Goal: Communication & Community: Ask a question

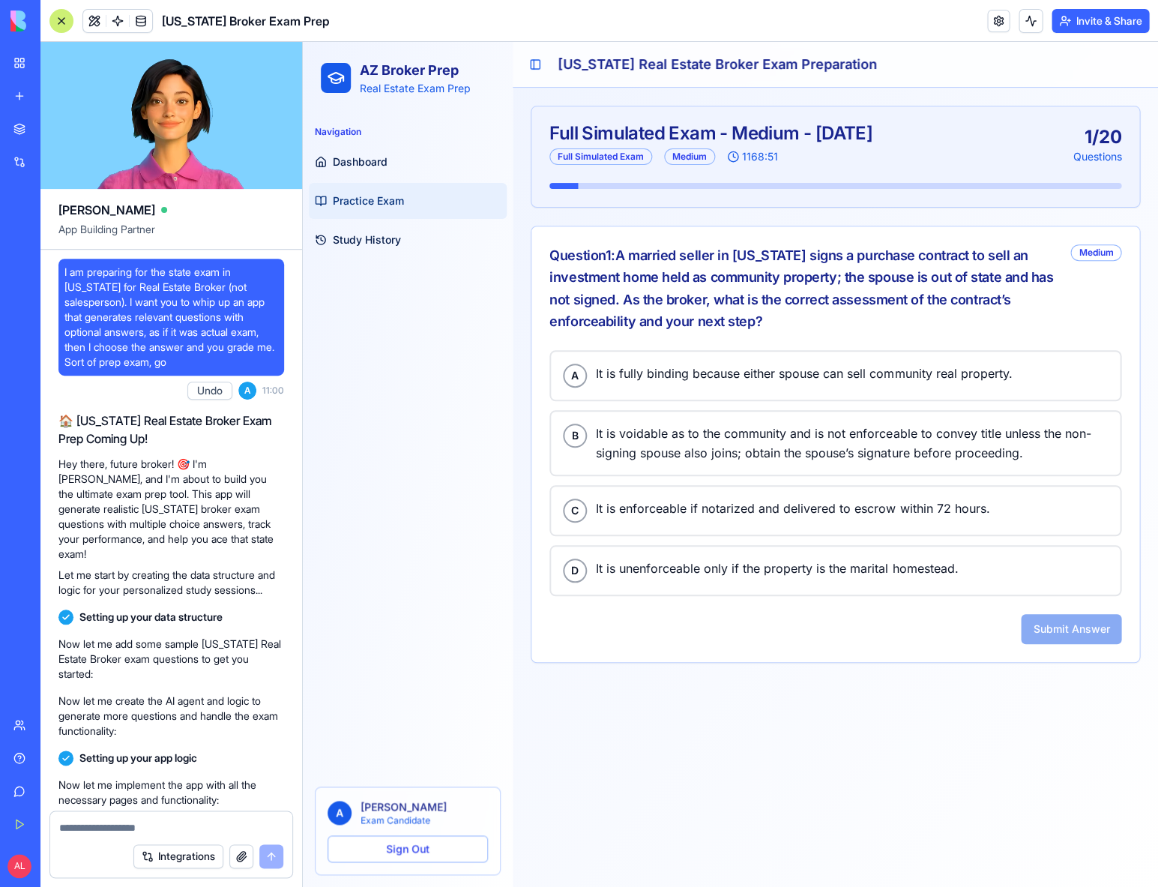
scroll to position [3824, 0]
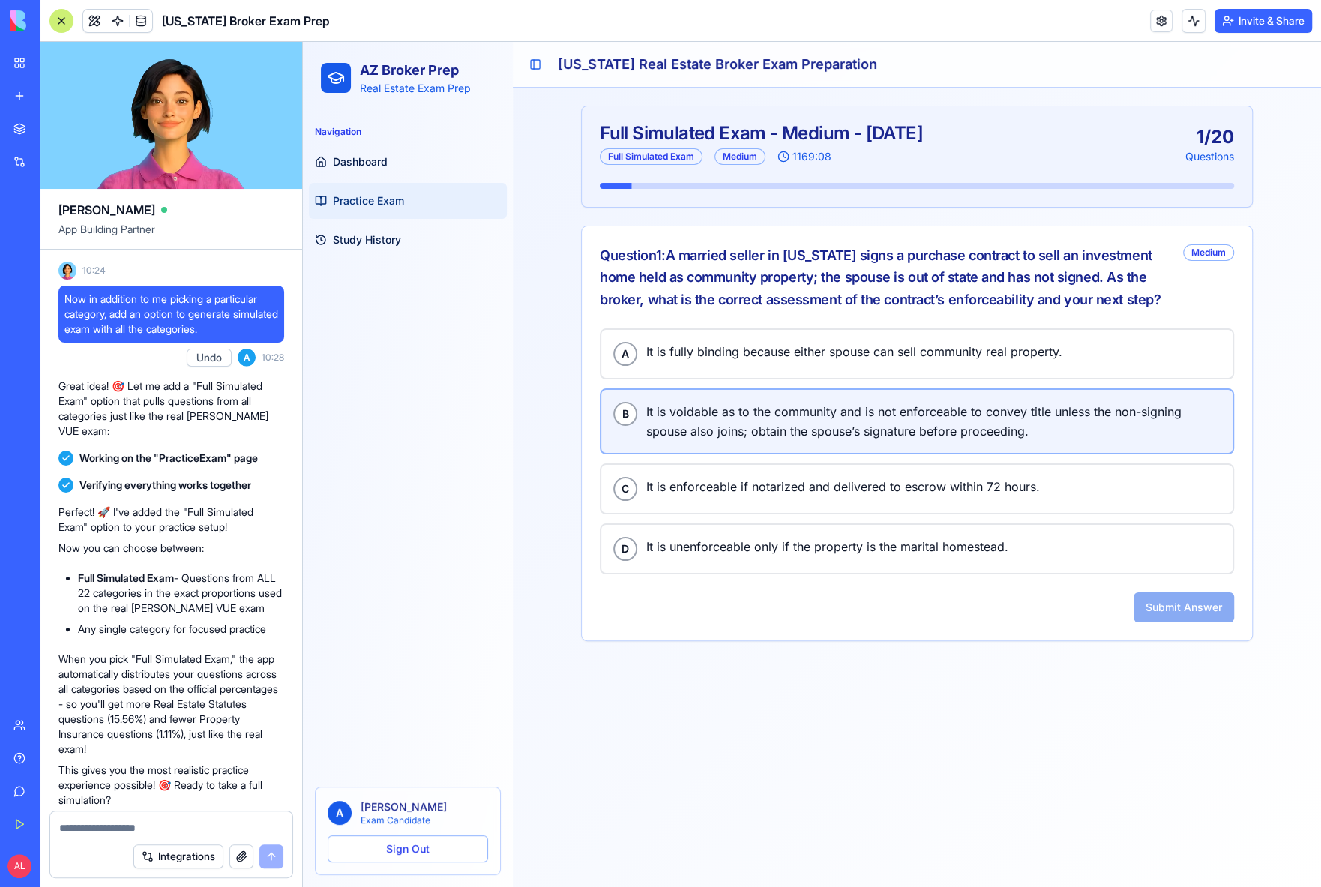
click at [828, 433] on span "It is voidable as to the community and is not enforceable to convey title unles…" at bounding box center [933, 421] width 574 height 39
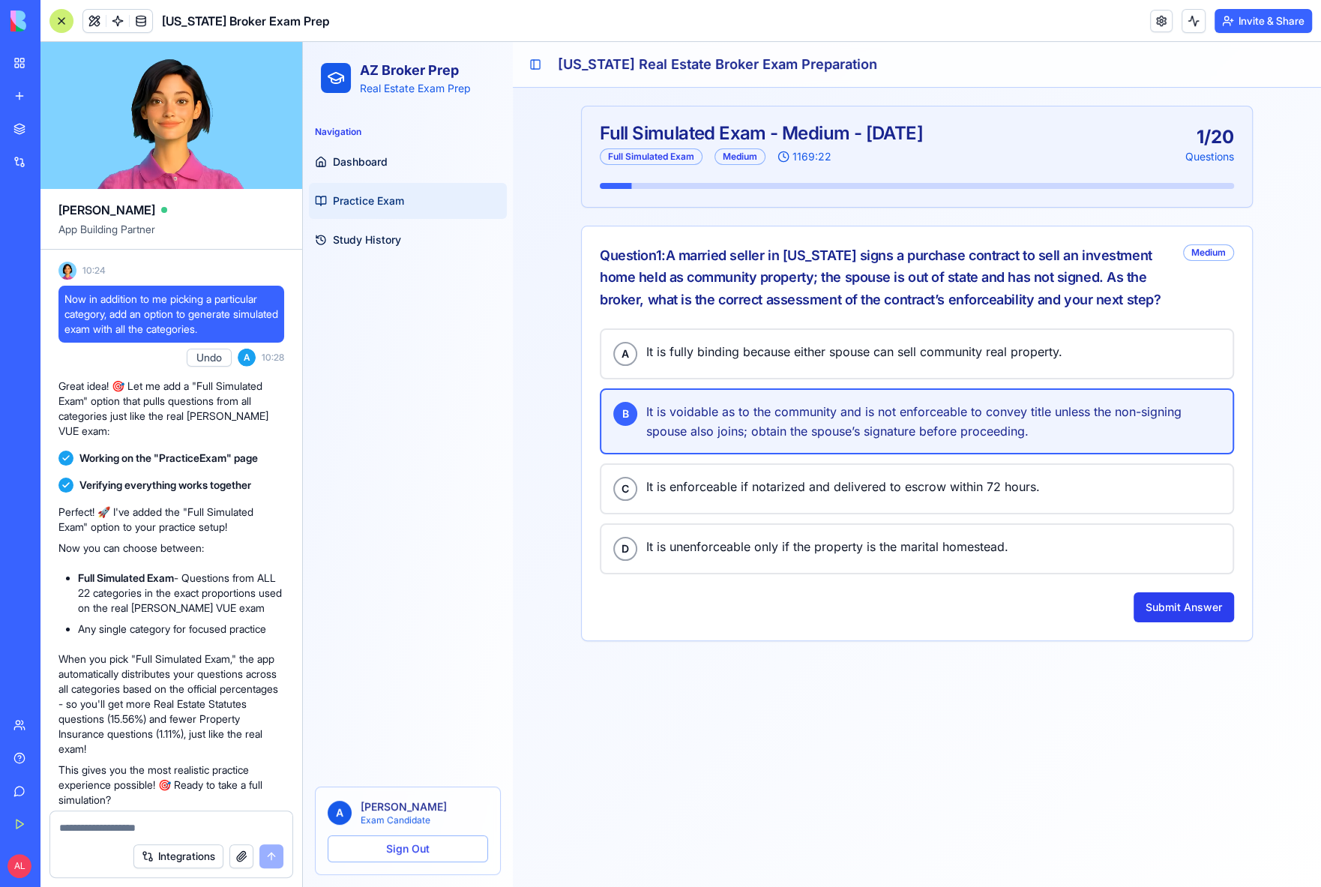
click at [1158, 600] on button "Submit Answer" at bounding box center [1184, 607] width 100 height 30
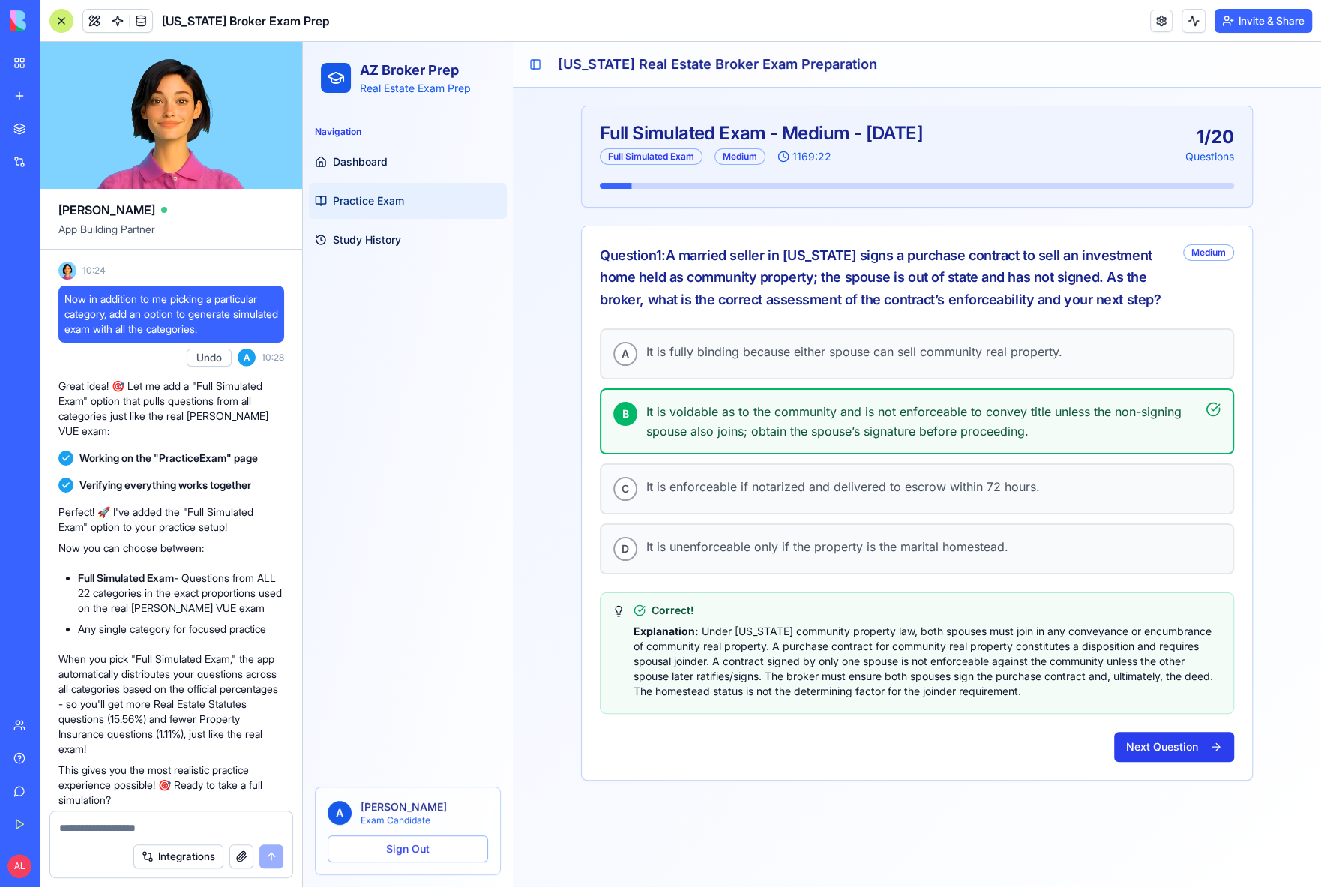
click at [1150, 733] on button "Next Question" at bounding box center [1174, 747] width 120 height 30
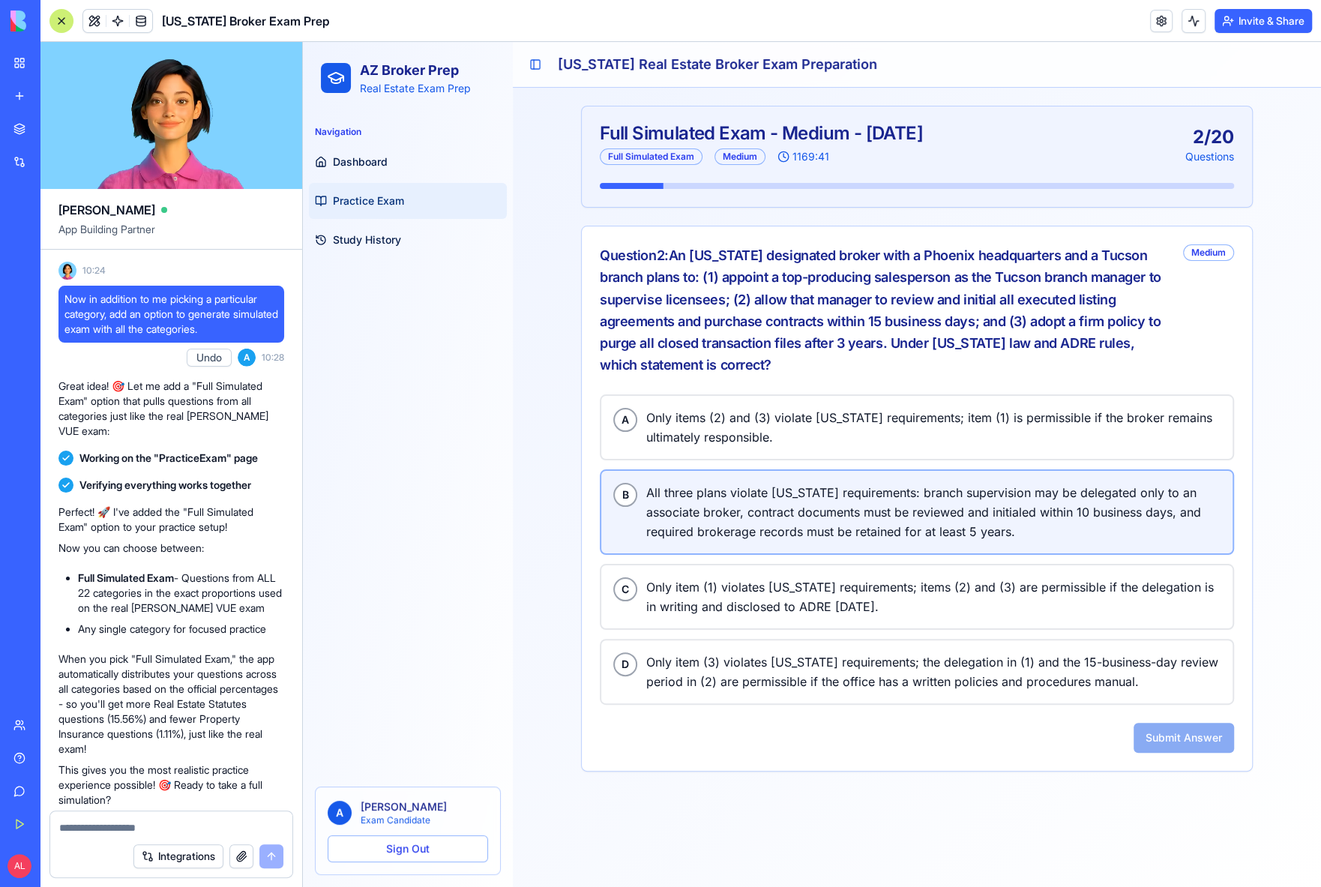
click at [793, 504] on span "All three plans violate [US_STATE] requirements: branch supervision may be dele…" at bounding box center [933, 512] width 574 height 58
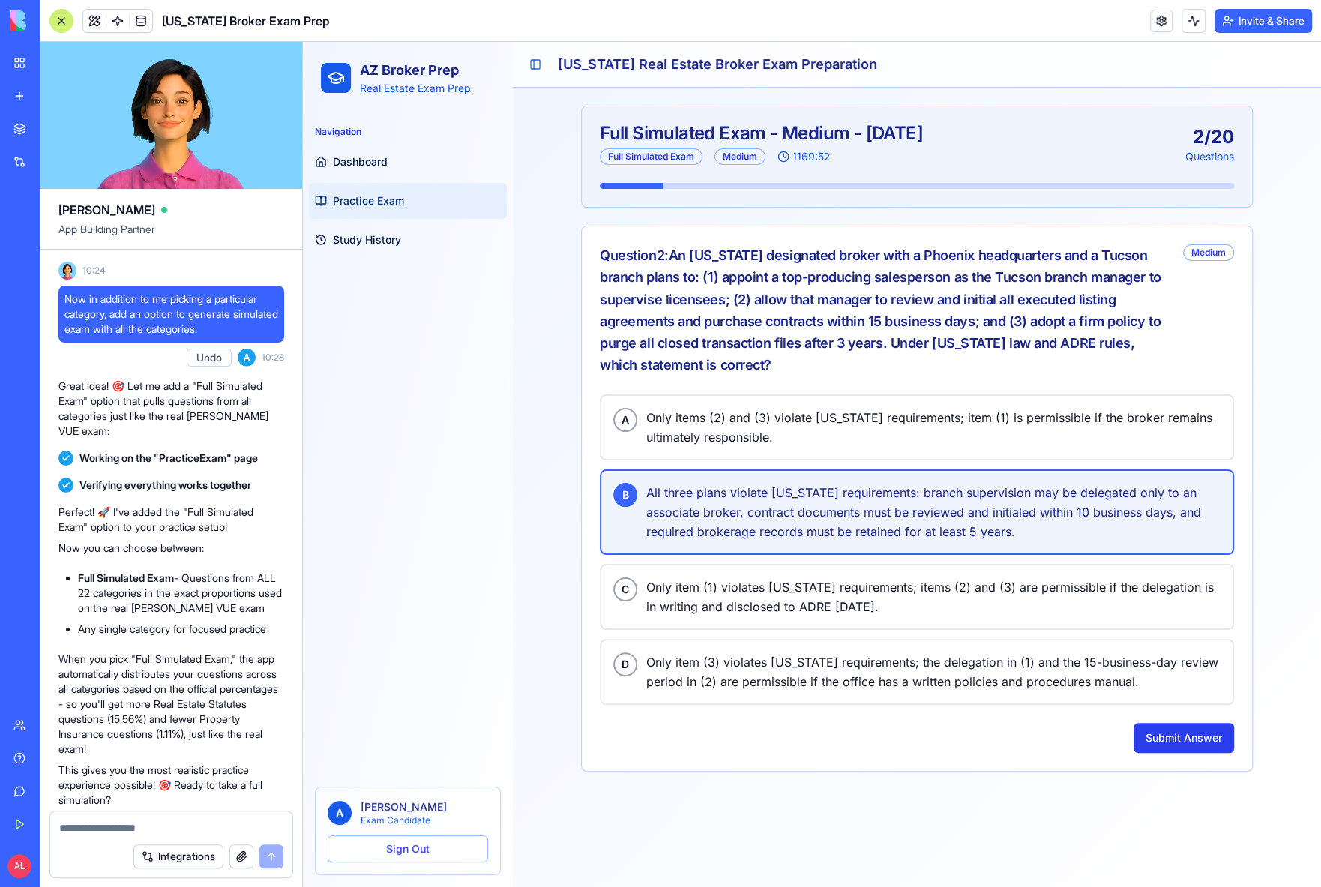
click at [1158, 733] on button "Submit Answer" at bounding box center [1184, 738] width 100 height 30
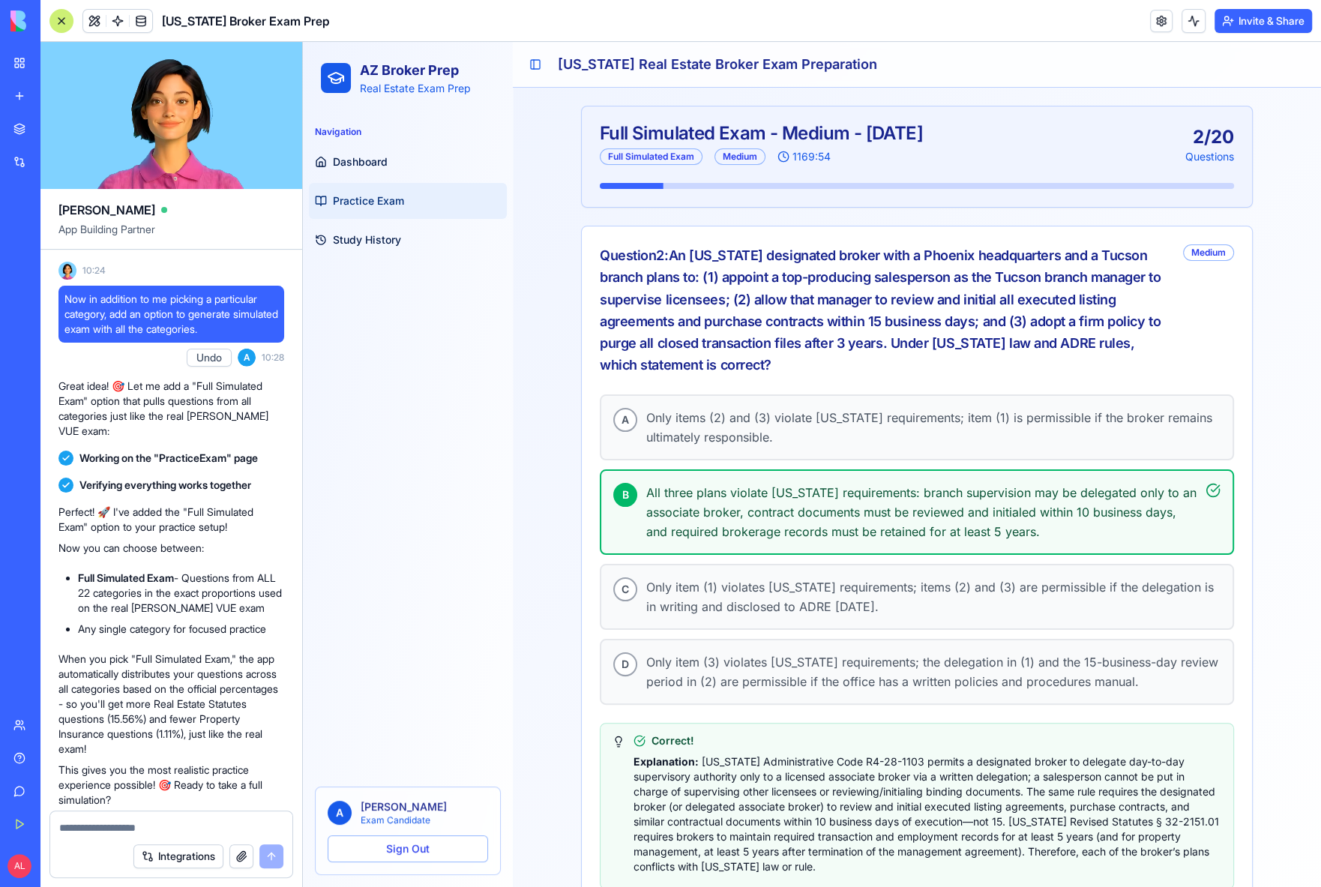
scroll to position [75, 0]
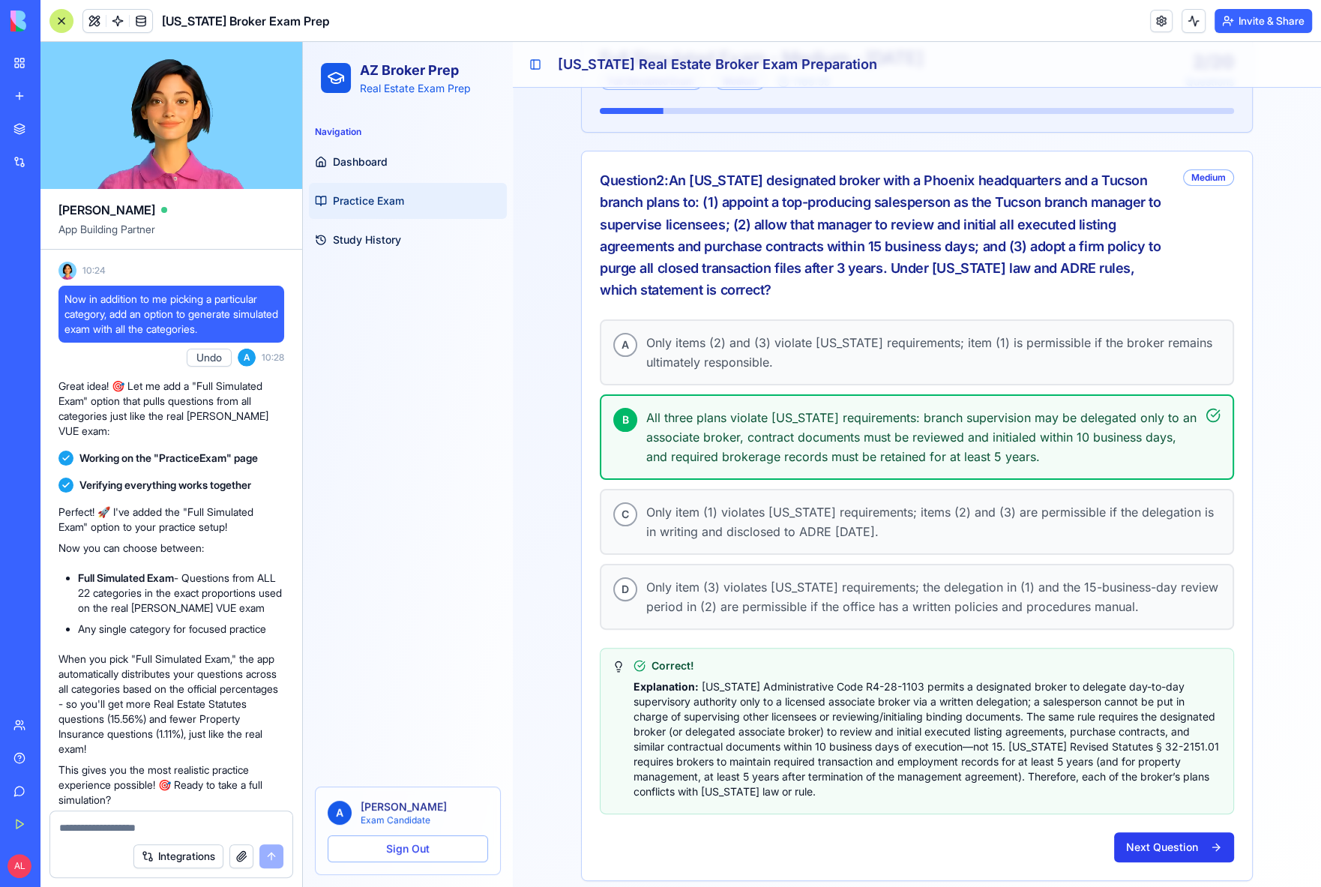
click at [1151, 835] on button "Next Question" at bounding box center [1174, 847] width 120 height 30
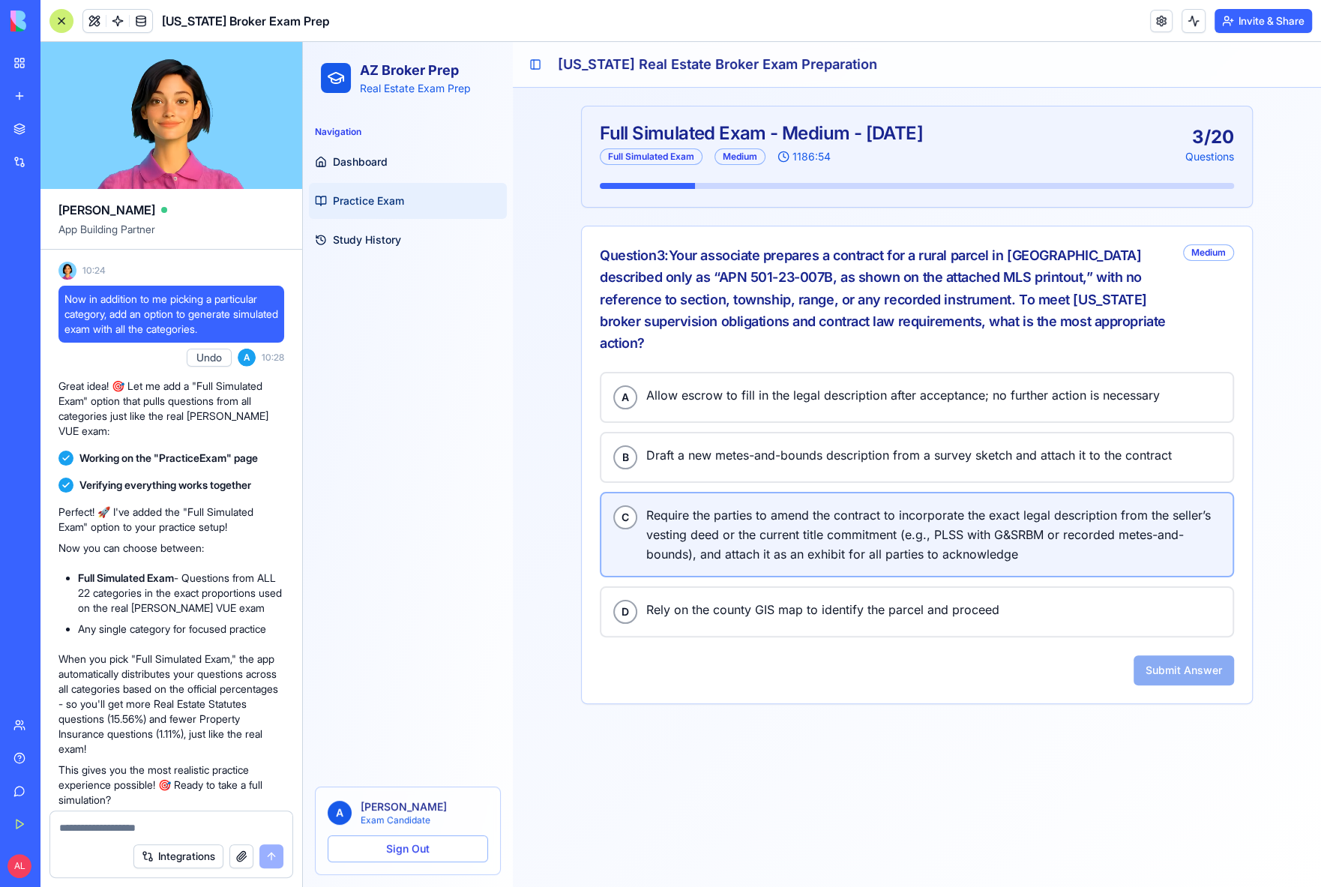
click at [751, 506] on span "Require the parties to amend the contract to incorporate the exact legal descri…" at bounding box center [933, 534] width 574 height 58
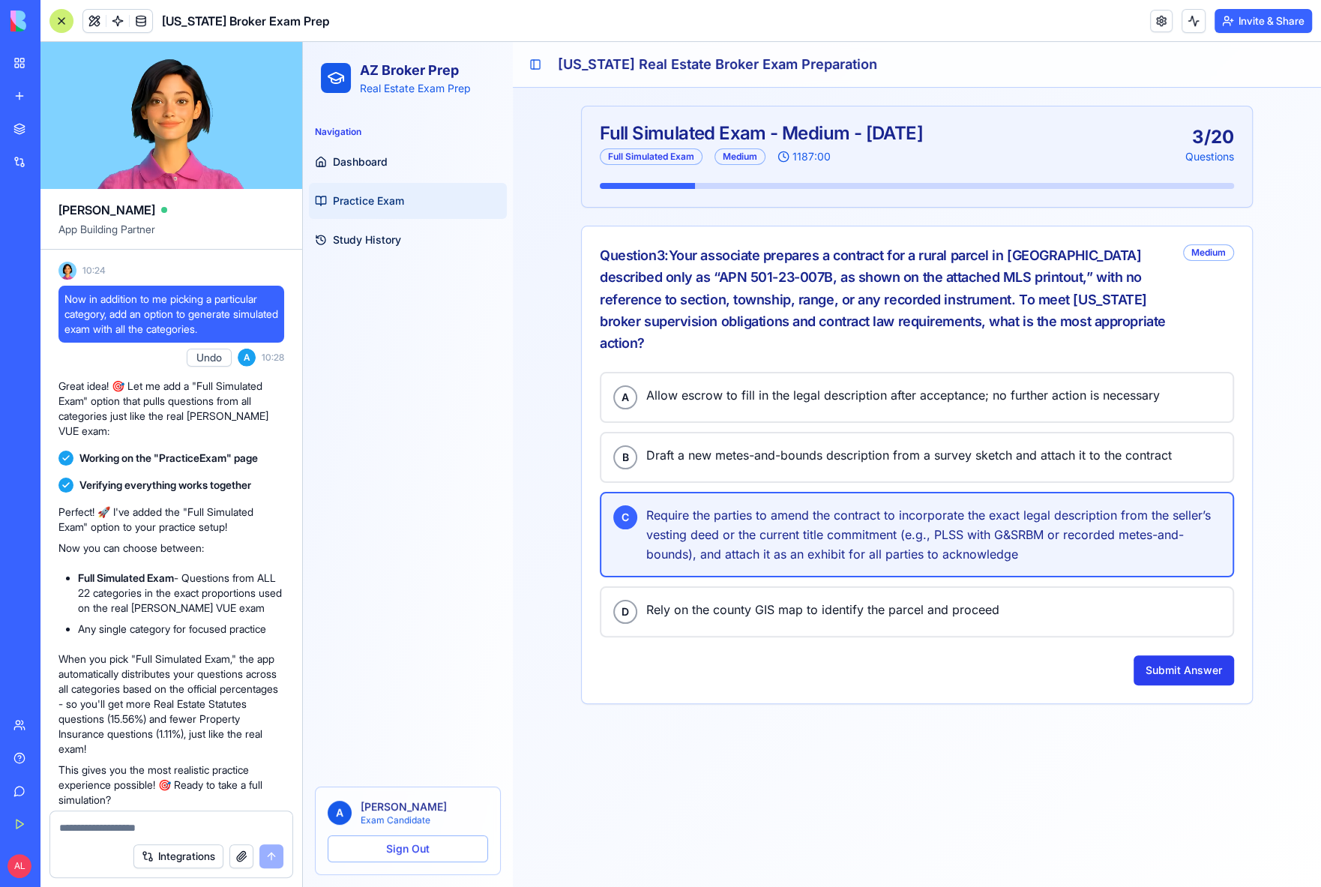
click at [1158, 655] on button "Submit Answer" at bounding box center [1184, 670] width 100 height 30
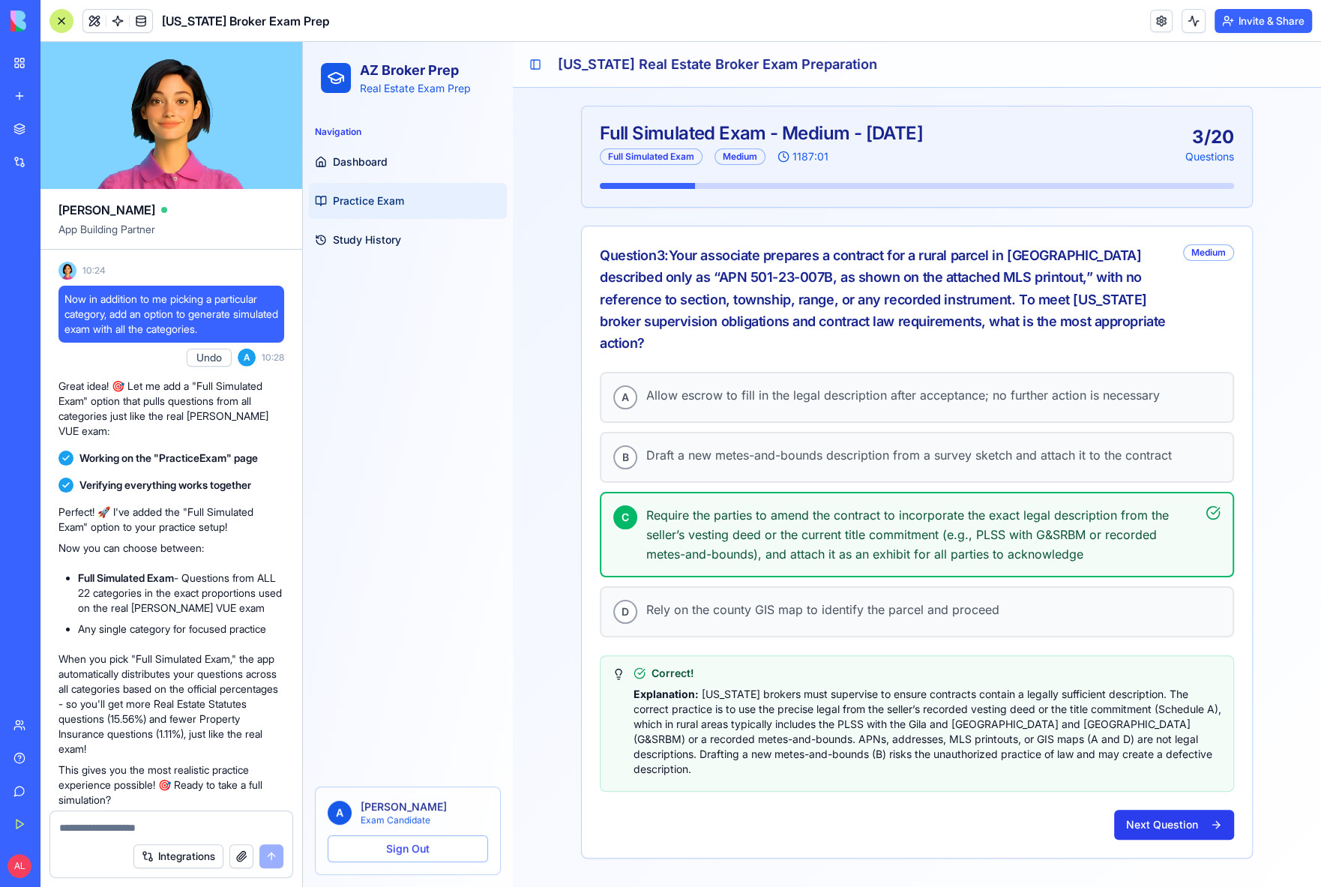
click at [1158, 810] on button "Next Question" at bounding box center [1174, 825] width 120 height 30
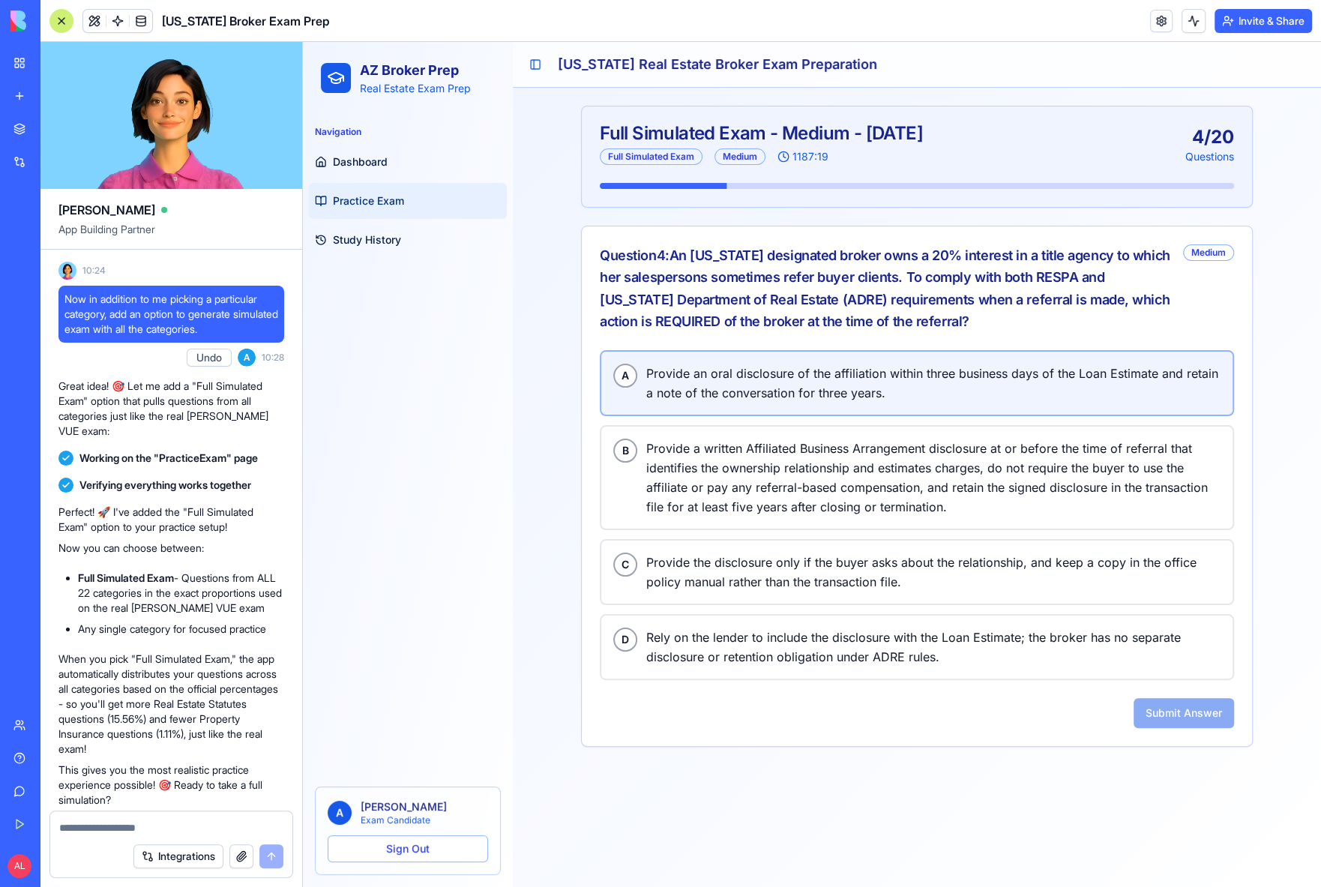
click at [730, 371] on span "Provide an oral disclosure of the affiliation within three business days of the…" at bounding box center [933, 383] width 574 height 39
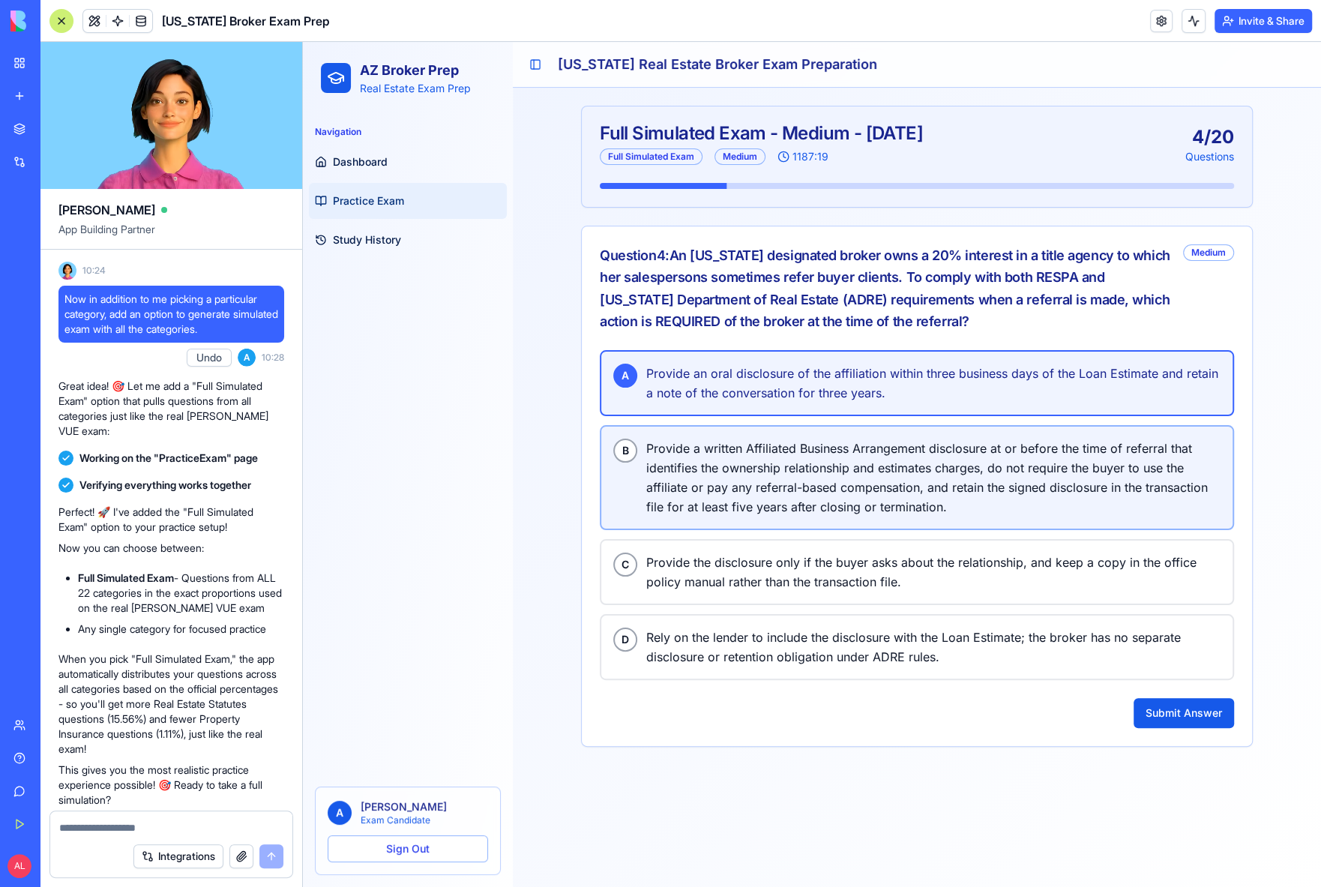
click at [727, 465] on span "Provide a written Affiliated Business Arrangement disclosure at or before the t…" at bounding box center [933, 478] width 574 height 78
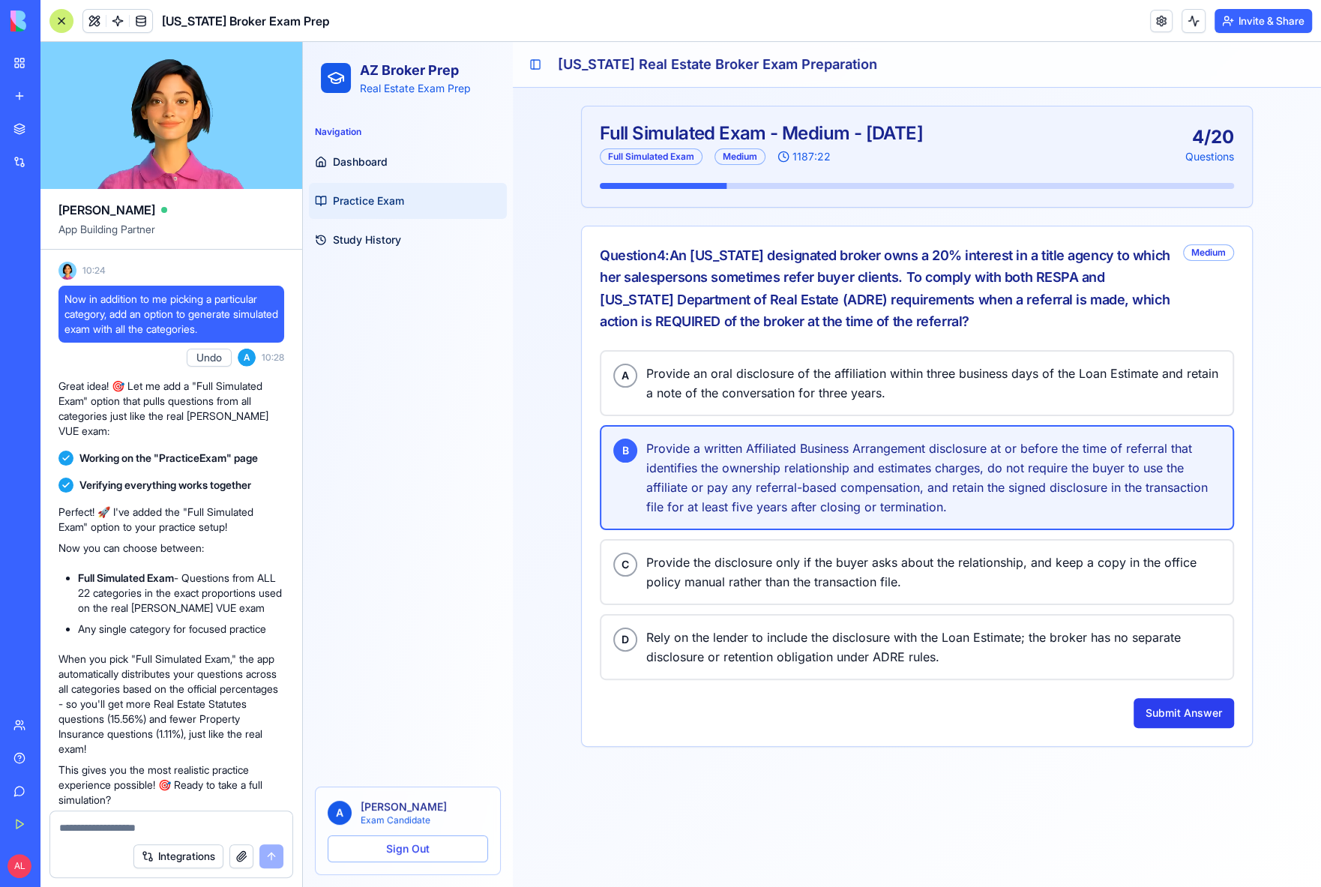
click at [1158, 703] on button "Submit Answer" at bounding box center [1184, 713] width 100 height 30
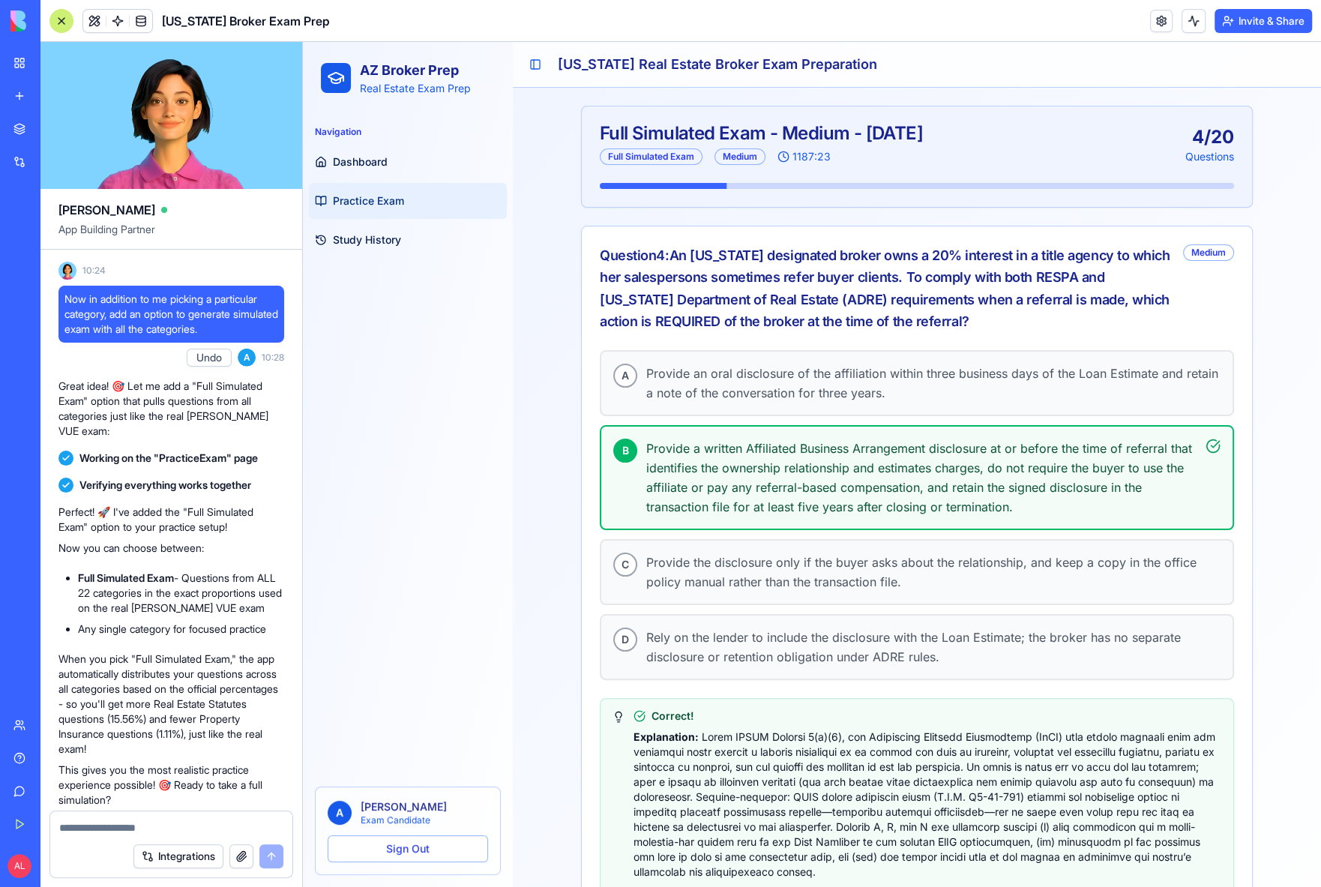
scroll to position [81, 0]
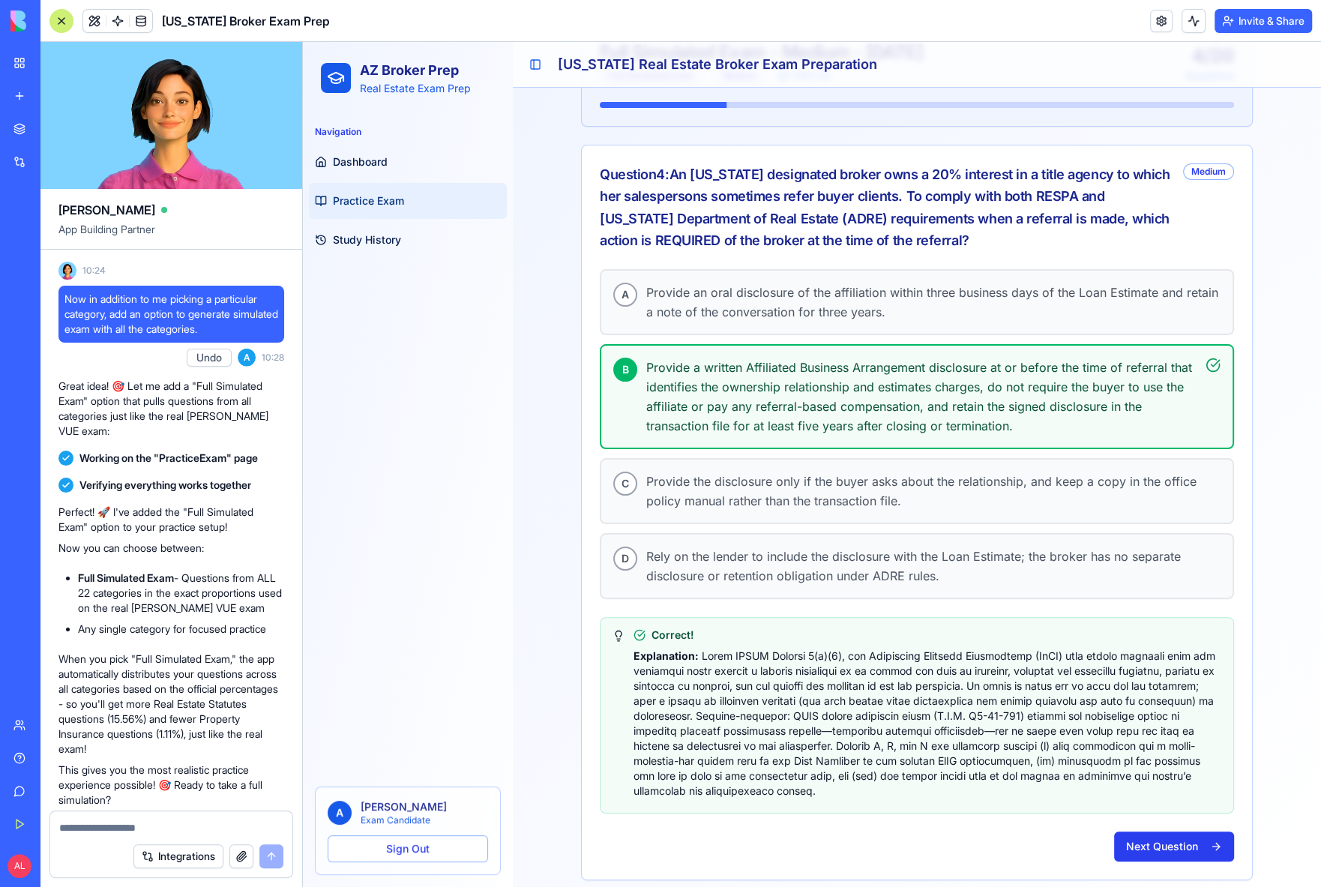
click at [1151, 832] on button "Next Question" at bounding box center [1174, 847] width 120 height 30
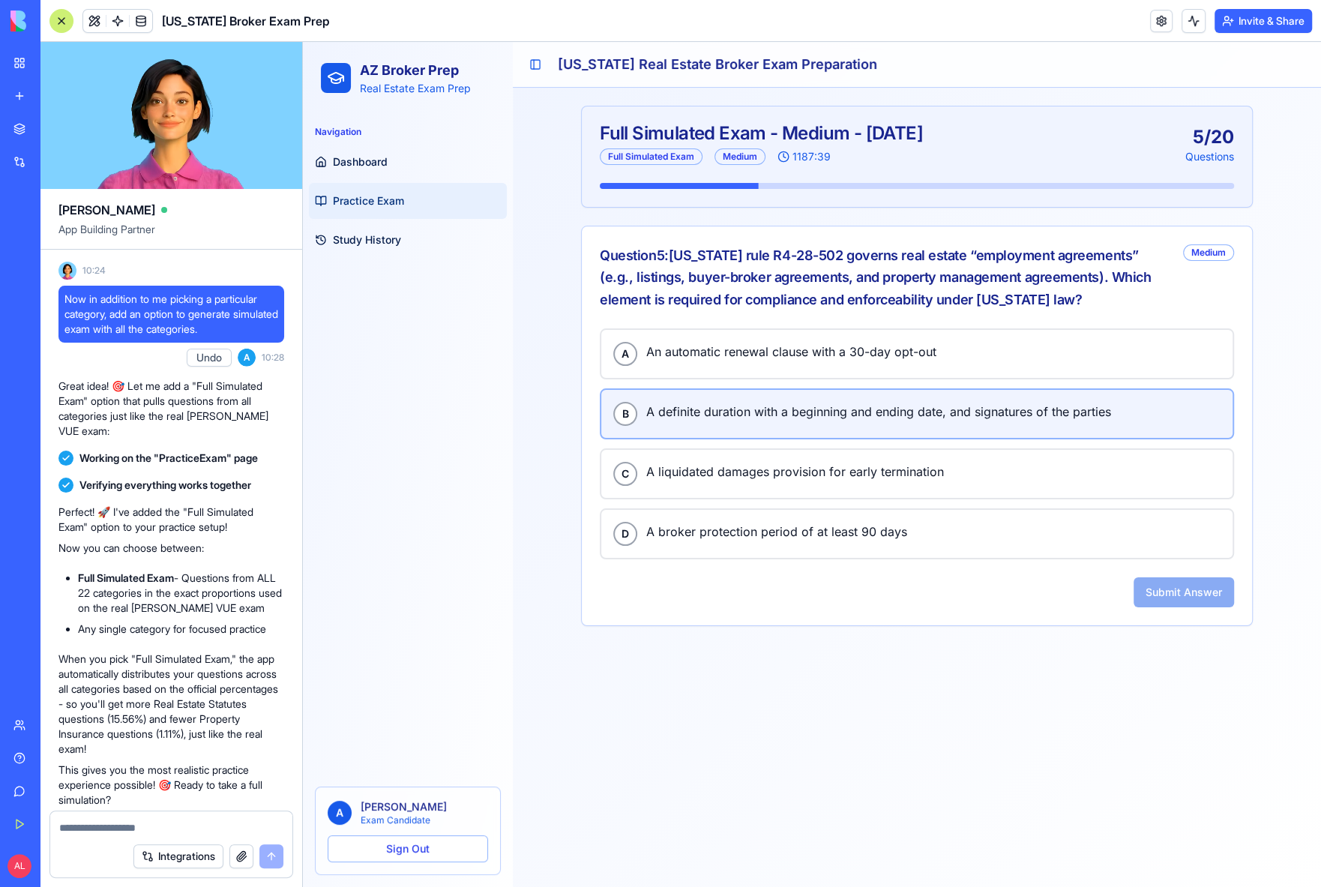
click at [778, 418] on div "B A definite duration with a beginning and ending date, and signatures of the p…" at bounding box center [916, 414] width 607 height 24
click at [1158, 595] on button "Submit Answer" at bounding box center [1184, 592] width 100 height 30
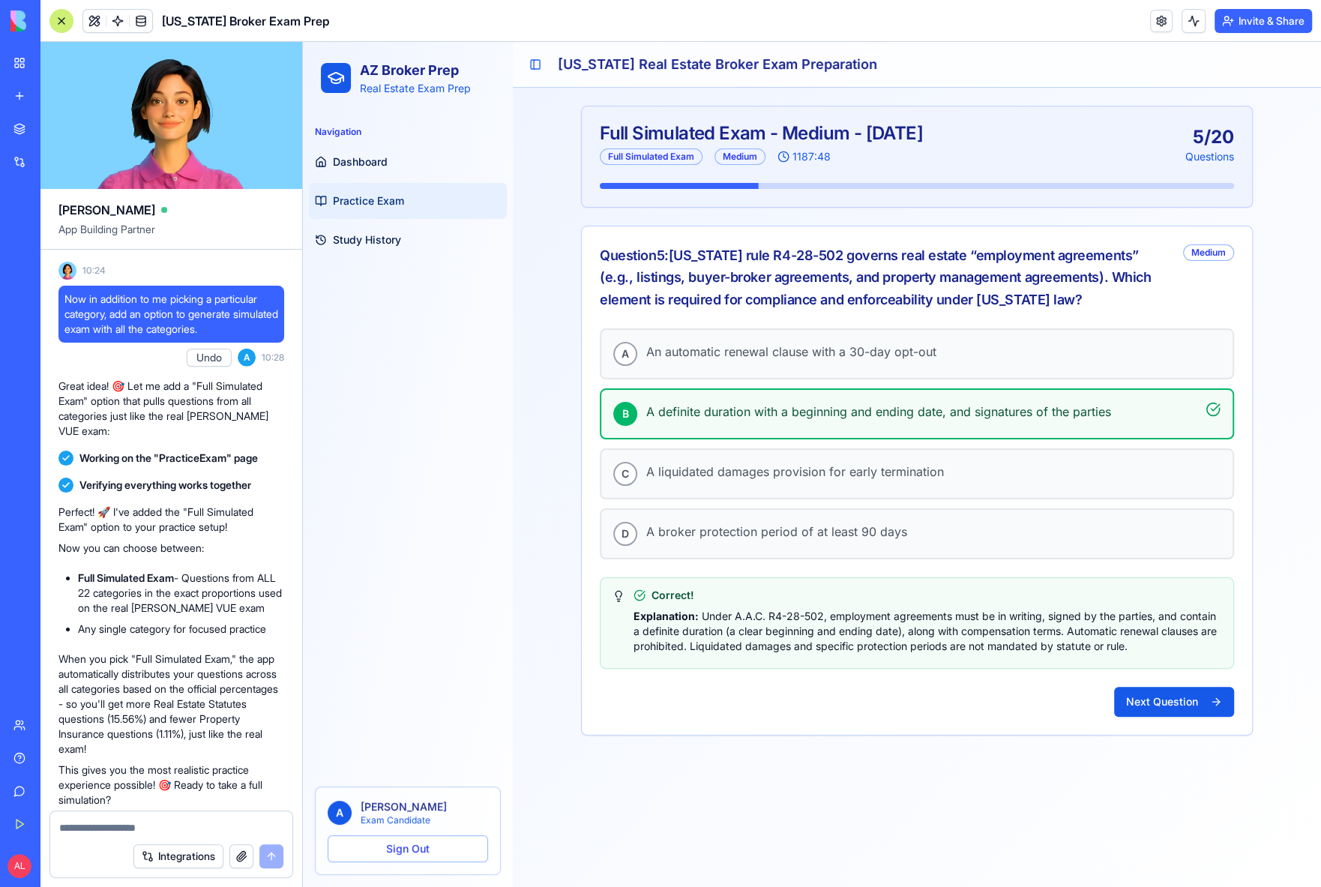
click at [1147, 705] on button "Next Question" at bounding box center [1174, 702] width 120 height 30
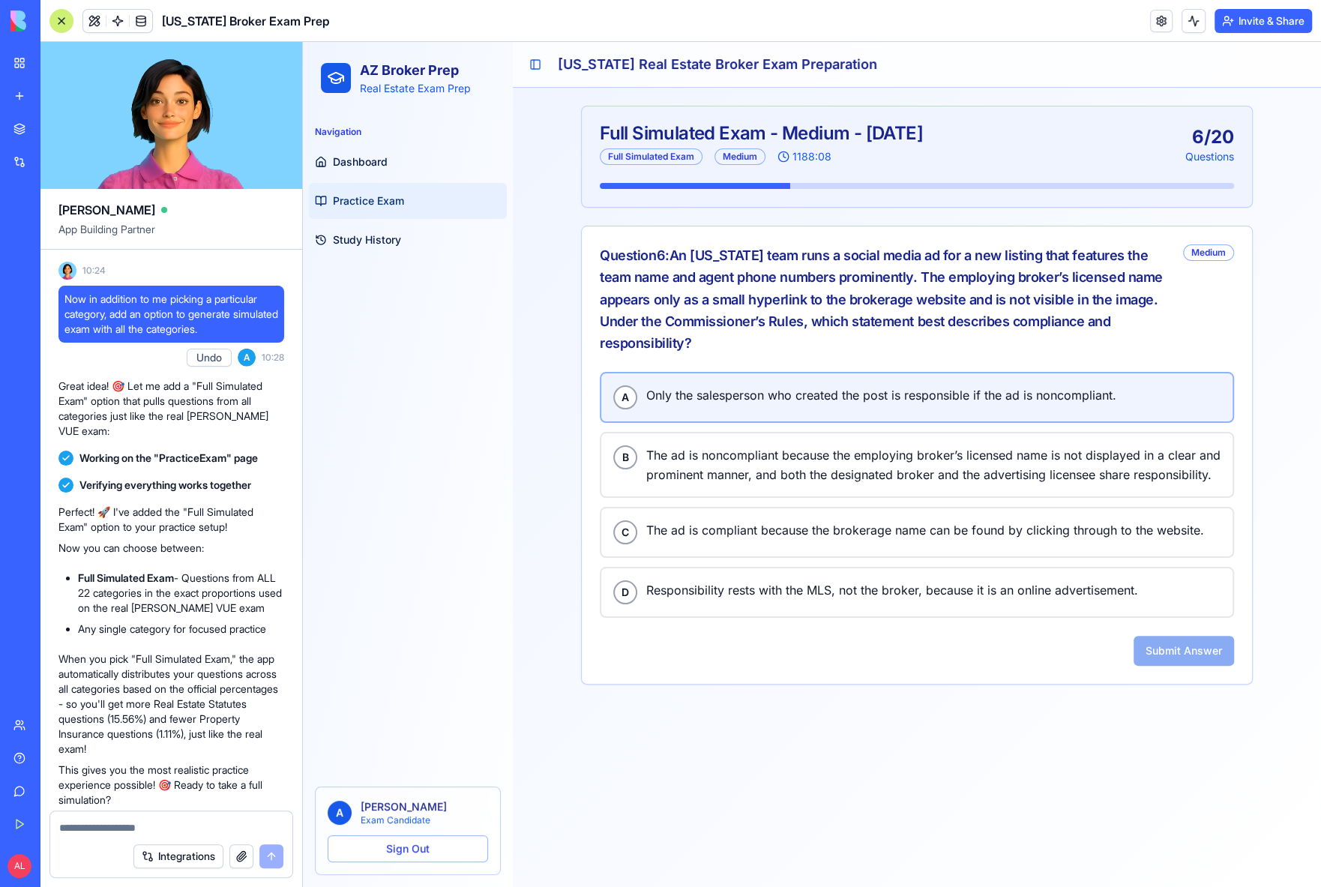
click at [778, 390] on span "Only the salesperson who created the post is responsible if the ad is noncompli…" at bounding box center [933, 394] width 574 height 19
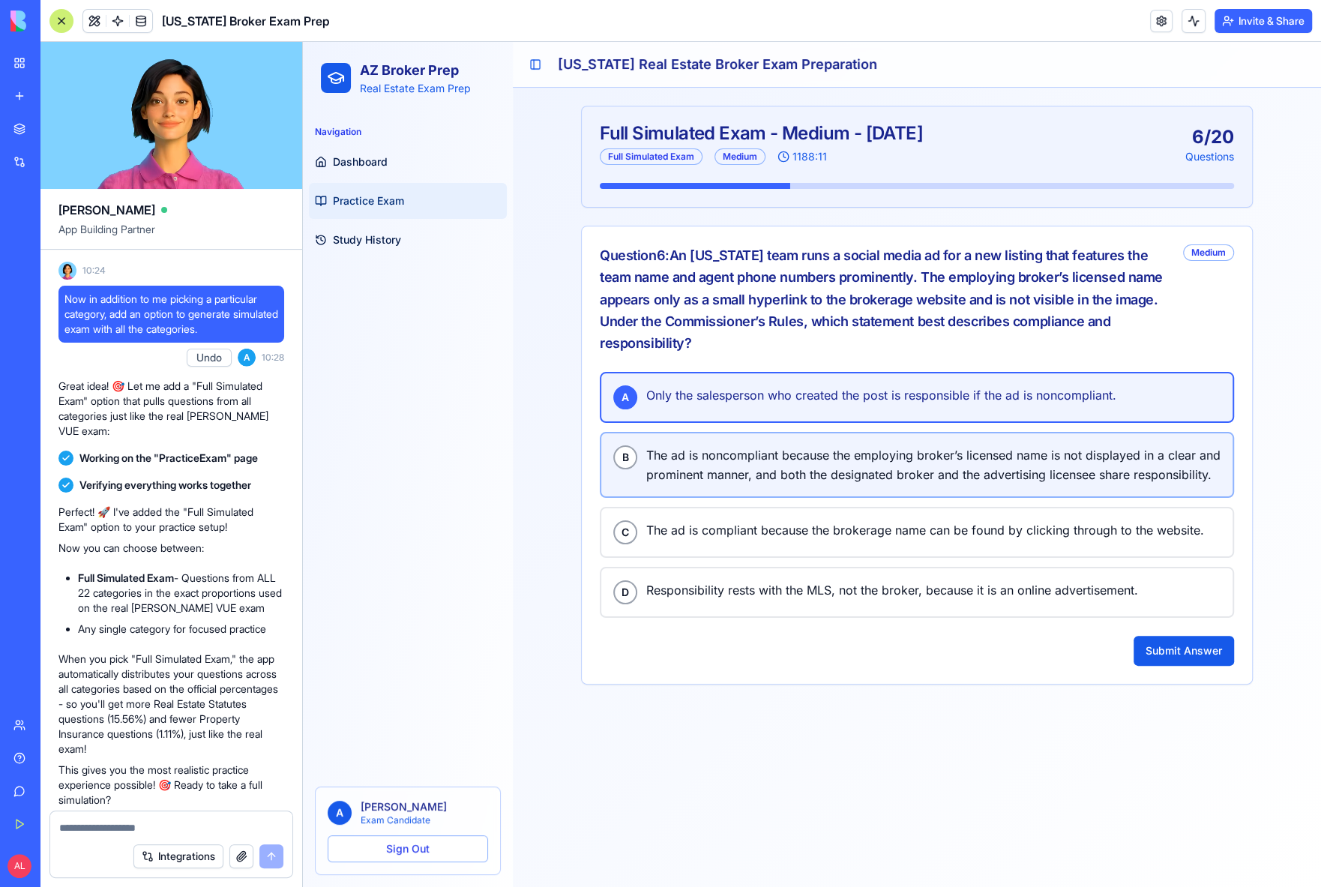
click at [785, 447] on span "The ad is noncompliant because the employing broker’s licensed name is not disp…" at bounding box center [933, 464] width 574 height 39
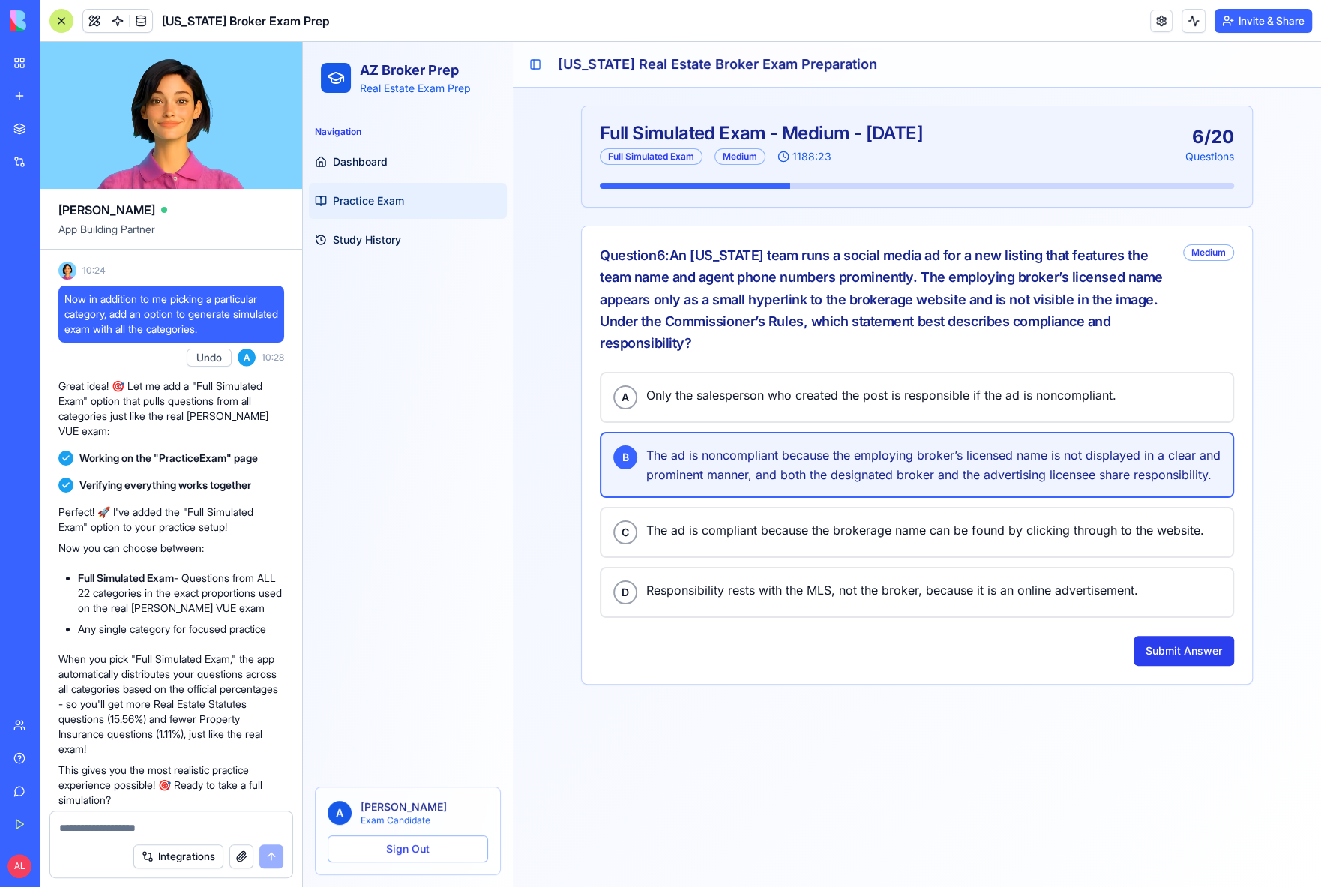
click at [1158, 649] on button "Submit Answer" at bounding box center [1184, 651] width 100 height 30
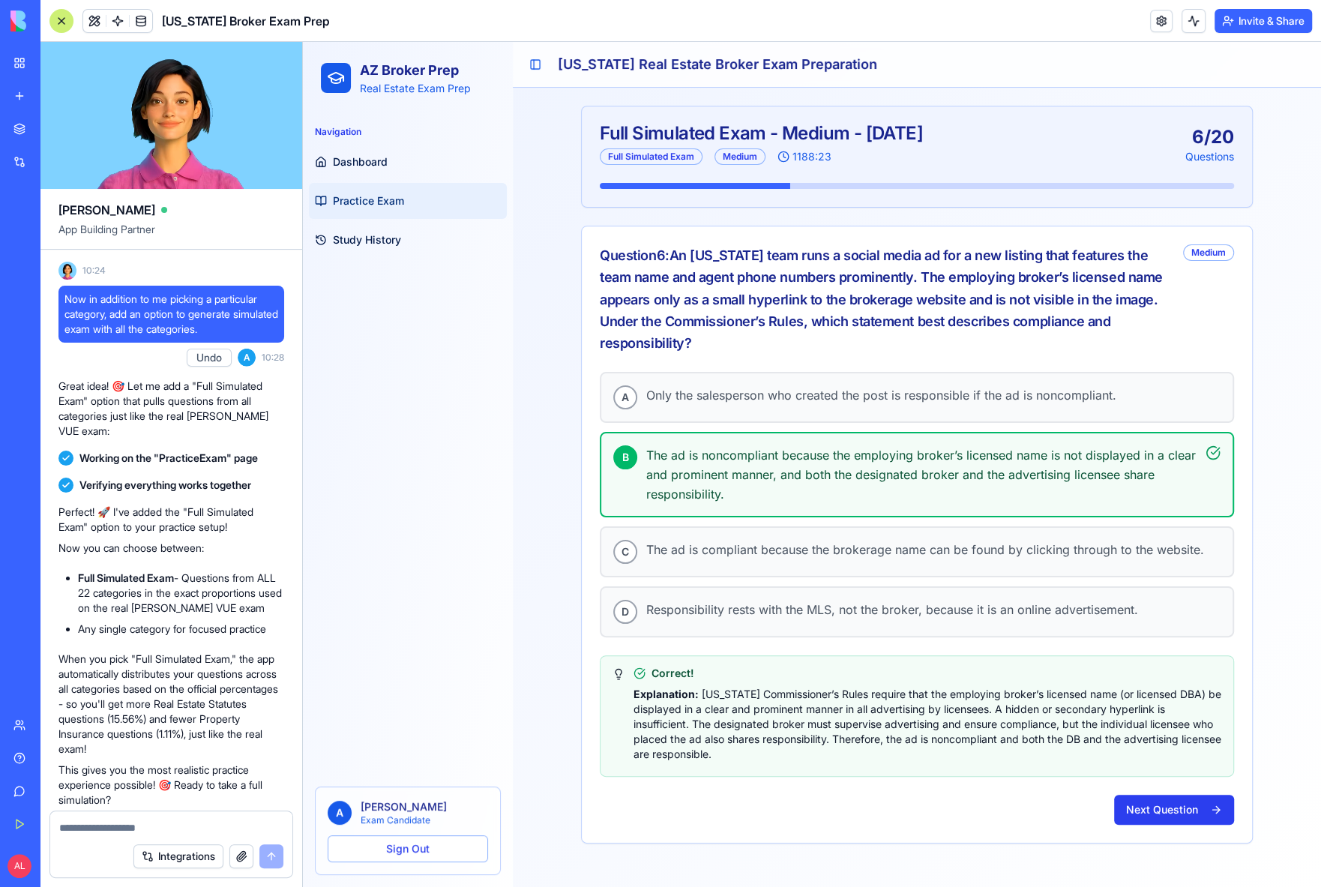
click at [1158, 803] on button "Next Question" at bounding box center [1174, 810] width 120 height 30
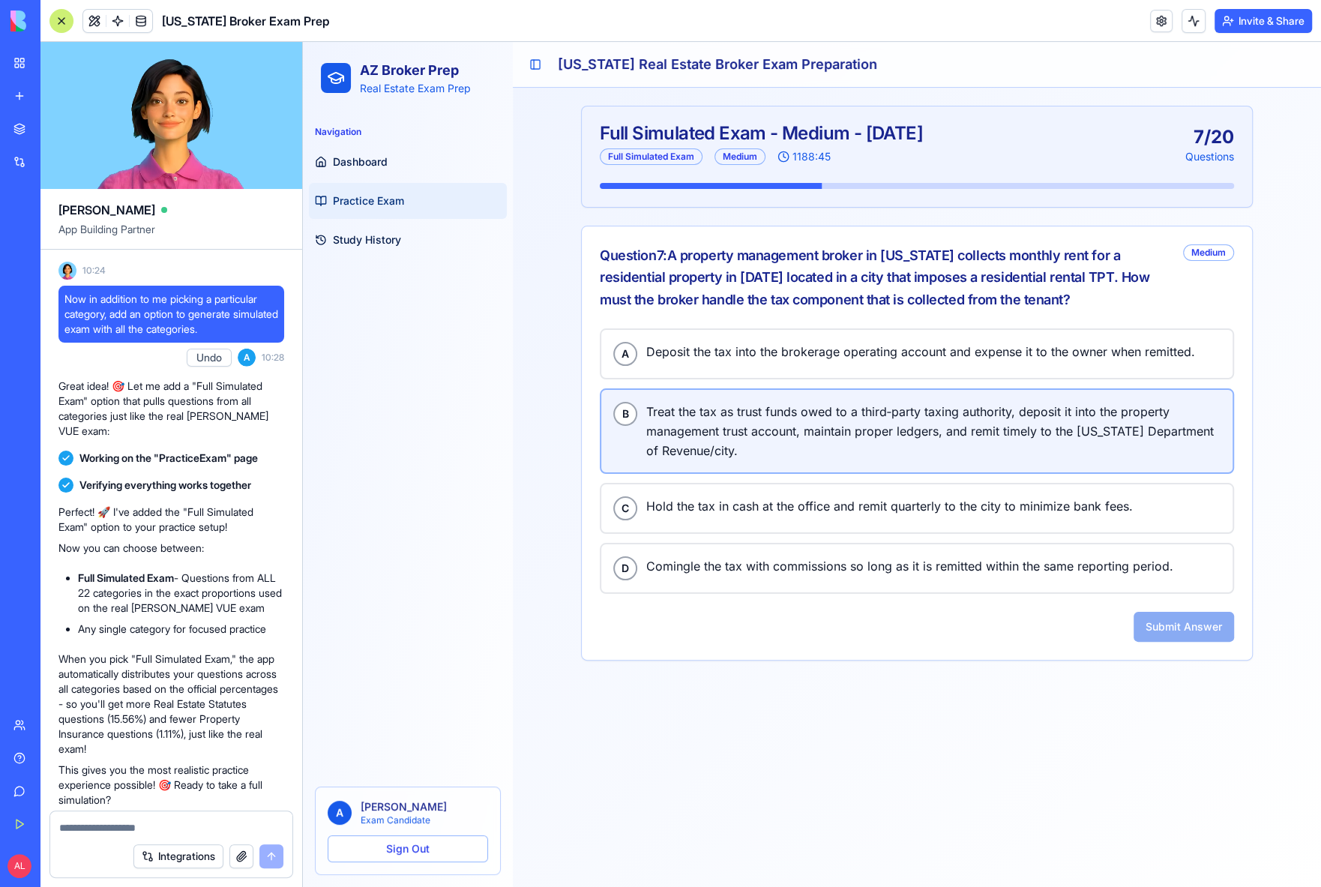
click at [724, 406] on span "Treat the tax as trust funds owed to a third‑party taxing authority, deposit it…" at bounding box center [933, 431] width 574 height 58
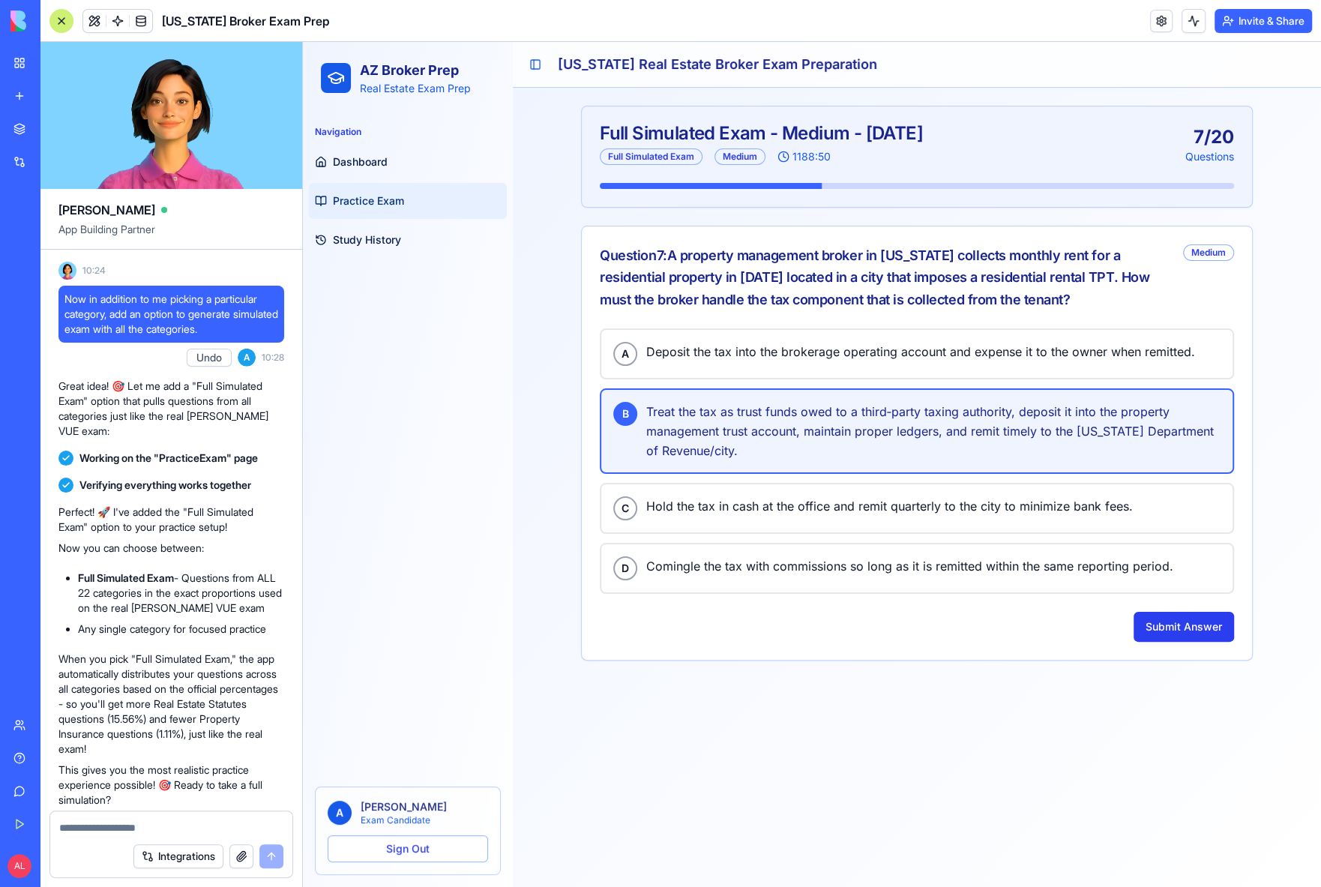
click at [1158, 627] on button "Submit Answer" at bounding box center [1184, 627] width 100 height 30
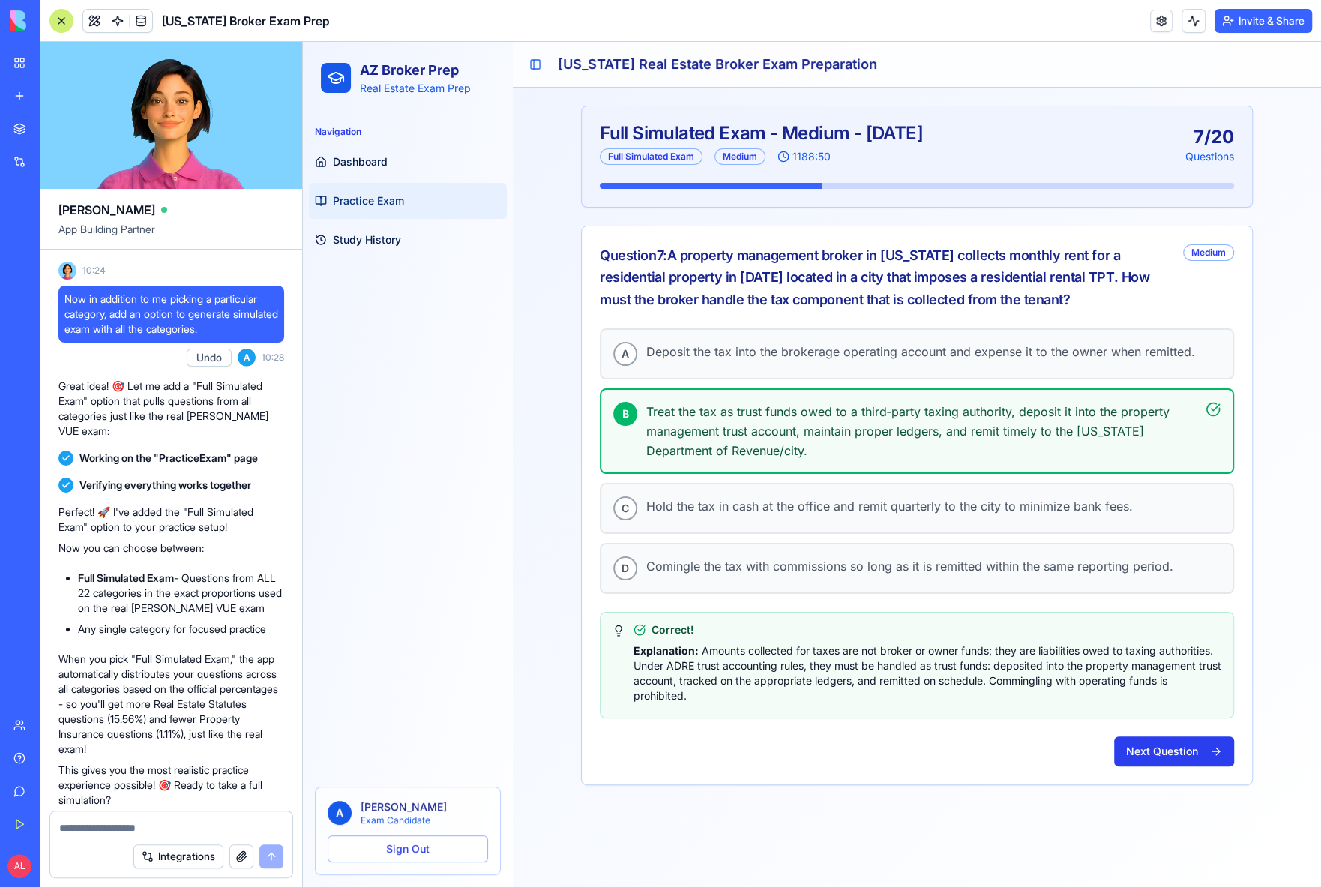
click at [1158, 750] on button "Next Question" at bounding box center [1174, 751] width 120 height 30
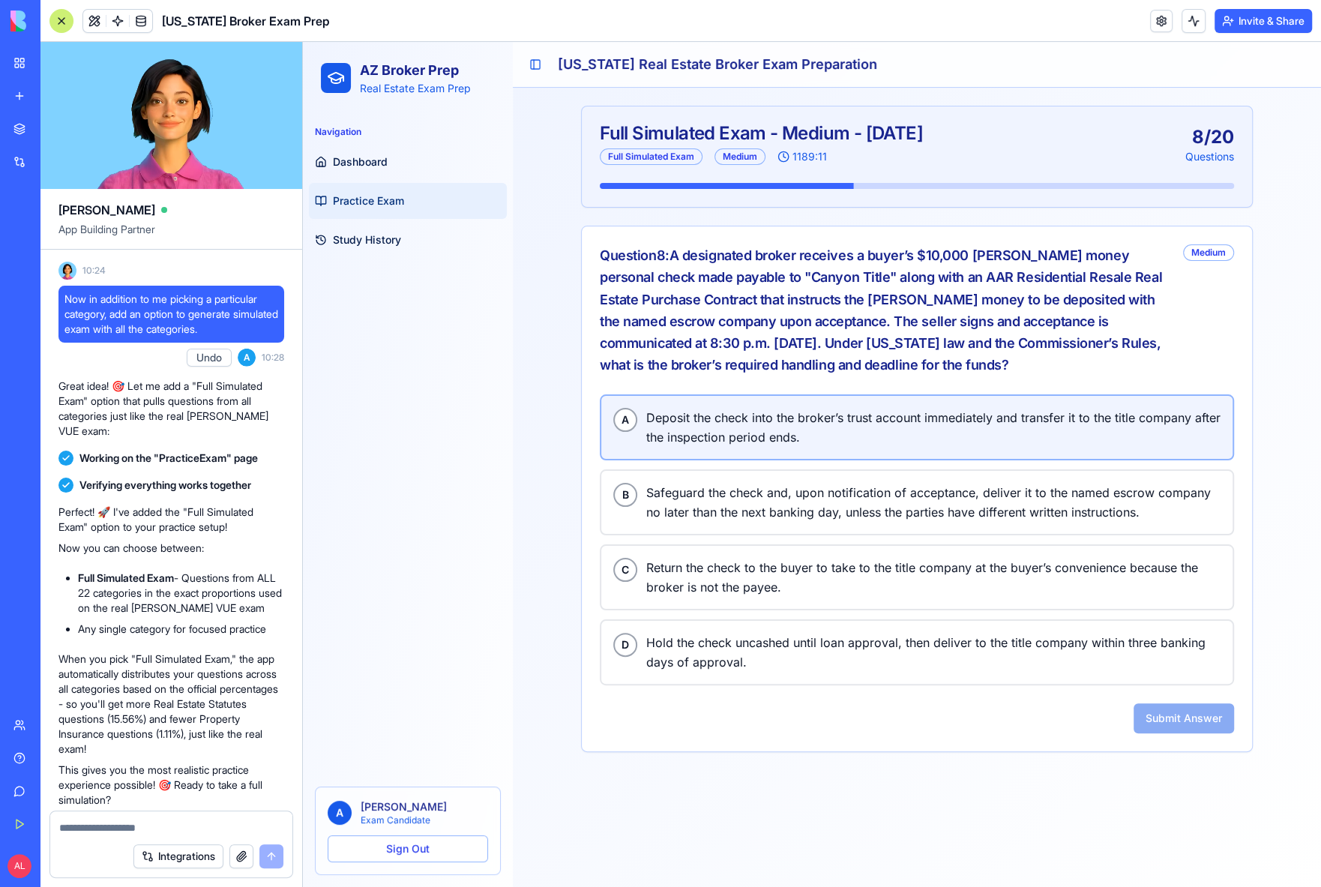
click at [760, 423] on span "Deposit the check into the broker’s trust account immediately and transfer it t…" at bounding box center [933, 427] width 574 height 39
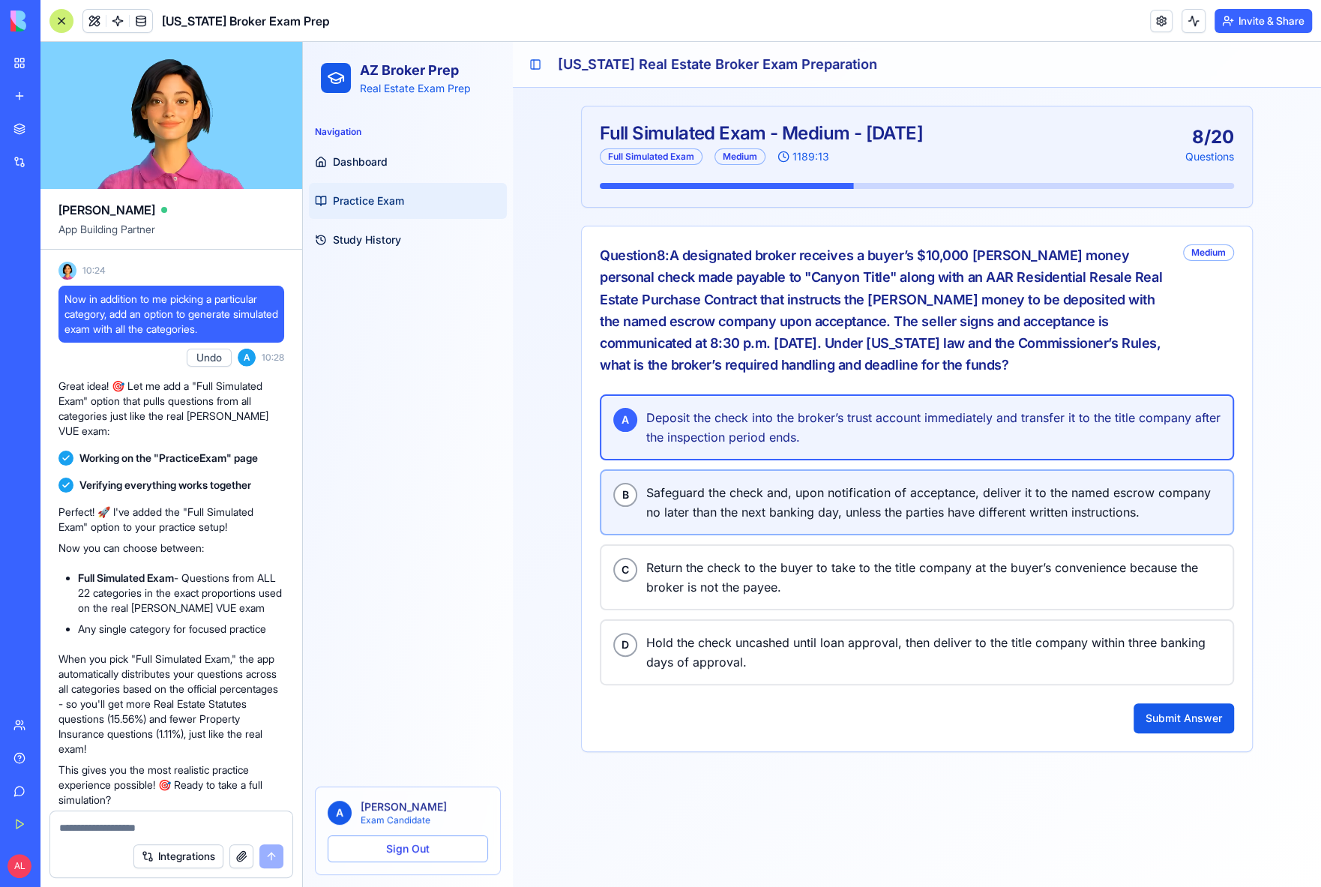
click at [810, 487] on span "Safeguard the check and, upon notification of acceptance, deliver it to the nam…" at bounding box center [933, 502] width 574 height 39
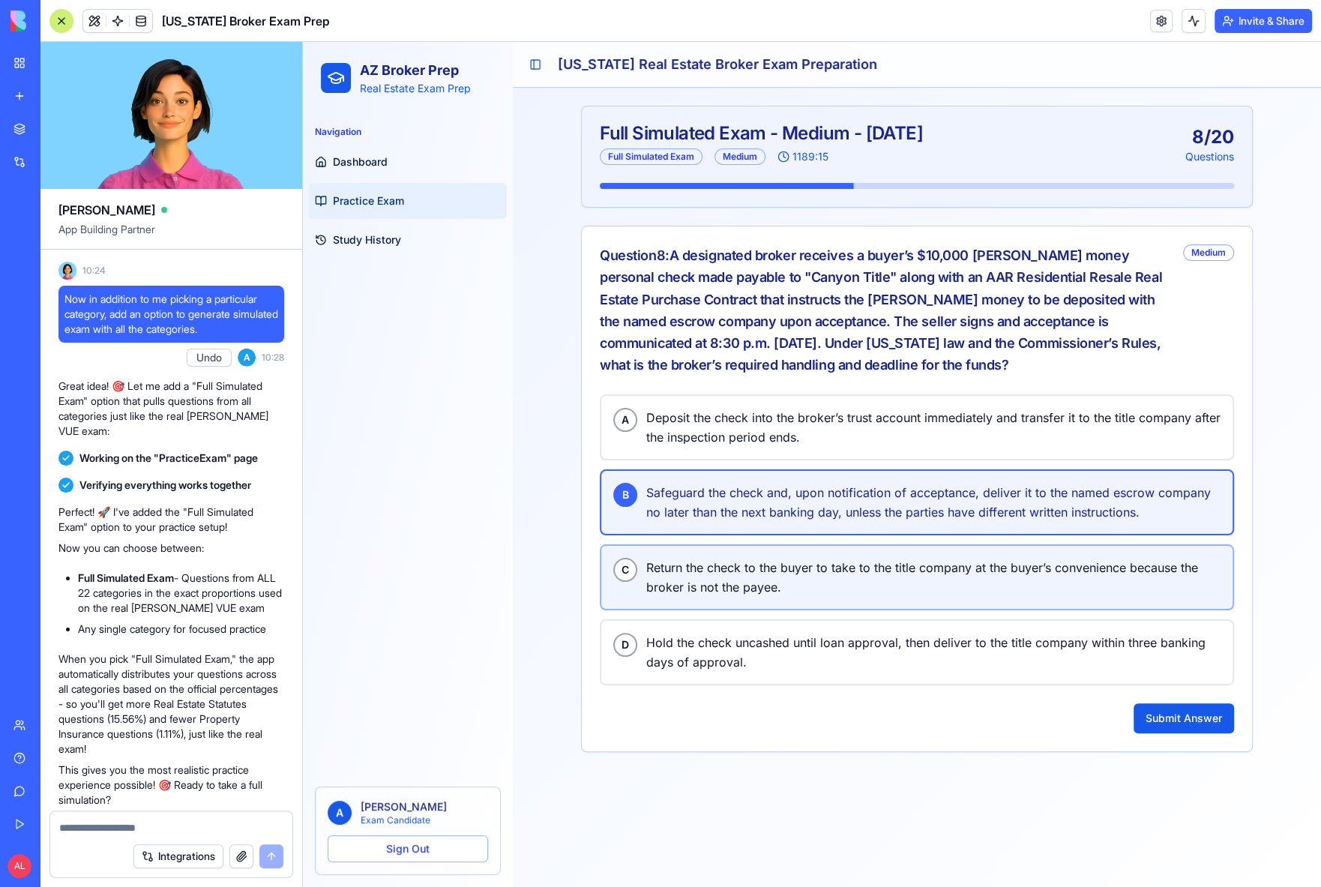
click at [828, 567] on span "Return the check to the buyer to take to the title company at the buyer’s conve…" at bounding box center [933, 577] width 574 height 39
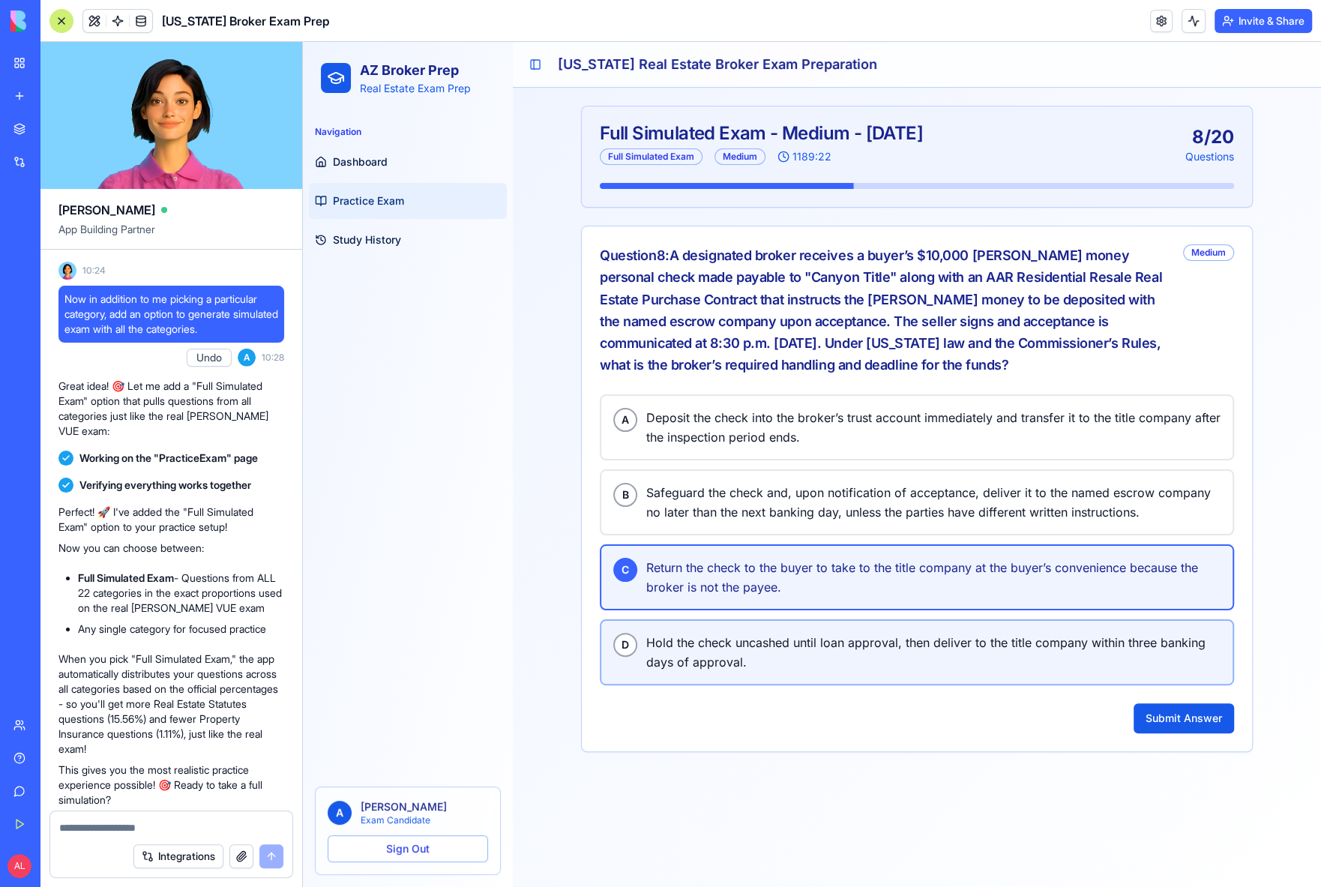
click at [822, 649] on span "Hold the check uncashed until loan approval, then deliver to the title company …" at bounding box center [933, 652] width 574 height 39
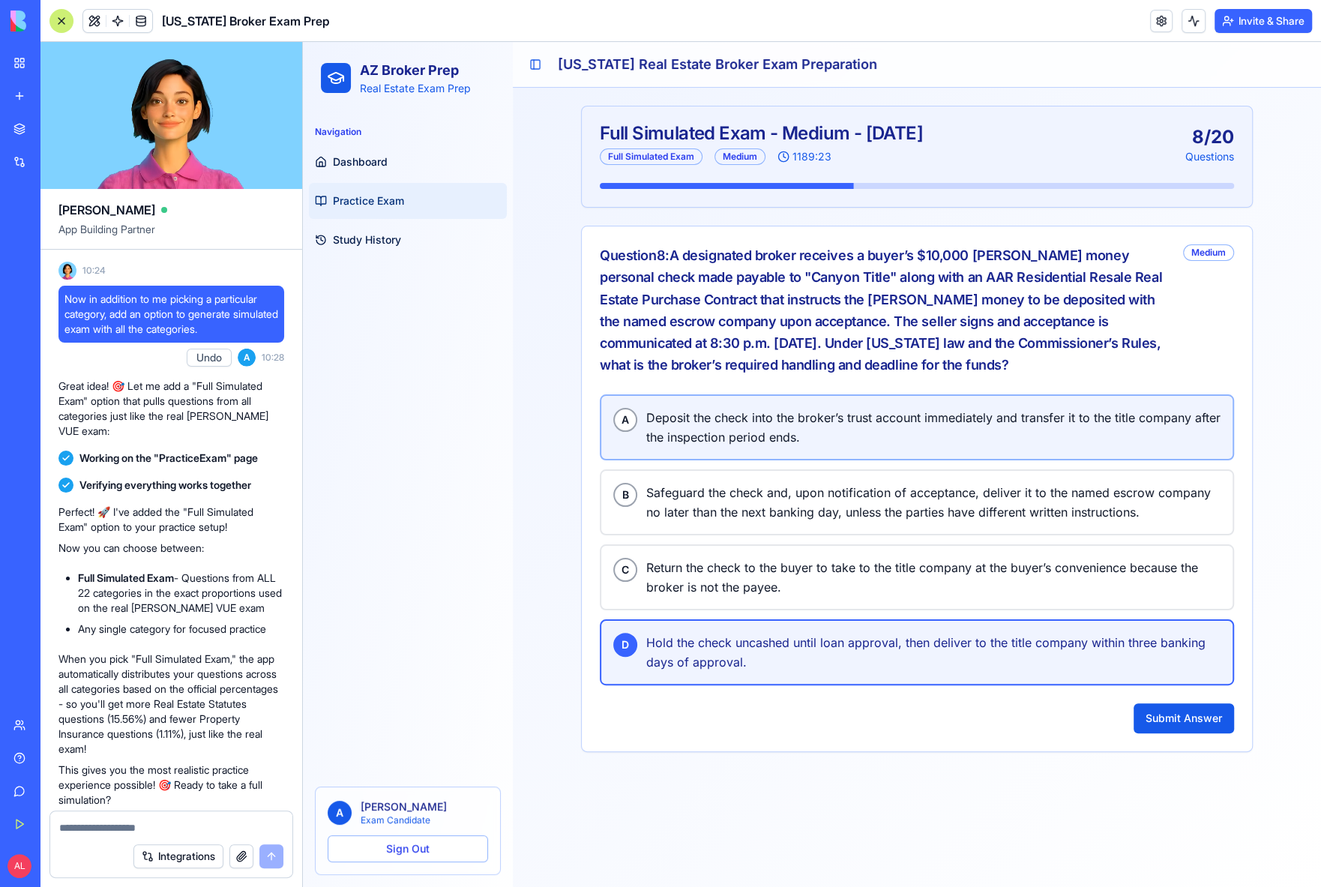
click at [784, 429] on span "Deposit the check into the broker’s trust account immediately and transfer it t…" at bounding box center [933, 427] width 574 height 39
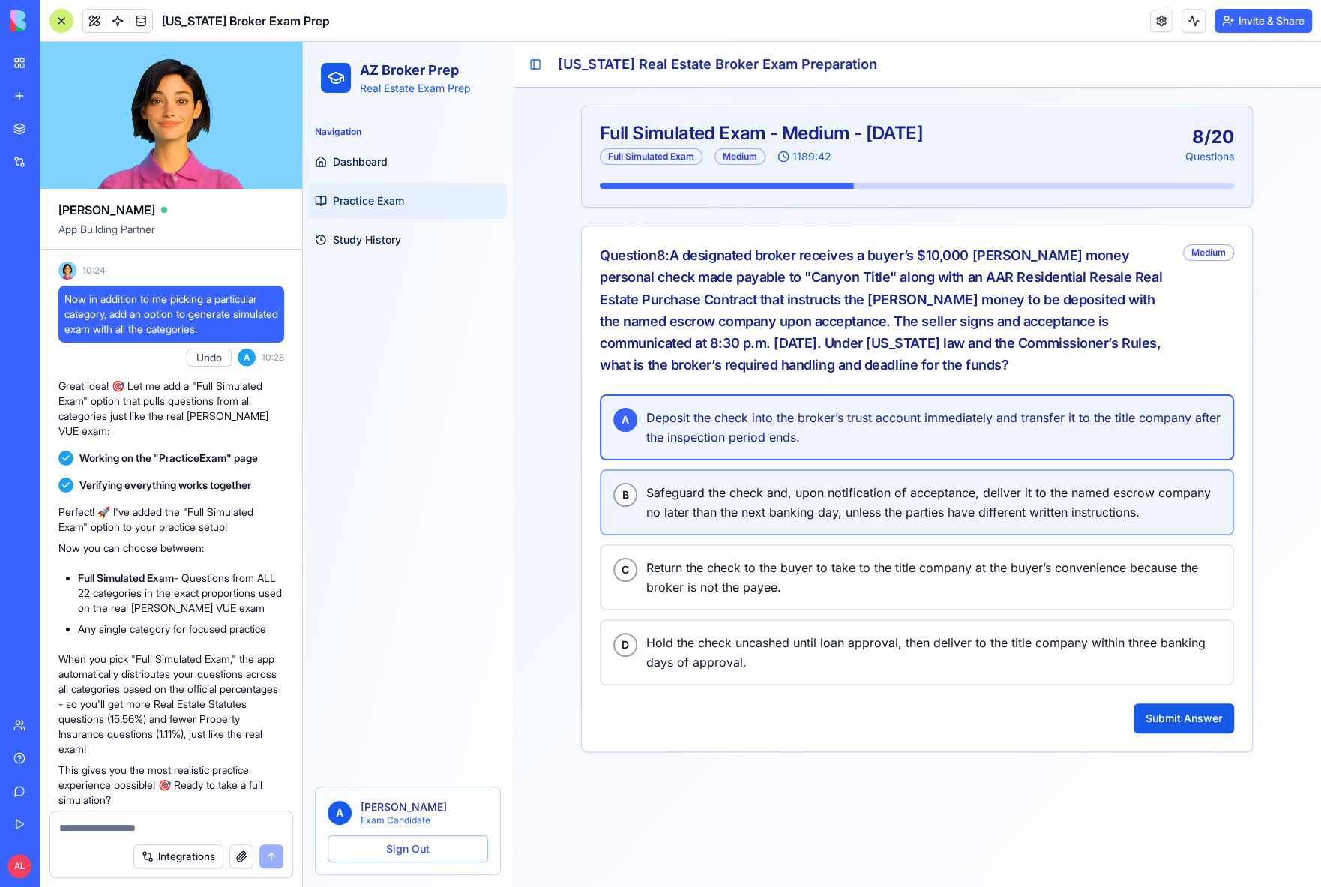
click at [748, 492] on span "Safeguard the check and, upon notification of acceptance, deliver it to the nam…" at bounding box center [933, 502] width 574 height 39
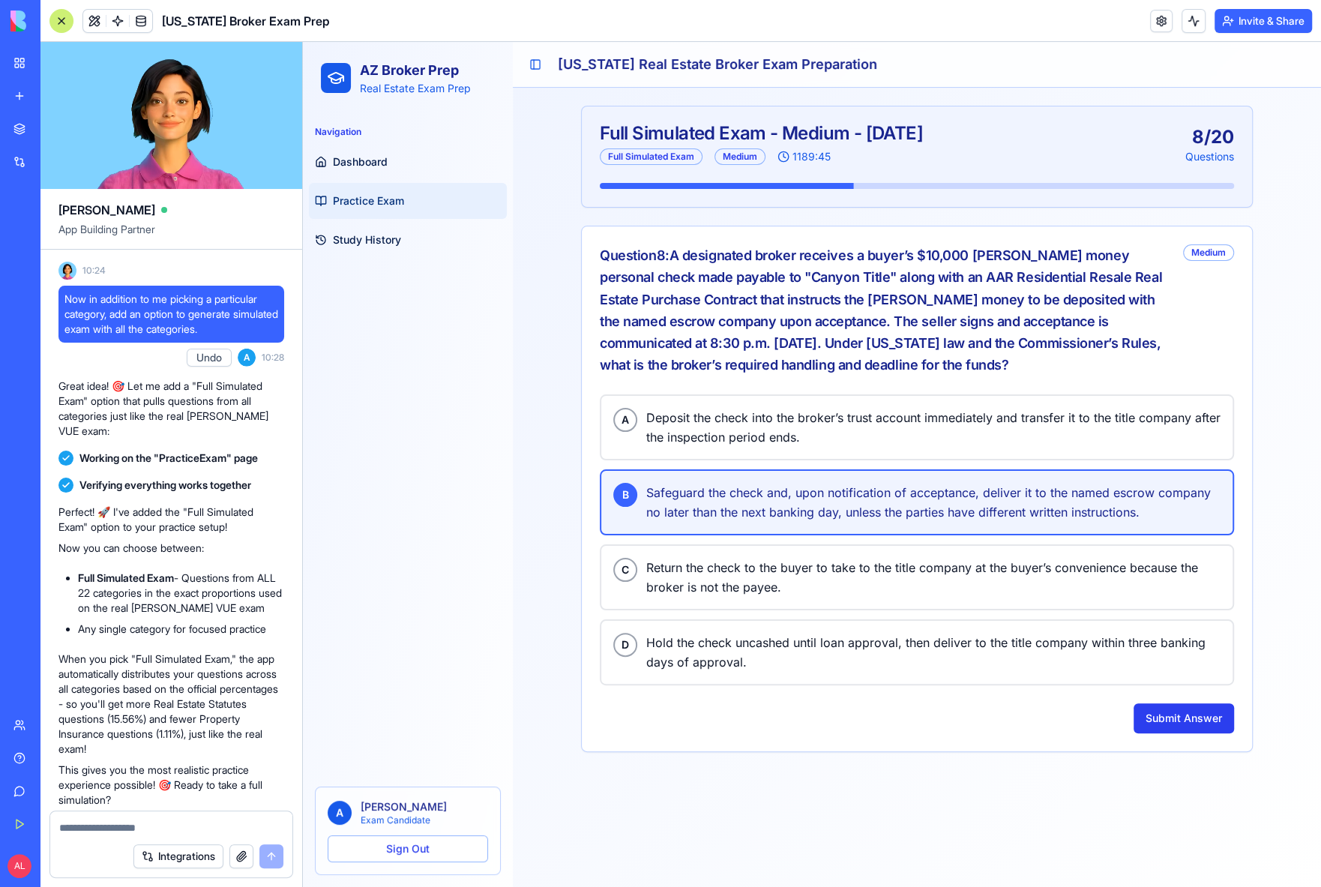
click at [1158, 715] on button "Submit Answer" at bounding box center [1184, 718] width 100 height 30
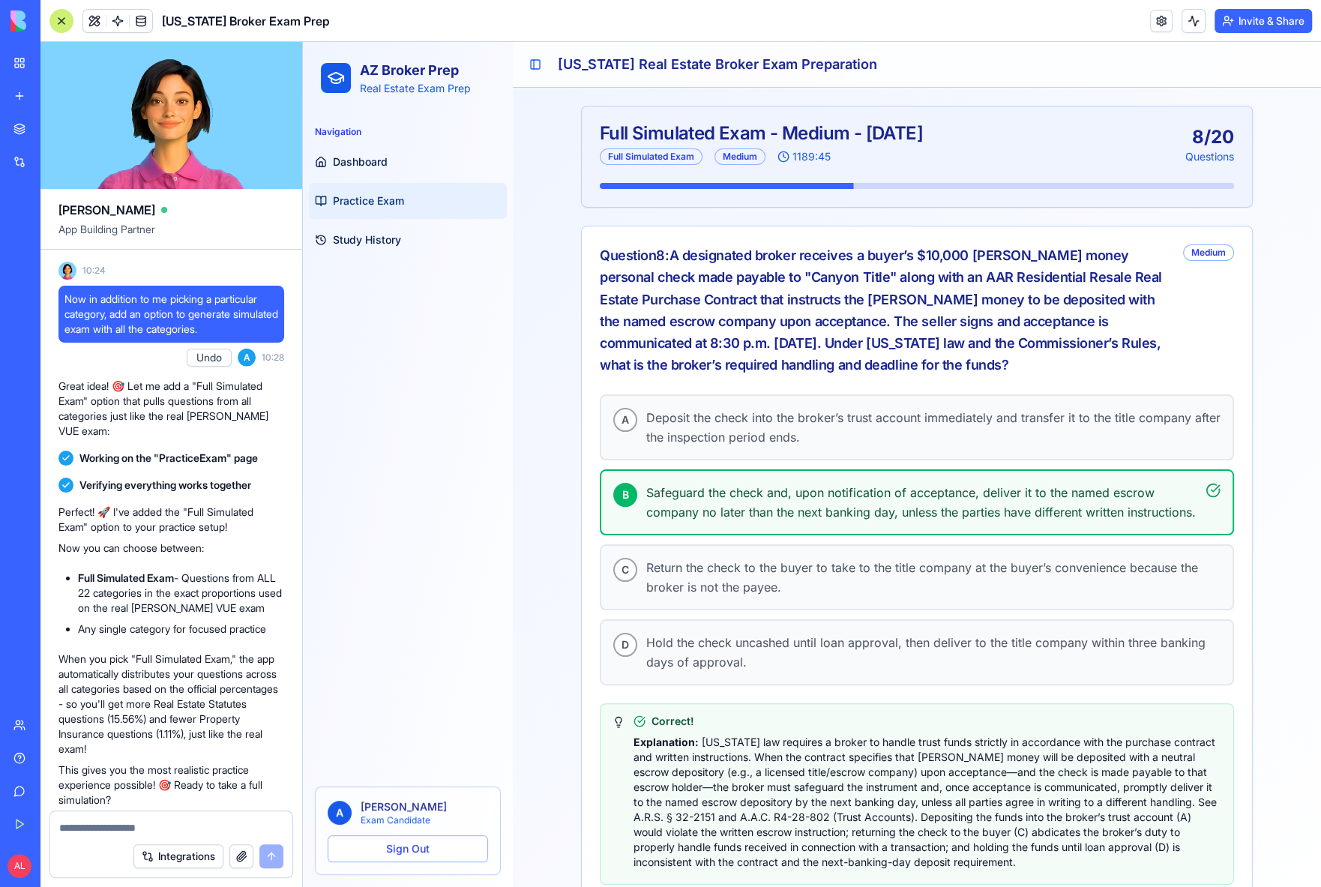
scroll to position [90, 0]
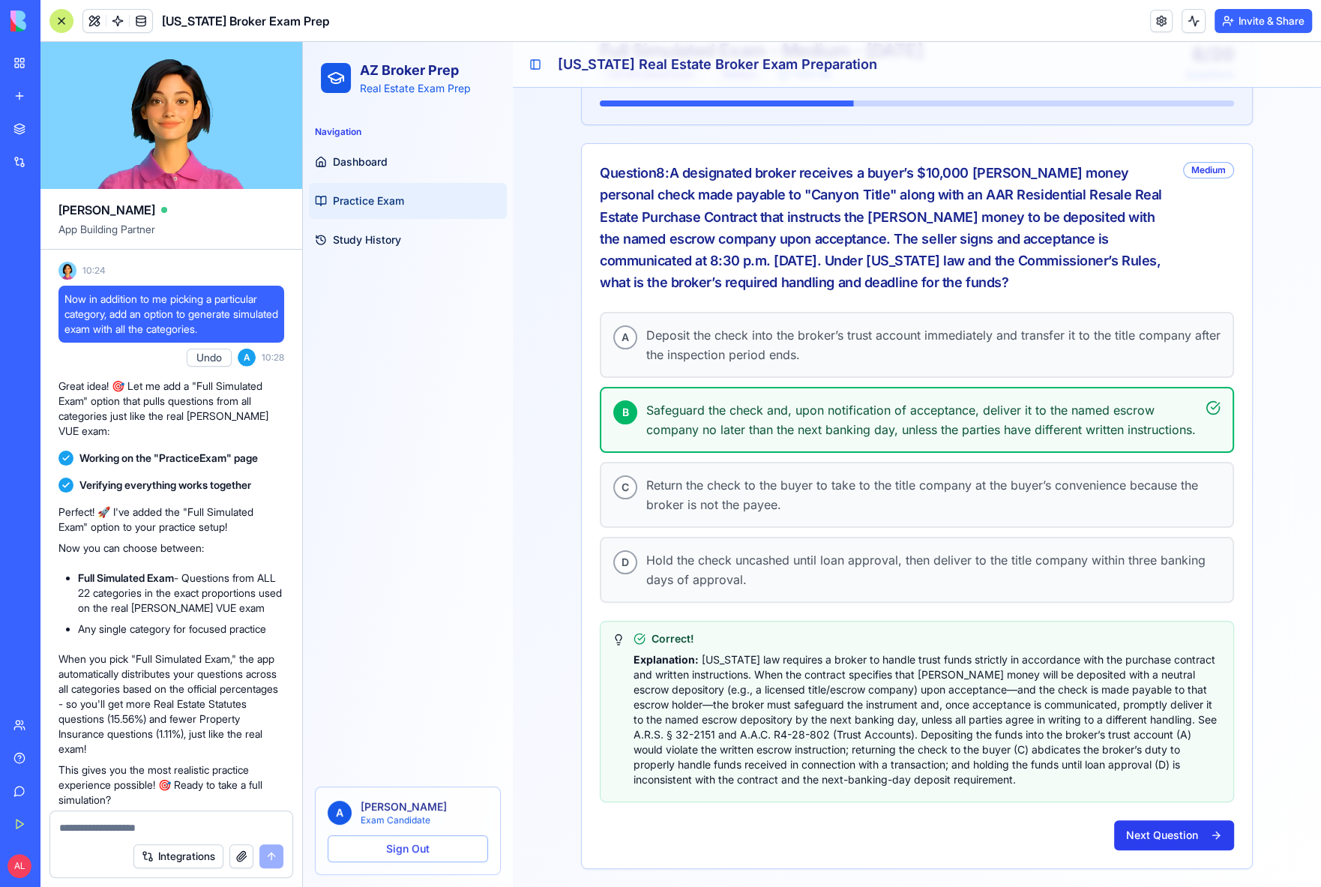
click at [1156, 826] on button "Next Question" at bounding box center [1174, 835] width 120 height 30
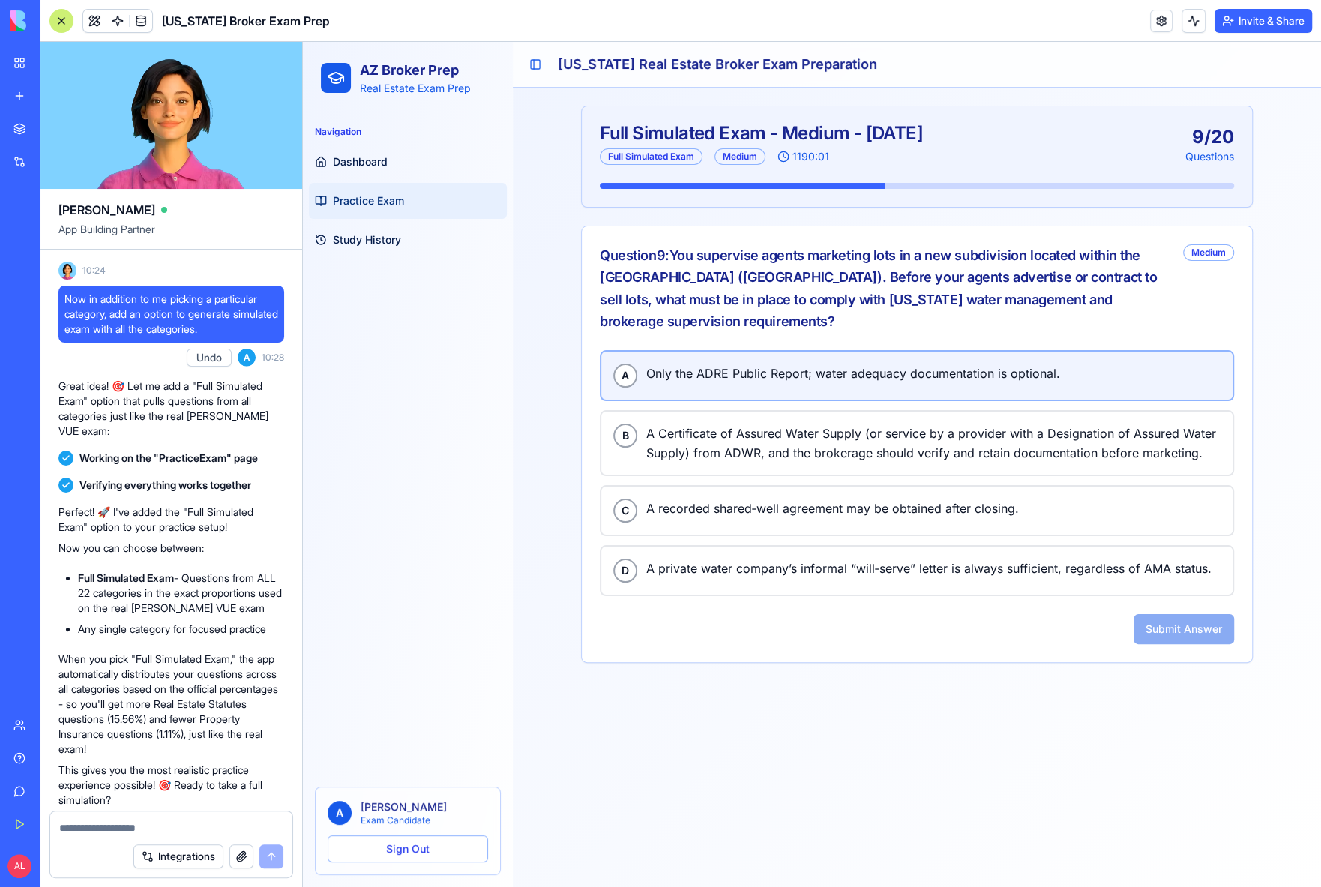
click at [774, 370] on span "Only the ADRE Public Report; water adequacy documentation is optional." at bounding box center [933, 373] width 574 height 19
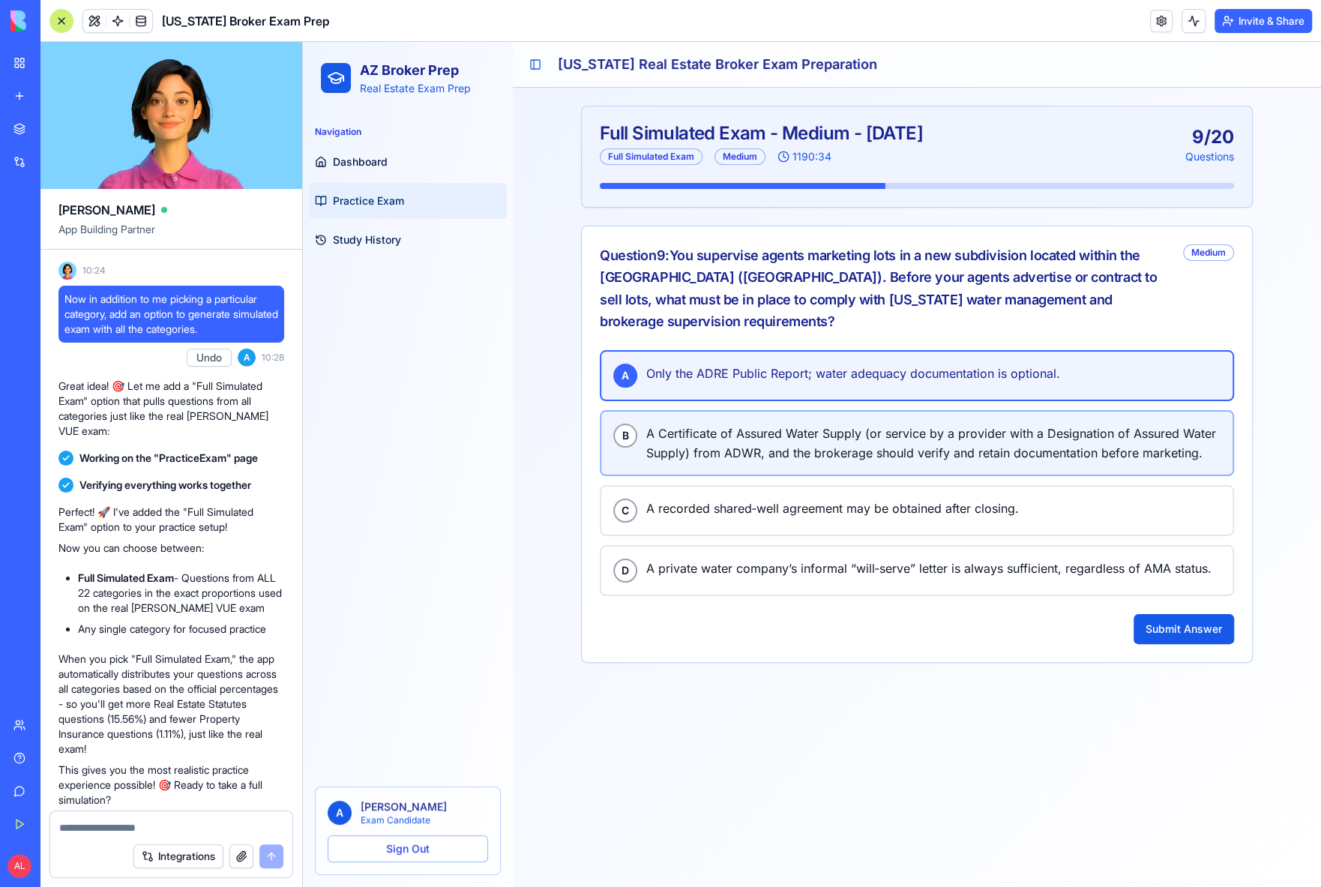
click at [740, 424] on span "A Certificate of Assured Water Supply (or service by a provider with a Designat…" at bounding box center [933, 443] width 574 height 39
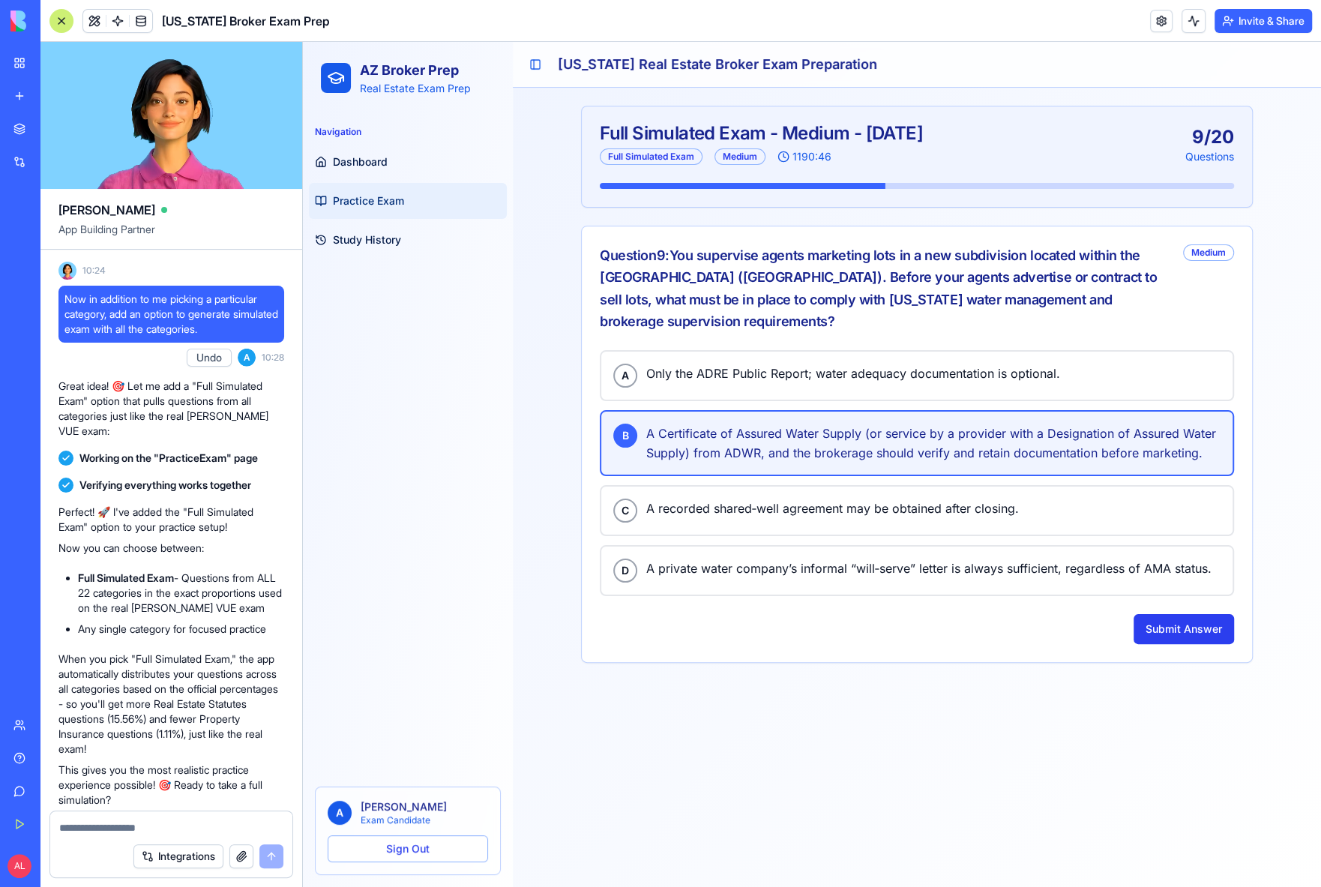
click at [1158, 623] on button "Submit Answer" at bounding box center [1184, 629] width 100 height 30
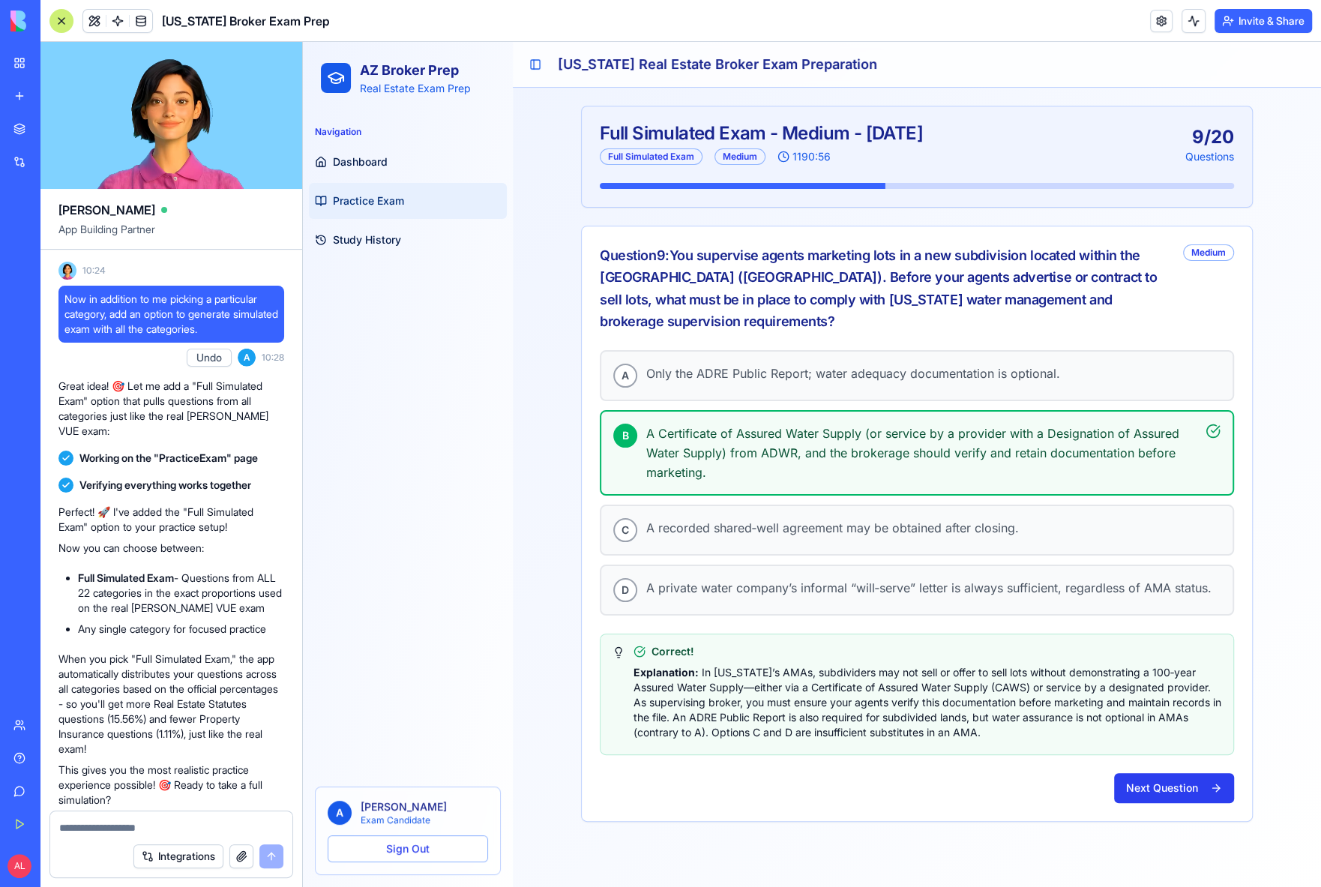
click at [1158, 784] on button "Next Question" at bounding box center [1174, 788] width 120 height 30
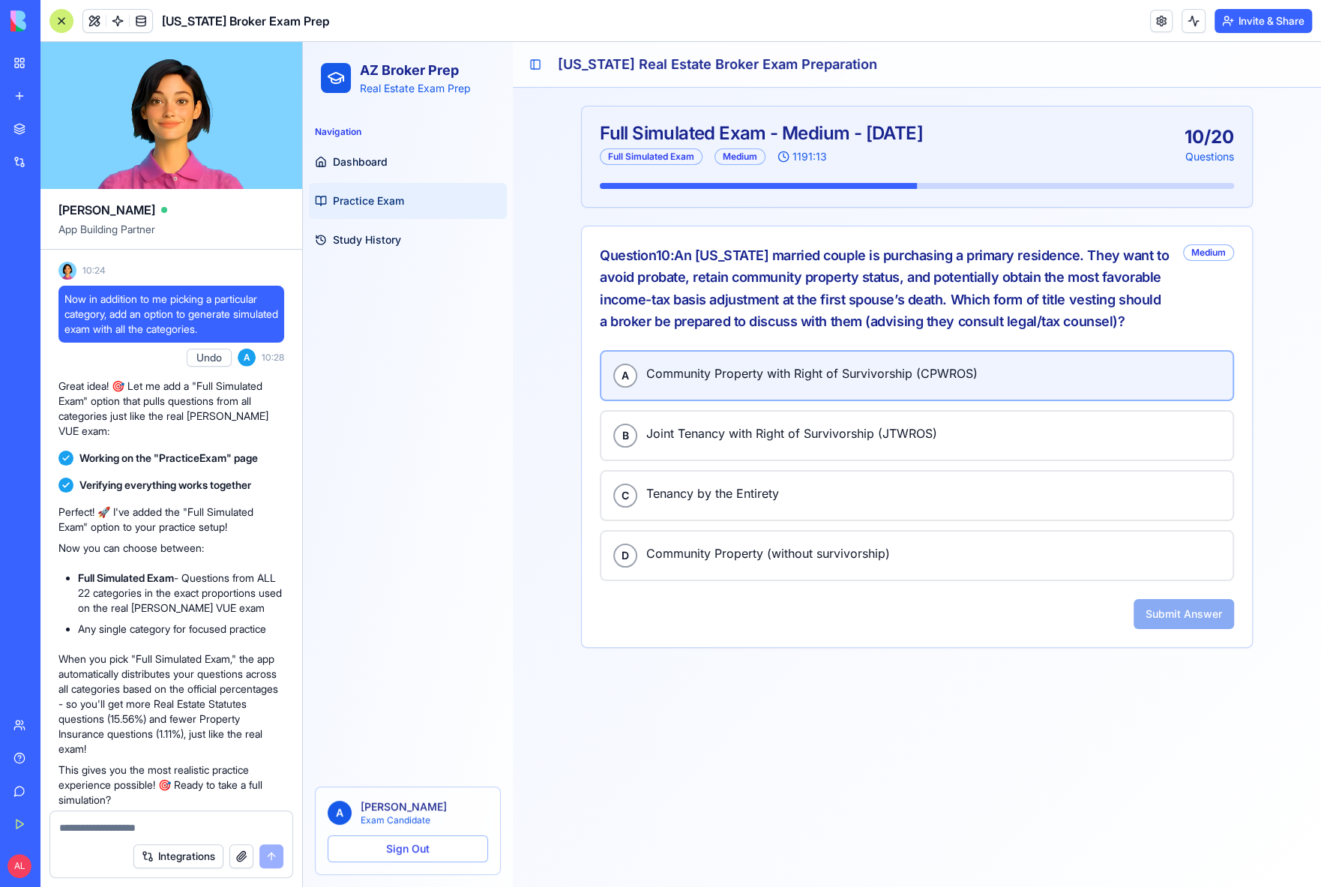
click at [778, 373] on span "Community Property with Right of Survivorship (CPWROS)" at bounding box center [933, 373] width 574 height 19
click at [1158, 615] on button "Submit Answer" at bounding box center [1184, 614] width 100 height 30
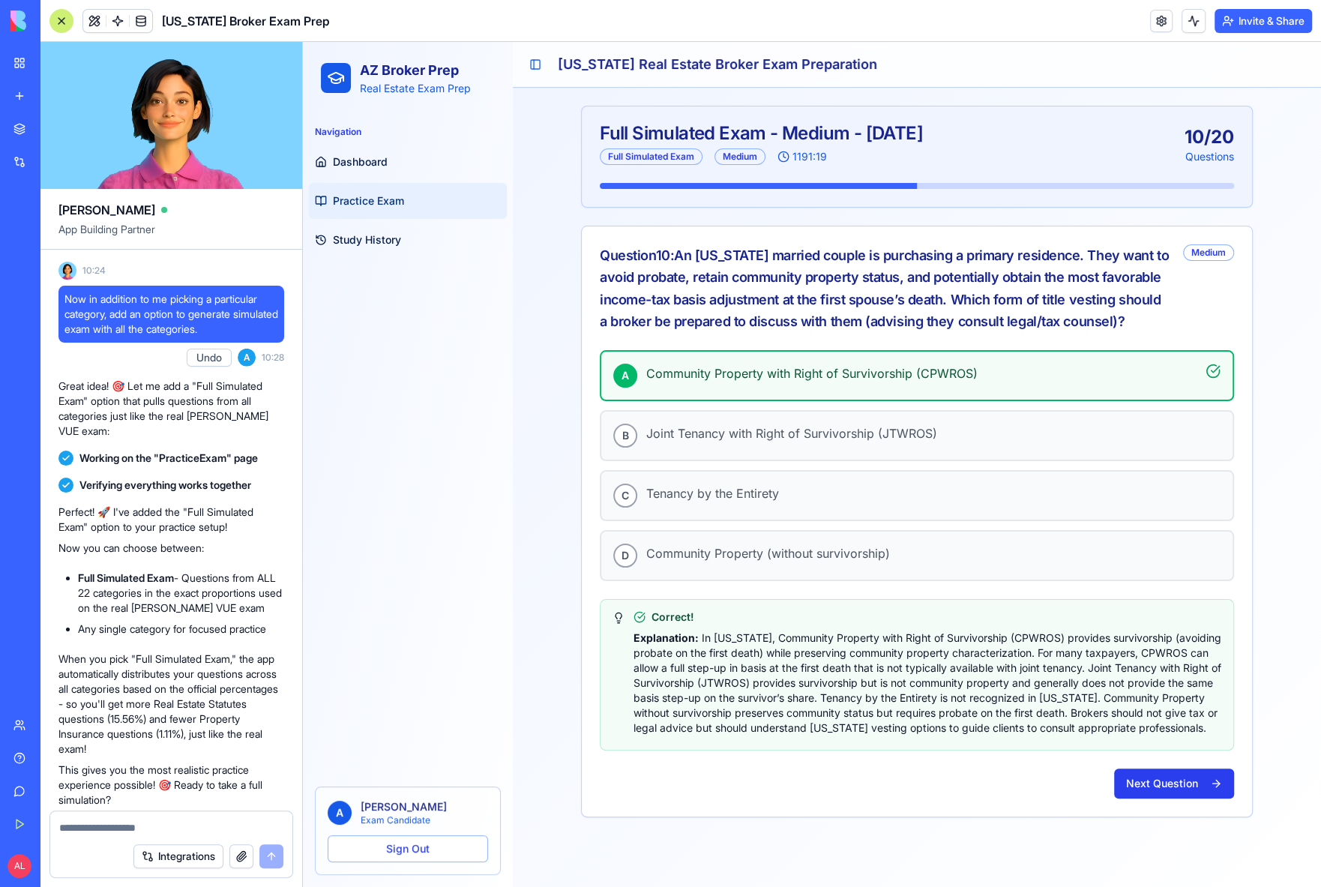
click at [1158, 781] on button "Next Question" at bounding box center [1174, 784] width 120 height 30
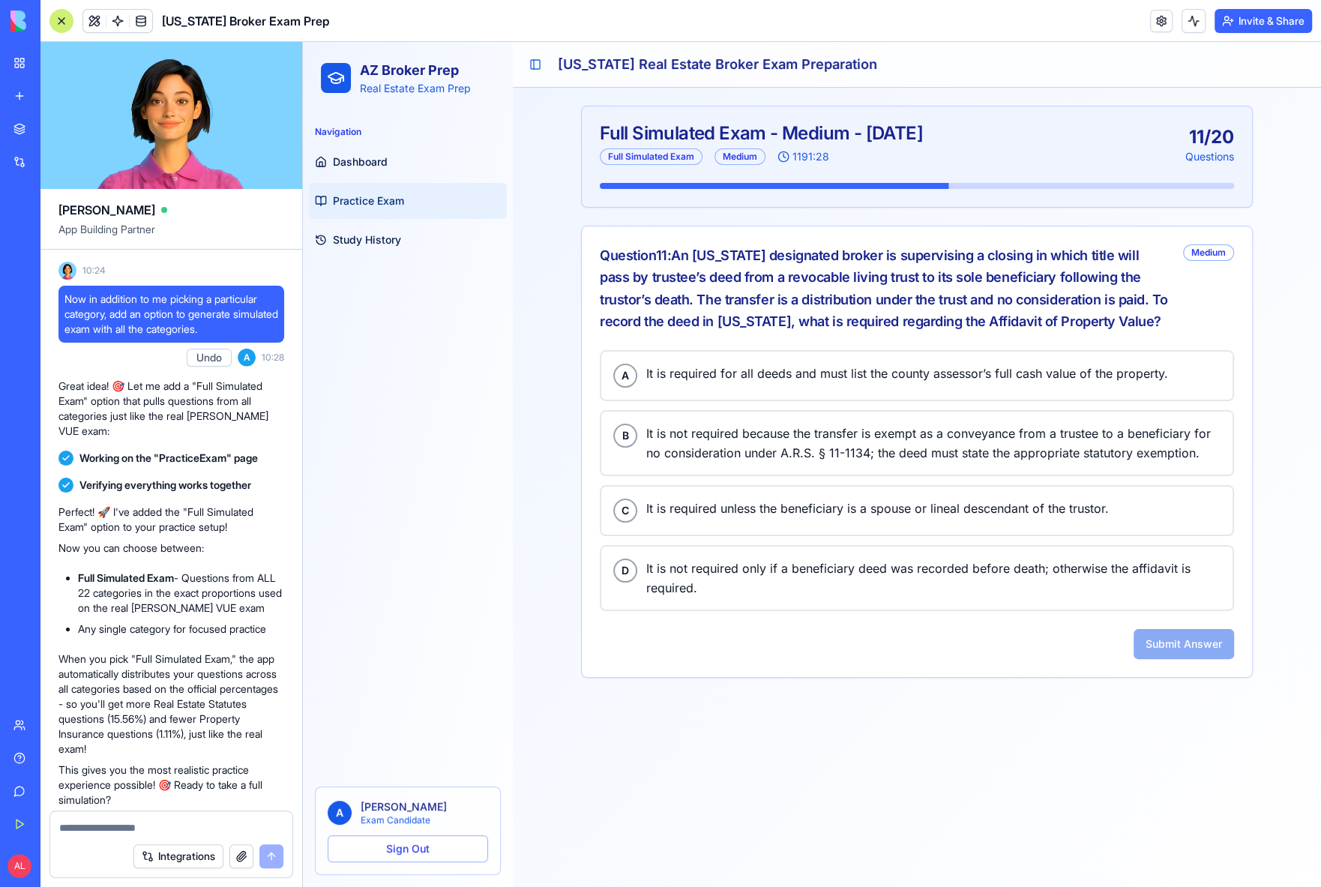
drag, startPoint x: 678, startPoint y: 256, endPoint x: 1110, endPoint y: 323, distance: 437.0
click at [1110, 323] on div "Question 11 : An [US_STATE] designated broker is supervising a closing in which…" at bounding box center [885, 288] width 571 height 88
click at [1110, 322] on div "Question 11 : An [US_STATE] designated broker is supervising a closing in which…" at bounding box center [885, 288] width 571 height 88
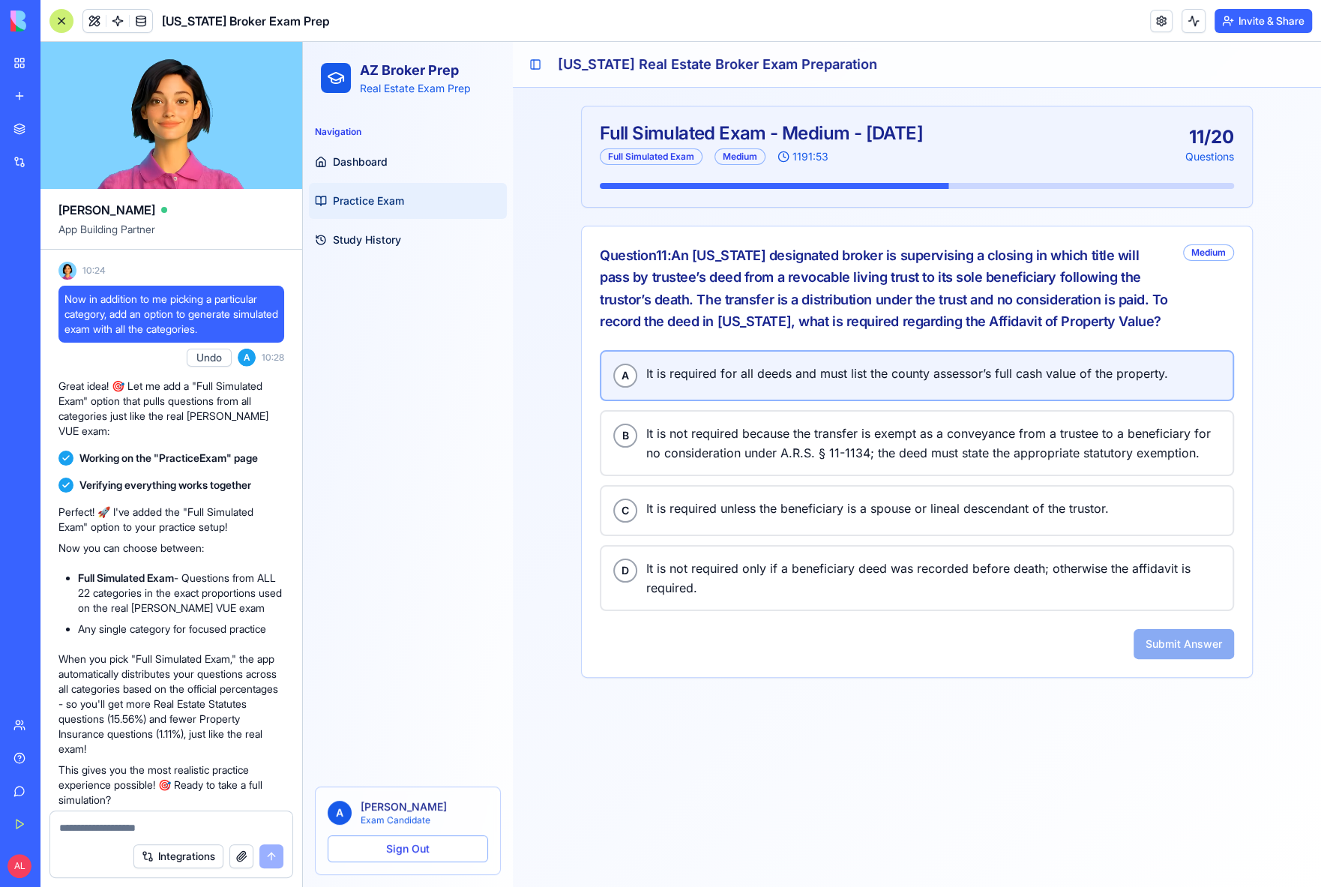
click at [767, 364] on span "It is required for all deeds and must list the county assessor’s full cash valu…" at bounding box center [933, 373] width 574 height 19
click at [1158, 646] on button "Submit Answer" at bounding box center [1184, 644] width 100 height 30
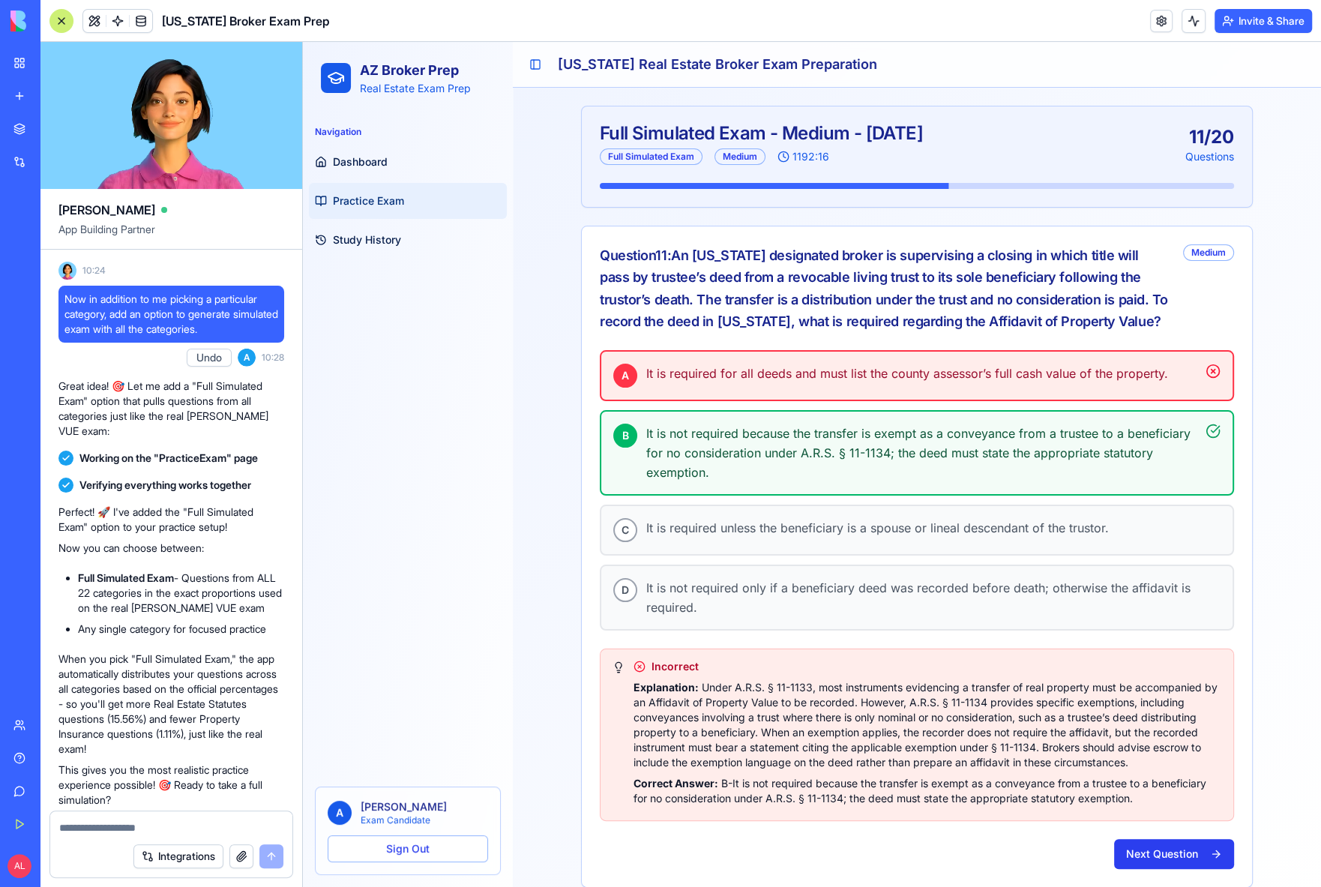
click at [1158, 853] on button "Next Question" at bounding box center [1174, 854] width 120 height 30
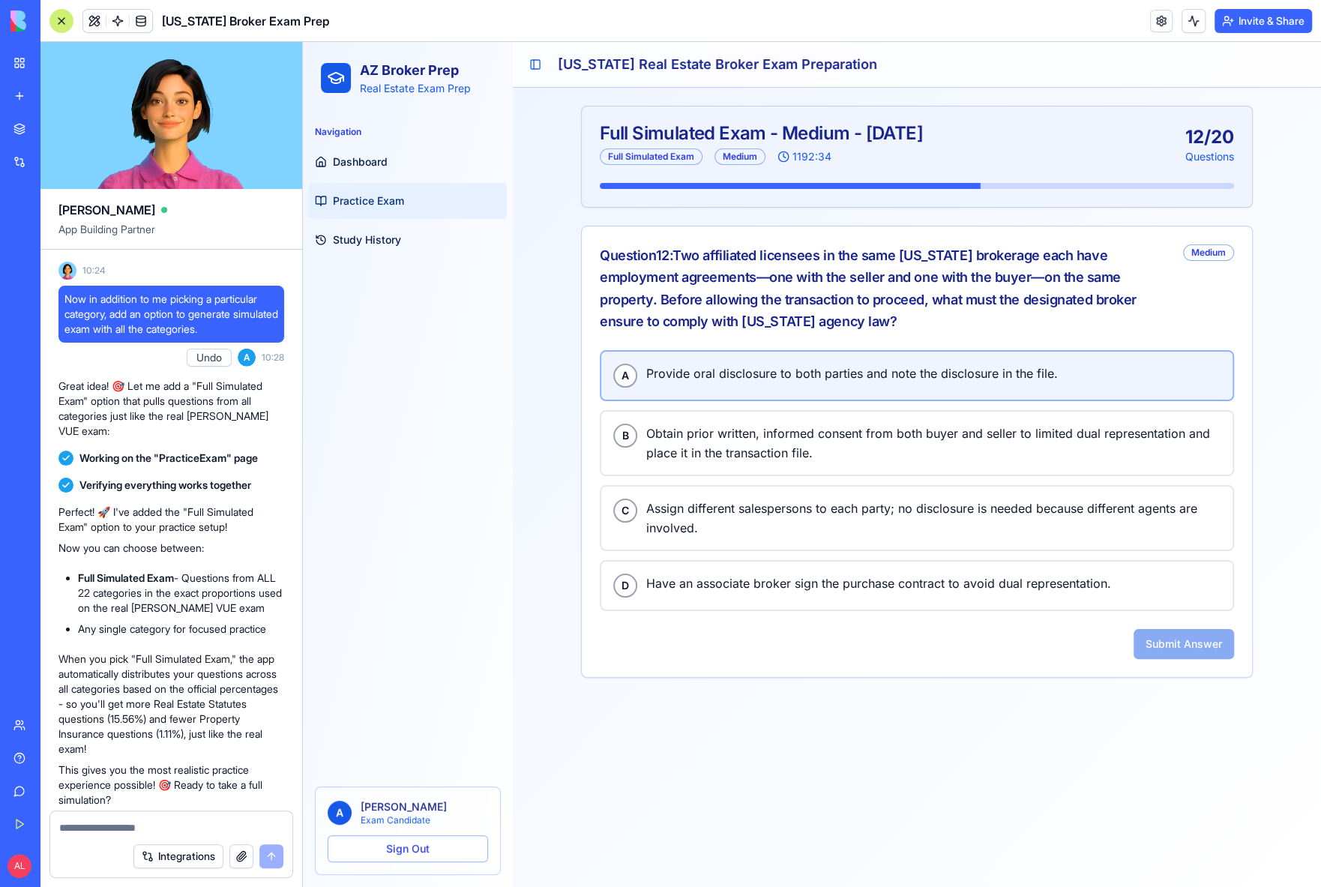
click at [714, 385] on button "A Provide oral disclosure to both parties and note the disclosure in the file." at bounding box center [917, 375] width 634 height 51
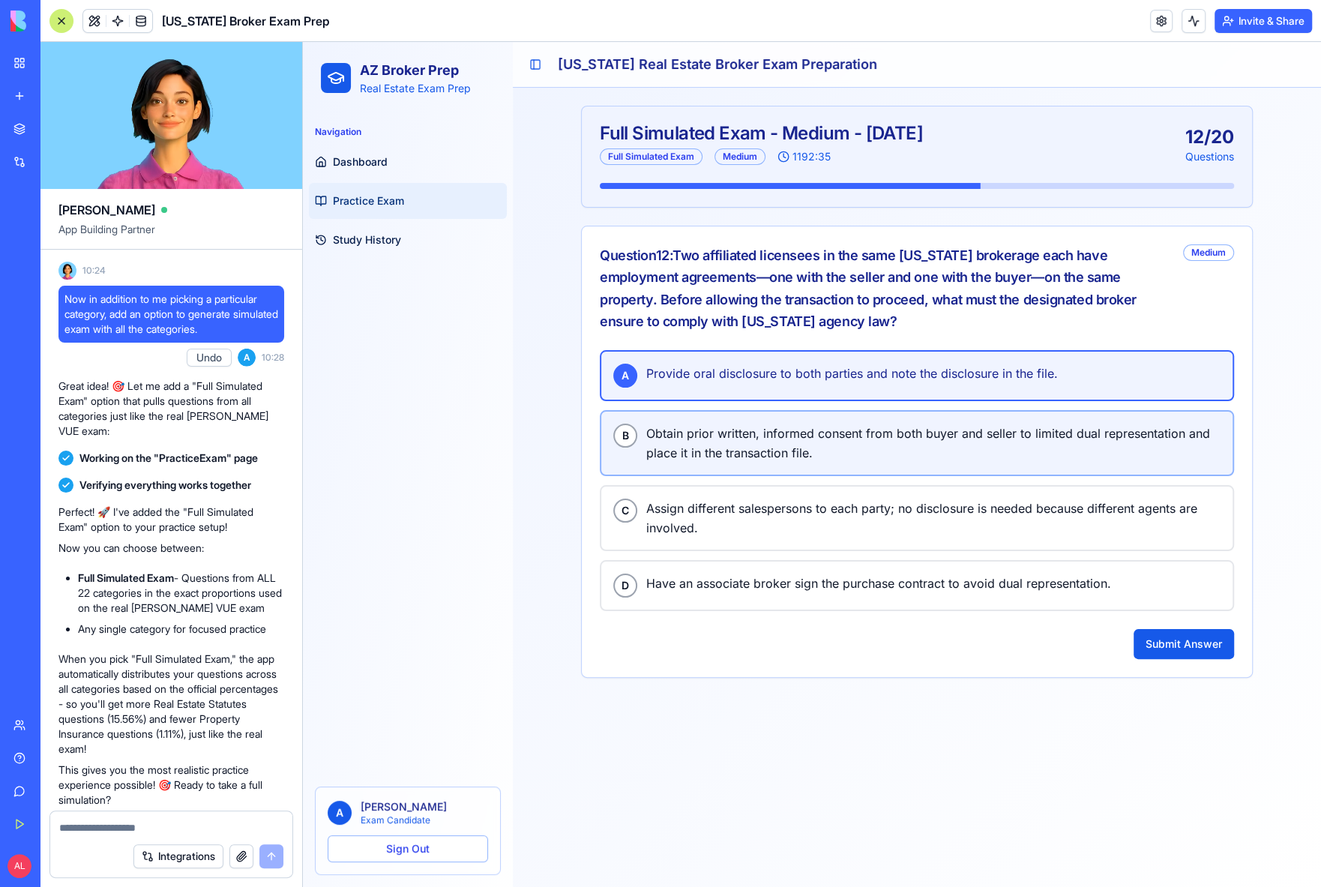
click at [723, 434] on span "Obtain prior written, informed consent from both buyer and seller to limited du…" at bounding box center [933, 443] width 574 height 39
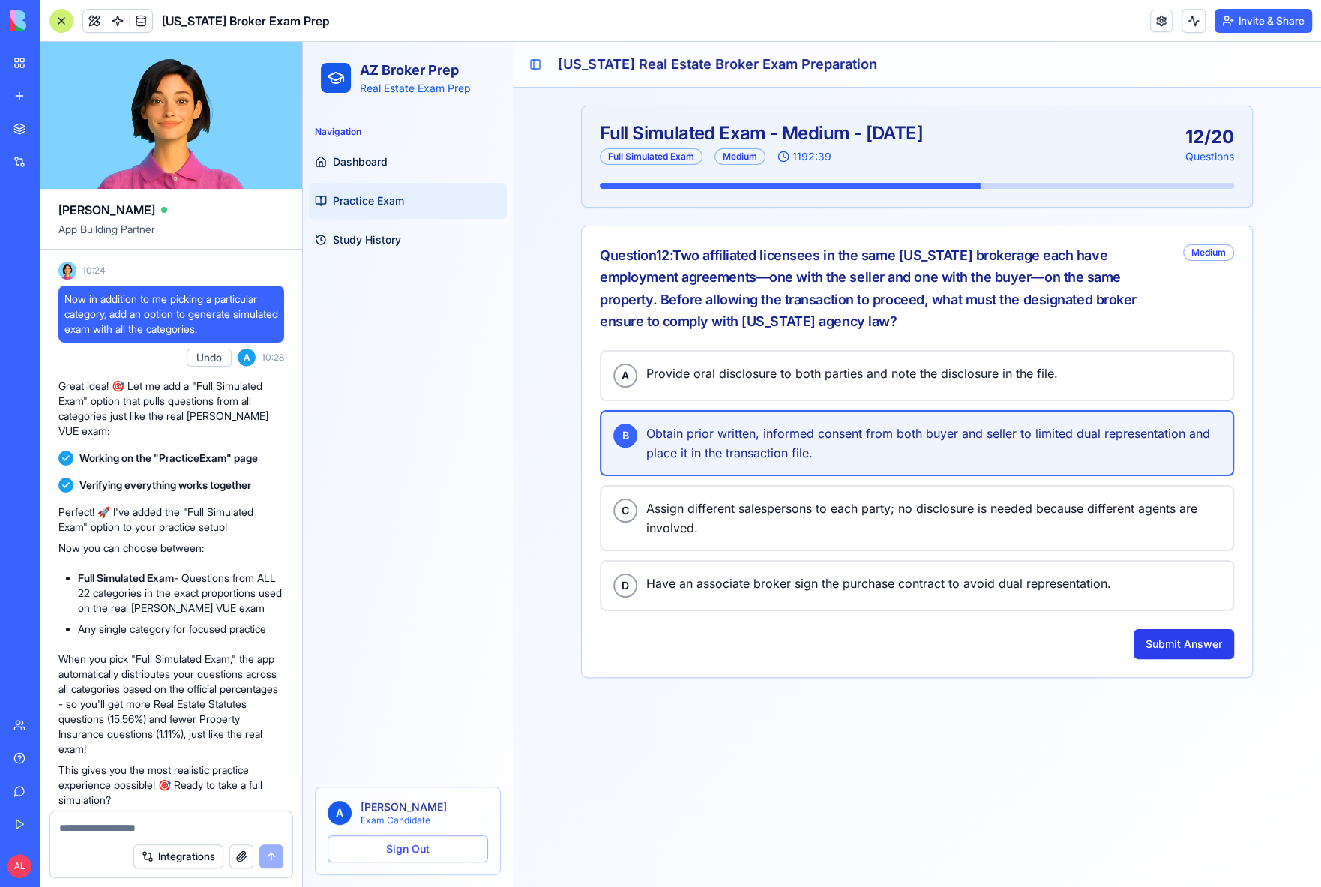
click at [1158, 643] on button "Submit Answer" at bounding box center [1184, 644] width 100 height 30
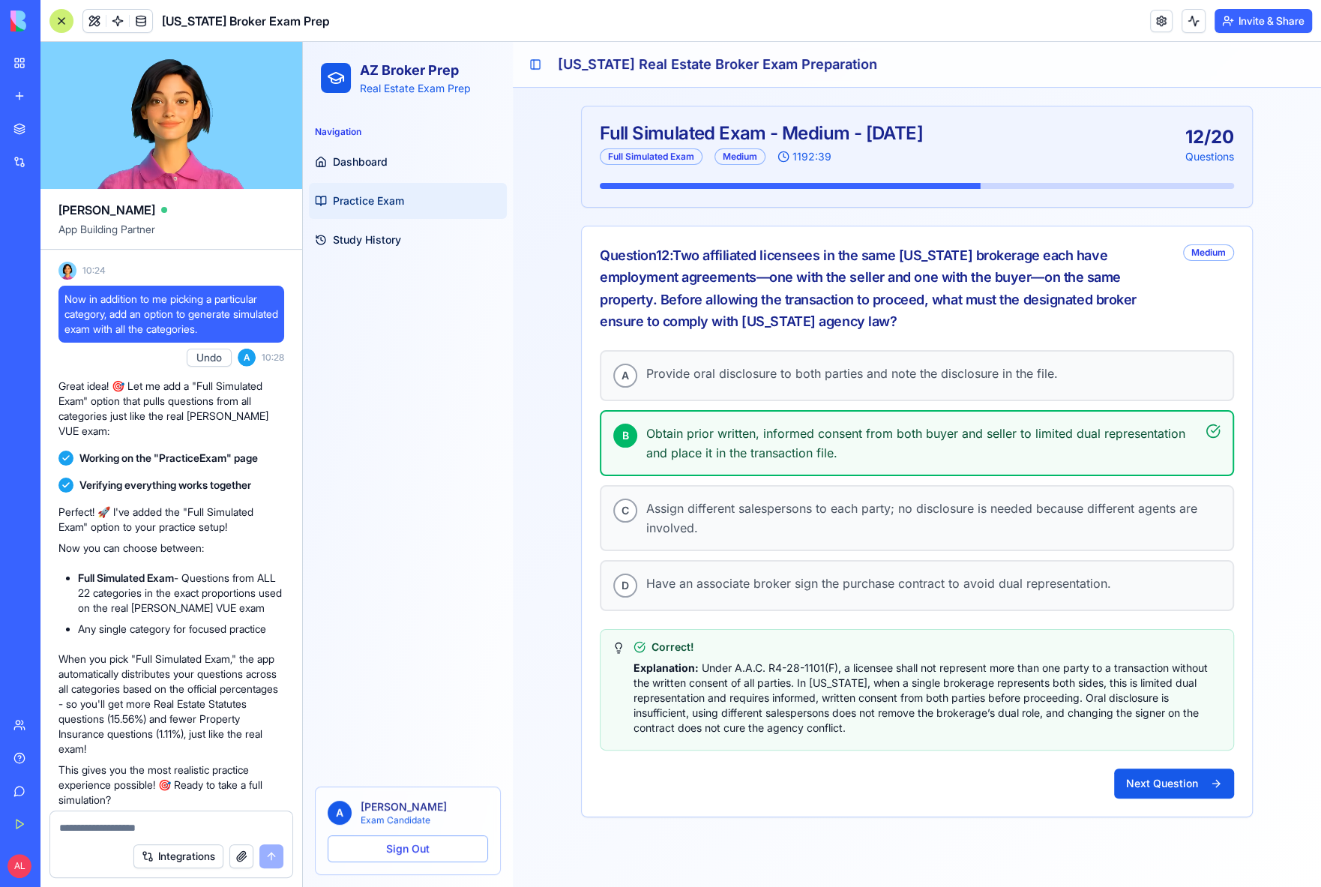
click at [1158, 757] on div "A Provide oral disclosure to both parties and note the disclosure in the file. …" at bounding box center [917, 583] width 670 height 466
click at [1158, 775] on button "Next Question" at bounding box center [1174, 784] width 120 height 30
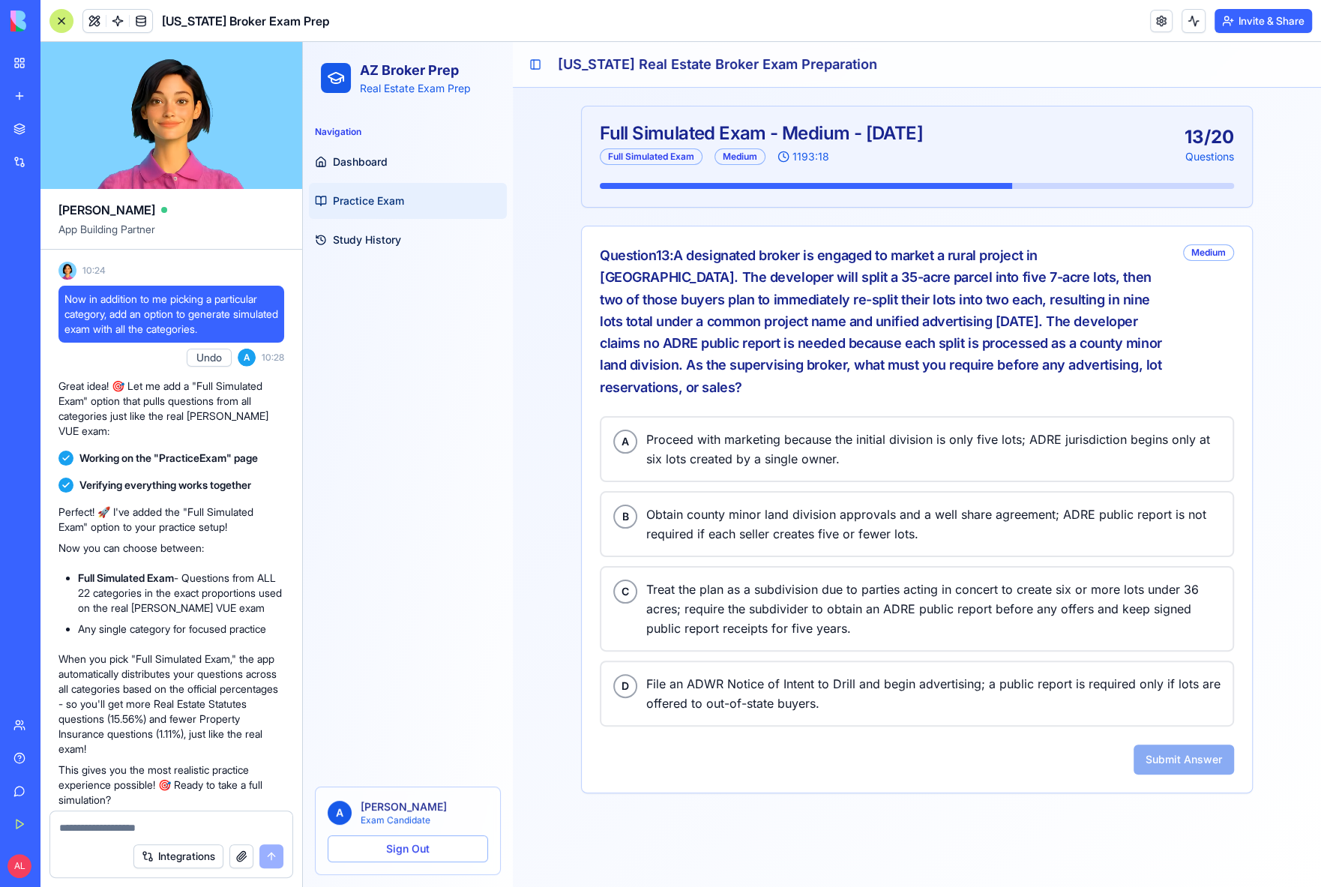
drag, startPoint x: 755, startPoint y: 277, endPoint x: 988, endPoint y: 375, distance: 253.0
click at [988, 375] on div "Question 13 : A designated broker is engaged to market a rural project in [GEOG…" at bounding box center [885, 321] width 571 height 154
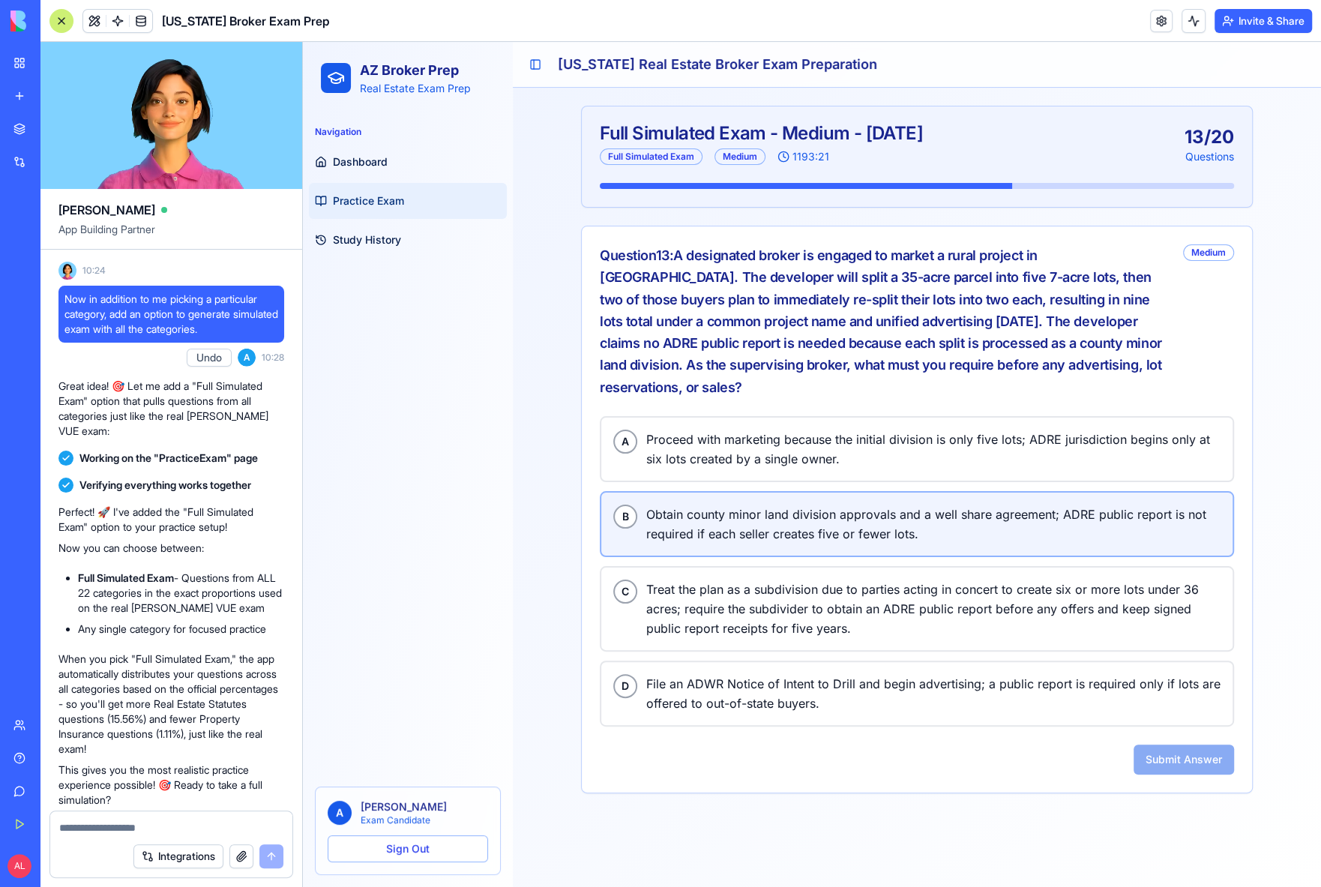
click at [830, 529] on span "Obtain county minor land division approvals and a well share agreement; ADRE pu…" at bounding box center [933, 524] width 574 height 39
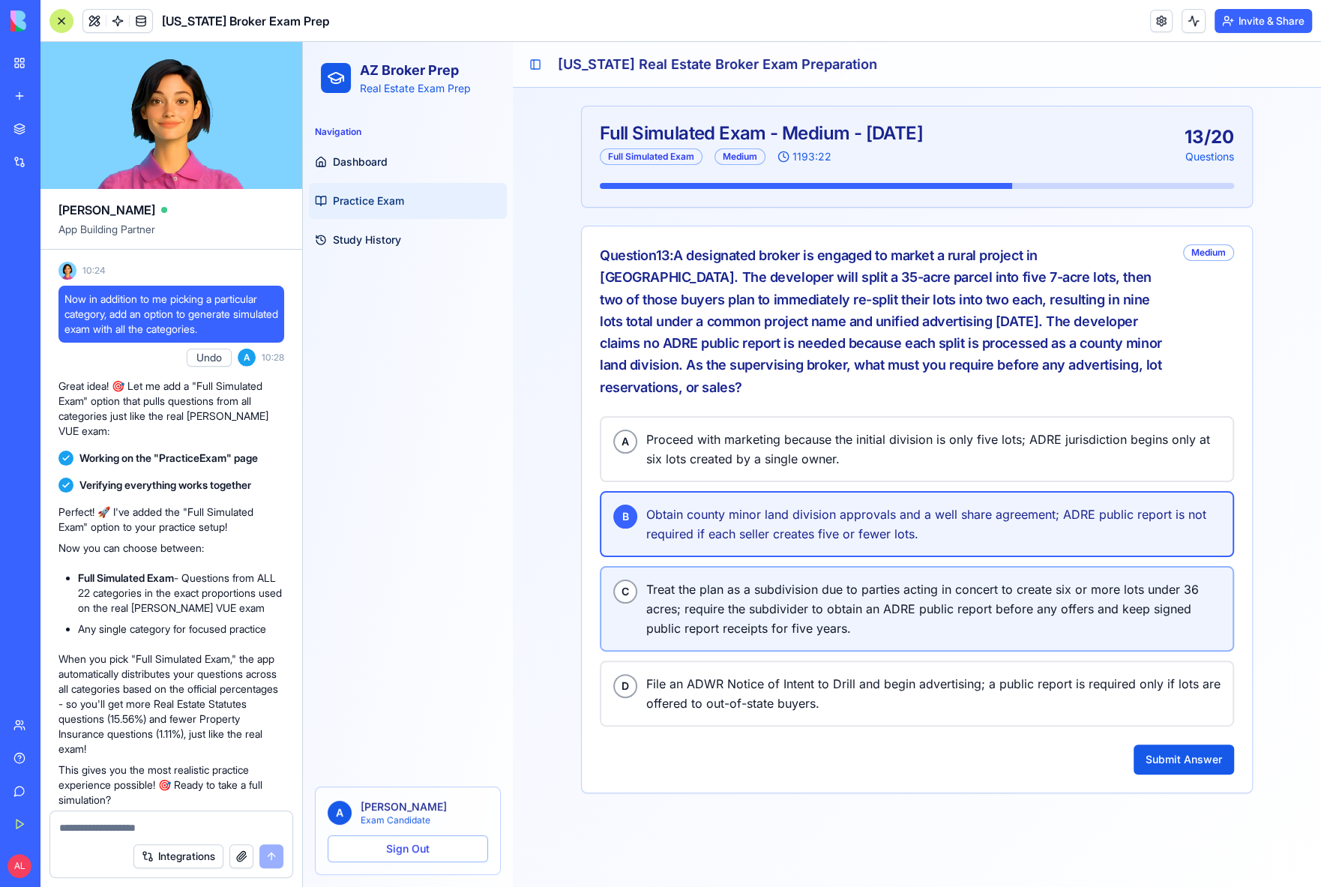
click at [855, 588] on span "Treat the plan as a subdivision due to parties acting in concert to create six …" at bounding box center [933, 609] width 574 height 58
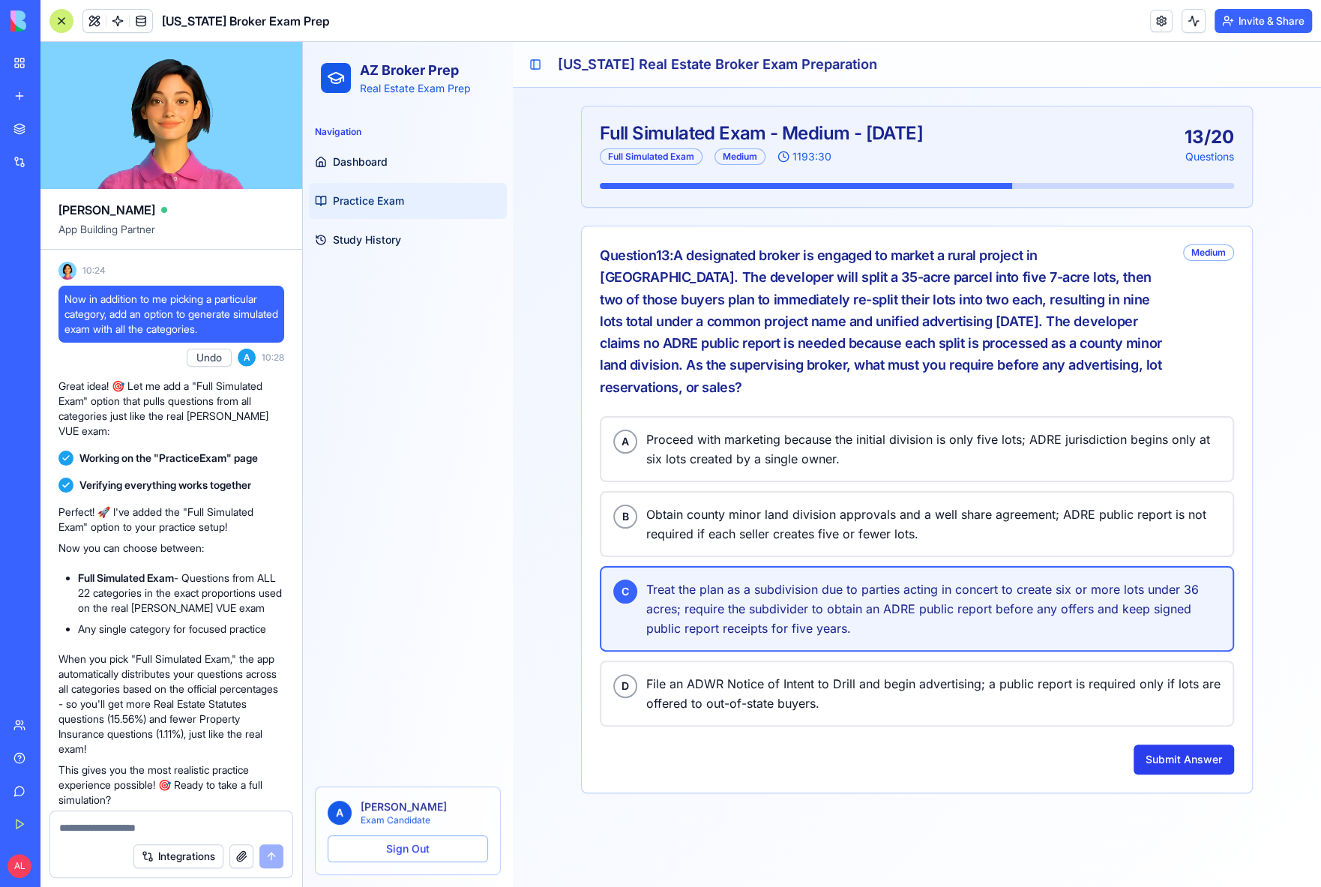
click at [1158, 748] on button "Submit Answer" at bounding box center [1184, 760] width 100 height 30
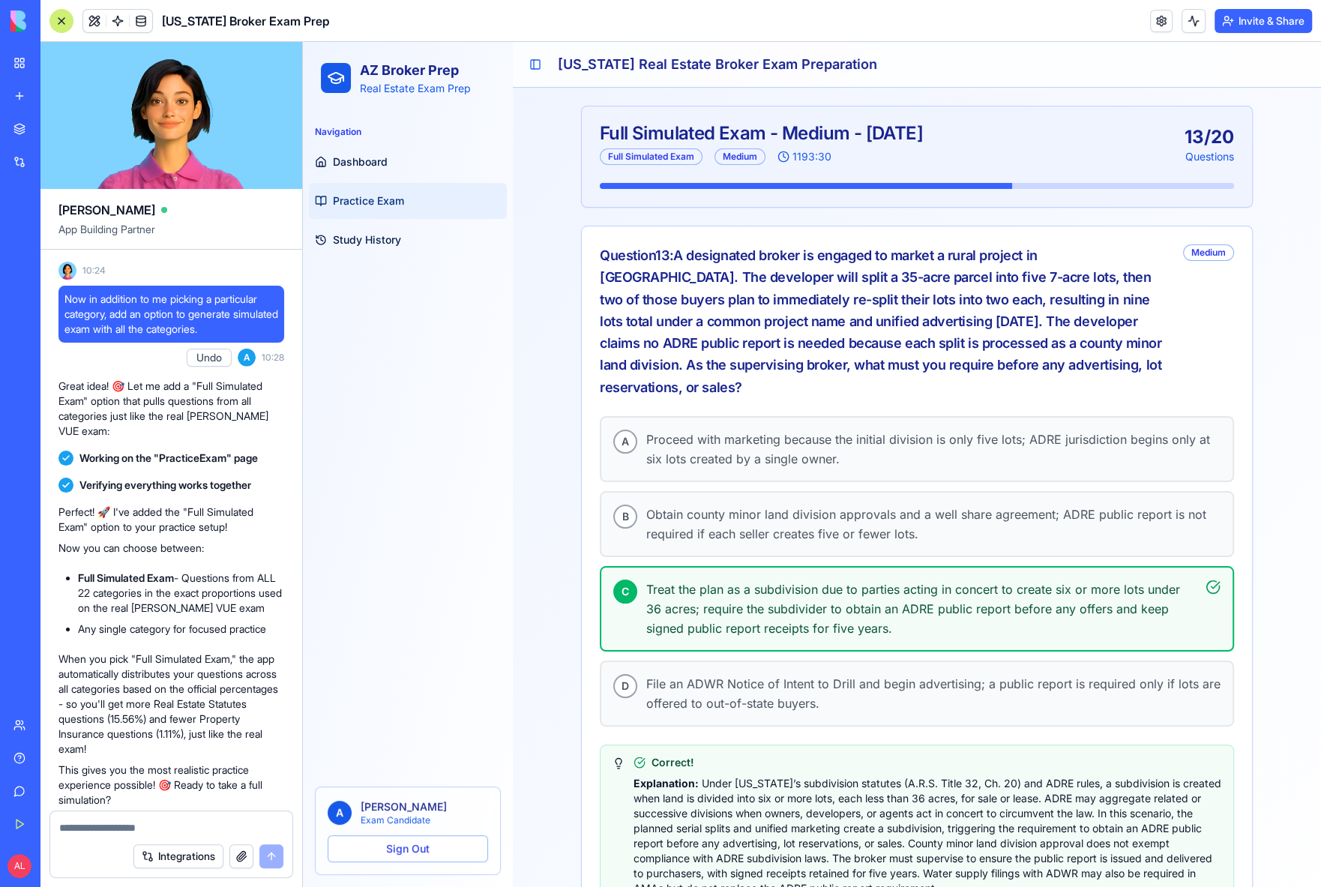
scroll to position [97, 0]
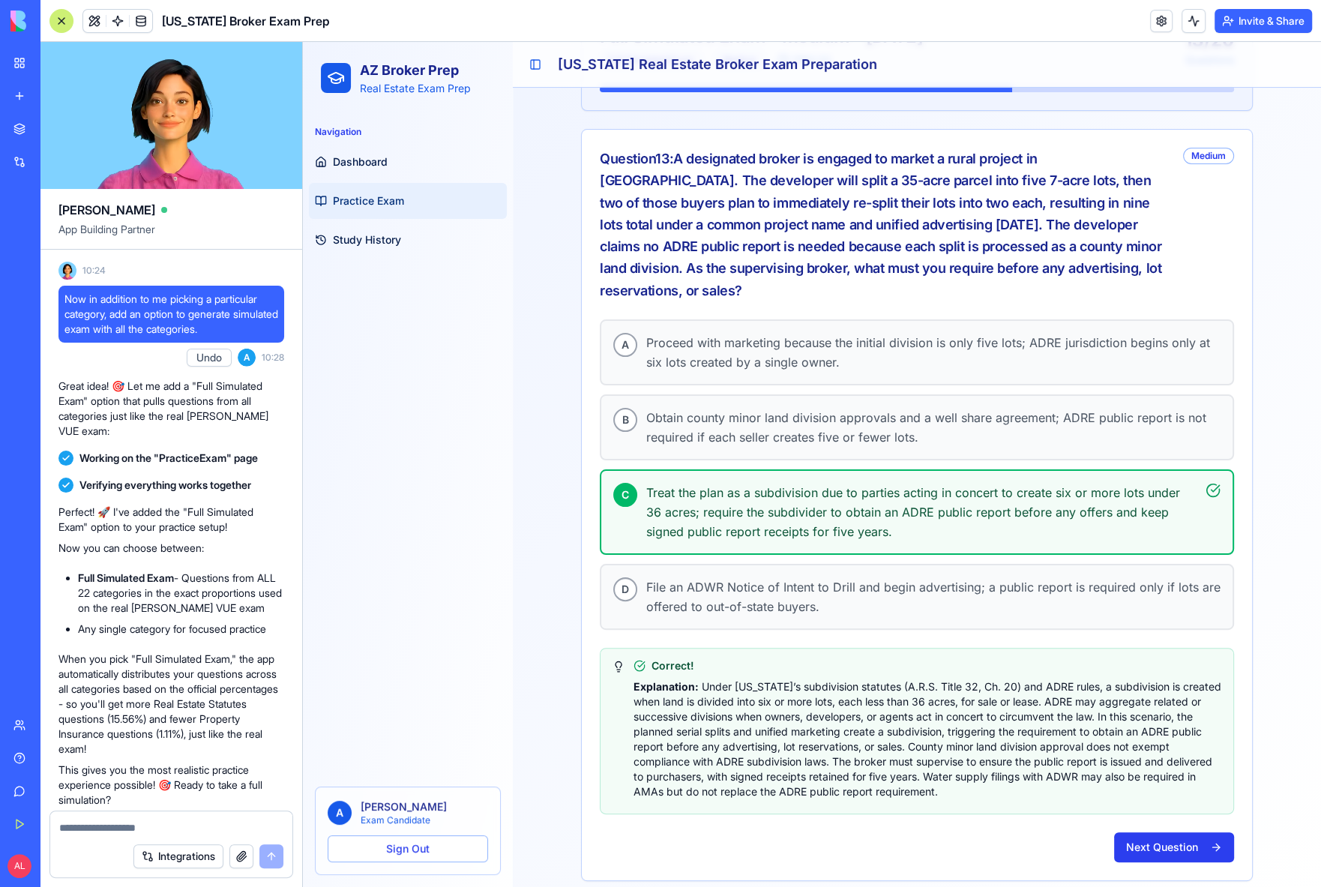
click at [1158, 835] on button "Next Question" at bounding box center [1174, 847] width 120 height 30
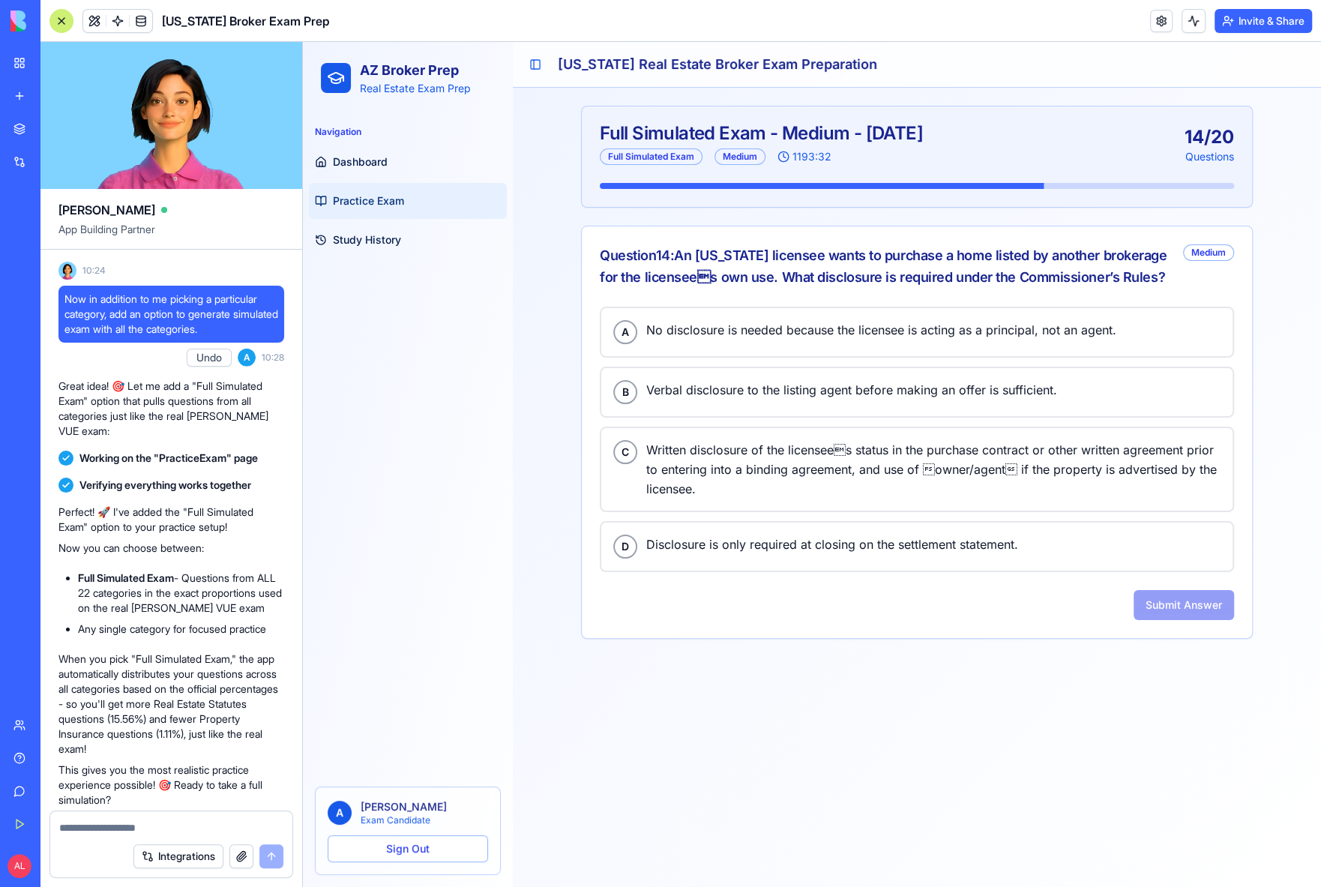
scroll to position [0, 0]
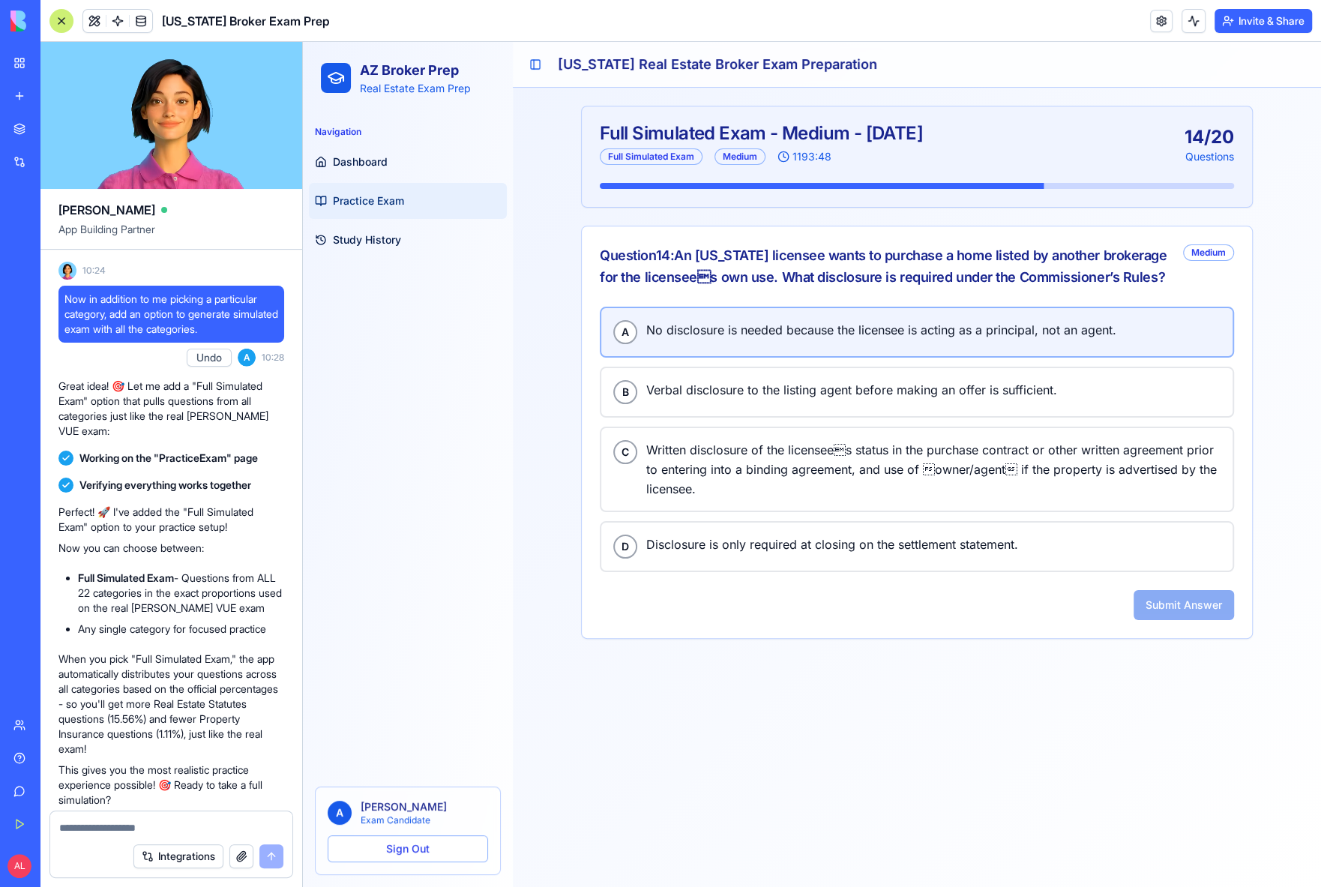
click at [753, 333] on span "No disclosure is needed because the licensee is acting as a principal, not an a…" at bounding box center [933, 329] width 574 height 19
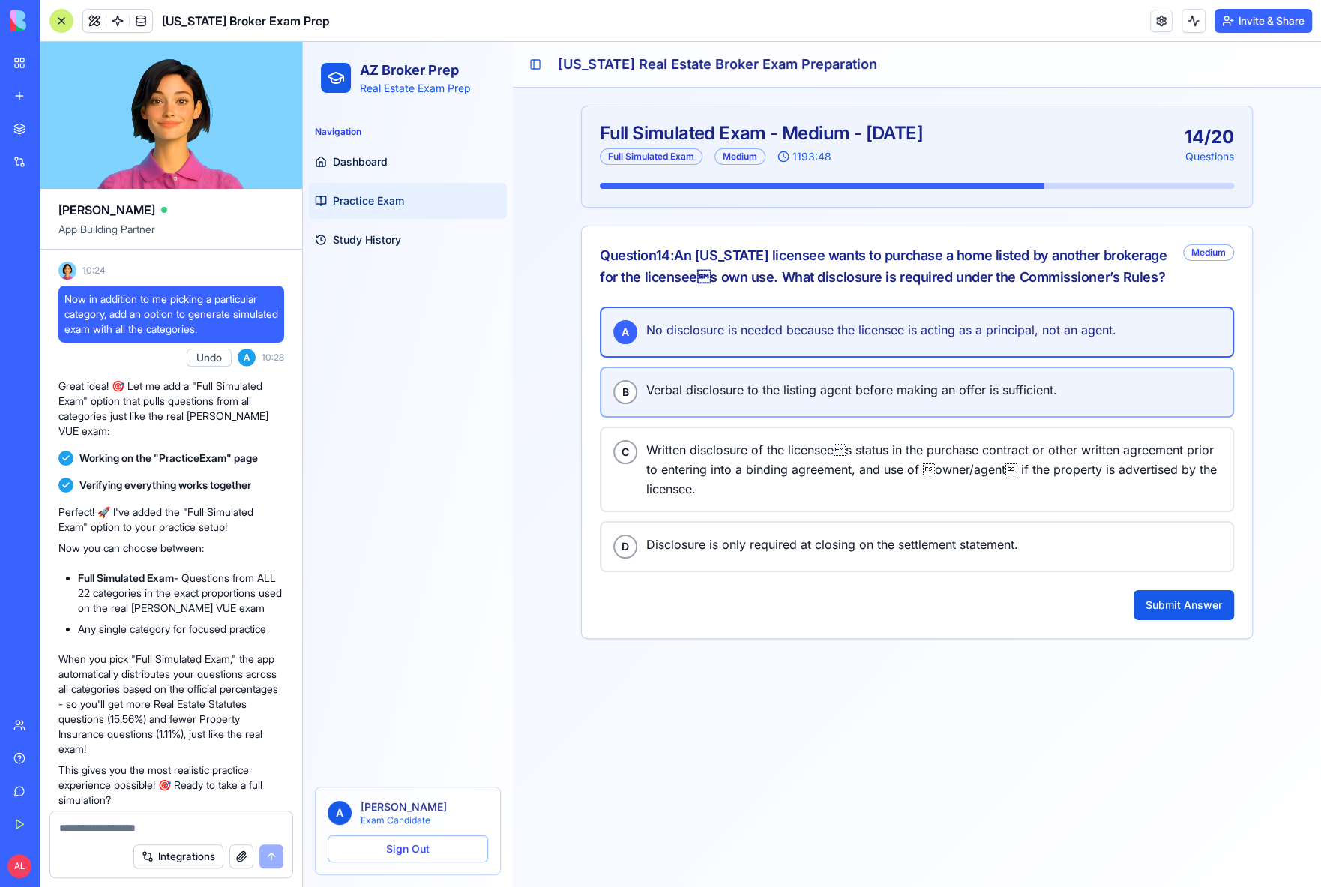
click at [723, 405] on button "B Verbal disclosure to the listing agent before making an offer is sufficient." at bounding box center [917, 392] width 634 height 51
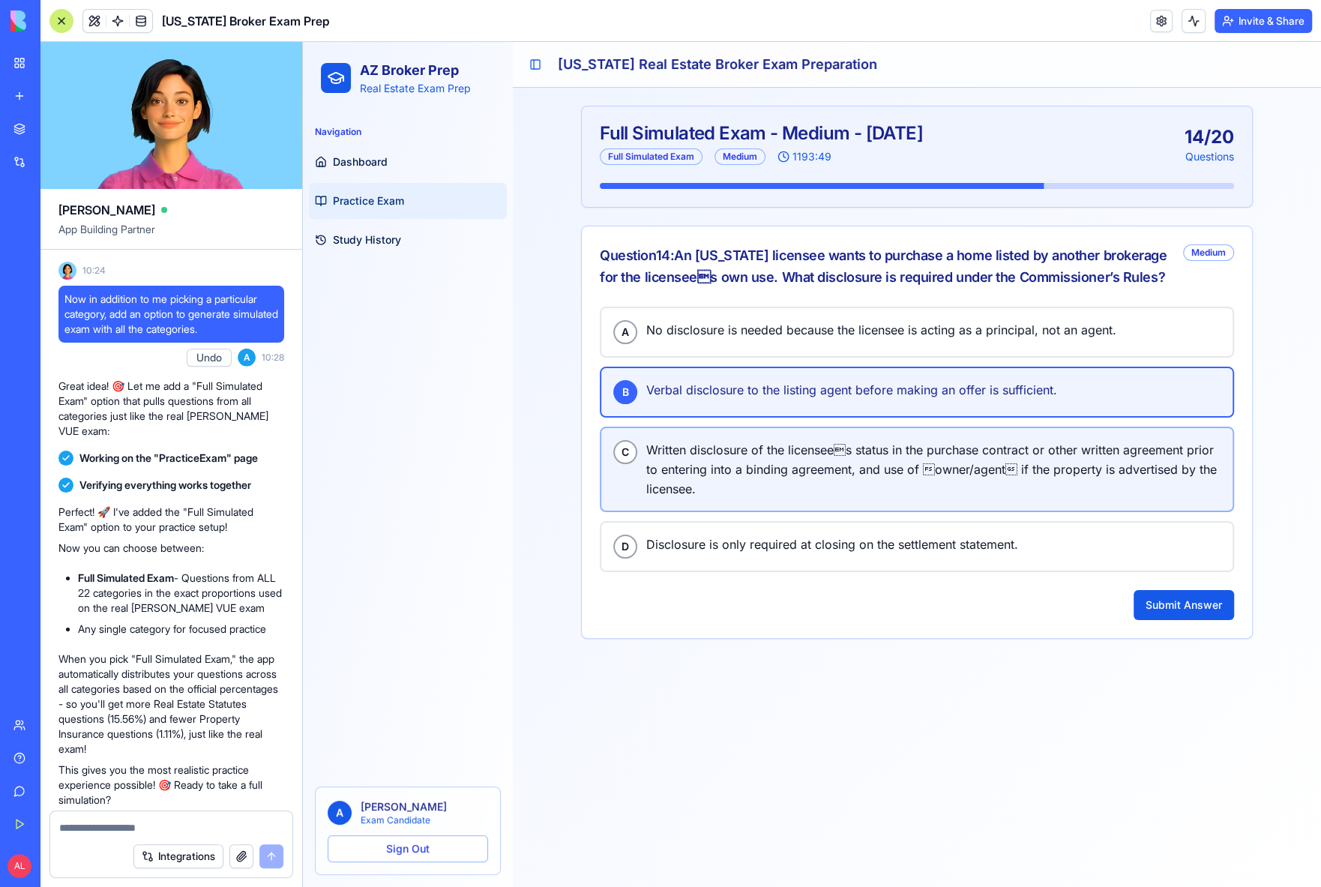
click at [733, 461] on span "Written disclosure of the licensees status in the purchase contract or other w…" at bounding box center [933, 469] width 574 height 58
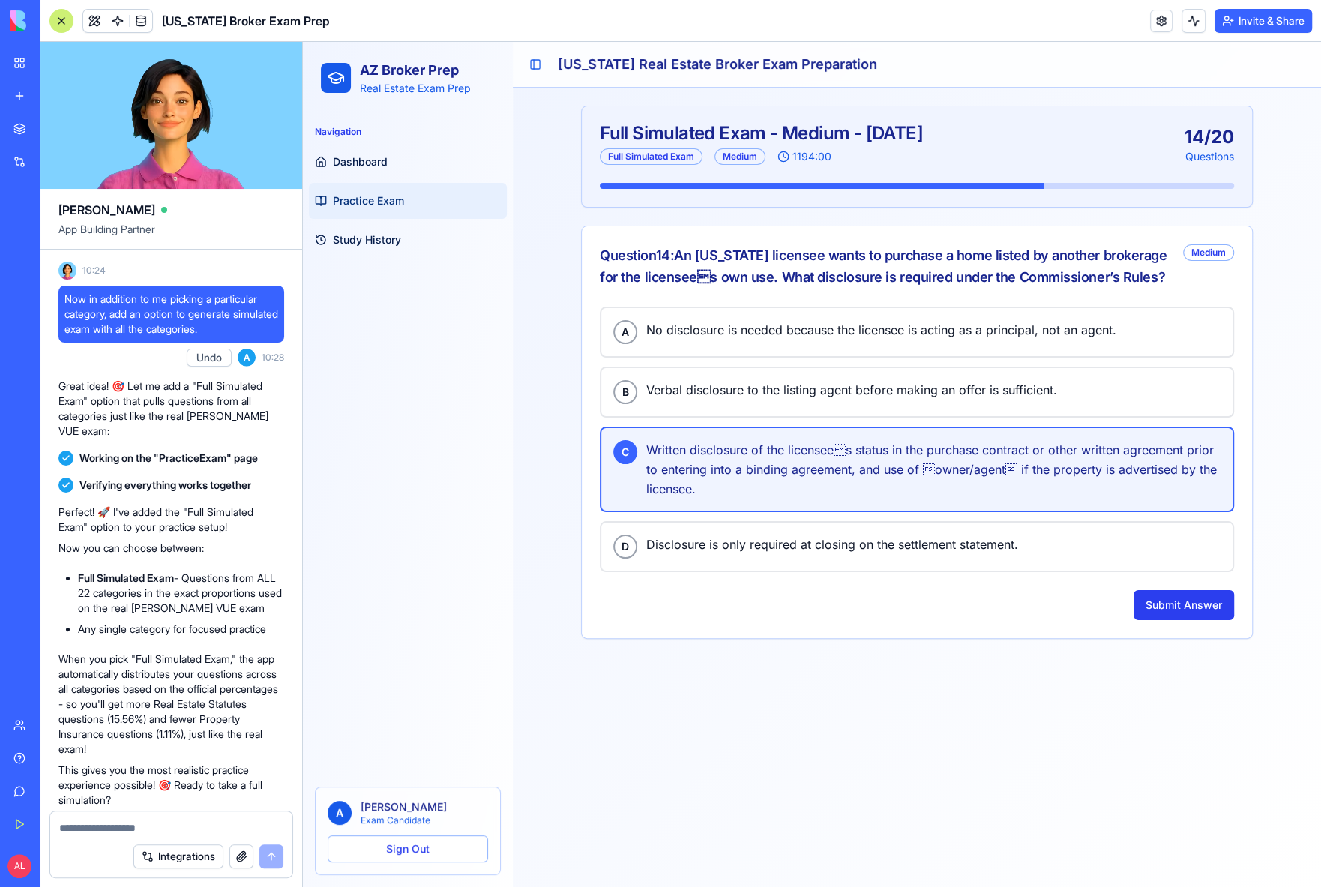
click at [1158, 607] on button "Submit Answer" at bounding box center [1184, 605] width 100 height 30
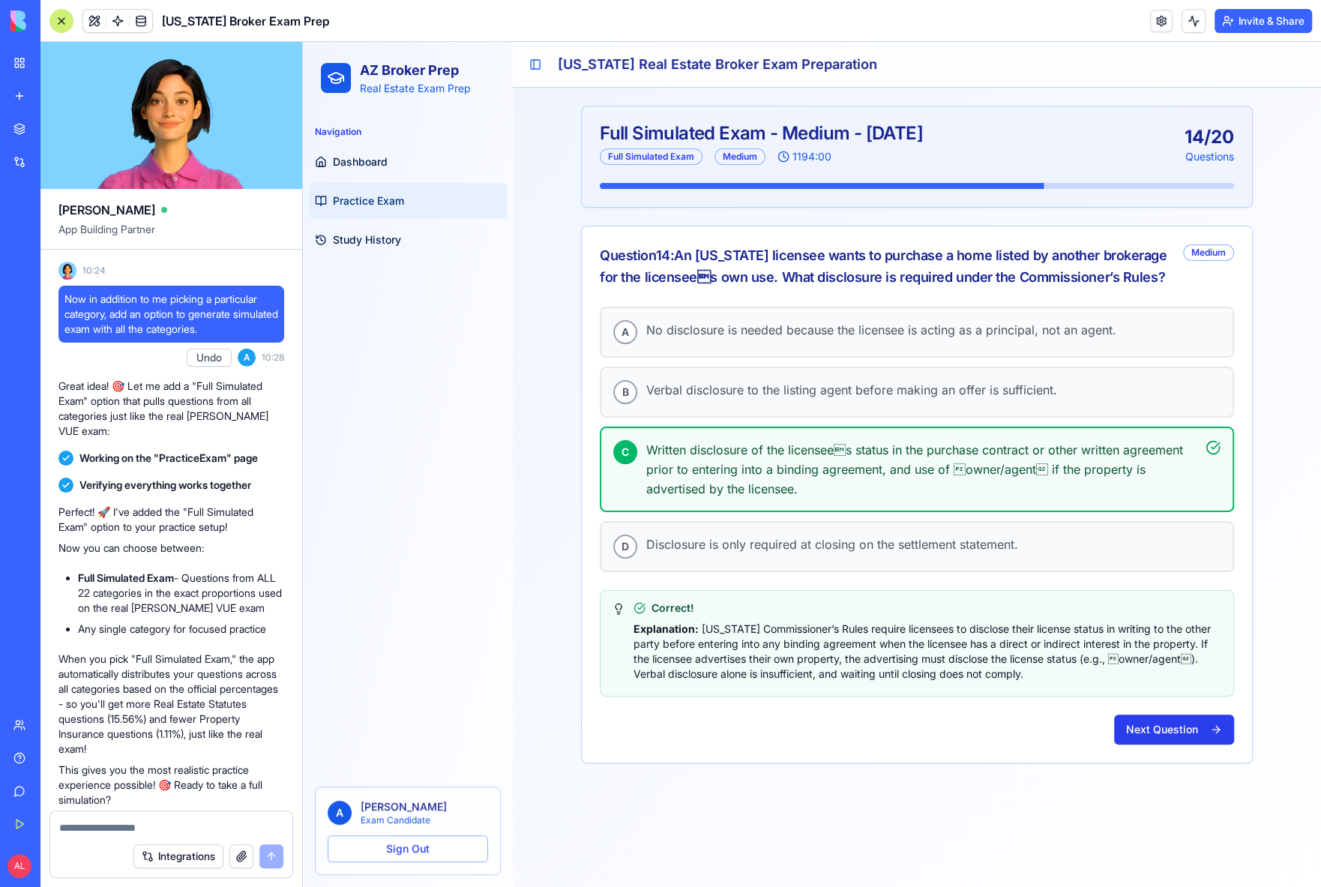
click at [1158, 726] on button "Next Question" at bounding box center [1174, 730] width 120 height 30
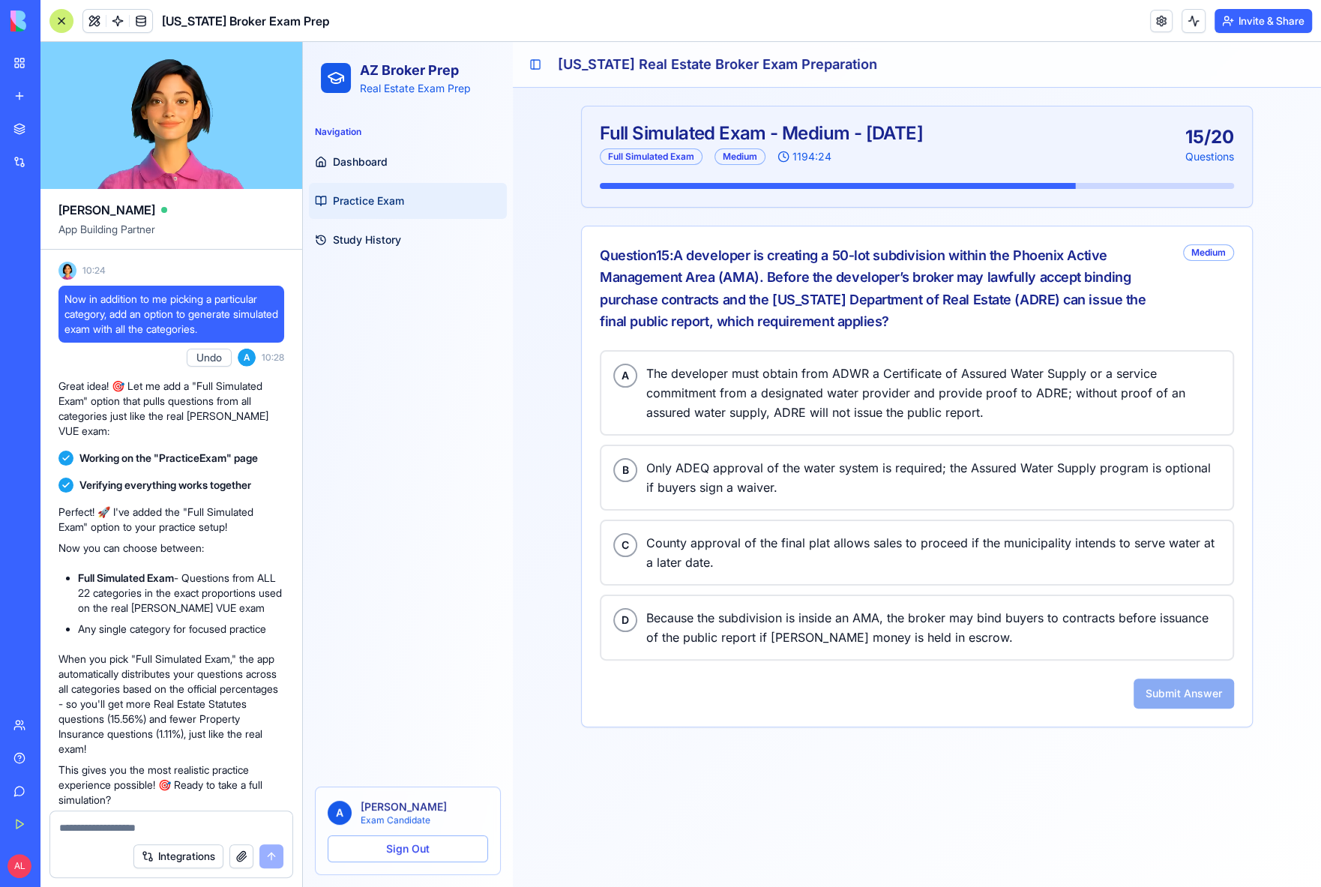
drag, startPoint x: 688, startPoint y: 256, endPoint x: 870, endPoint y: 321, distance: 193.3
click at [870, 321] on div "Question 15 : A developer is creating a 50‑lot subdivision within the Phoenix A…" at bounding box center [885, 288] width 571 height 88
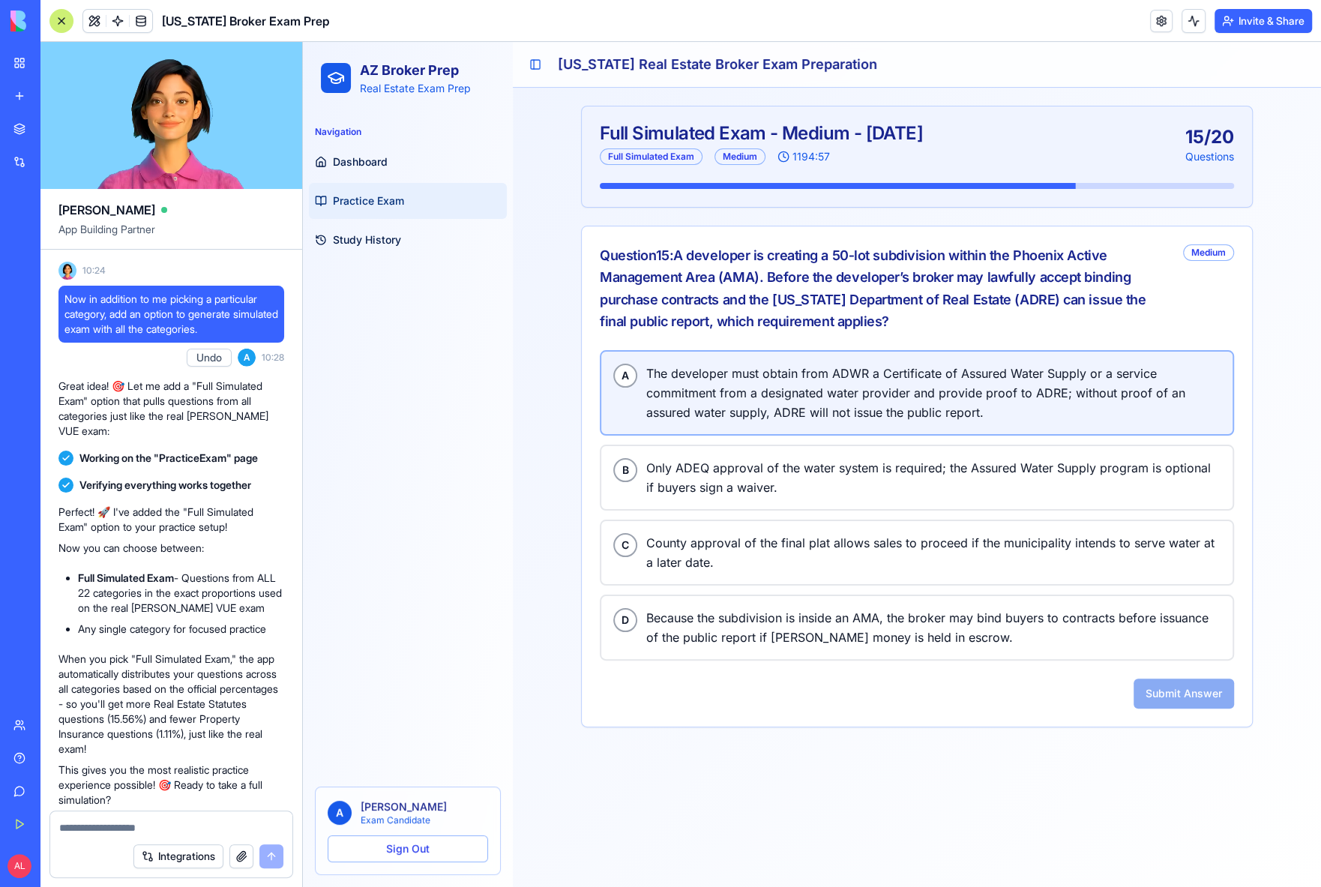
click at [712, 386] on span "The developer must obtain from ADWR a Certificate of Assured Water Supply or a …" at bounding box center [933, 393] width 574 height 58
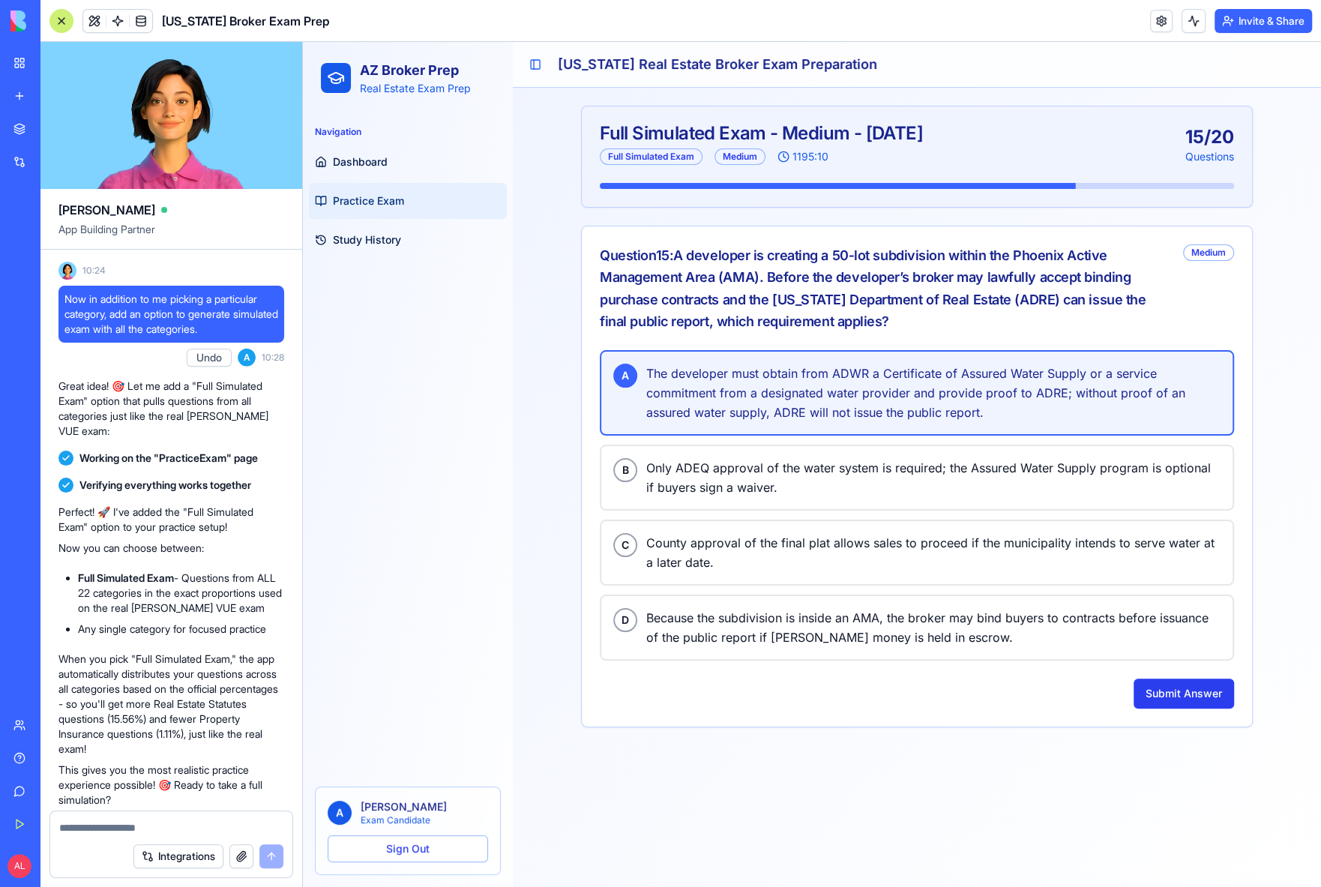
click at [1158, 697] on button "Submit Answer" at bounding box center [1184, 694] width 100 height 30
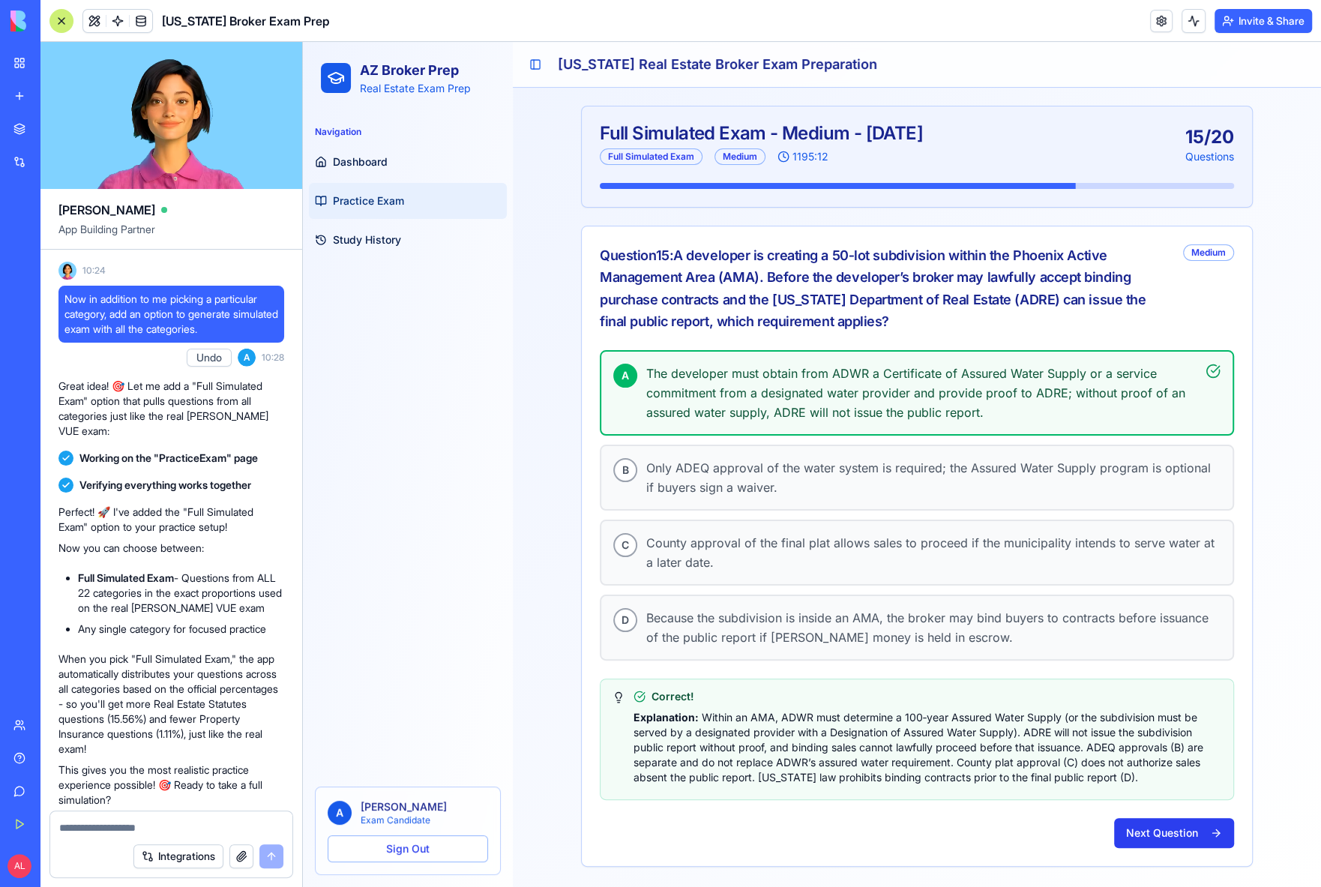
click at [1146, 822] on button "Next Question" at bounding box center [1174, 833] width 120 height 30
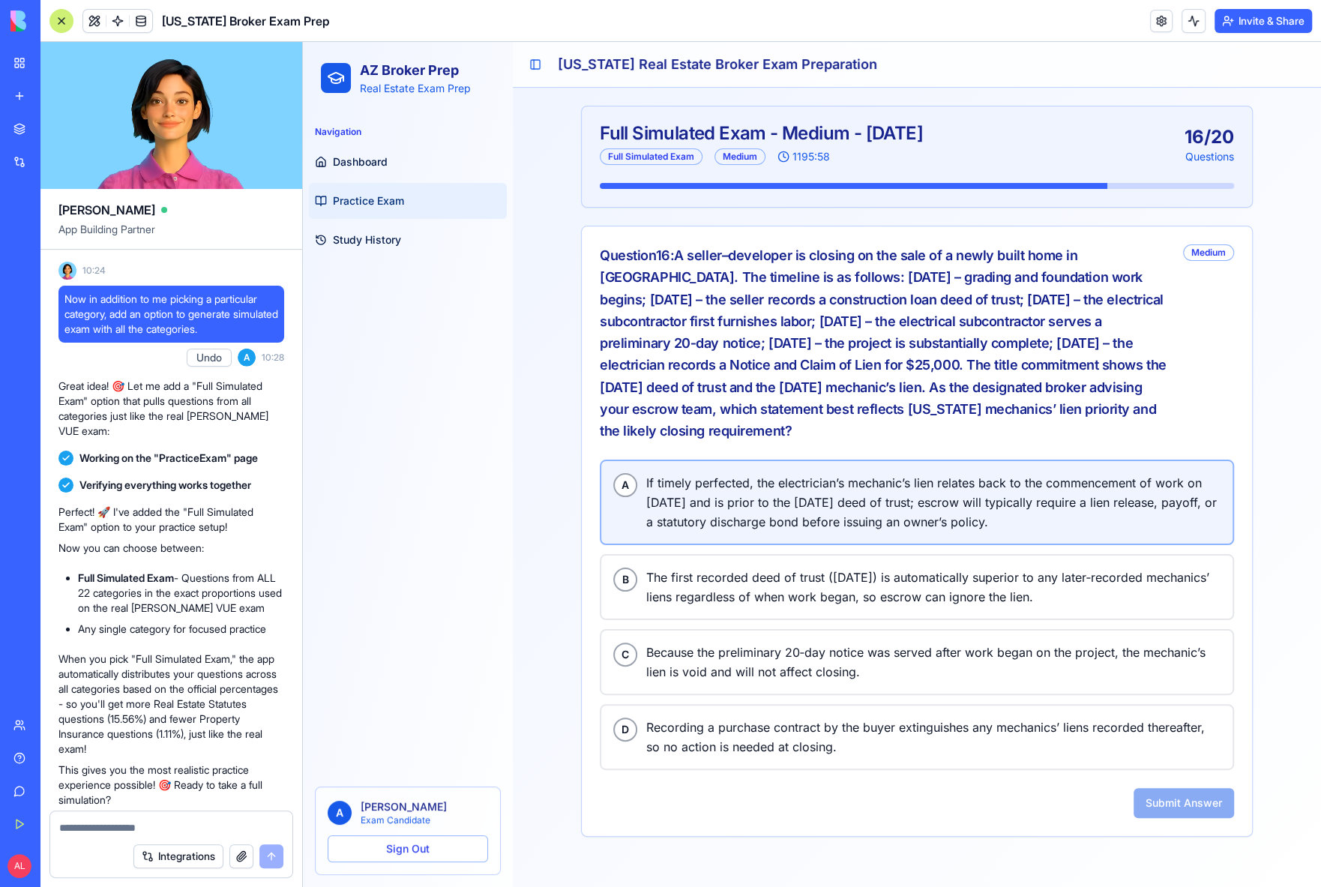
click at [757, 486] on span "If timely perfected, the electrician’s mechanic’s lien relates back to the comm…" at bounding box center [933, 502] width 574 height 58
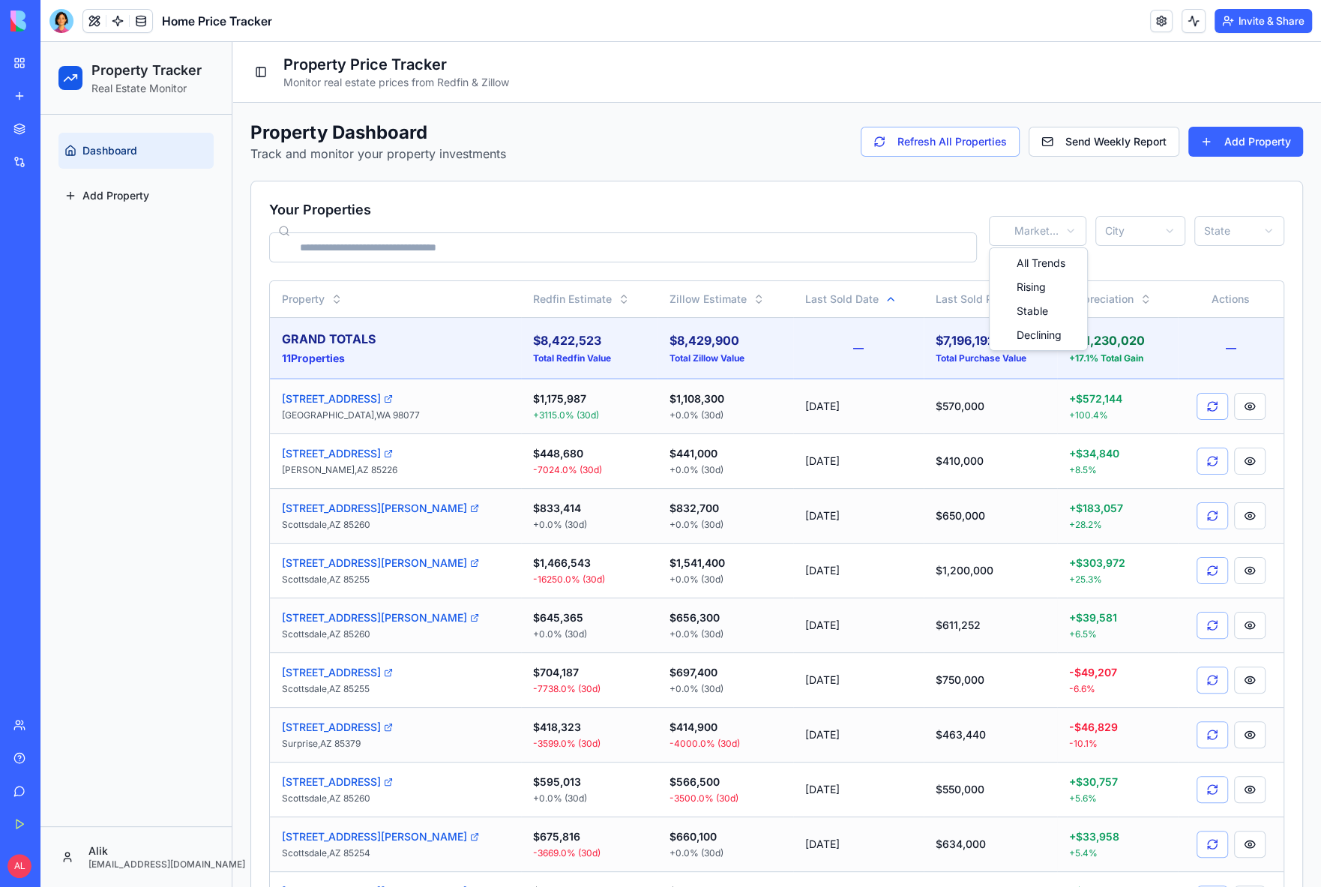
click at [1023, 229] on html "Property Tracker Real Estate Monitor Dashboard Add Property Alik pithy.kickers.…" at bounding box center [680, 530] width 1281 height 976
click at [990, 232] on html "Property Tracker Real Estate Monitor Dashboard Add Property Alik pithy.kickers.…" at bounding box center [680, 530] width 1281 height 976
click at [1054, 232] on html "Property Tracker Real Estate Monitor Dashboard Add Property Alik pithy.kickers.…" at bounding box center [680, 530] width 1281 height 976
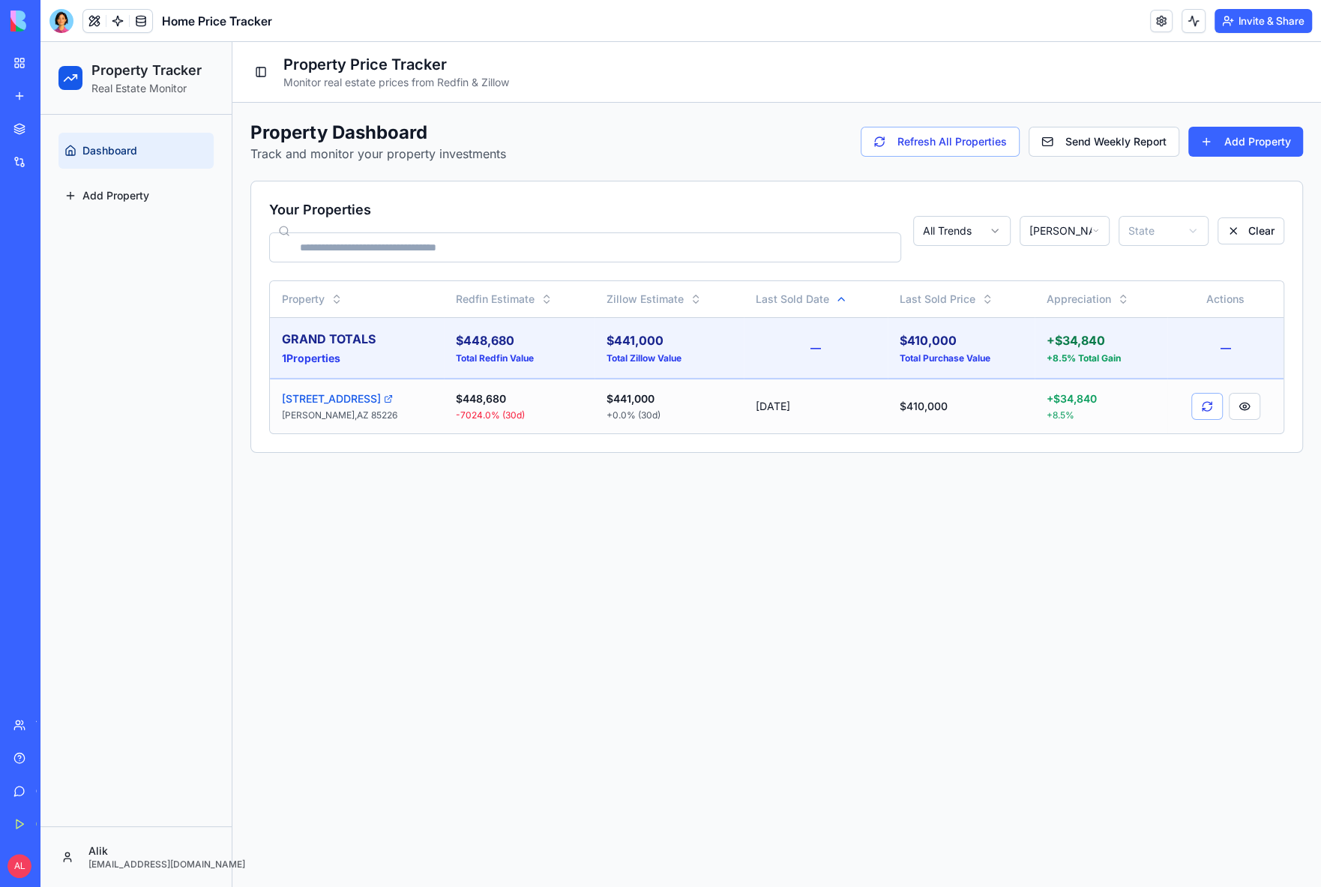
click at [1043, 233] on html "Property Tracker Real Estate Monitor Dashboard Add Property Alik pithy.kickers.…" at bounding box center [680, 464] width 1281 height 845
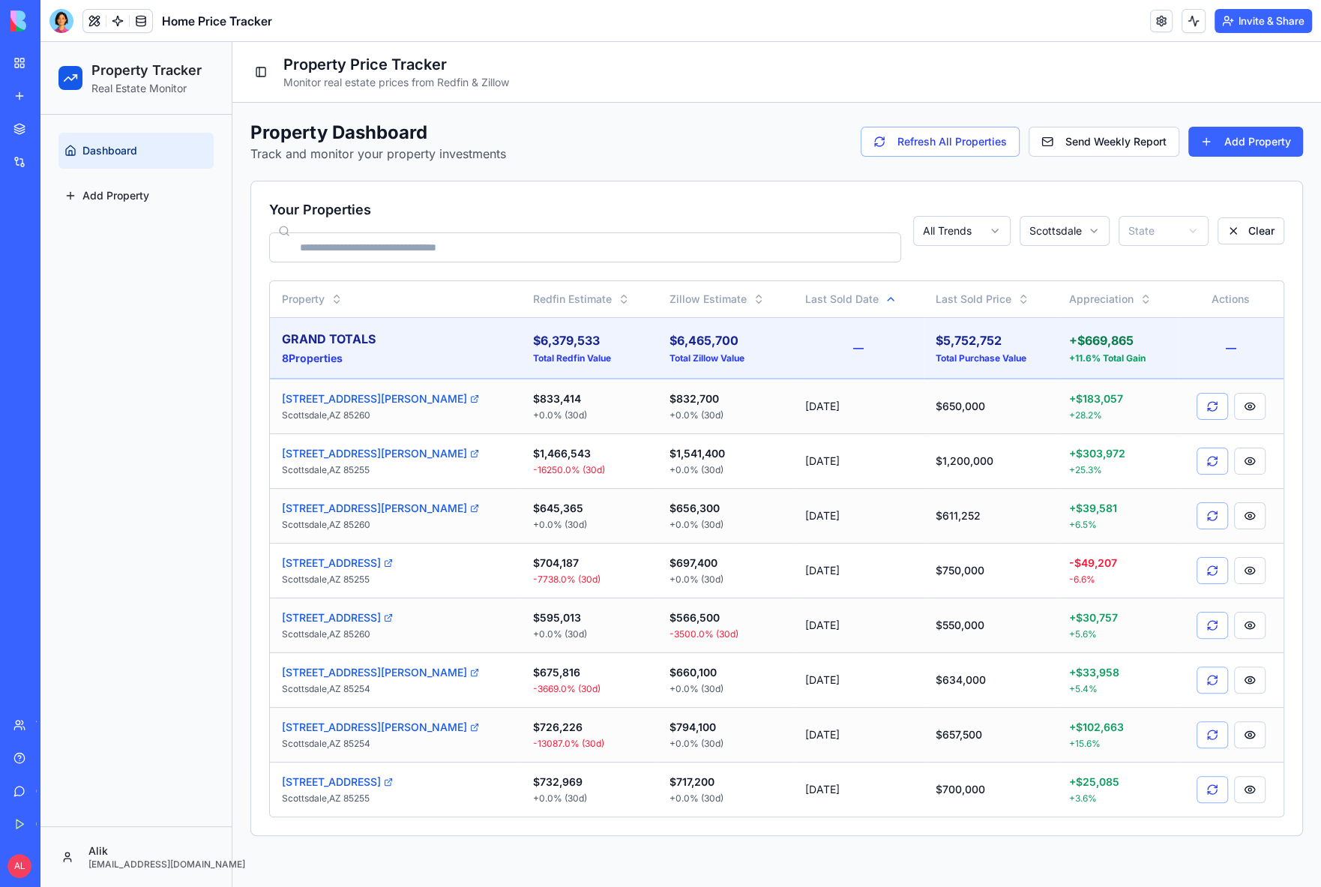
click at [1049, 230] on html "Property Tracker Real Estate Monitor Dashboard Add Property Alik pithy.kickers.…" at bounding box center [680, 464] width 1281 height 845
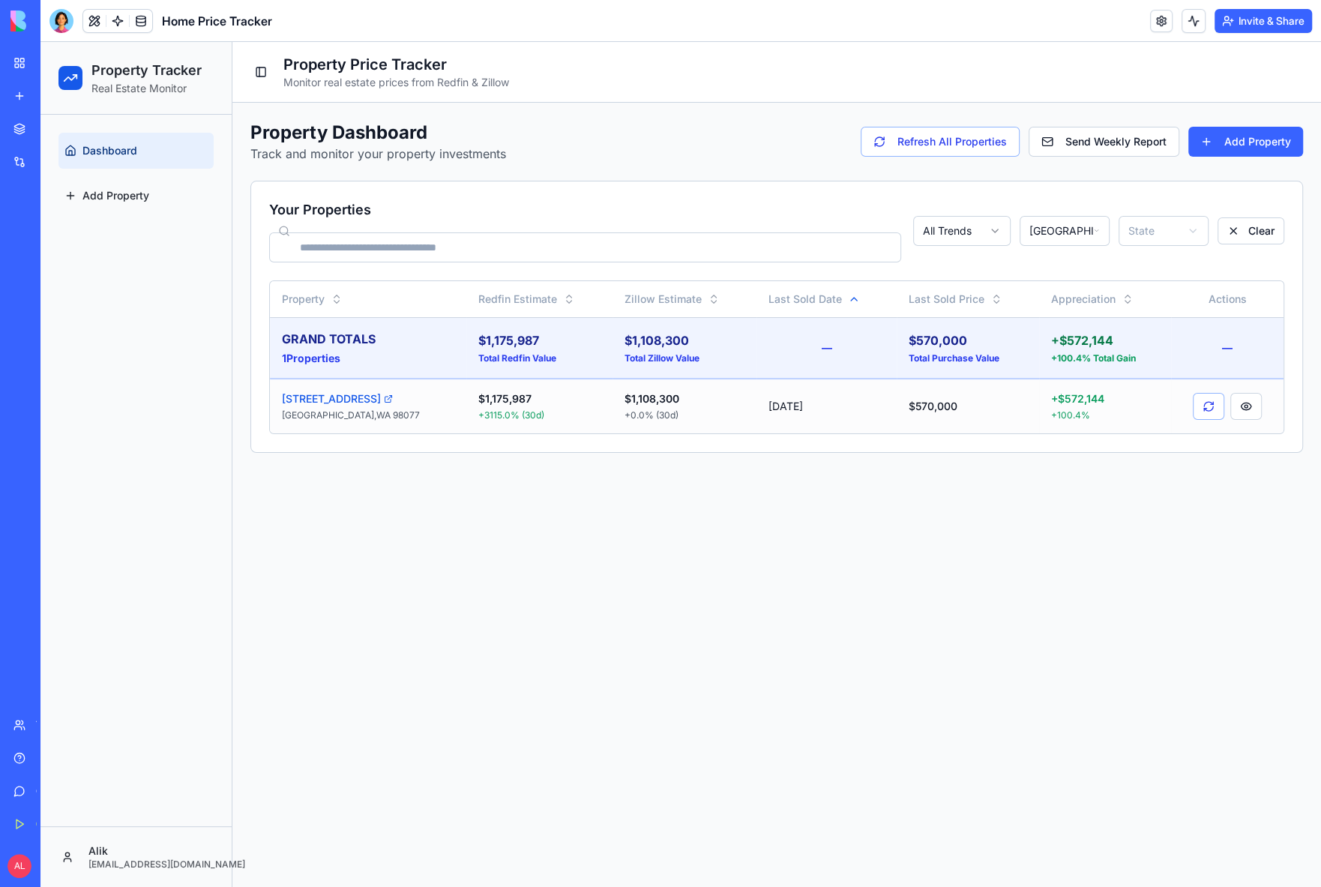
click at [1062, 232] on html "Property Tracker Real Estate Monitor Dashboard Add Property Alik pithy.kickers.…" at bounding box center [680, 464] width 1281 height 845
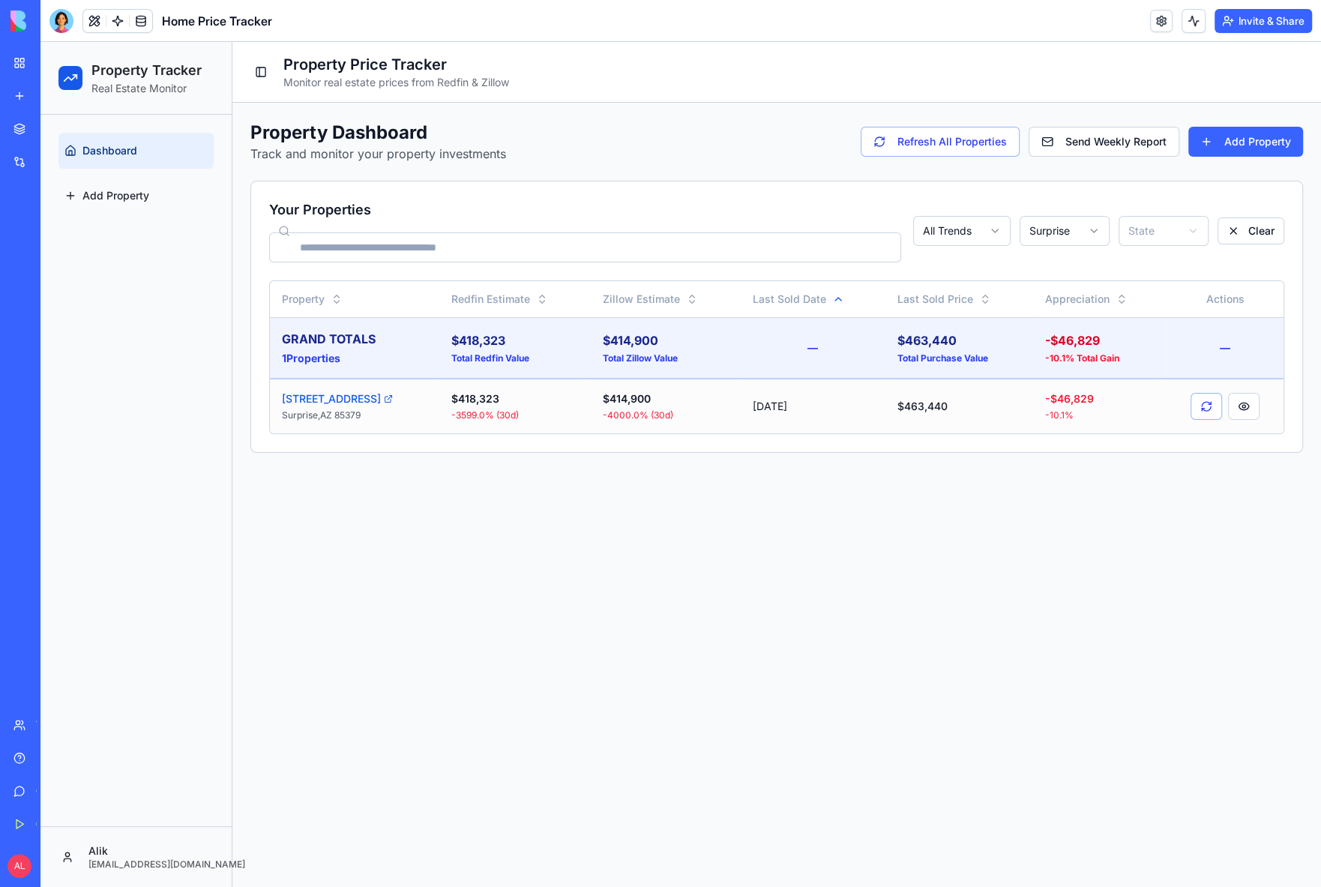
click at [1063, 220] on html "Property Tracker Real Estate Monitor Dashboard Add Property Alik pithy.kickers.…" at bounding box center [680, 464] width 1281 height 845
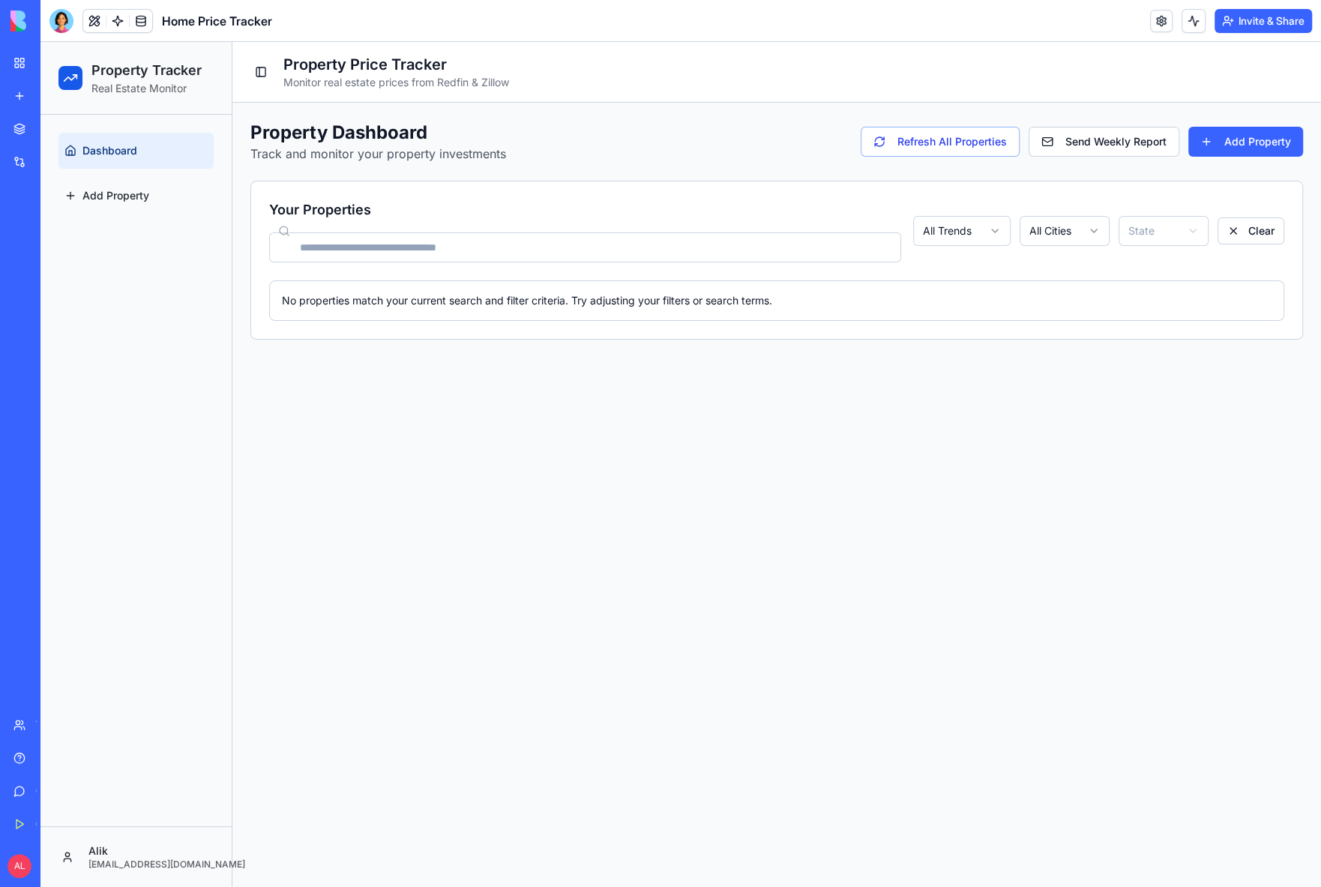
click at [1002, 232] on html "Property Tracker Real Estate Monitor Dashboard Add Property Alik pithy.kickers.…" at bounding box center [680, 464] width 1281 height 845
click at [1231, 232] on html "Property Tracker Real Estate Monitor Dashboard Add Property Alik pithy.kickers.…" at bounding box center [680, 464] width 1281 height 845
click at [1232, 229] on button "Clear" at bounding box center [1251, 230] width 67 height 27
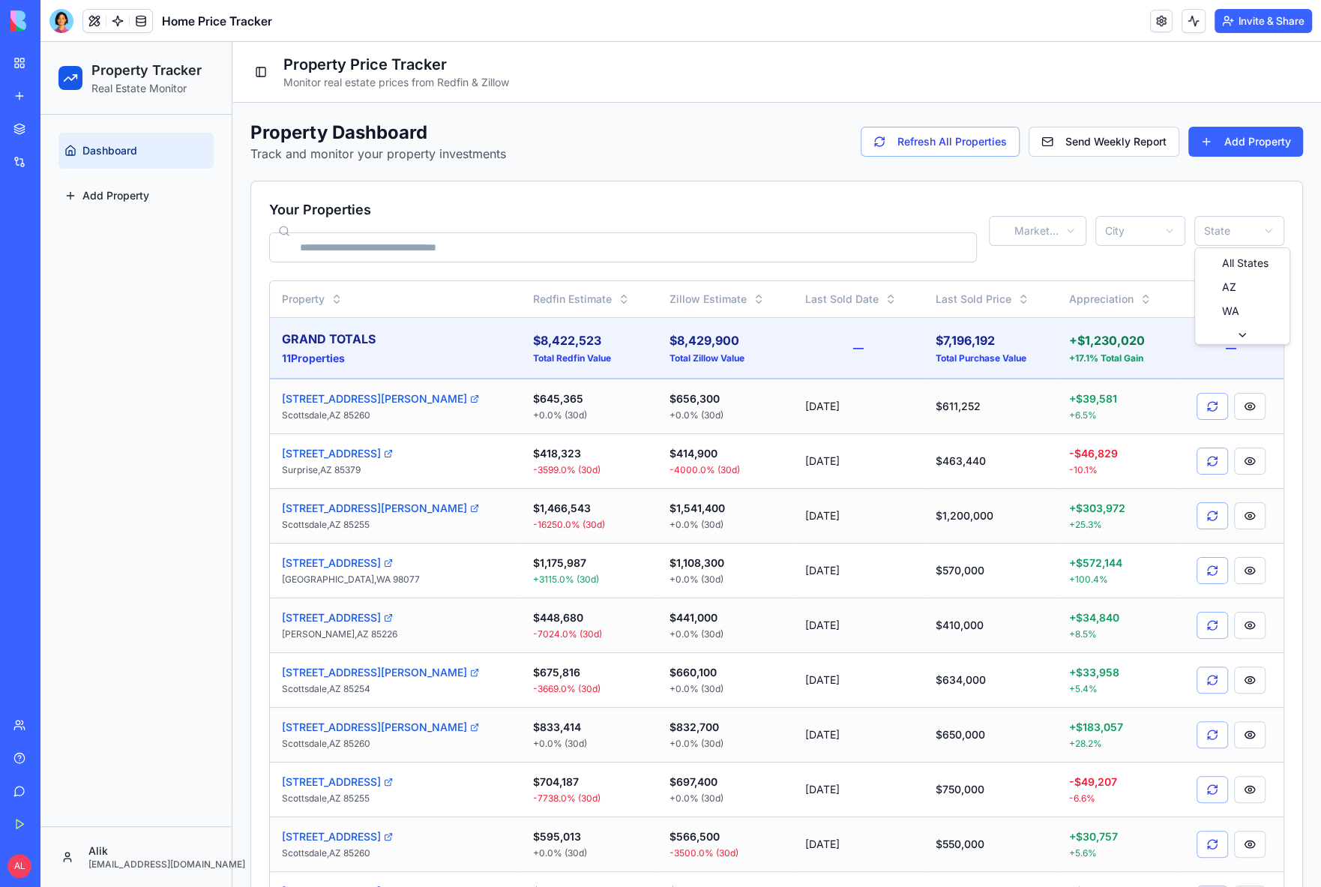
click at [1233, 232] on html "Property Tracker Real Estate Monitor Dashboard Add Property Alik pithy.kickers.…" at bounding box center [680, 530] width 1281 height 976
click at [980, 205] on html "Property Tracker Real Estate Monitor Dashboard Add Property Alik pithy.kickers.…" at bounding box center [680, 530] width 1281 height 976
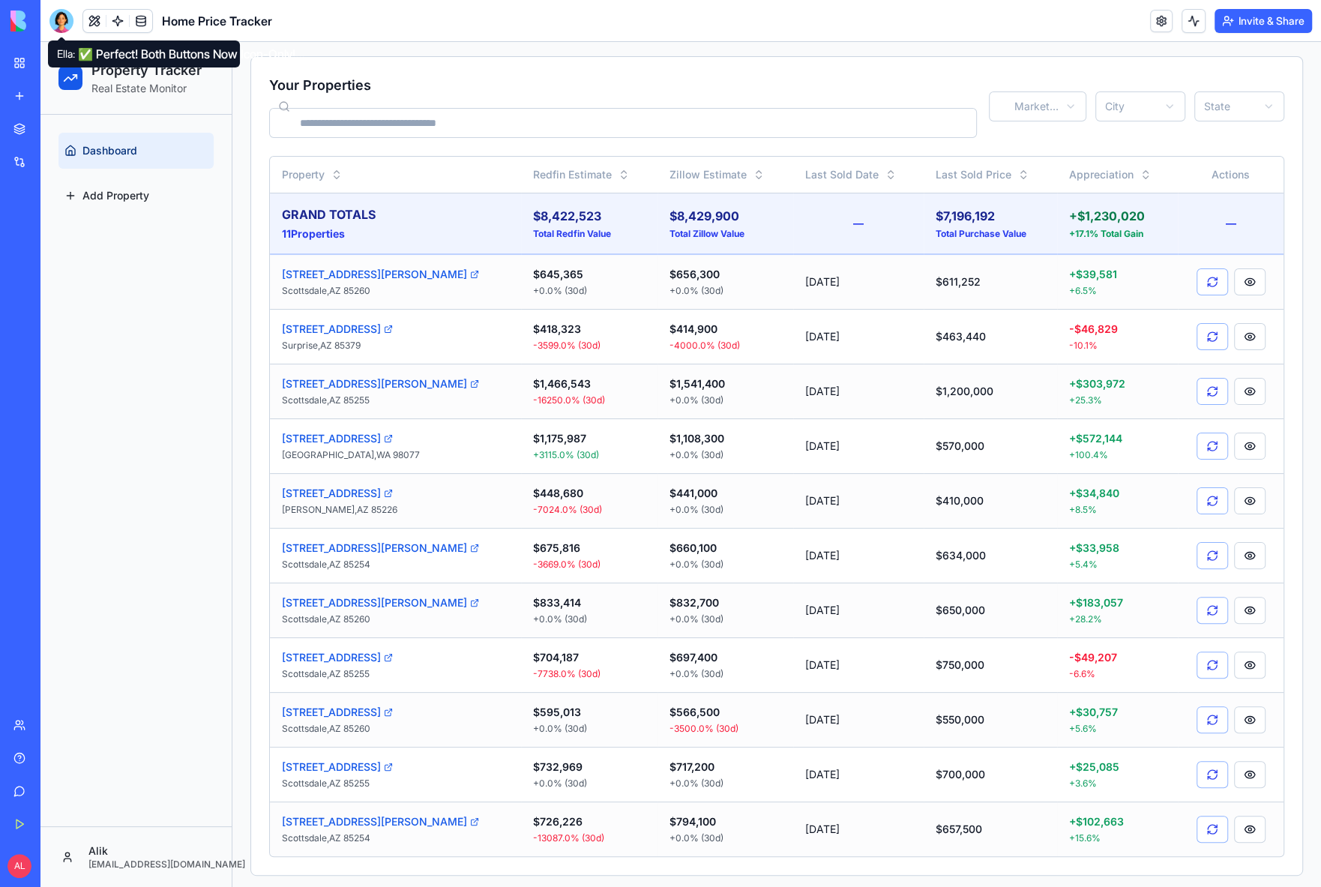
click at [69, 24] on div at bounding box center [61, 21] width 24 height 24
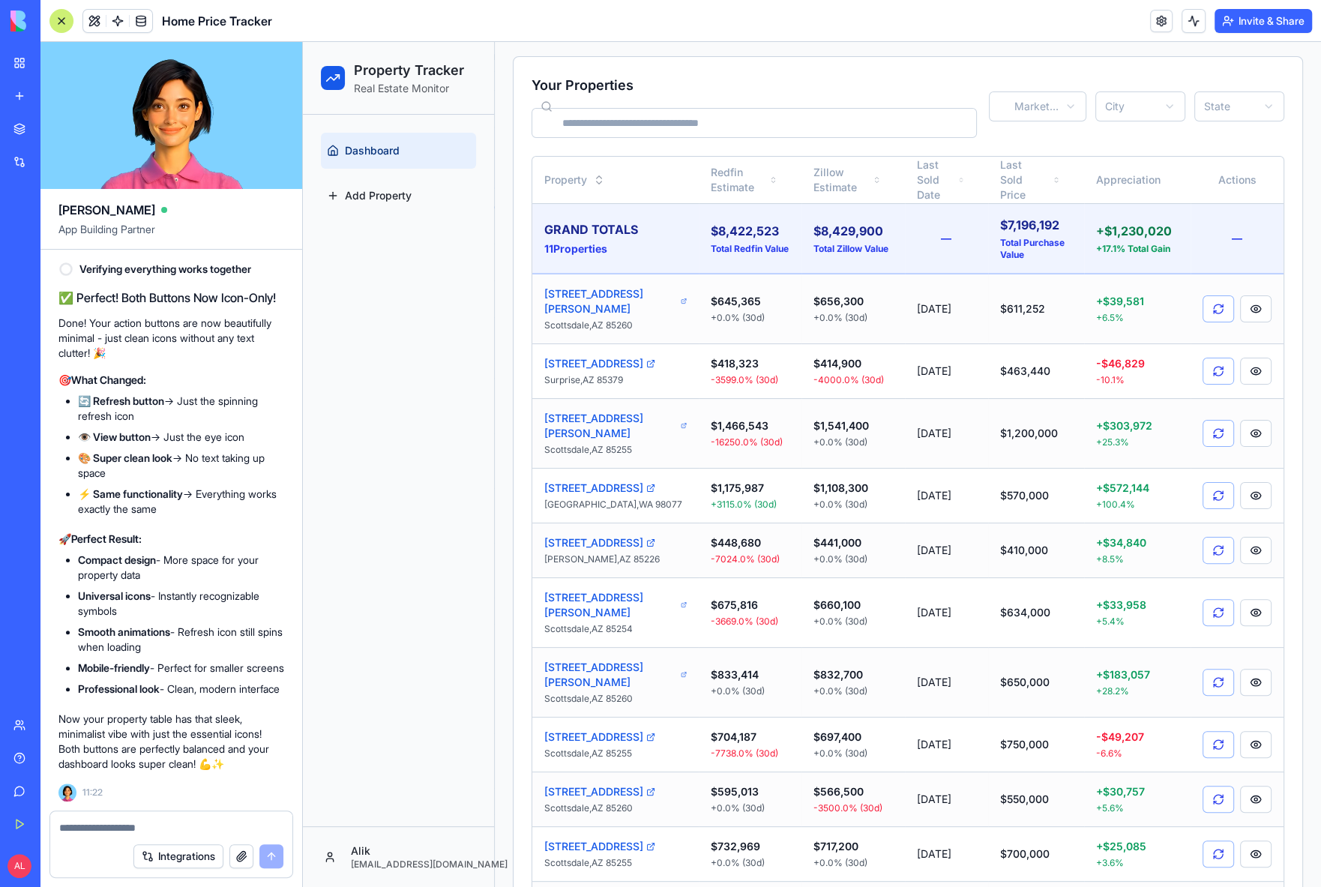
scroll to position [0, 0]
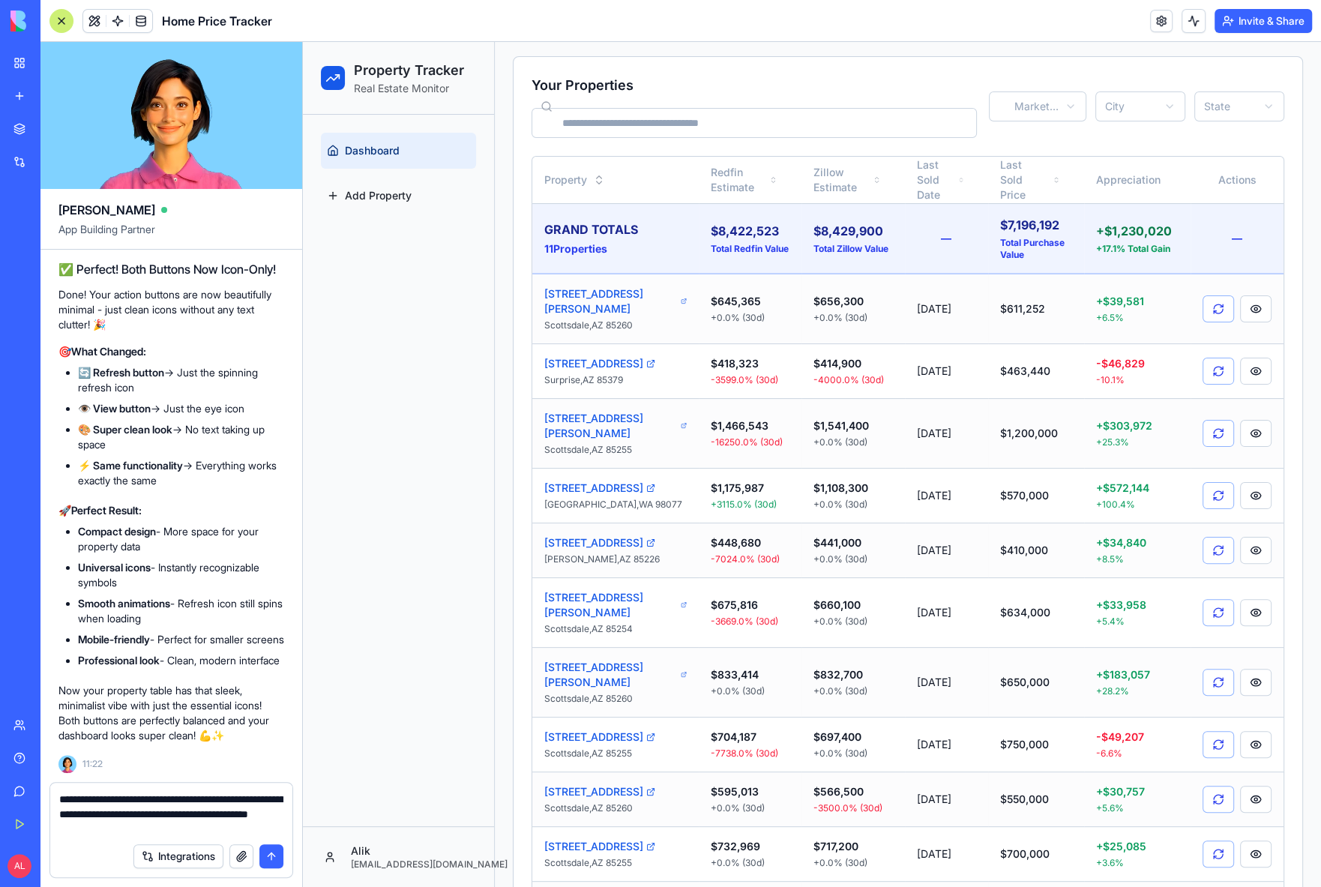
type textarea "**********"
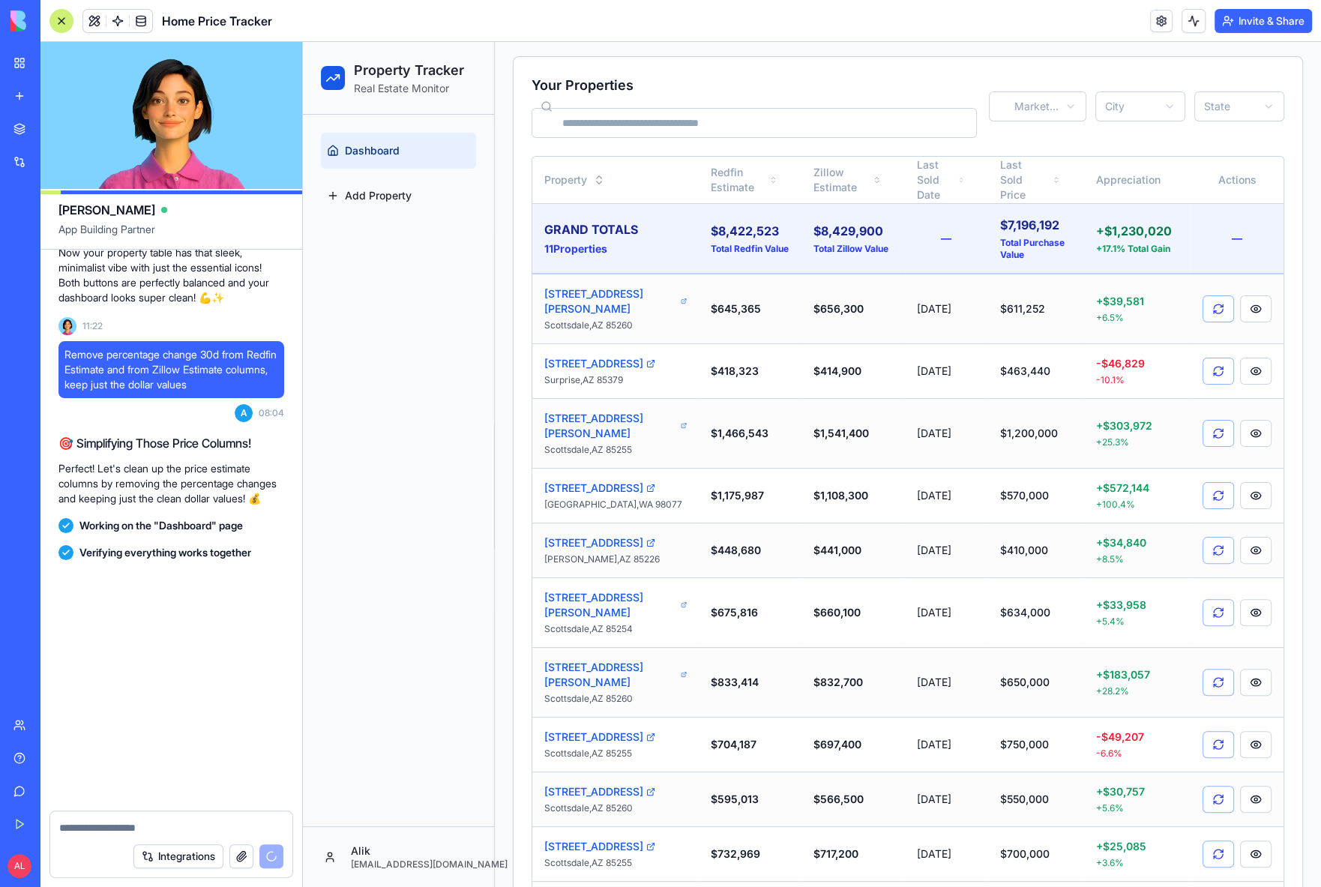
scroll to position [40572, 0]
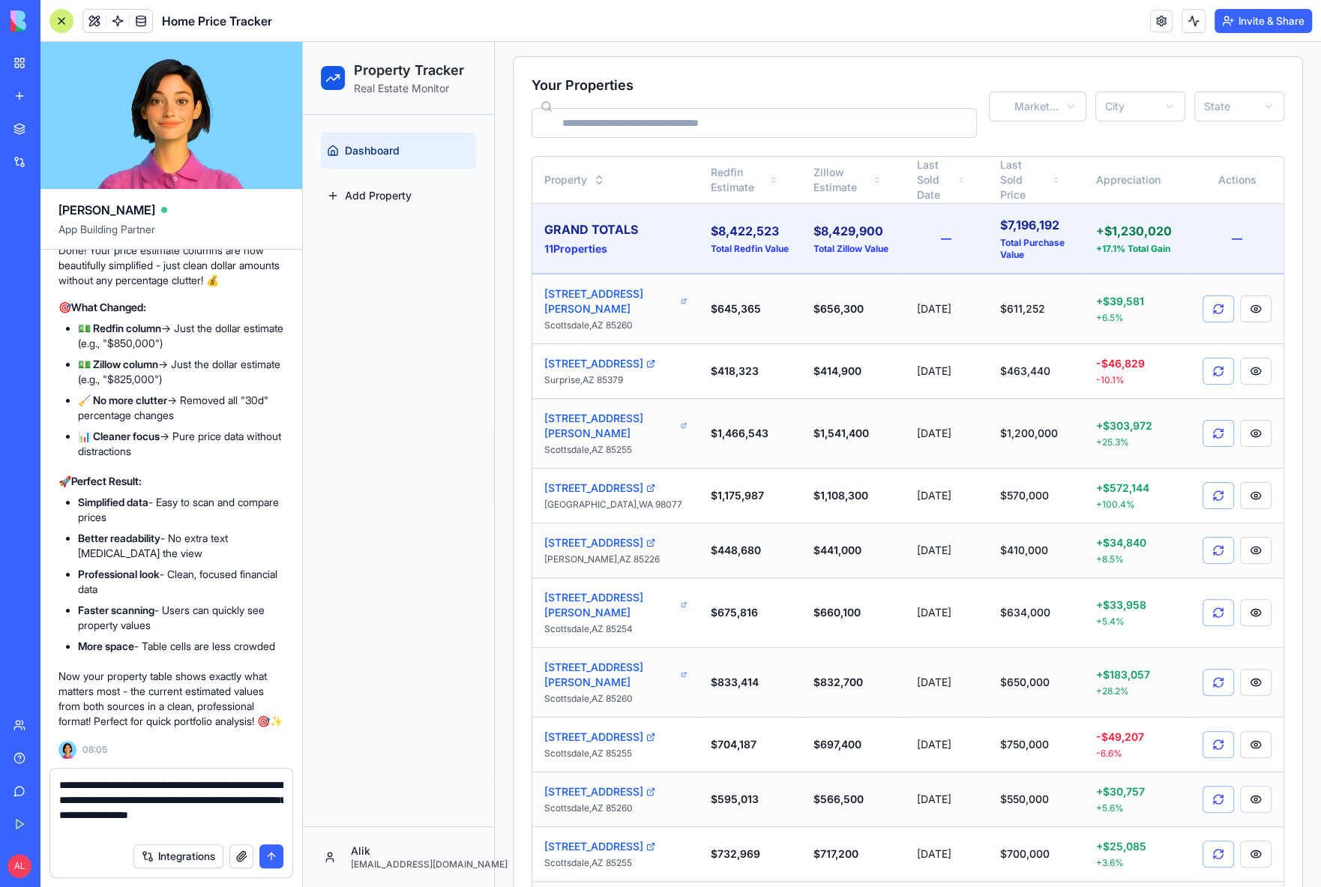
type textarea "**********"
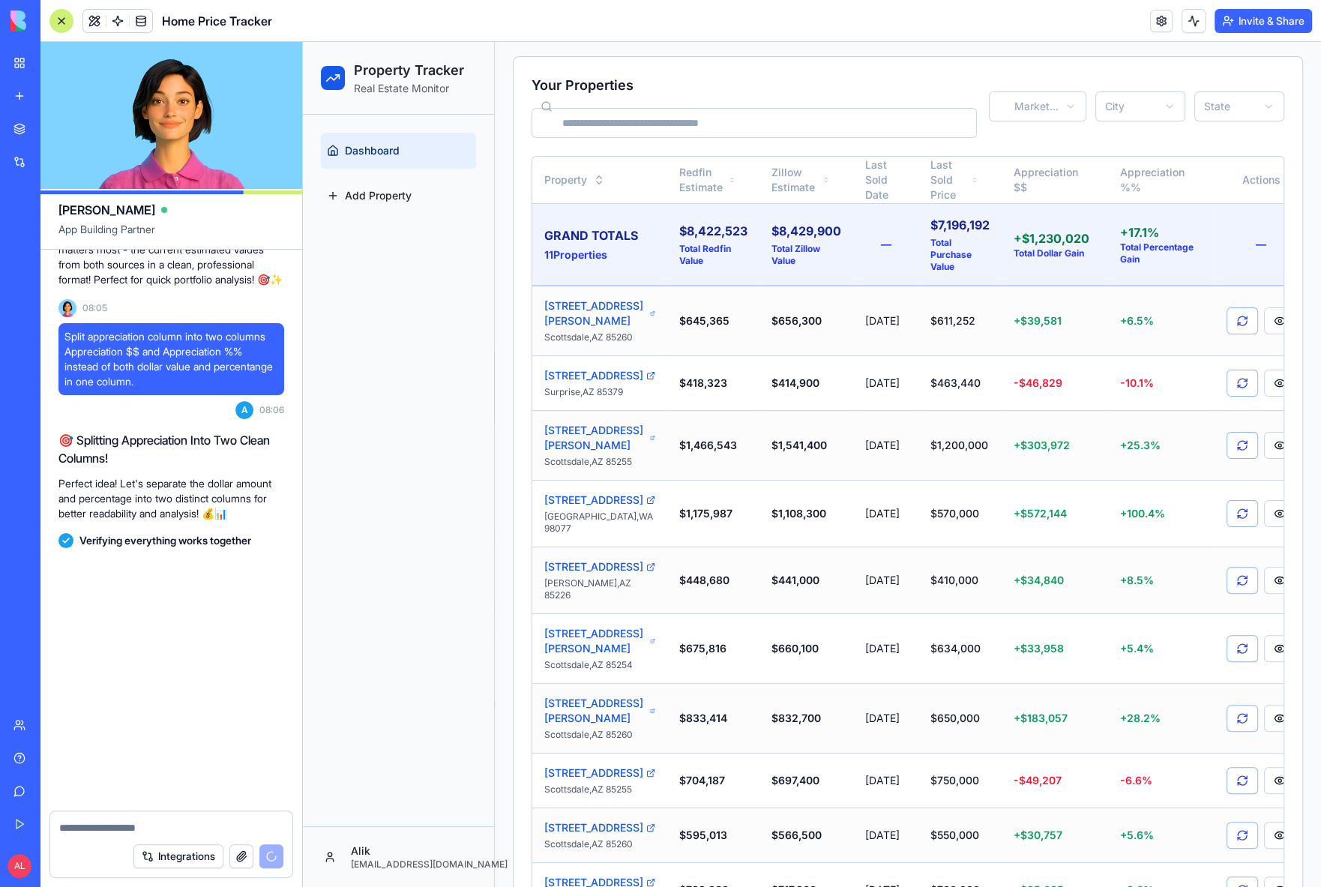
scroll to position [41408, 0]
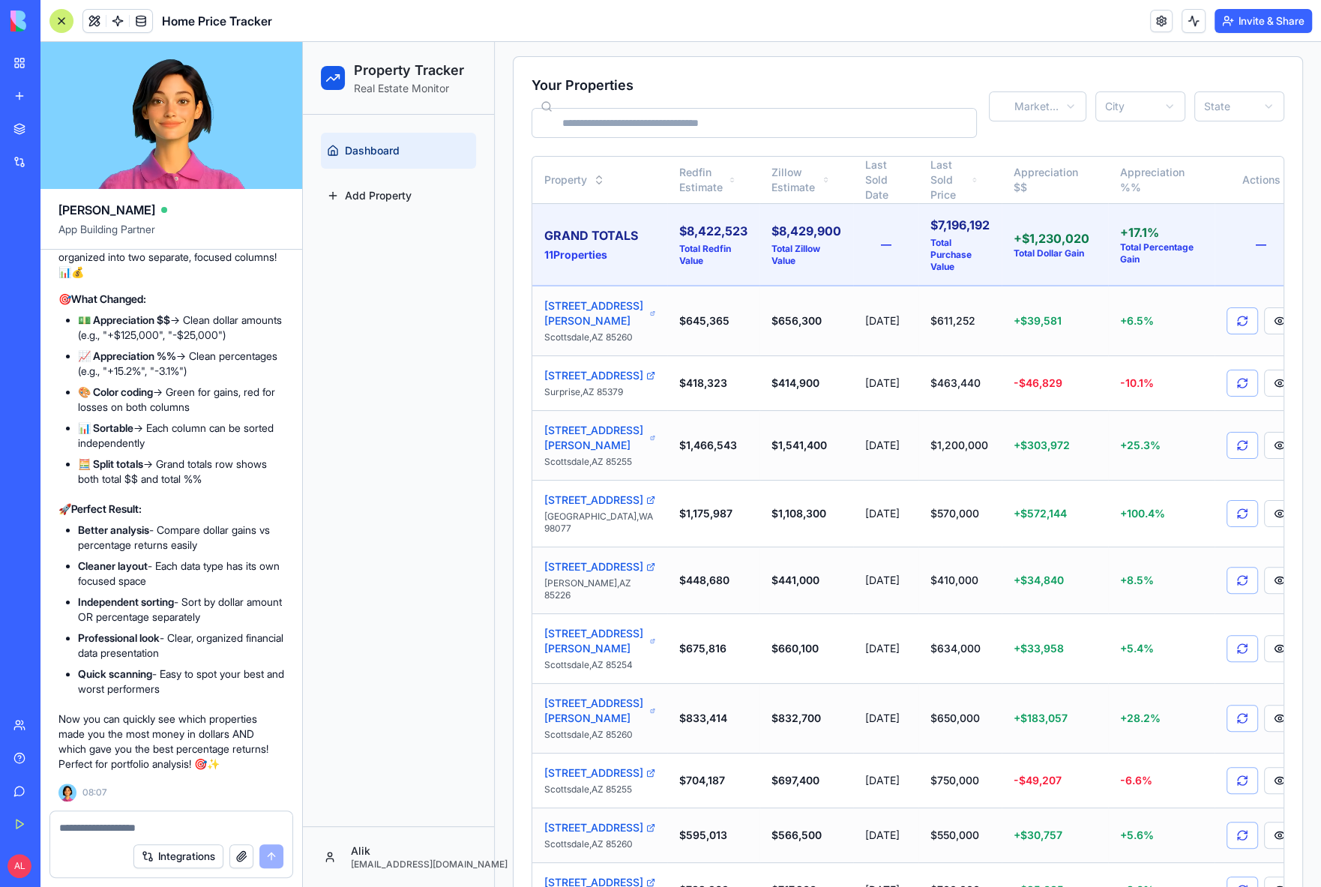
click at [61, 21] on div at bounding box center [61, 21] width 24 height 24
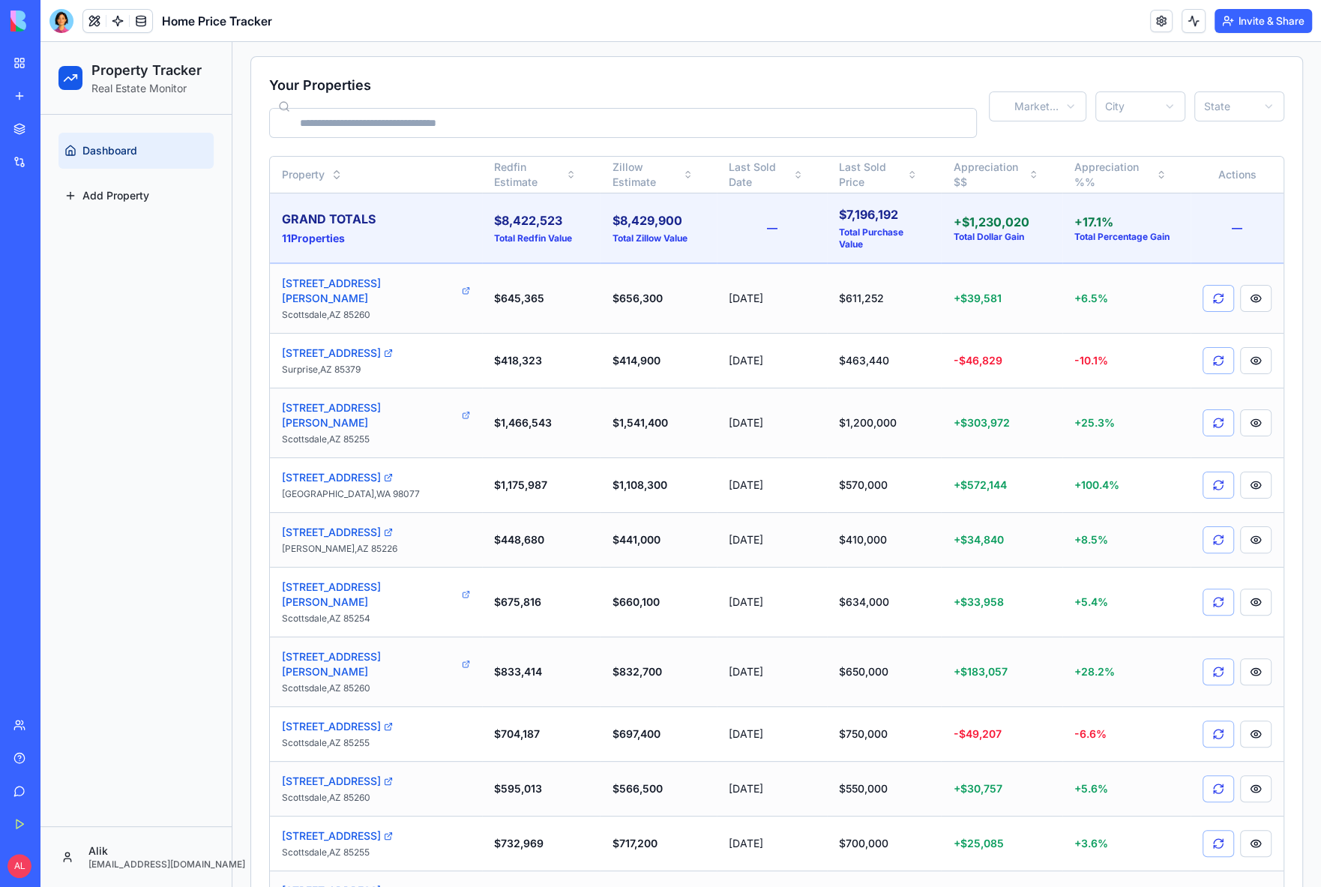
click at [65, 22] on div at bounding box center [61, 21] width 24 height 24
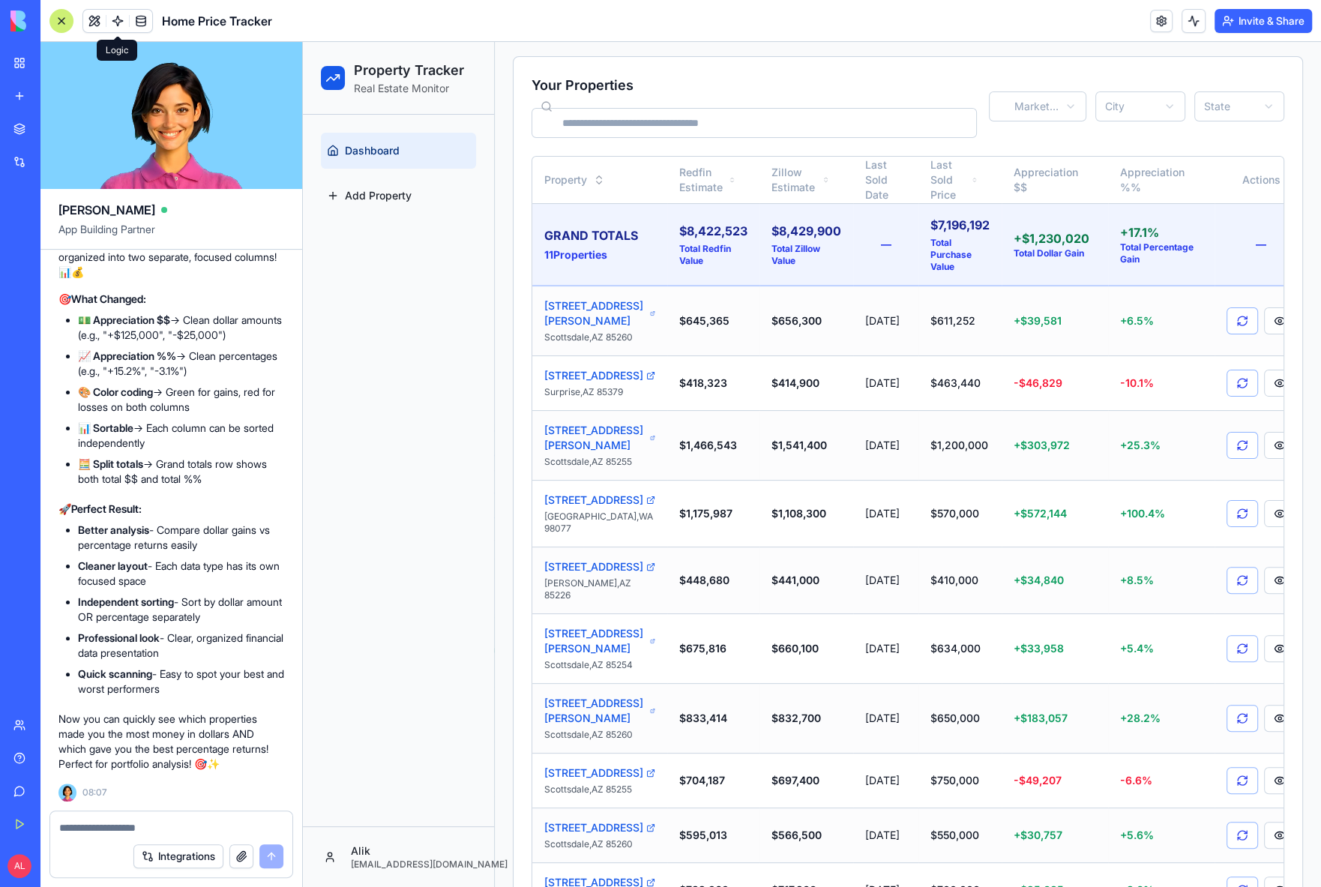
scroll to position [0, 0]
click at [1025, 166] on button "Appreciation $$" at bounding box center [1049, 180] width 82 height 36
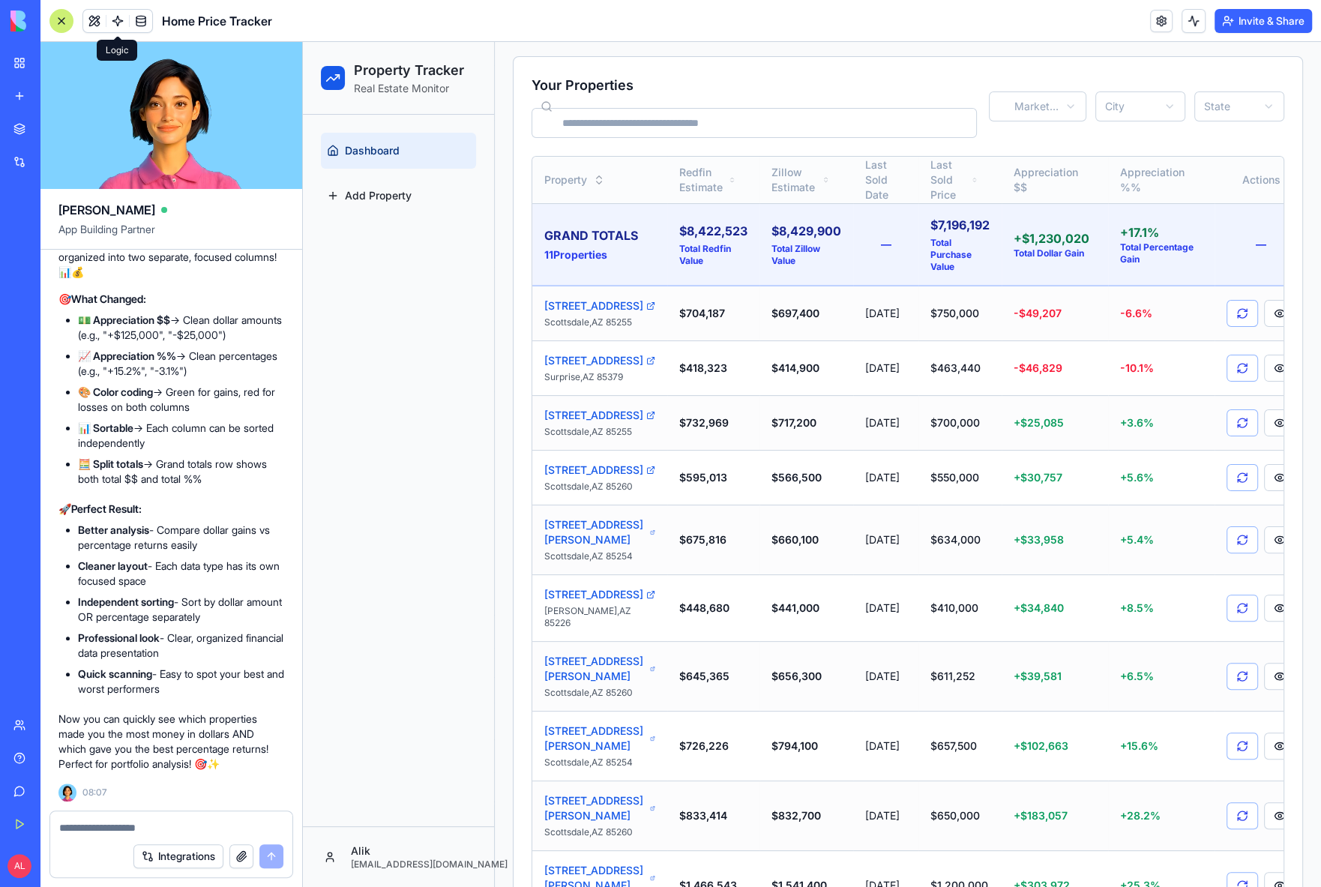
click at [1025, 166] on button "Appreciation $$" at bounding box center [1049, 180] width 82 height 36
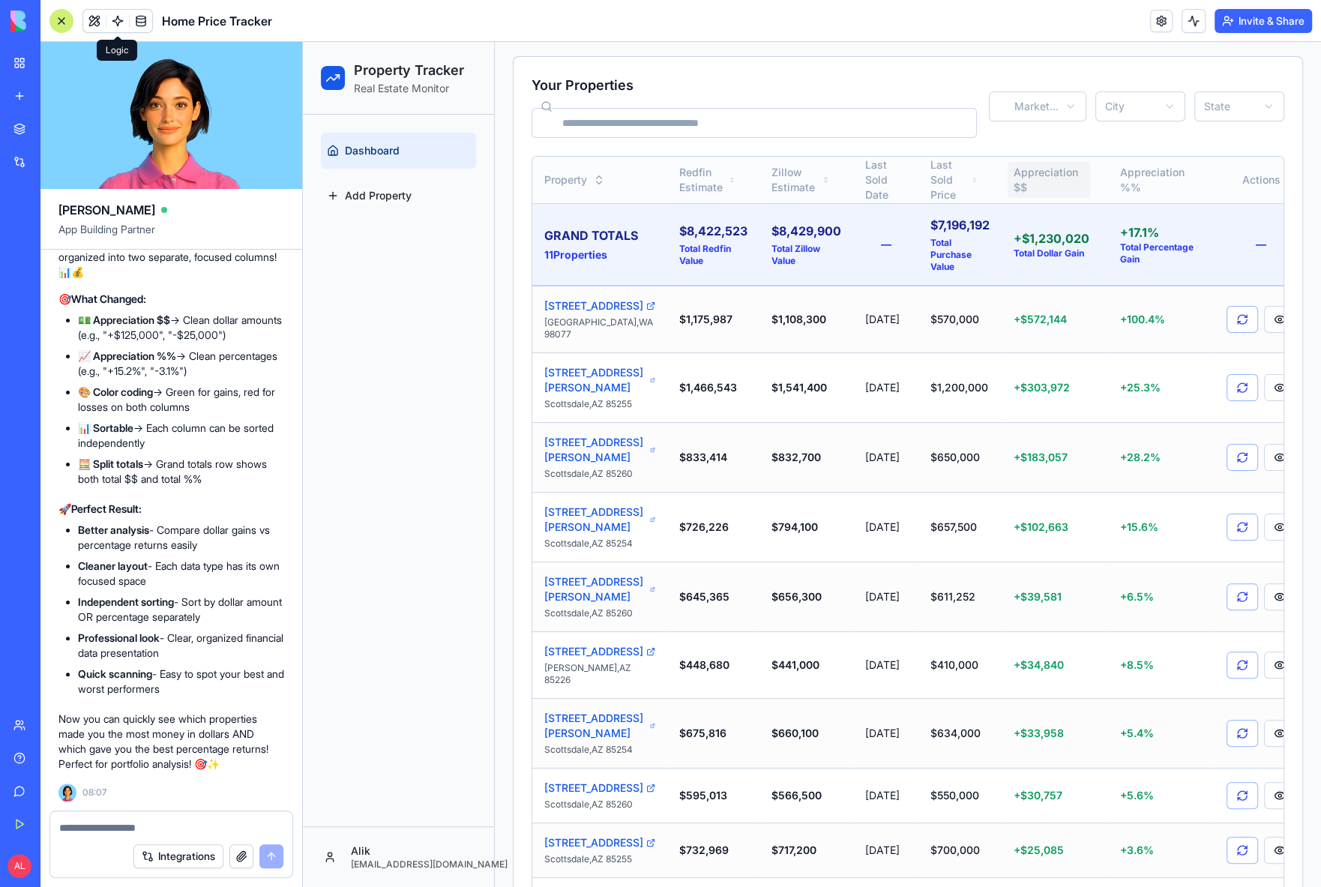
click at [1025, 166] on button "Appreciation $$" at bounding box center [1049, 180] width 82 height 36
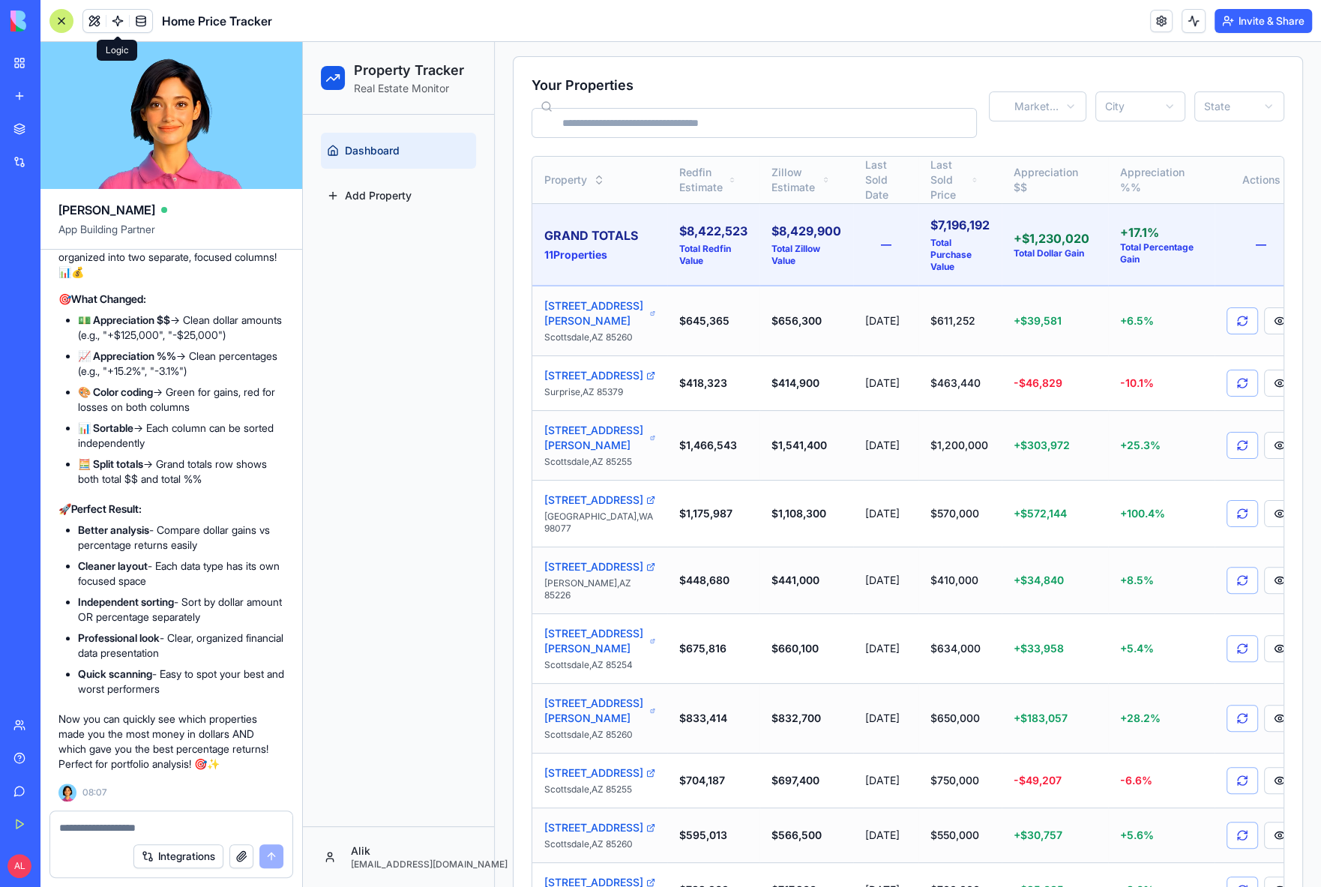
click at [1025, 166] on button "Appreciation $$" at bounding box center [1049, 180] width 82 height 36
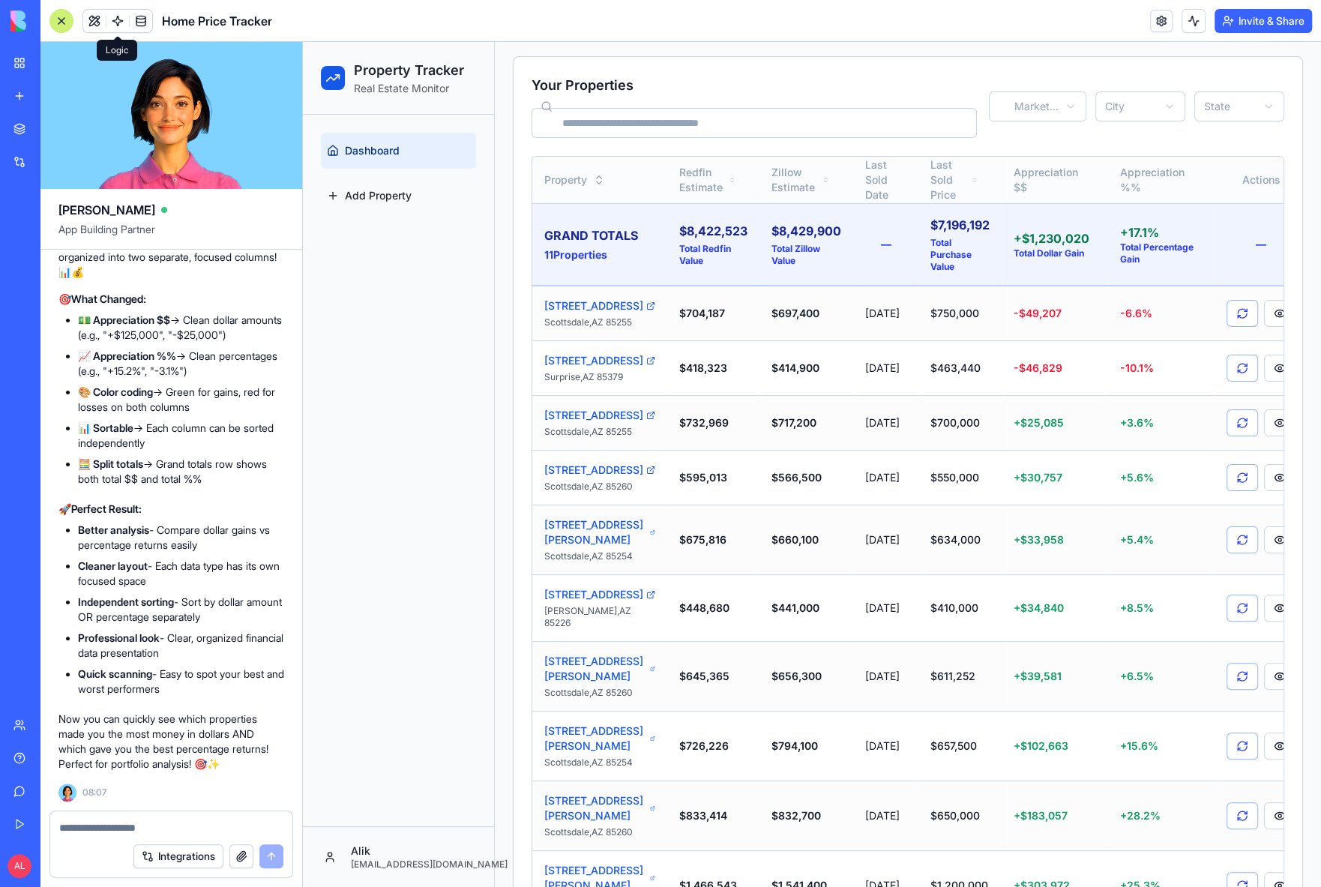
click at [1025, 166] on button "Appreciation $$" at bounding box center [1049, 180] width 82 height 36
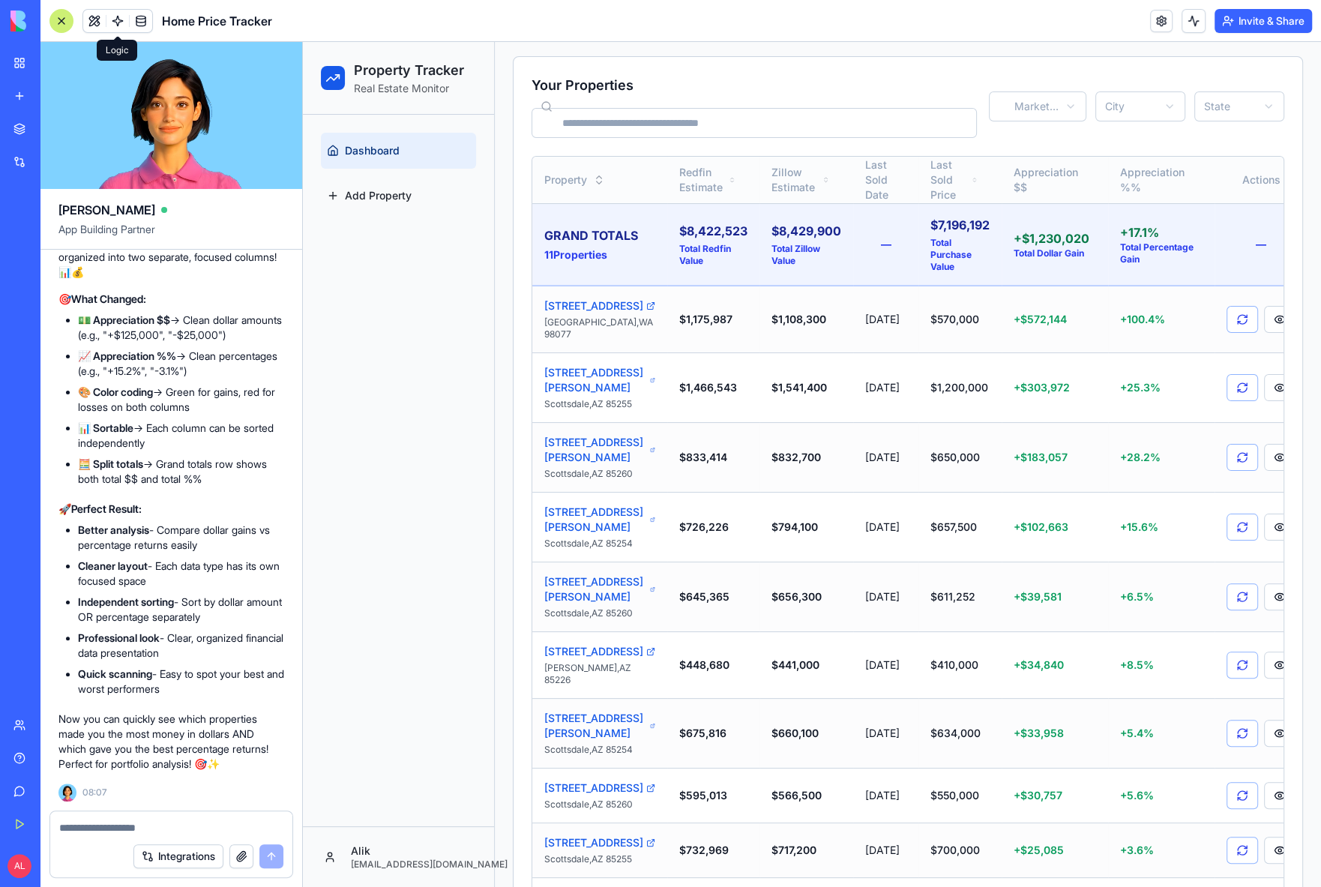
click at [1025, 166] on button "Appreciation $$" at bounding box center [1049, 180] width 82 height 36
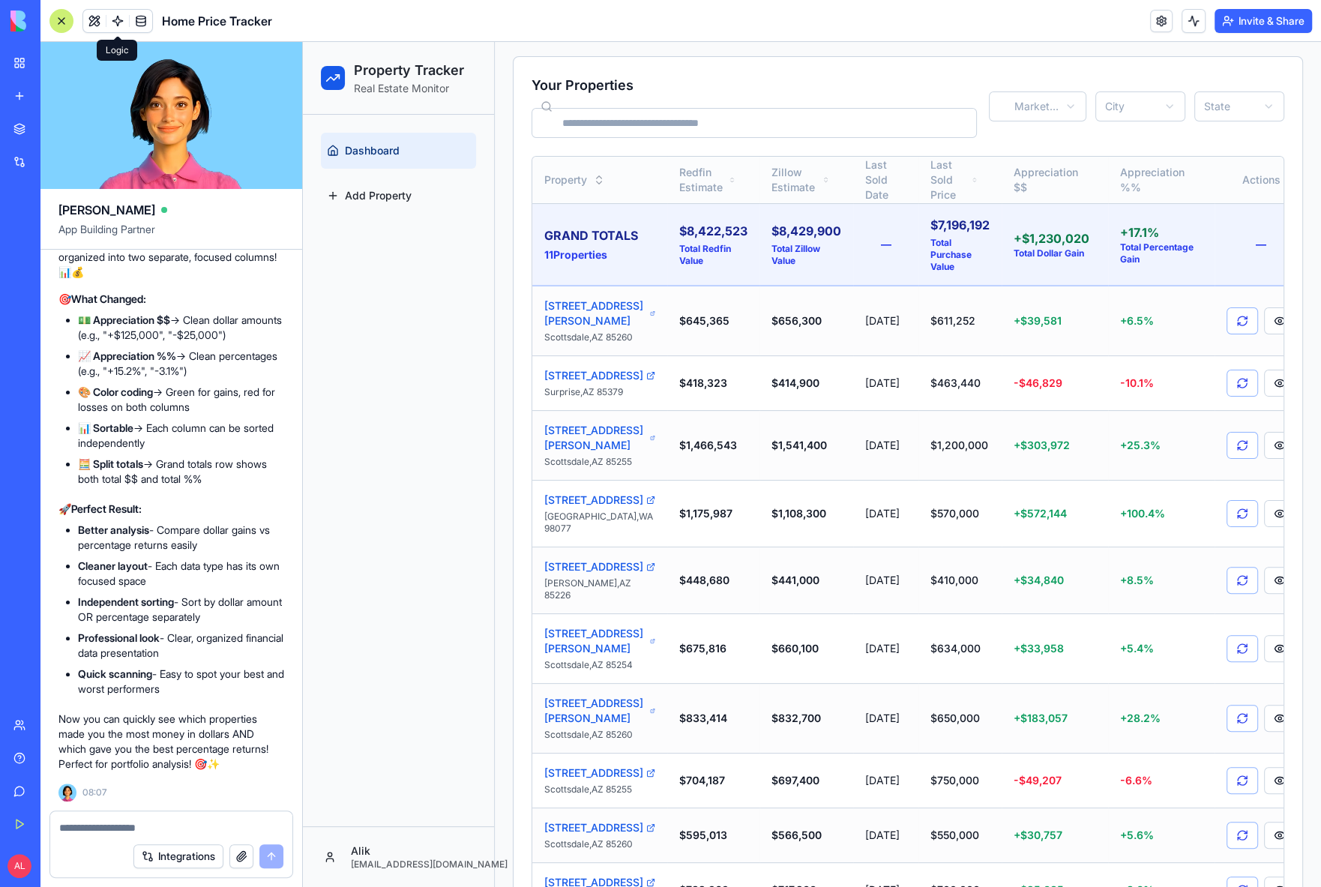
click at [1025, 166] on button "Appreciation $$" at bounding box center [1049, 180] width 82 height 36
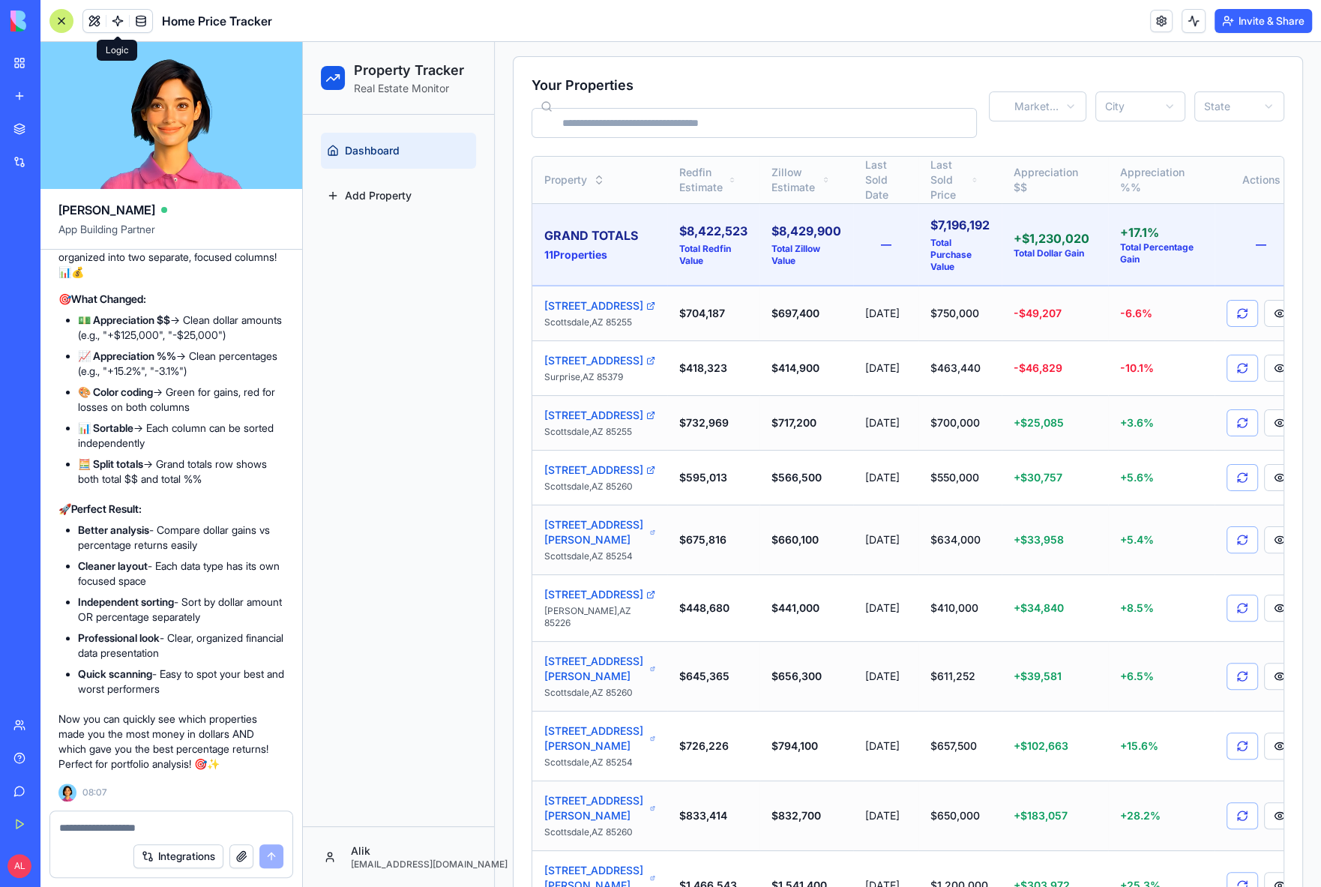
click at [1025, 166] on button "Appreciation $$" at bounding box center [1049, 180] width 82 height 36
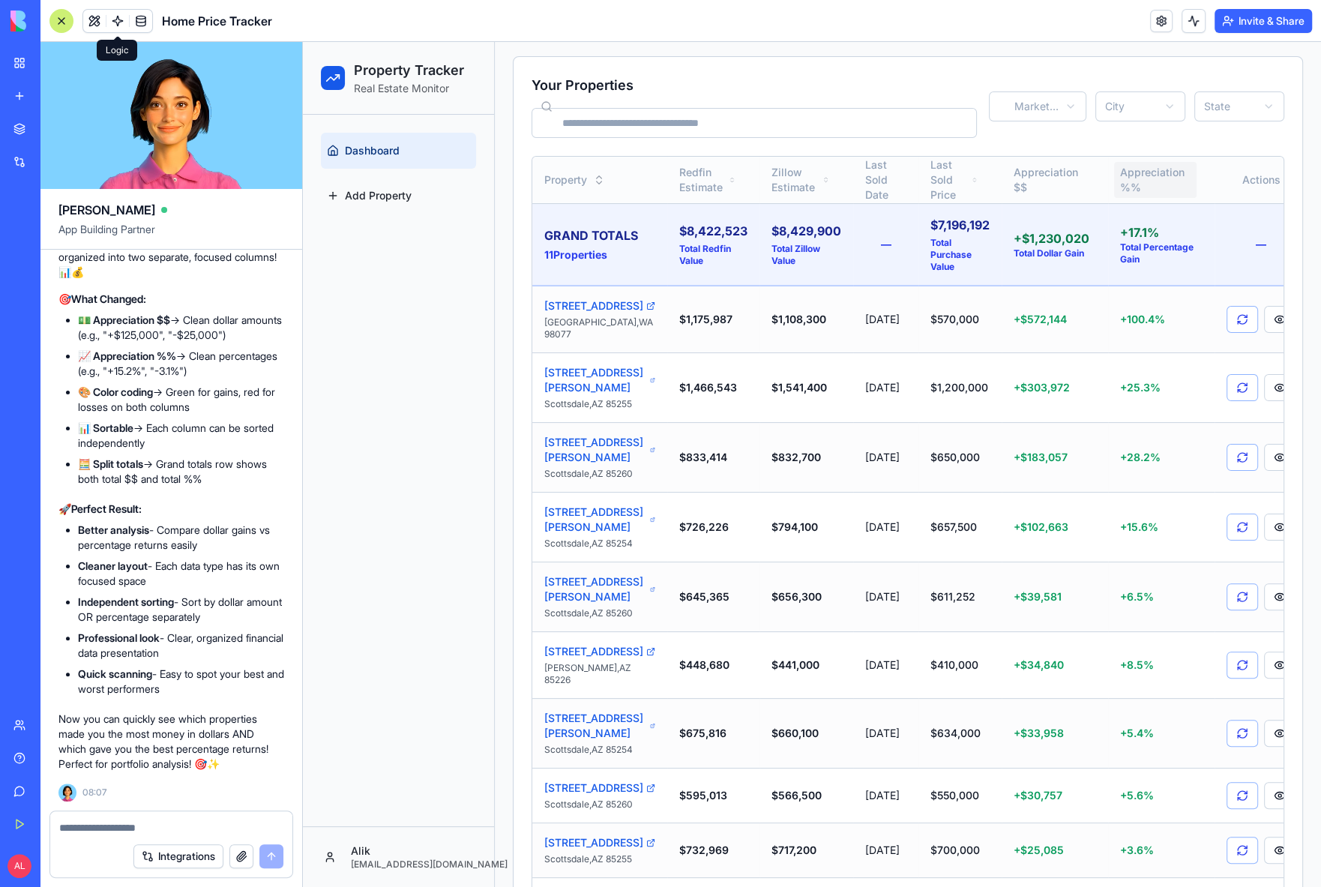
click at [1143, 178] on button "Appreciation %%" at bounding box center [1155, 180] width 82 height 36
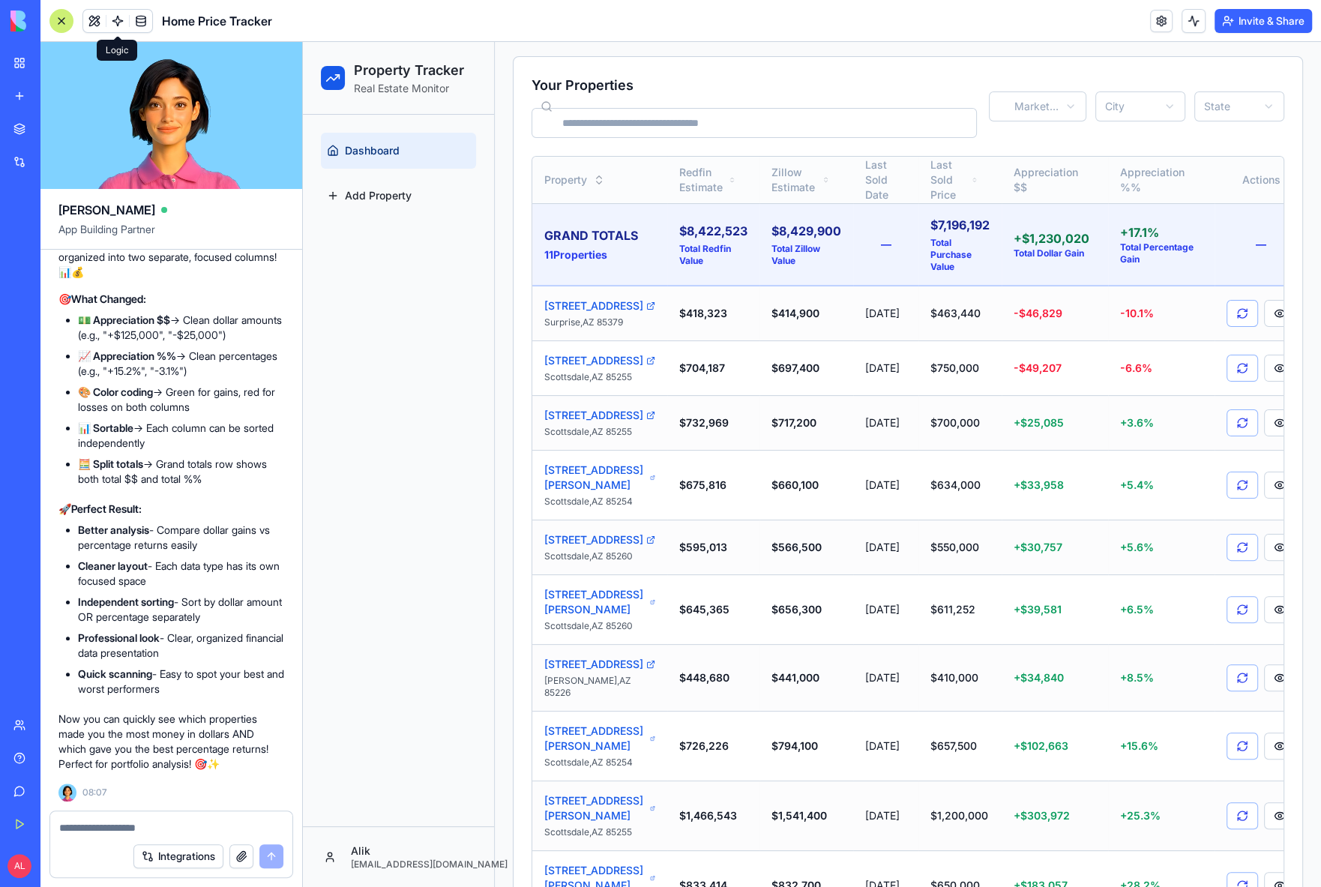
click at [1143, 178] on button "Appreciation %%" at bounding box center [1155, 180] width 82 height 36
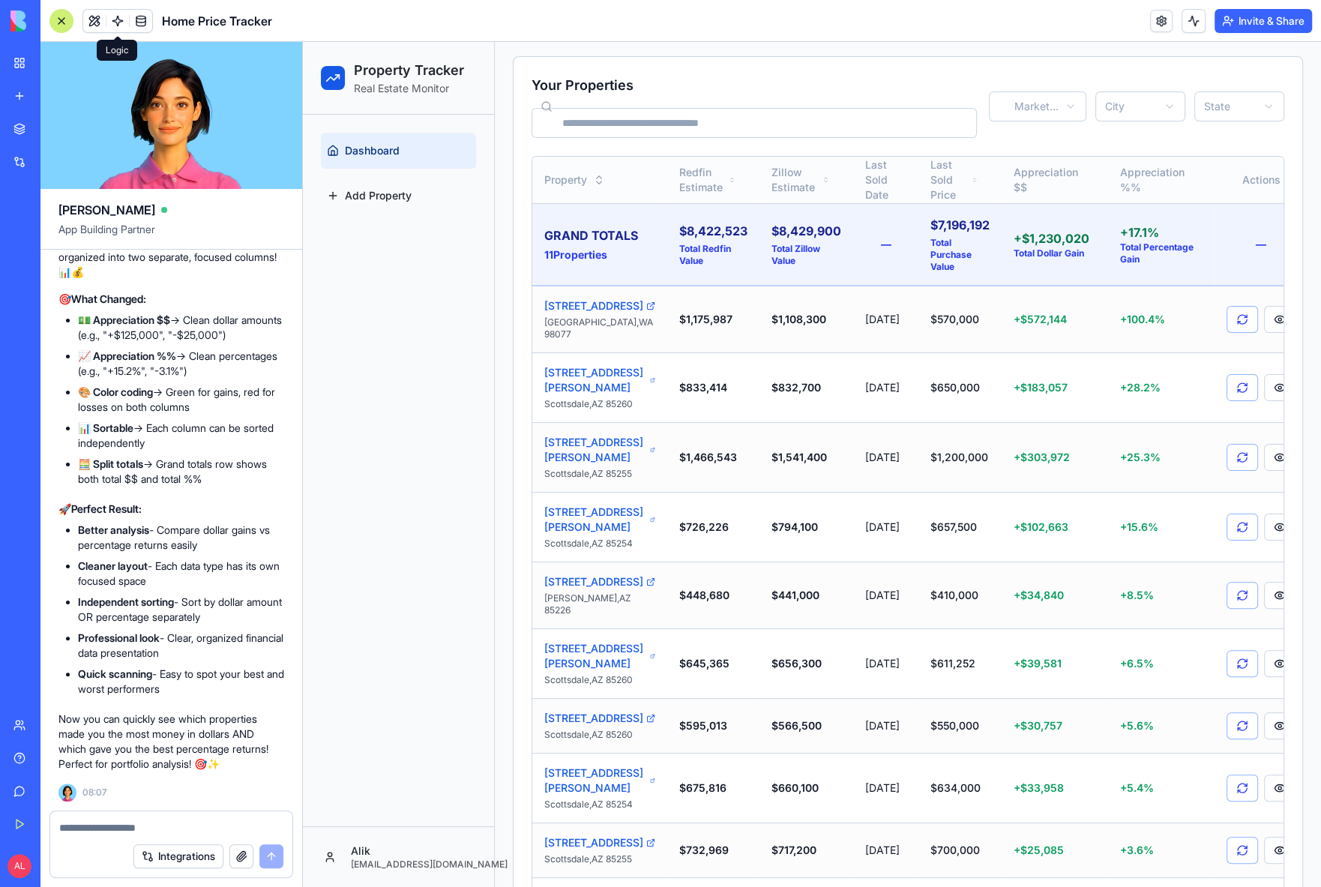
click at [1143, 178] on button "Appreciation %%" at bounding box center [1155, 180] width 82 height 36
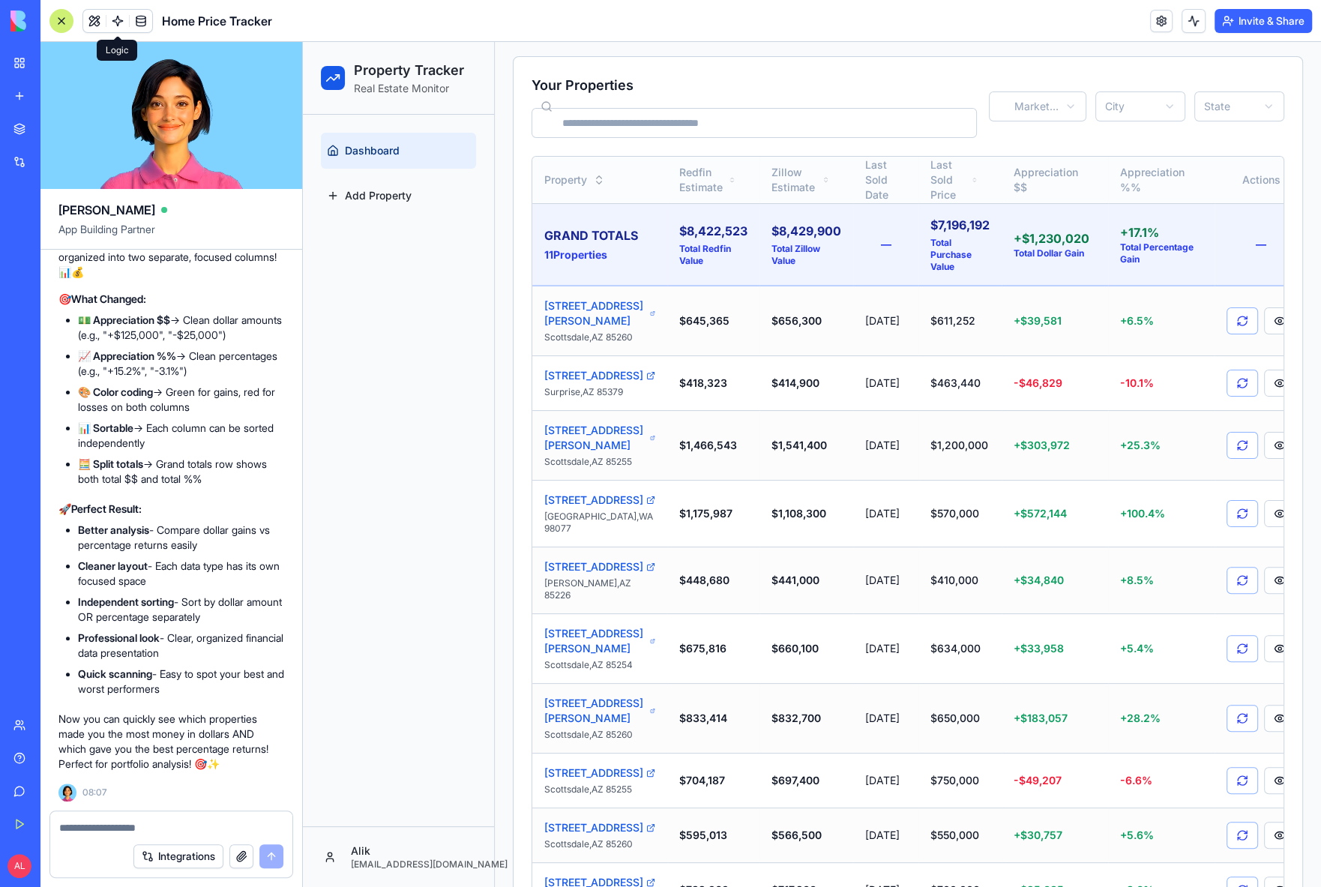
click at [1143, 178] on button "Appreciation %%" at bounding box center [1155, 180] width 82 height 36
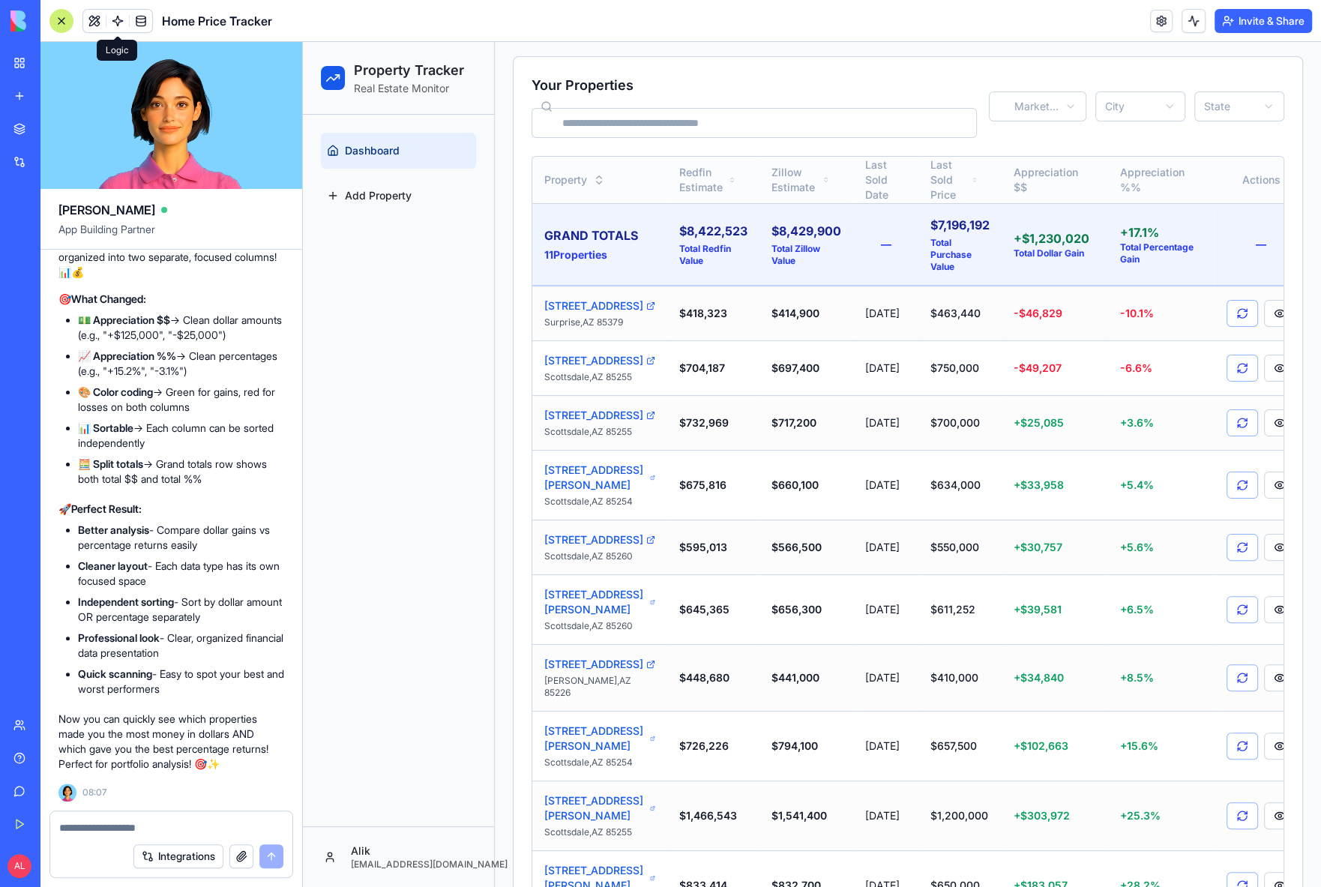
click at [1143, 178] on button "Appreciation %%" at bounding box center [1155, 180] width 82 height 36
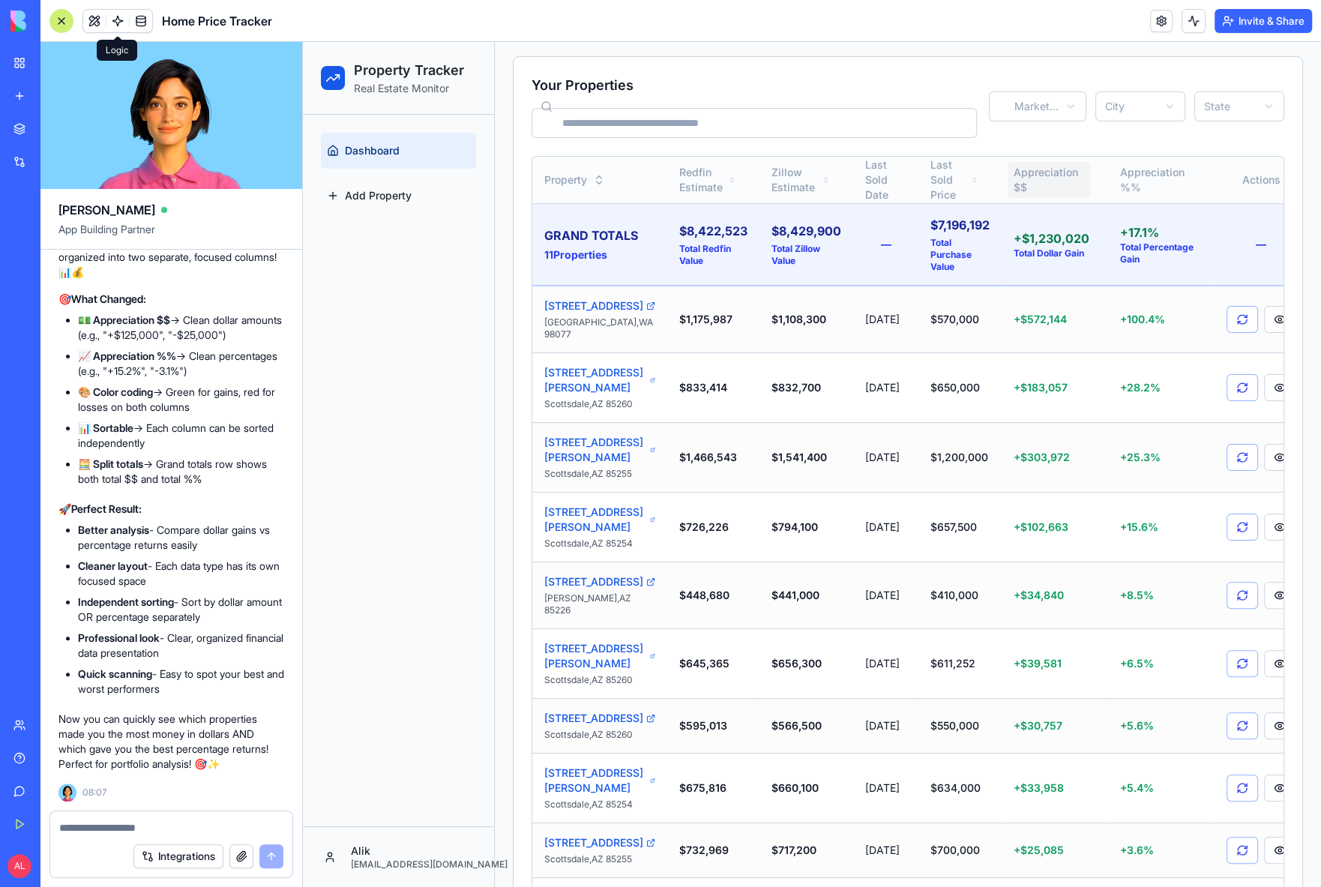
click at [1015, 174] on button "Appreciation $$" at bounding box center [1049, 180] width 82 height 36
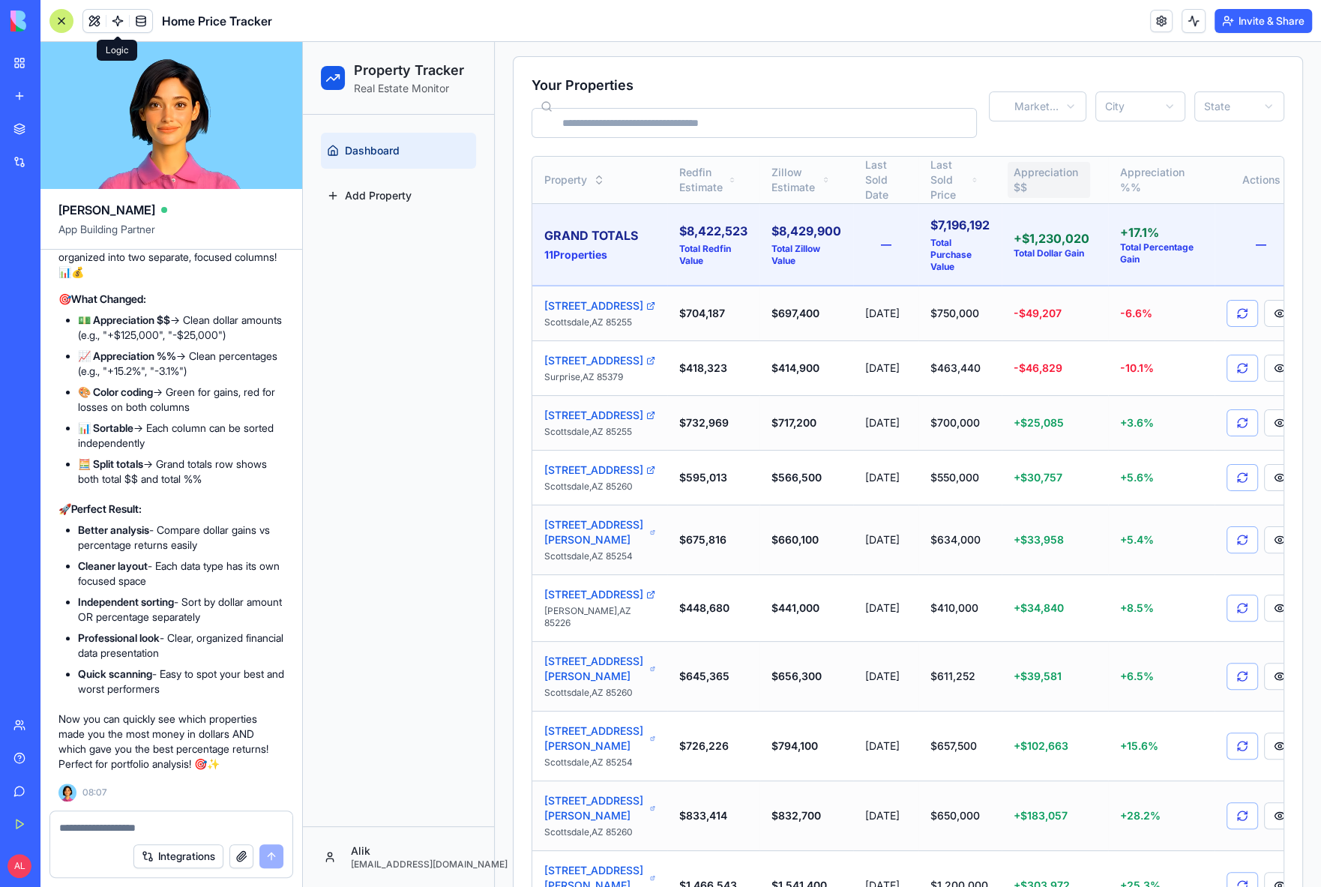
click at [1017, 173] on button "Appreciation $$" at bounding box center [1049, 180] width 82 height 36
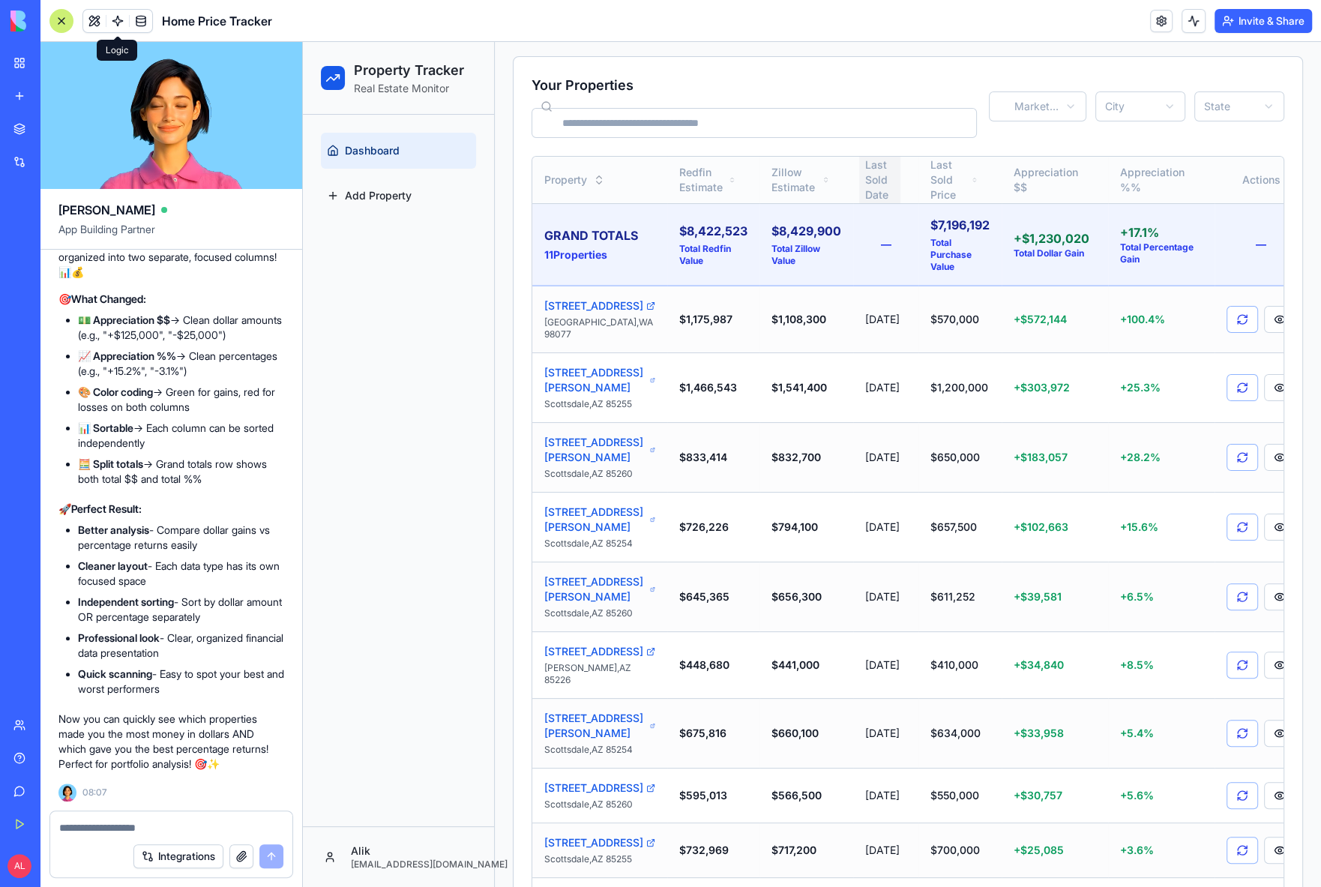
click at [859, 178] on button "Last Sold Date" at bounding box center [879, 179] width 41 height 51
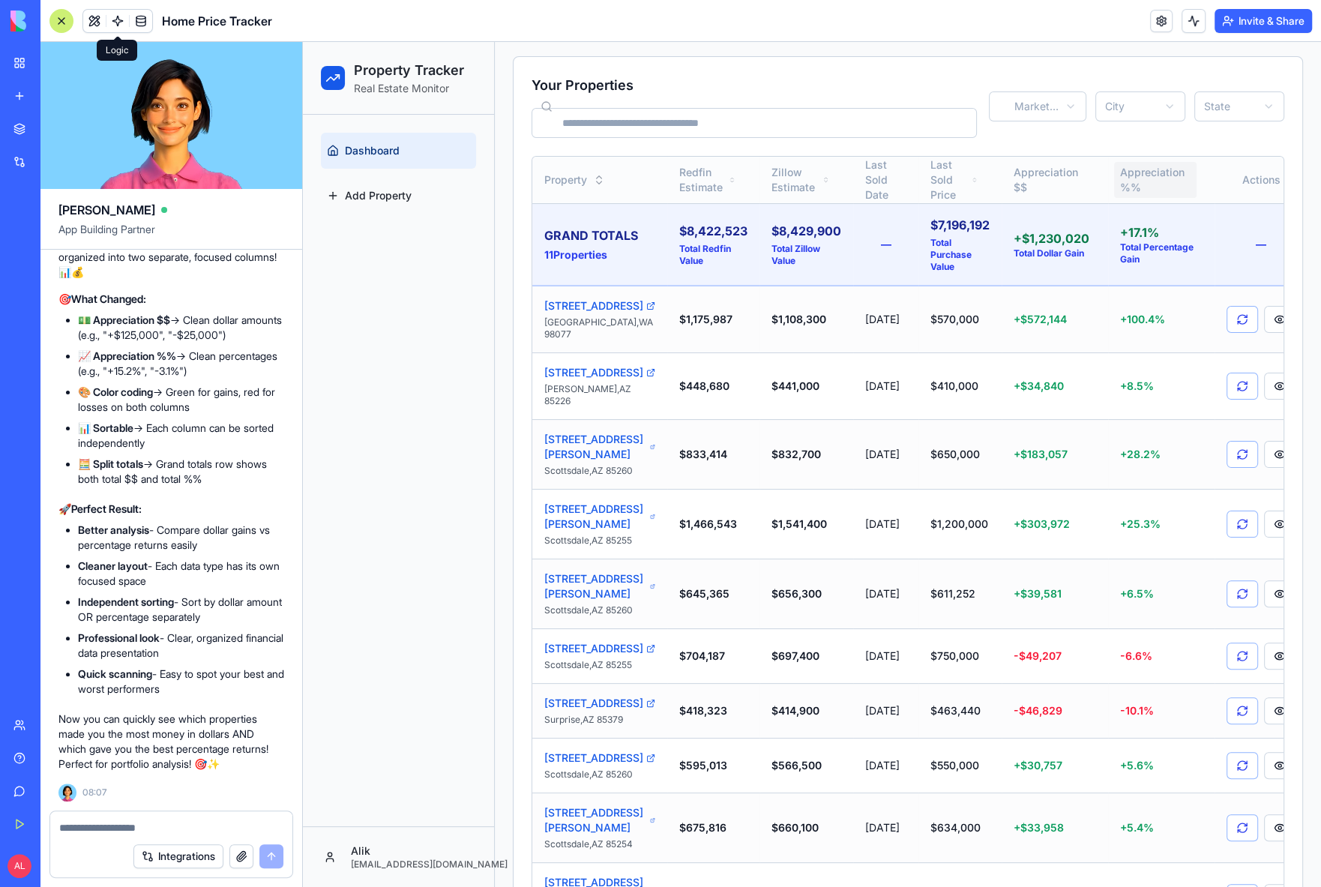
click at [1120, 187] on button "Appreciation %%" at bounding box center [1155, 180] width 82 height 36
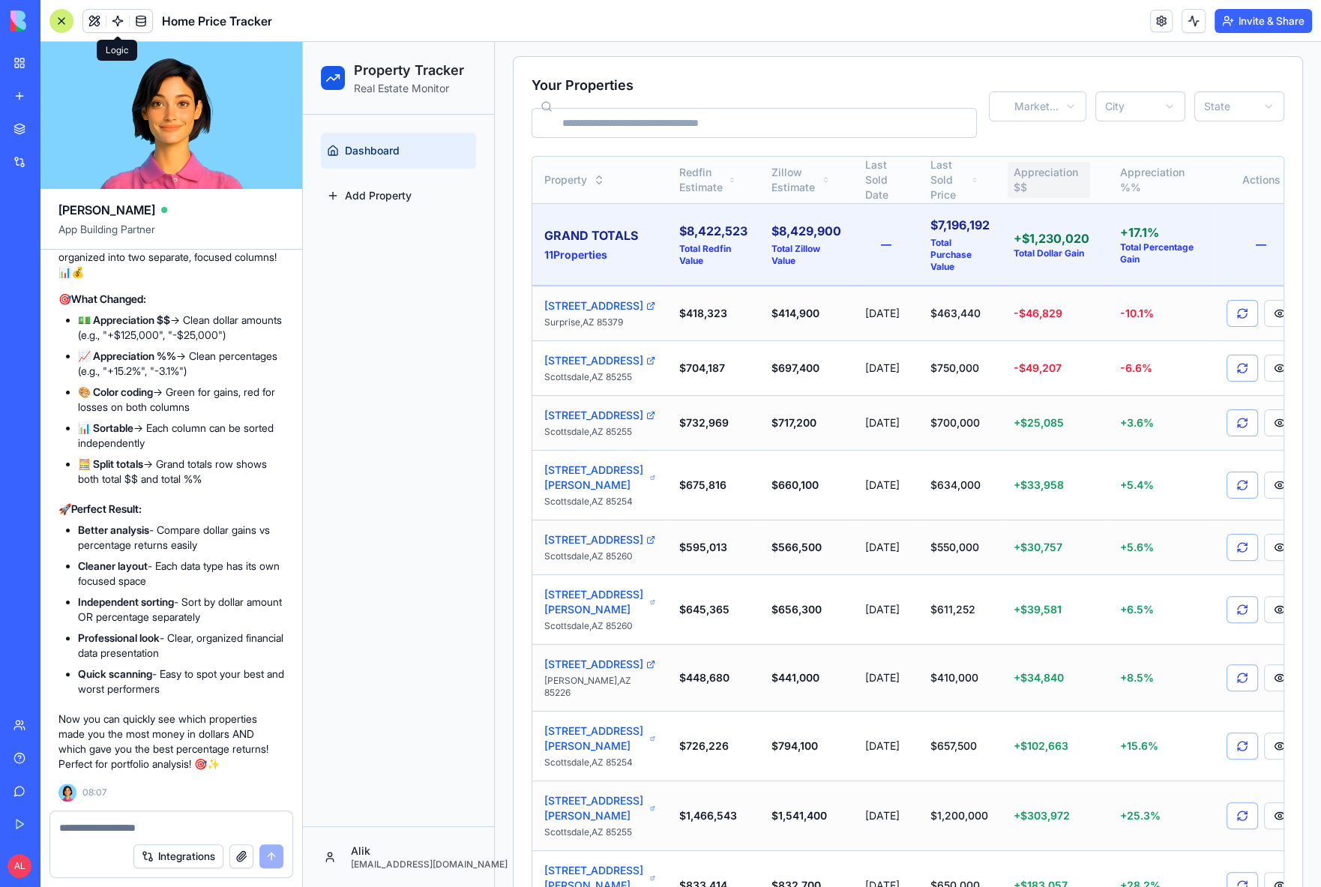
click at [1031, 180] on button "Appreciation $$" at bounding box center [1049, 180] width 82 height 36
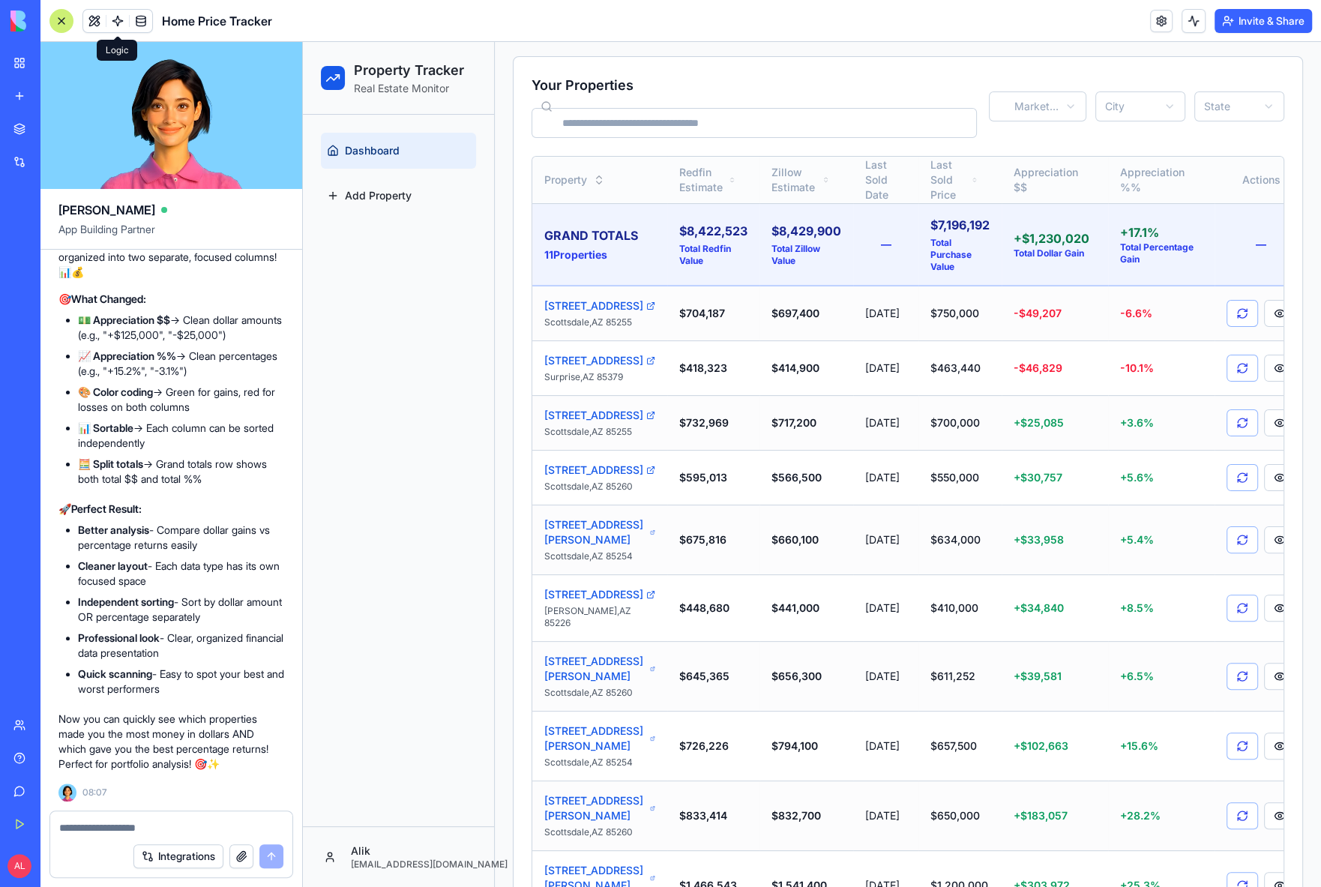
click at [1031, 180] on button "Appreciation $$" at bounding box center [1049, 180] width 82 height 36
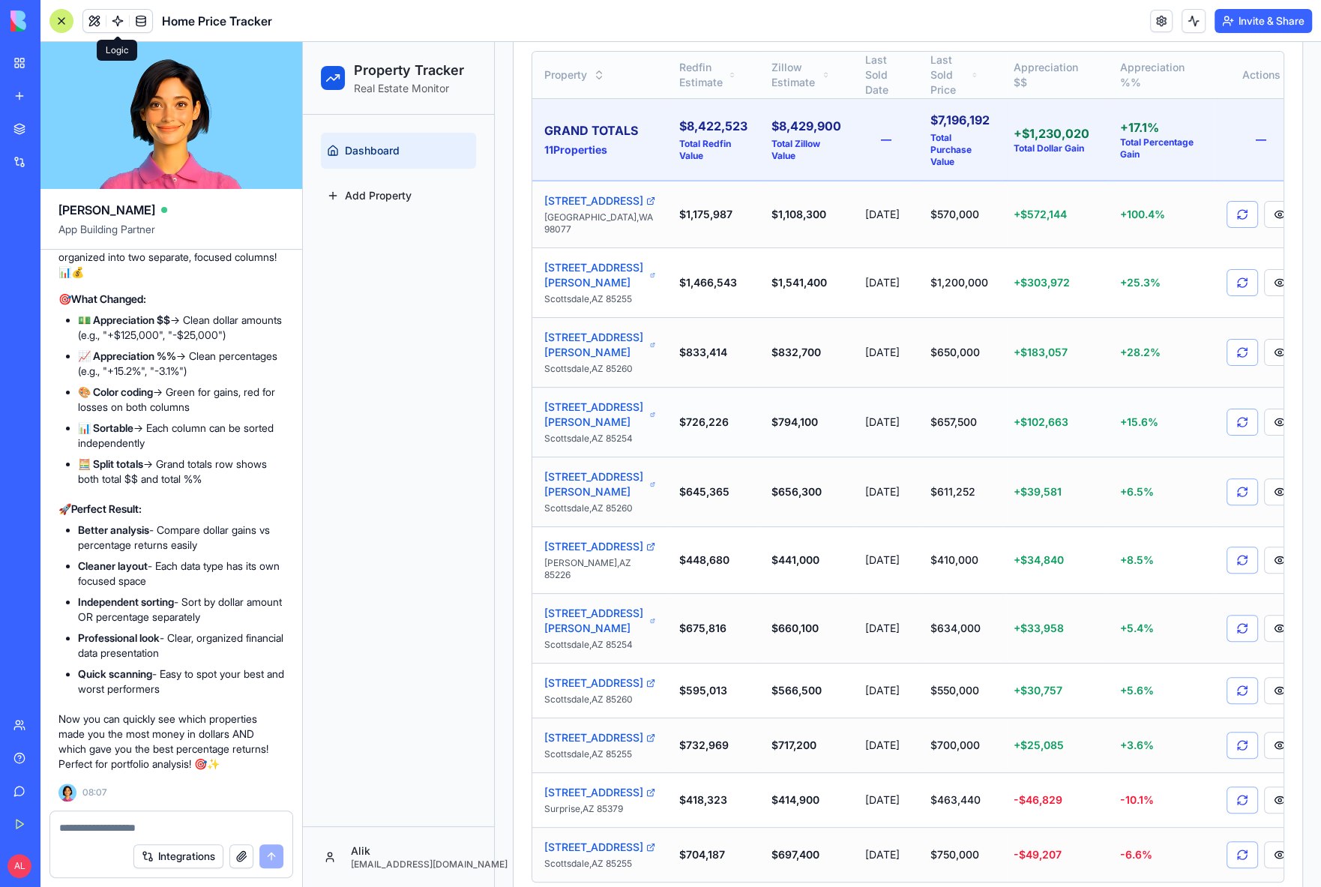
scroll to position [143, 0]
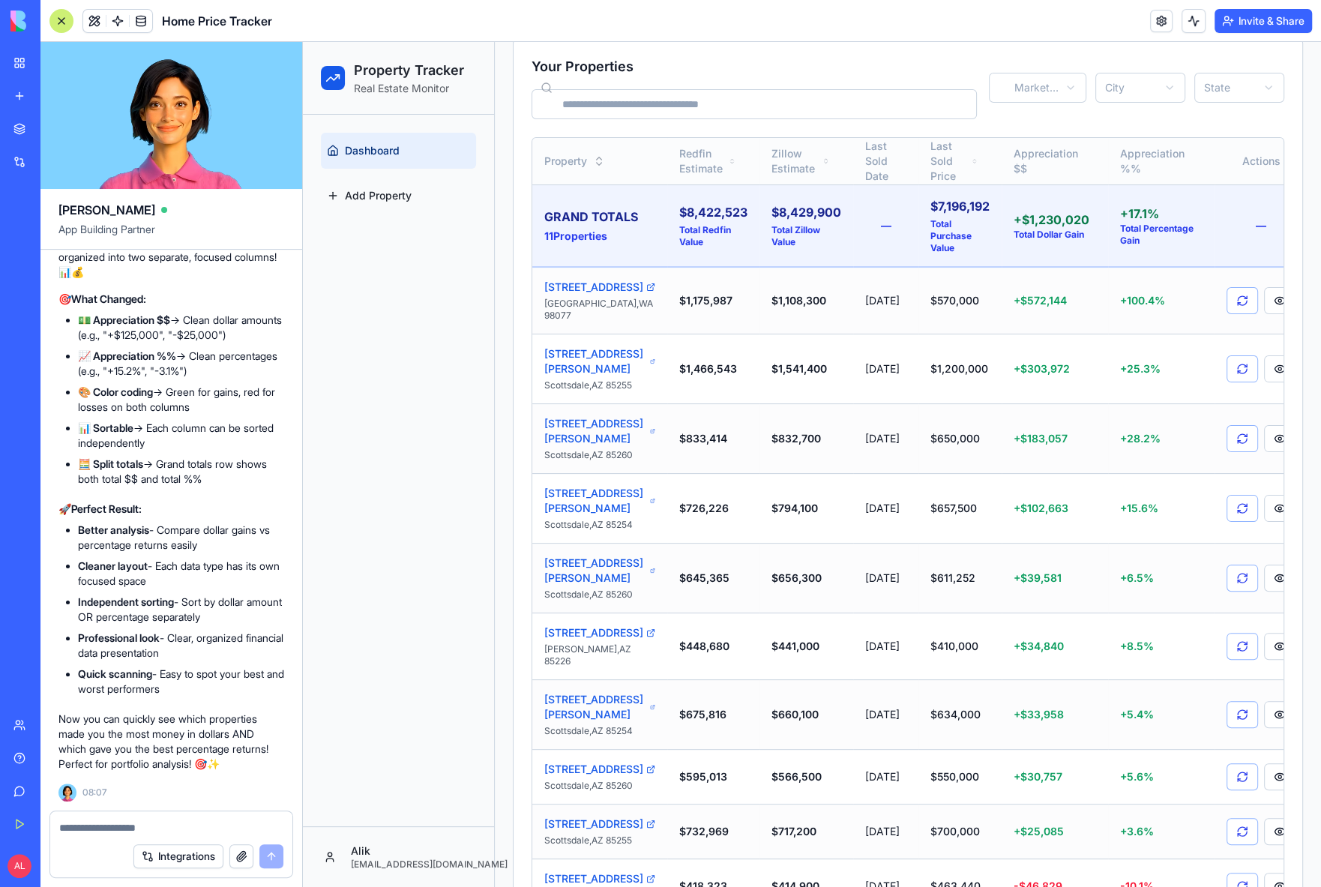
click at [61, 25] on div at bounding box center [61, 21] width 24 height 24
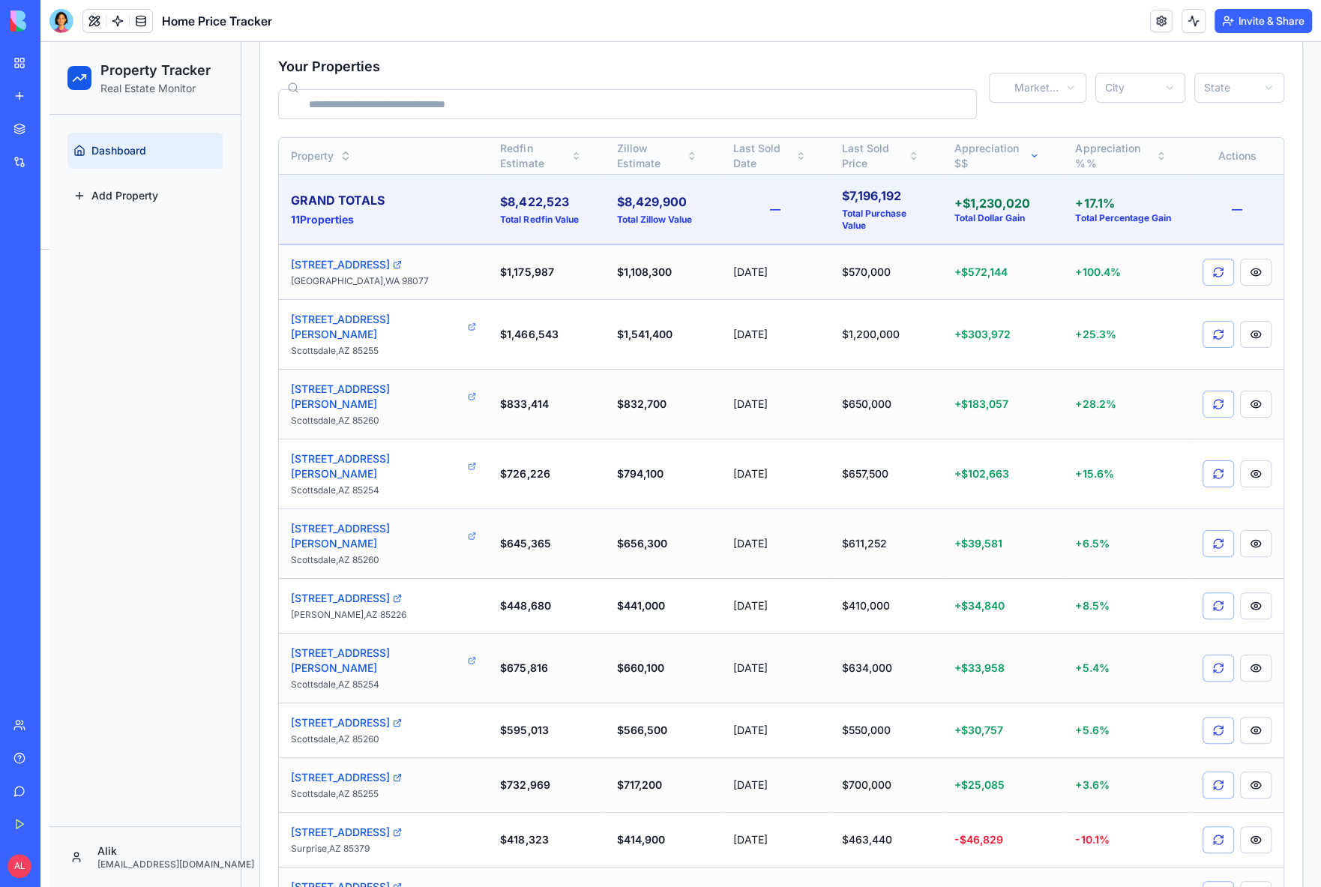
scroll to position [124, 0]
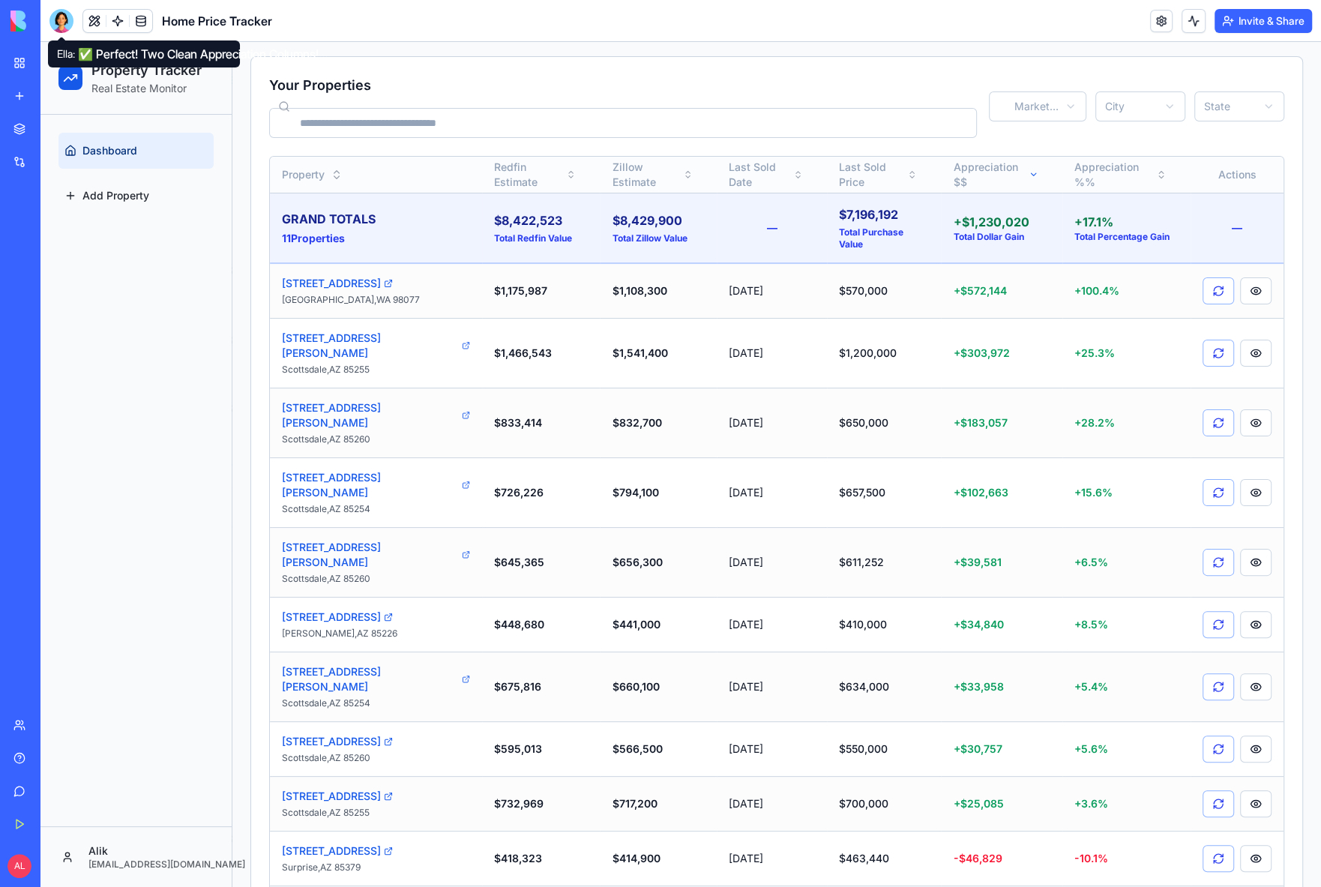
click at [64, 16] on div at bounding box center [61, 21] width 24 height 24
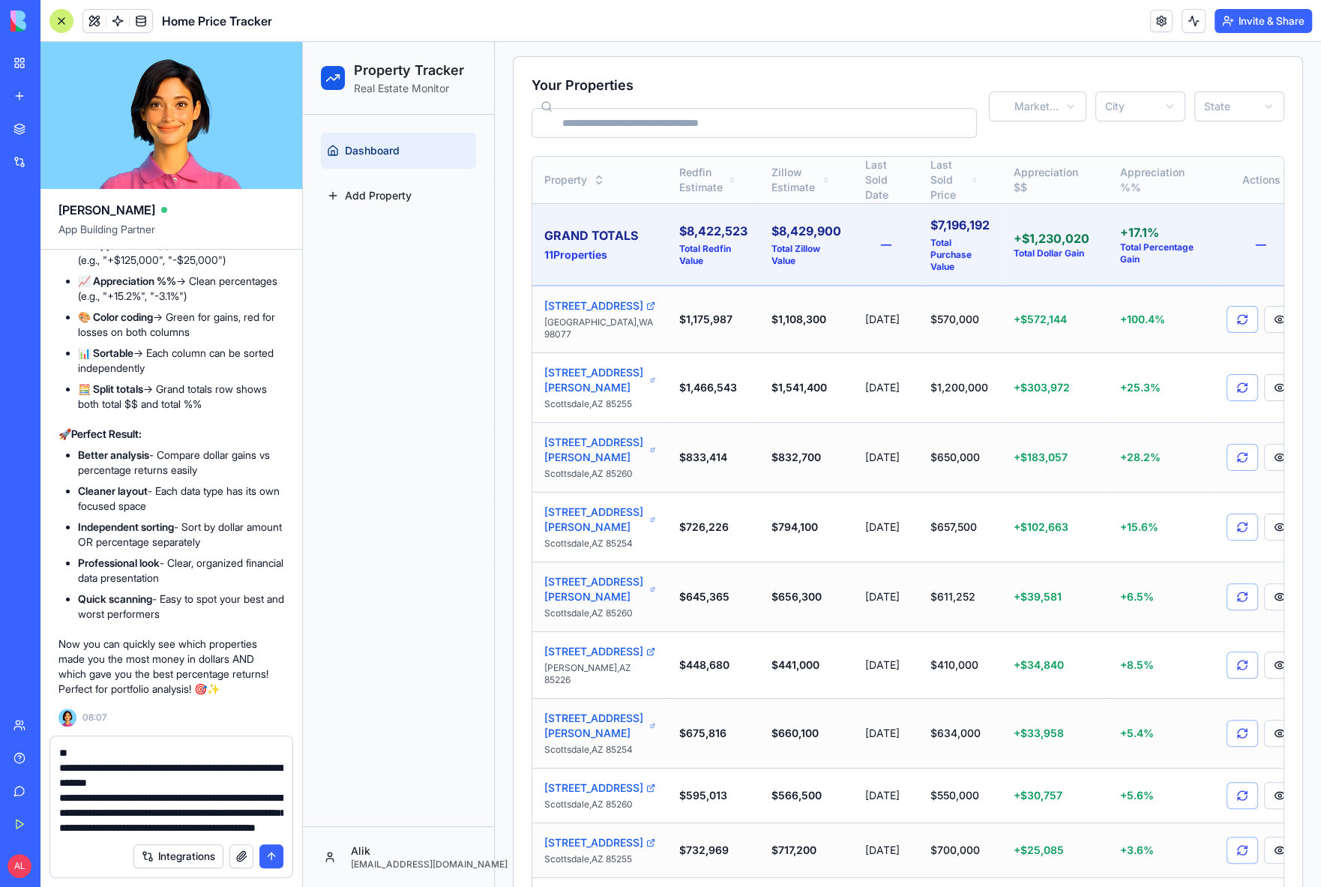
scroll to position [39, 0]
type textarea "**********"
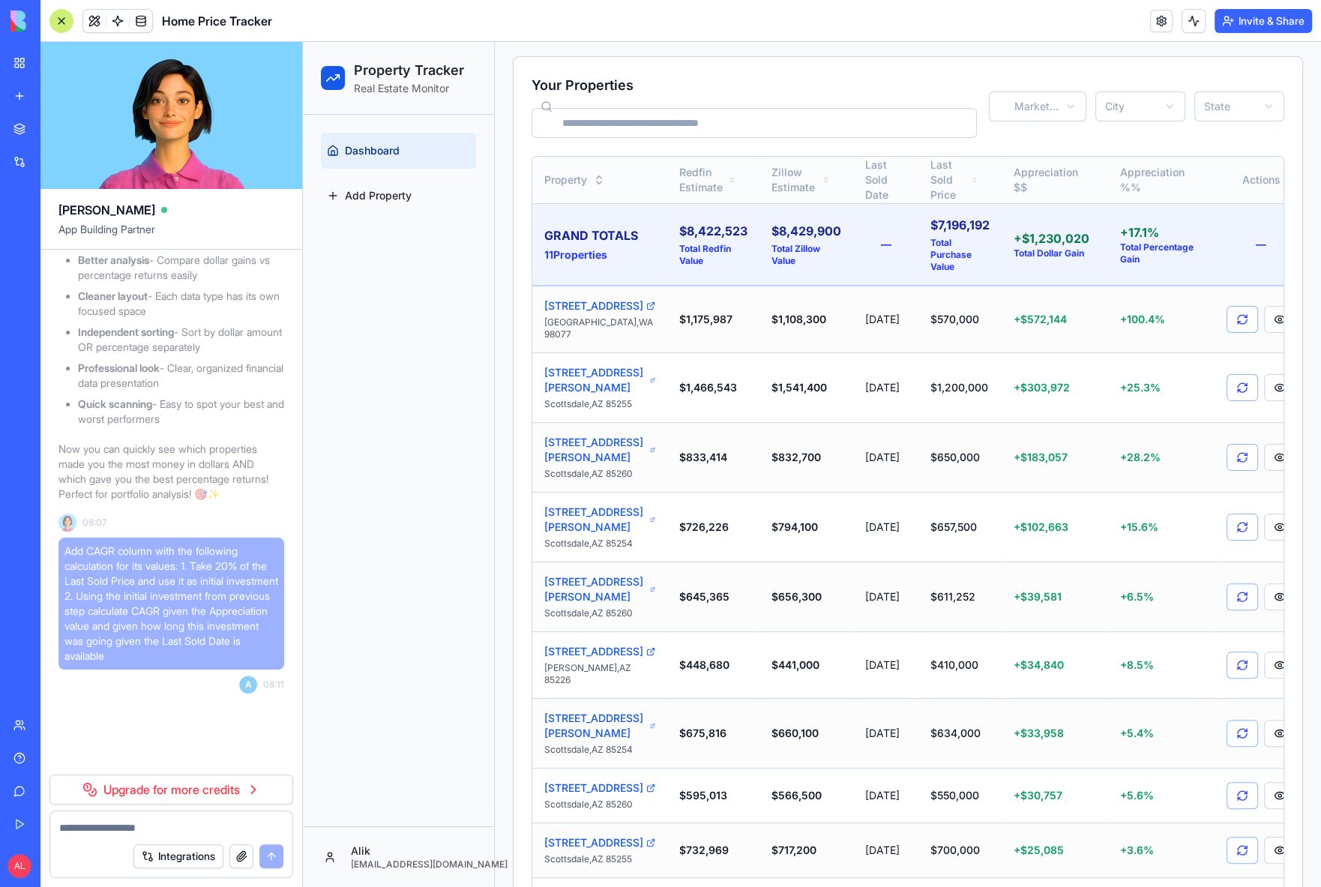
scroll to position [41671, 0]
click at [115, 791] on link "Upgrade for more credits" at bounding box center [171, 790] width 244 height 30
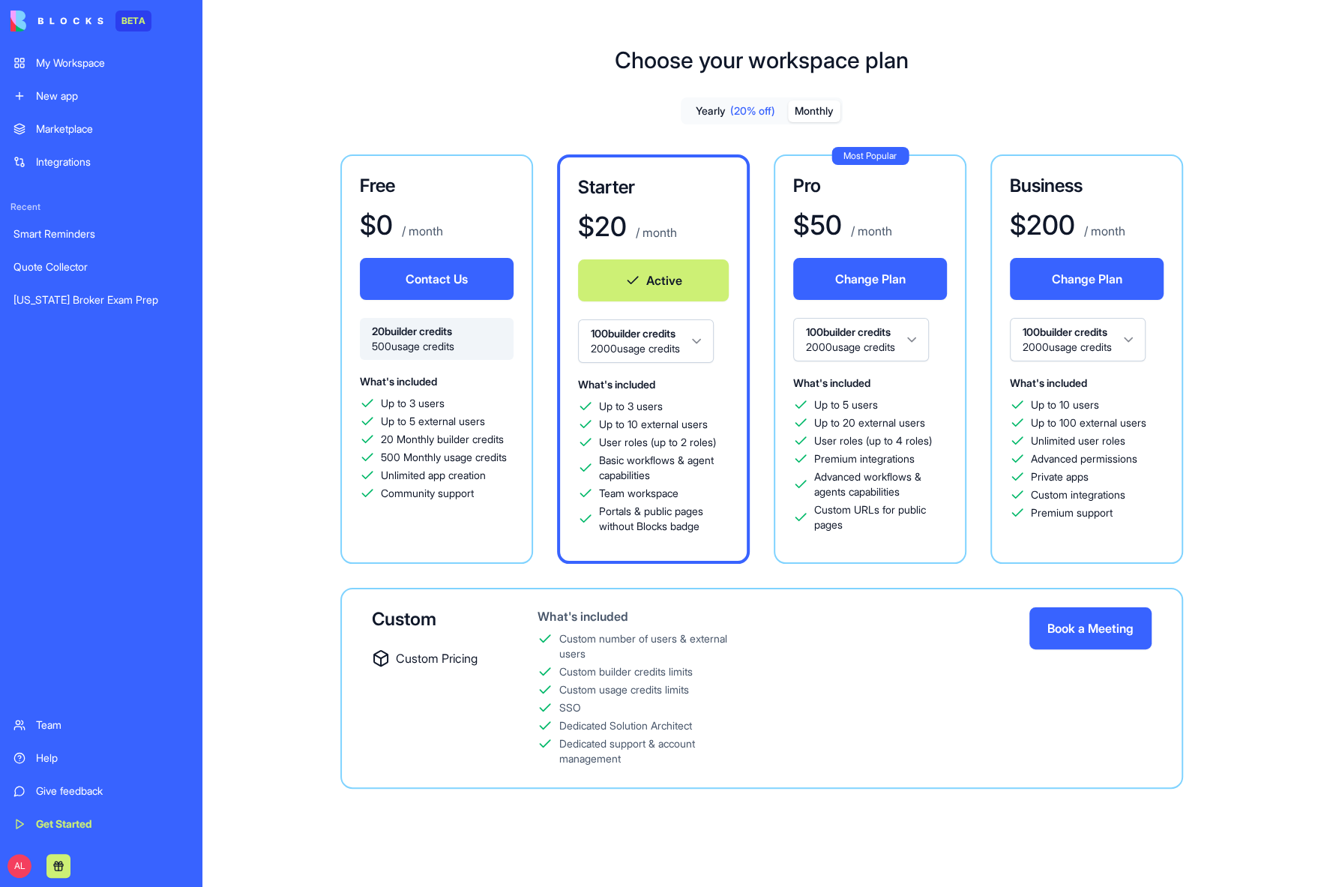
click at [49, 732] on link "Team" at bounding box center [100, 725] width 193 height 30
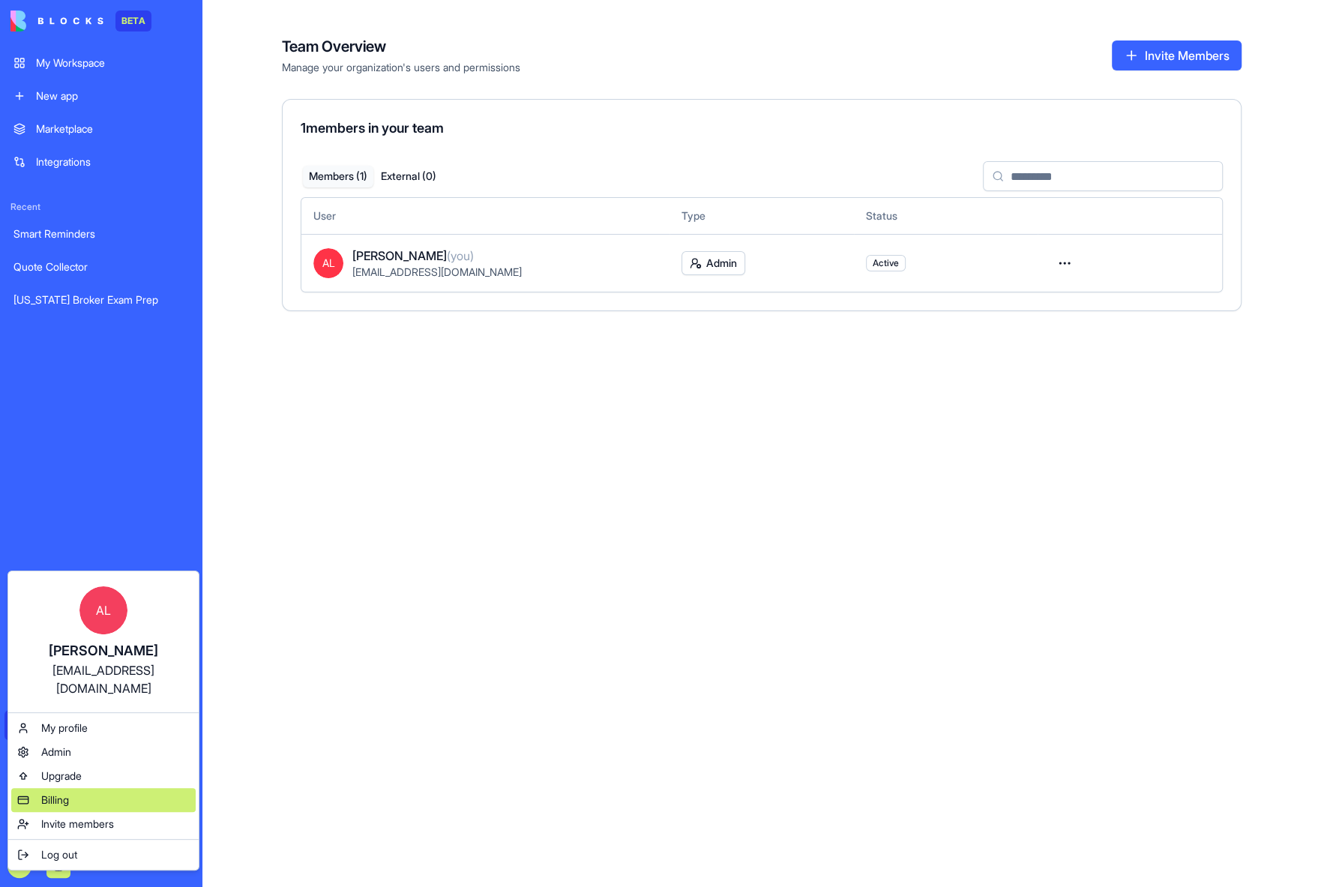
click at [62, 793] on span "Billing" at bounding box center [55, 800] width 28 height 15
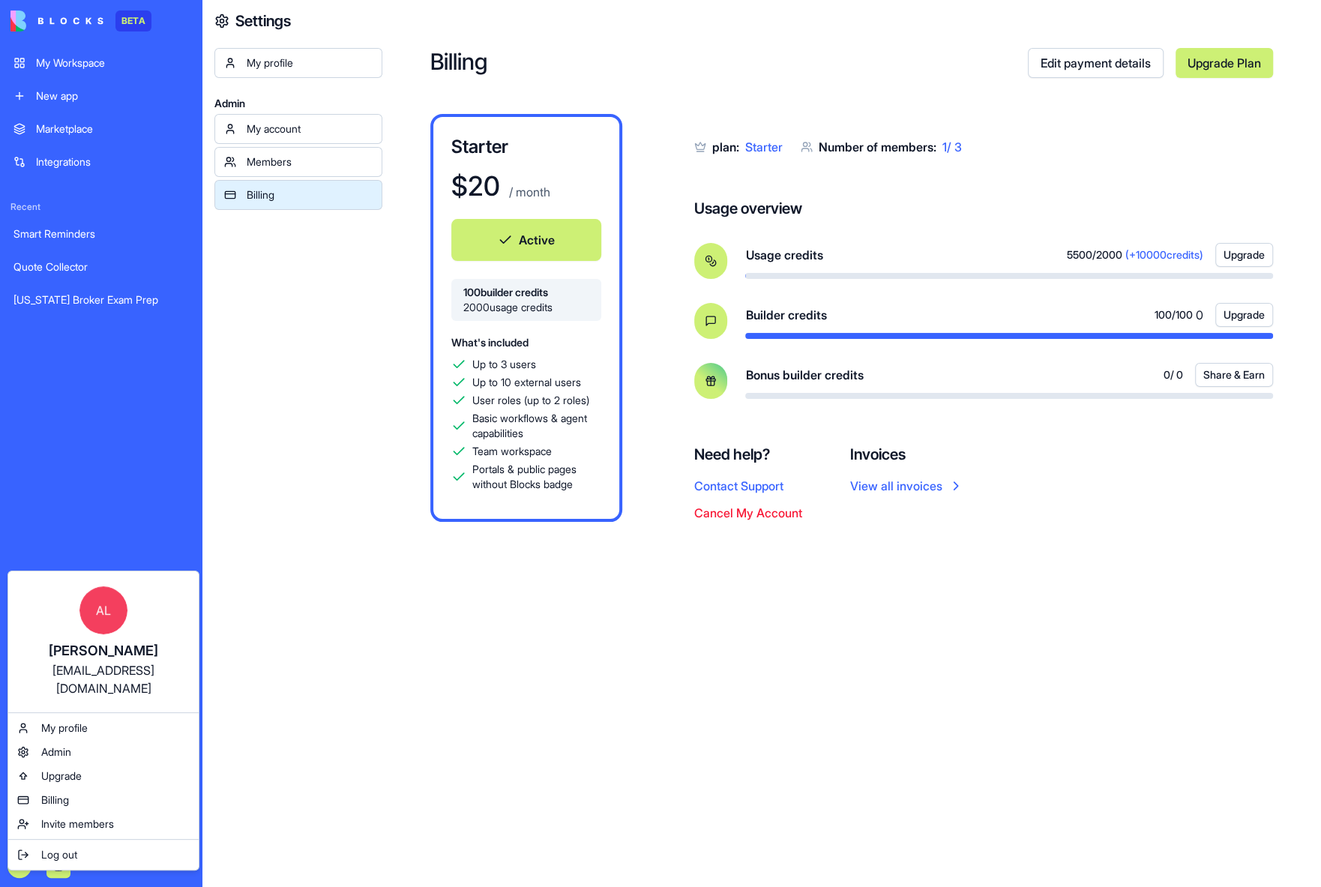
click at [274, 782] on html "BETA My Workspace New app Marketplace Integrations Recent Smart Reminders Quote…" at bounding box center [660, 443] width 1321 height 887
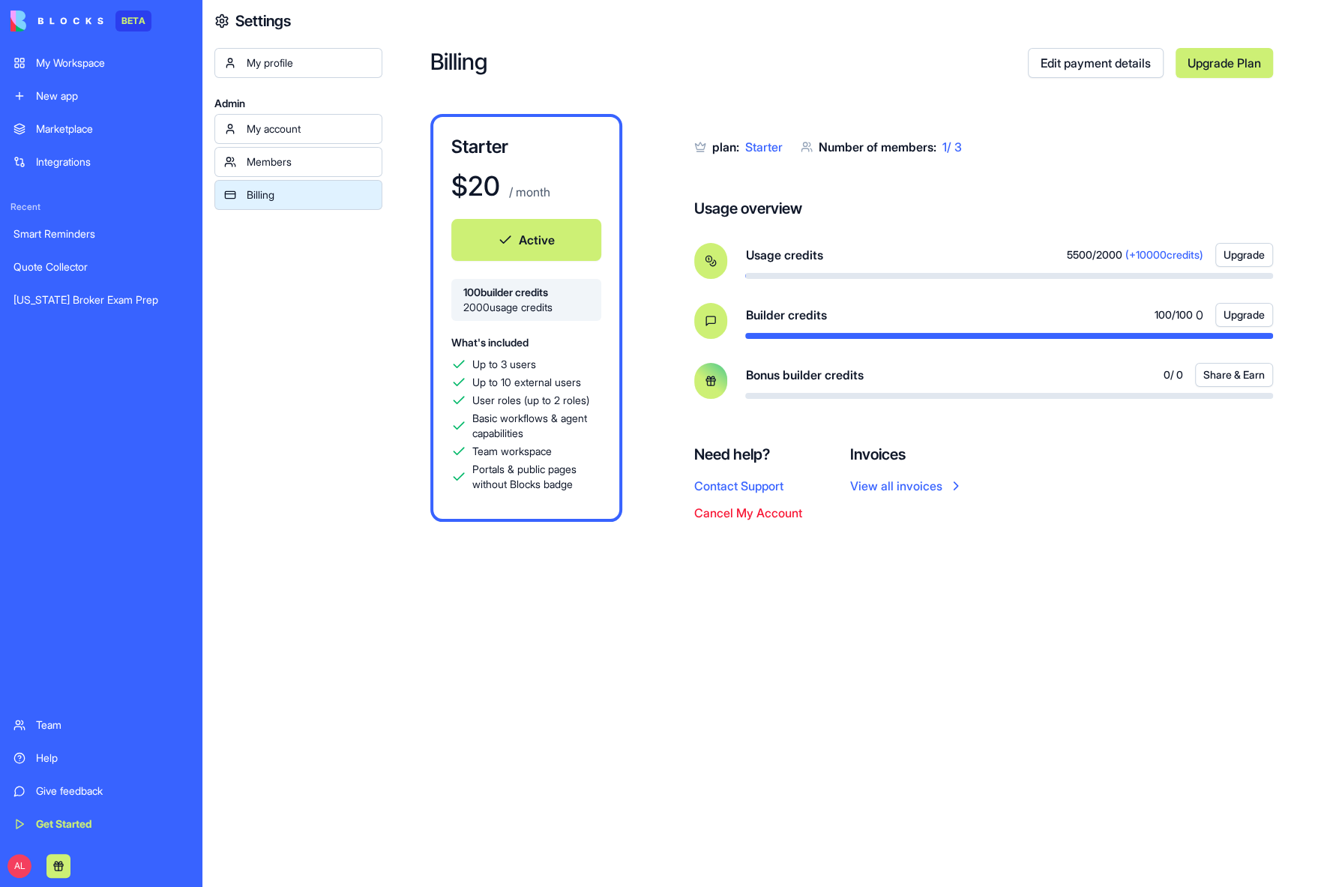
click at [48, 760] on div "Help" at bounding box center [112, 758] width 153 height 15
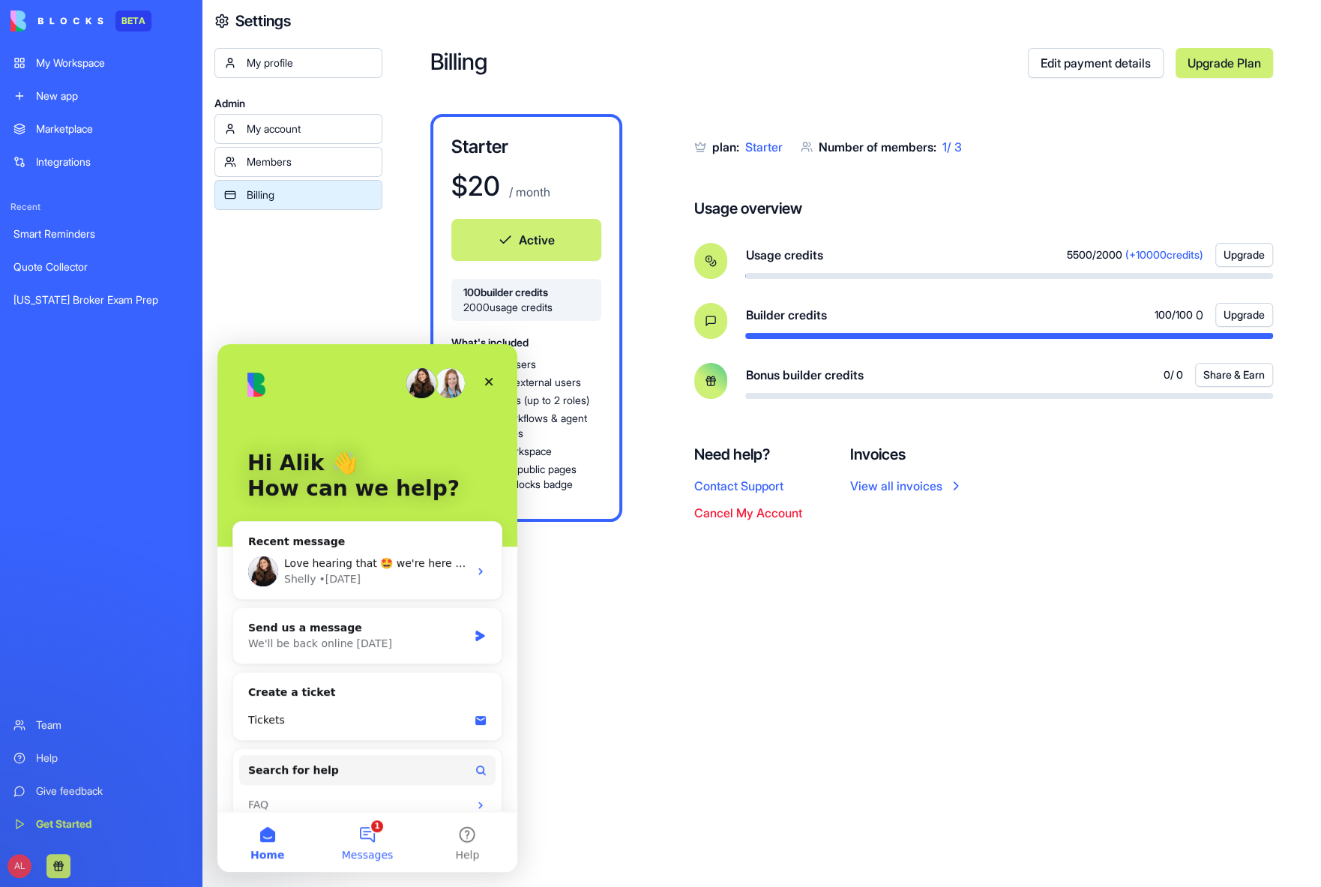
click at [370, 830] on button "1 Messages" at bounding box center [367, 842] width 100 height 60
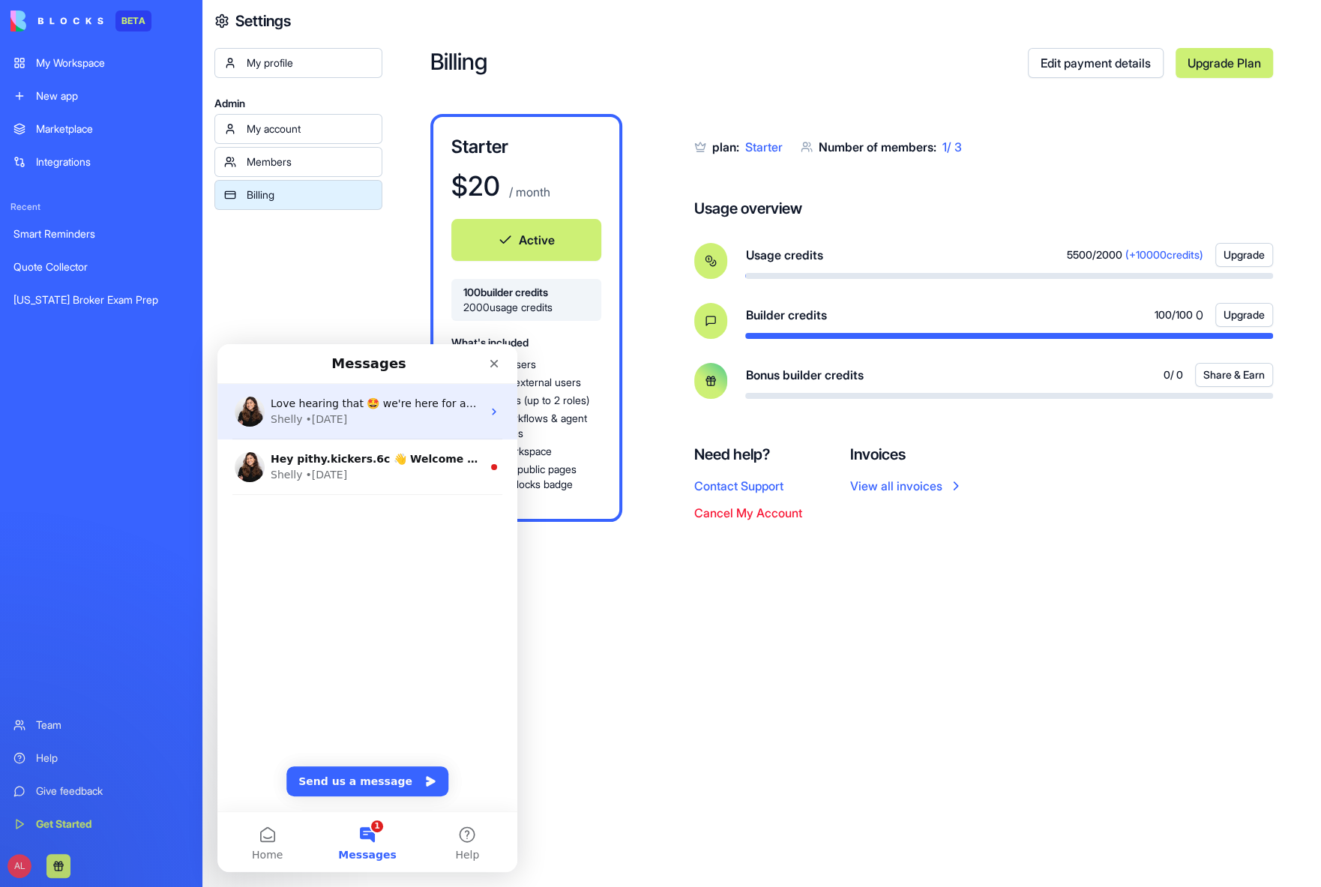
click at [400, 418] on div "Shelly • 2d ago" at bounding box center [376, 420] width 211 height 16
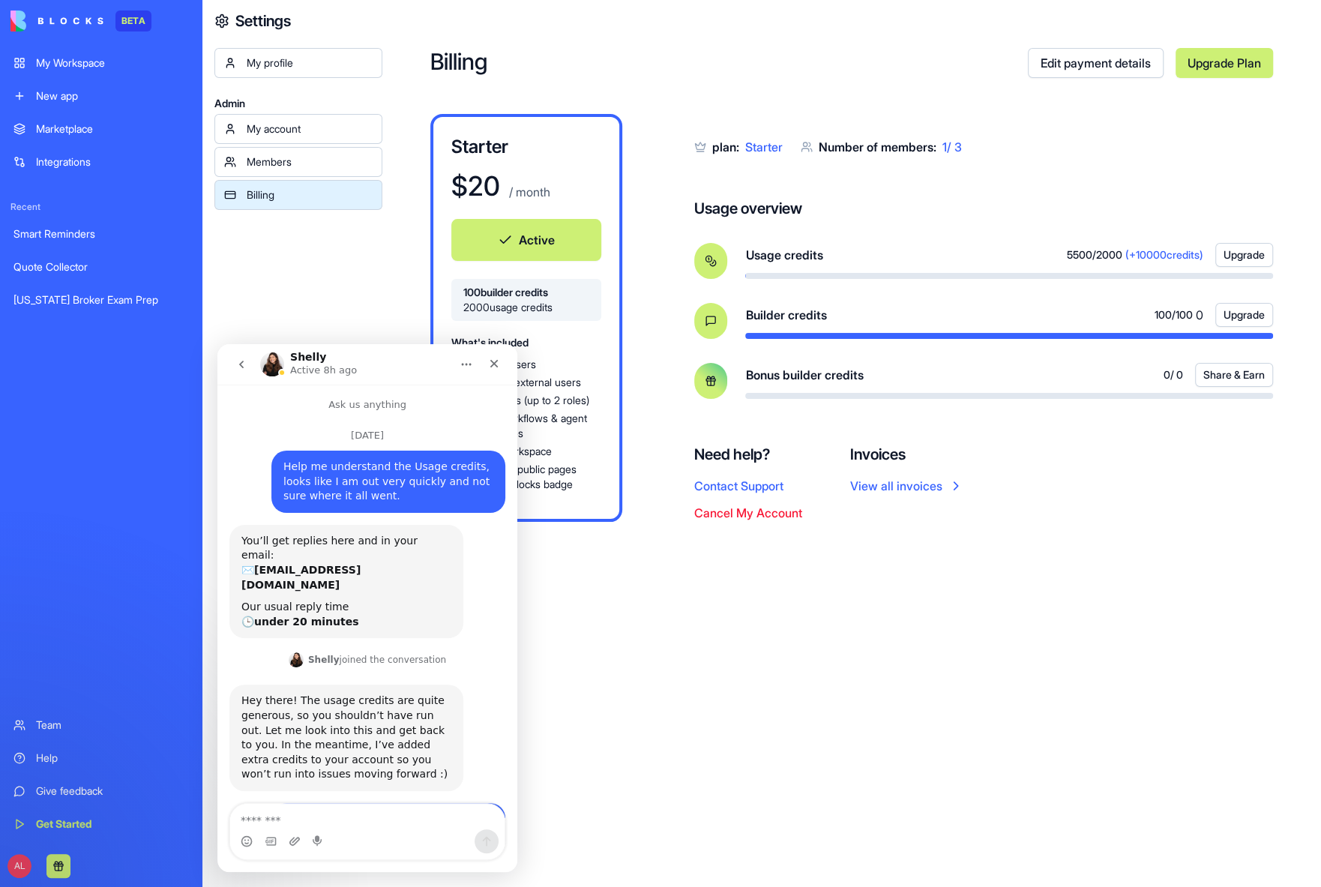
scroll to position [1309, 0]
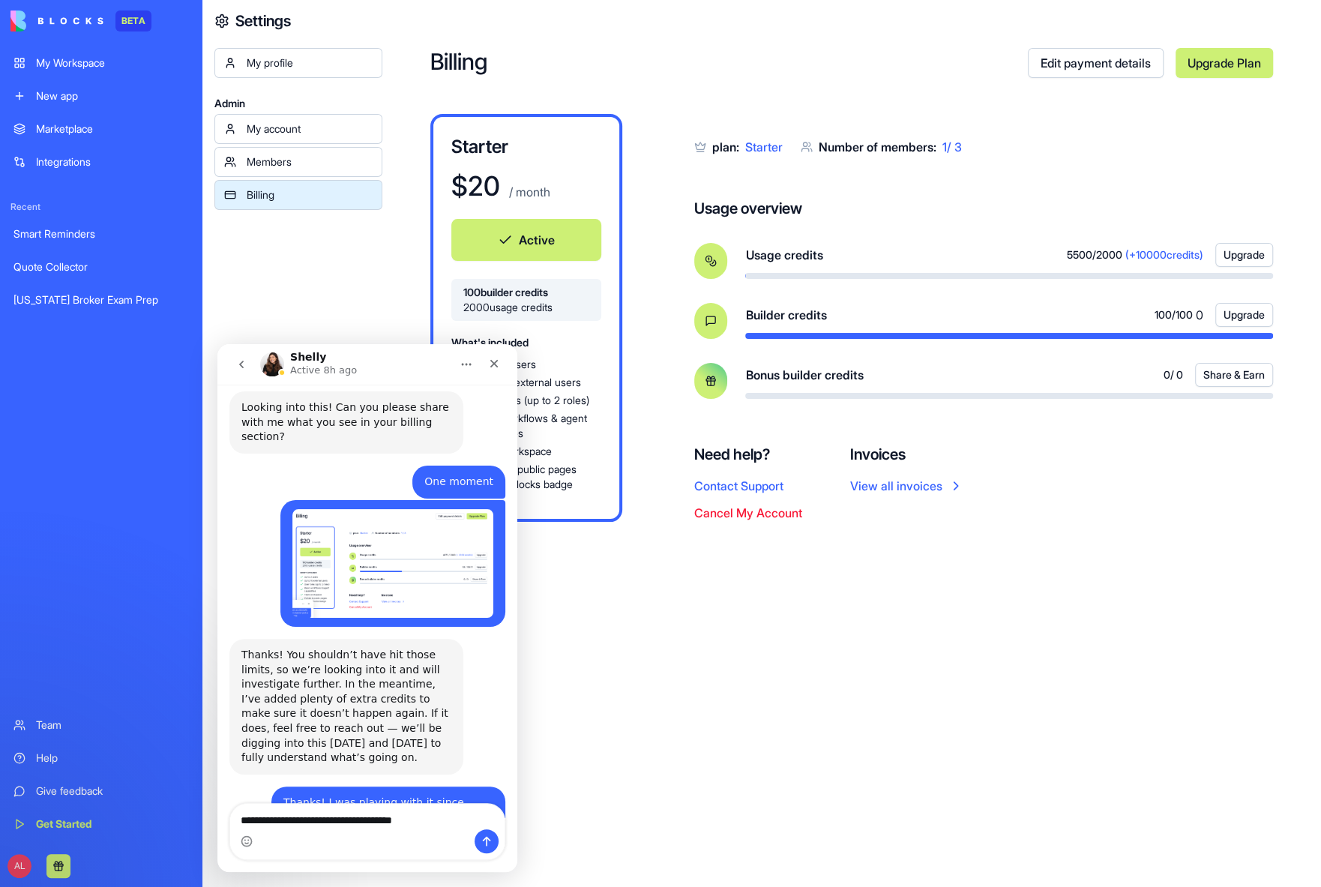
type textarea "**********"
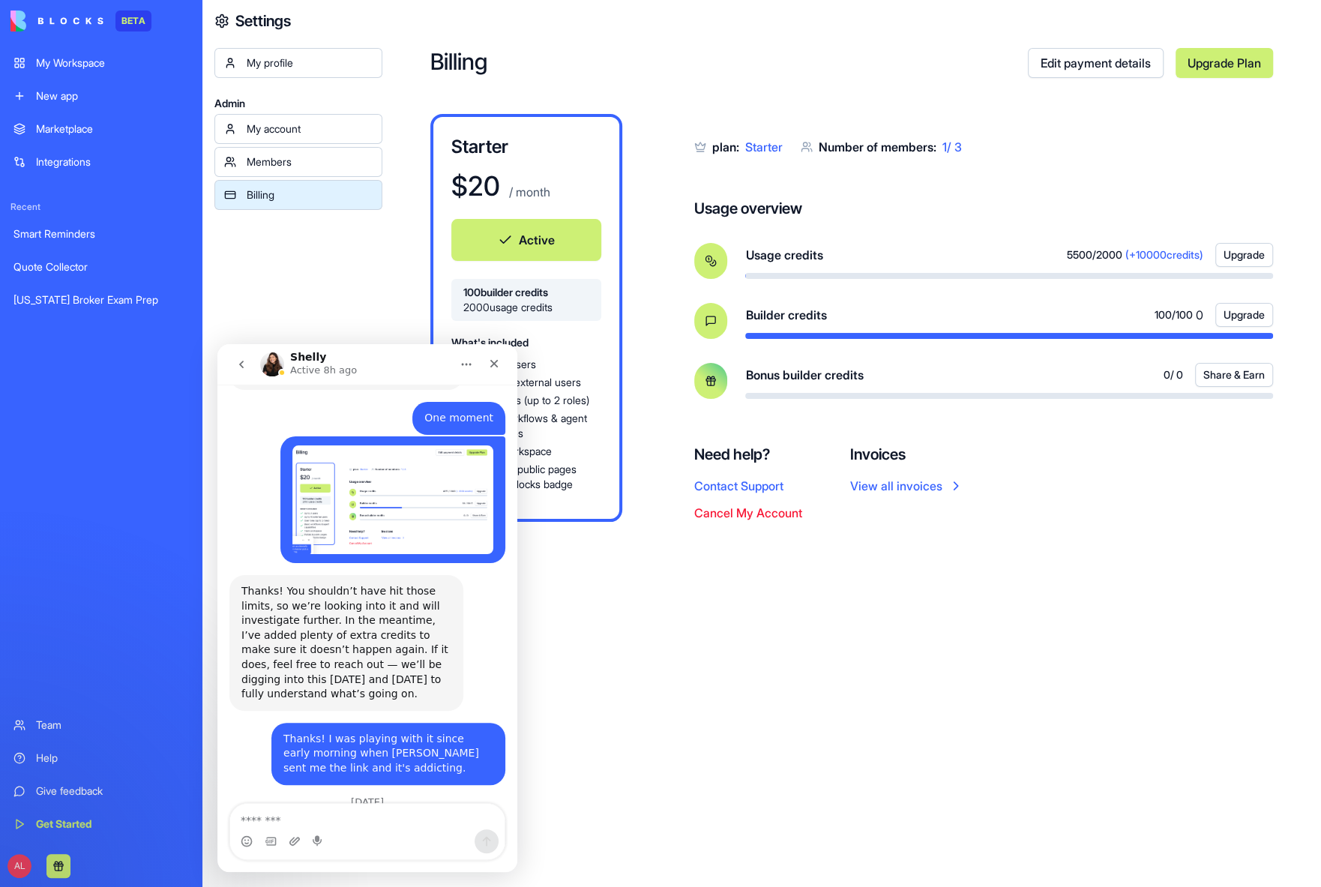
click at [27, 30] on img at bounding box center [56, 20] width 93 height 21
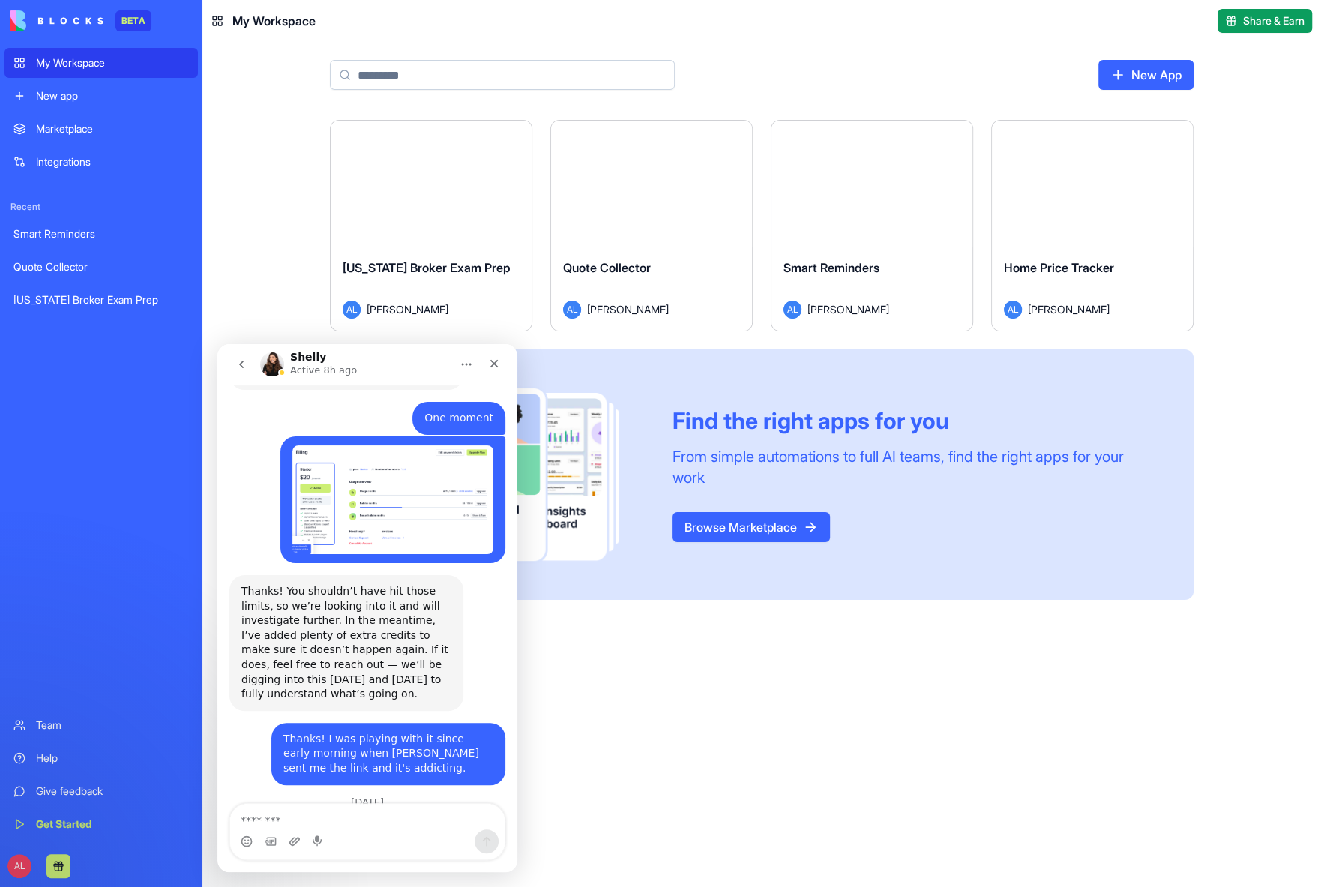
click at [23, 18] on img at bounding box center [56, 20] width 93 height 21
click at [1044, 225] on div "Launch" at bounding box center [1092, 184] width 201 height 126
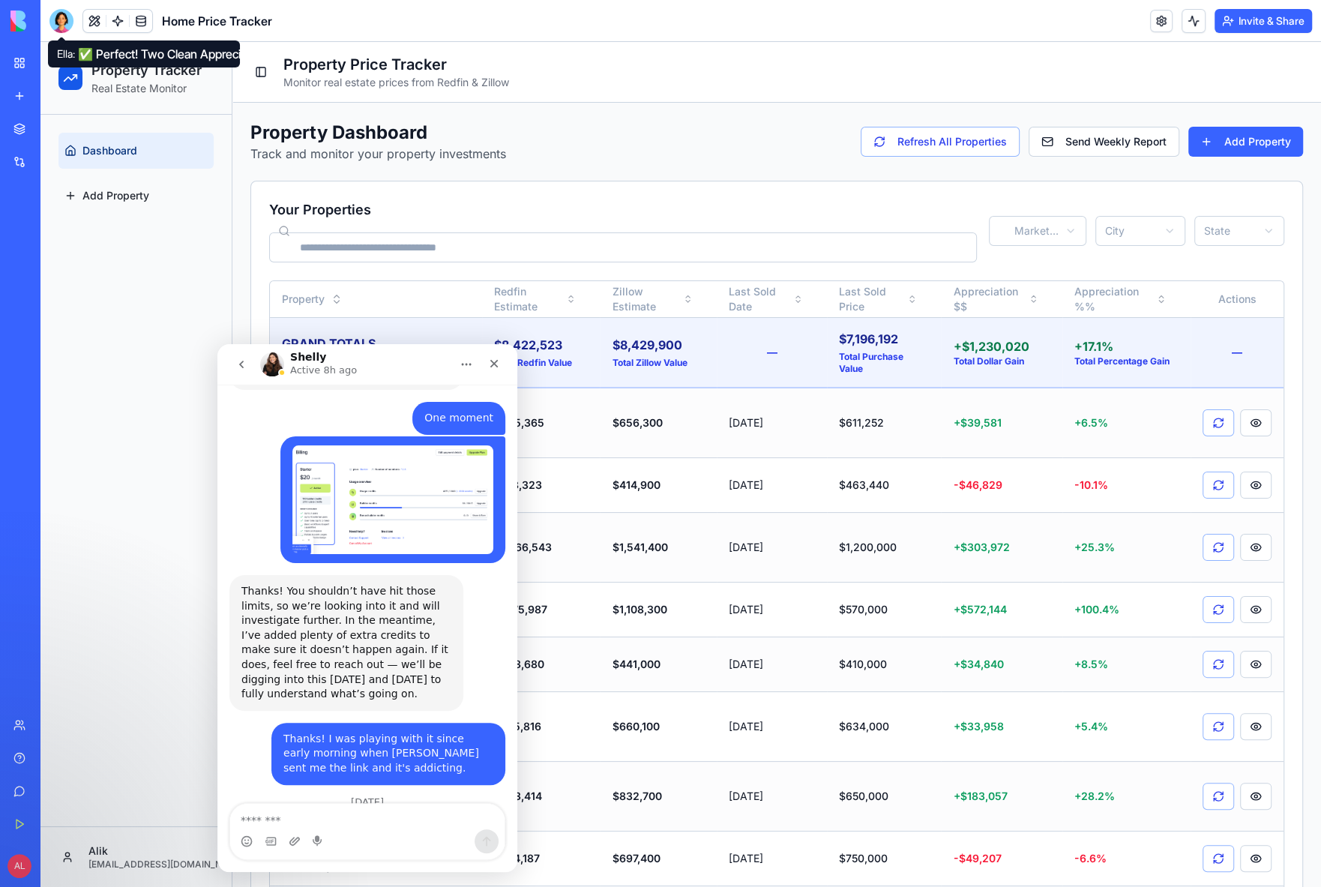
click at [61, 25] on div at bounding box center [61, 21] width 24 height 24
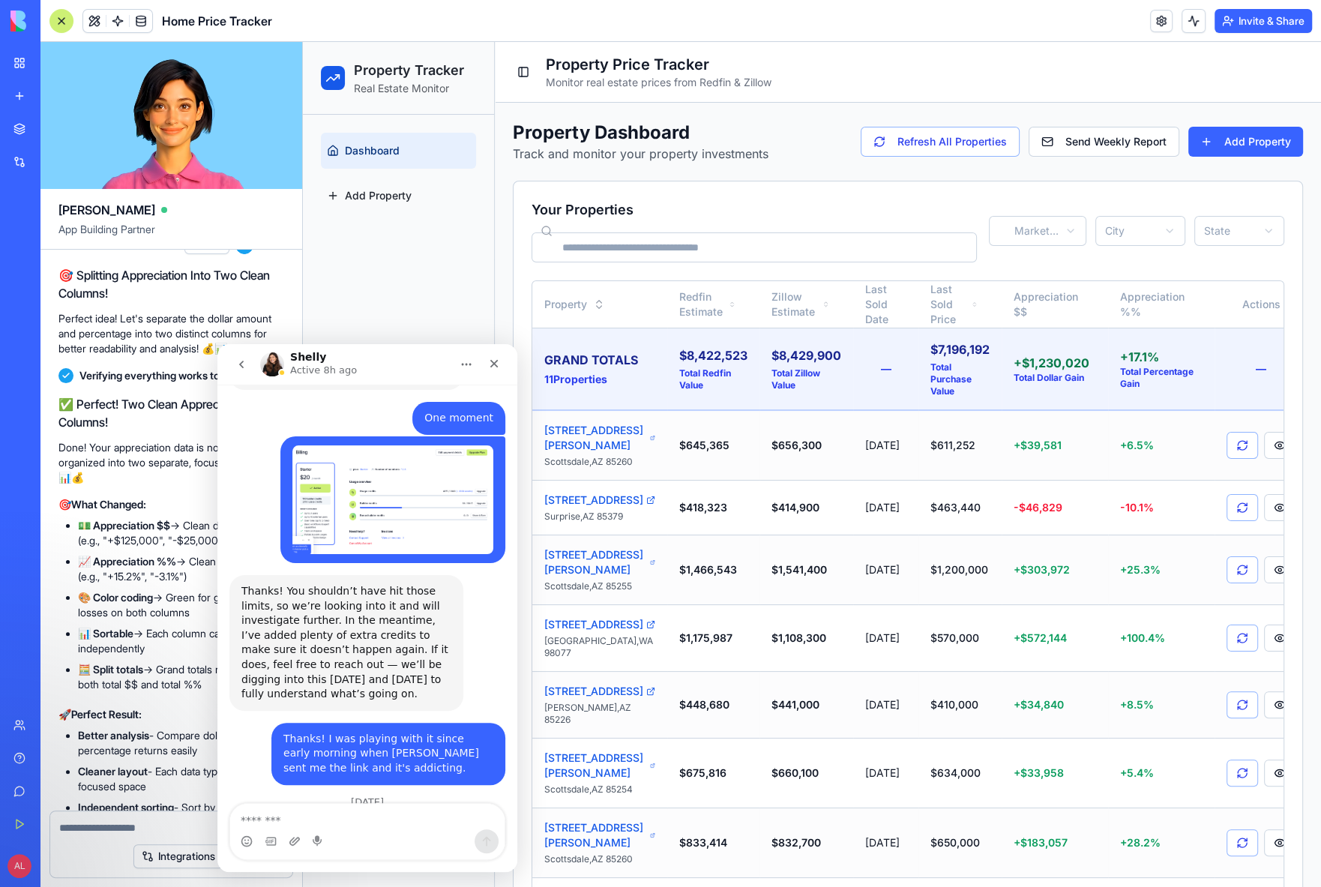
scroll to position [41408, 0]
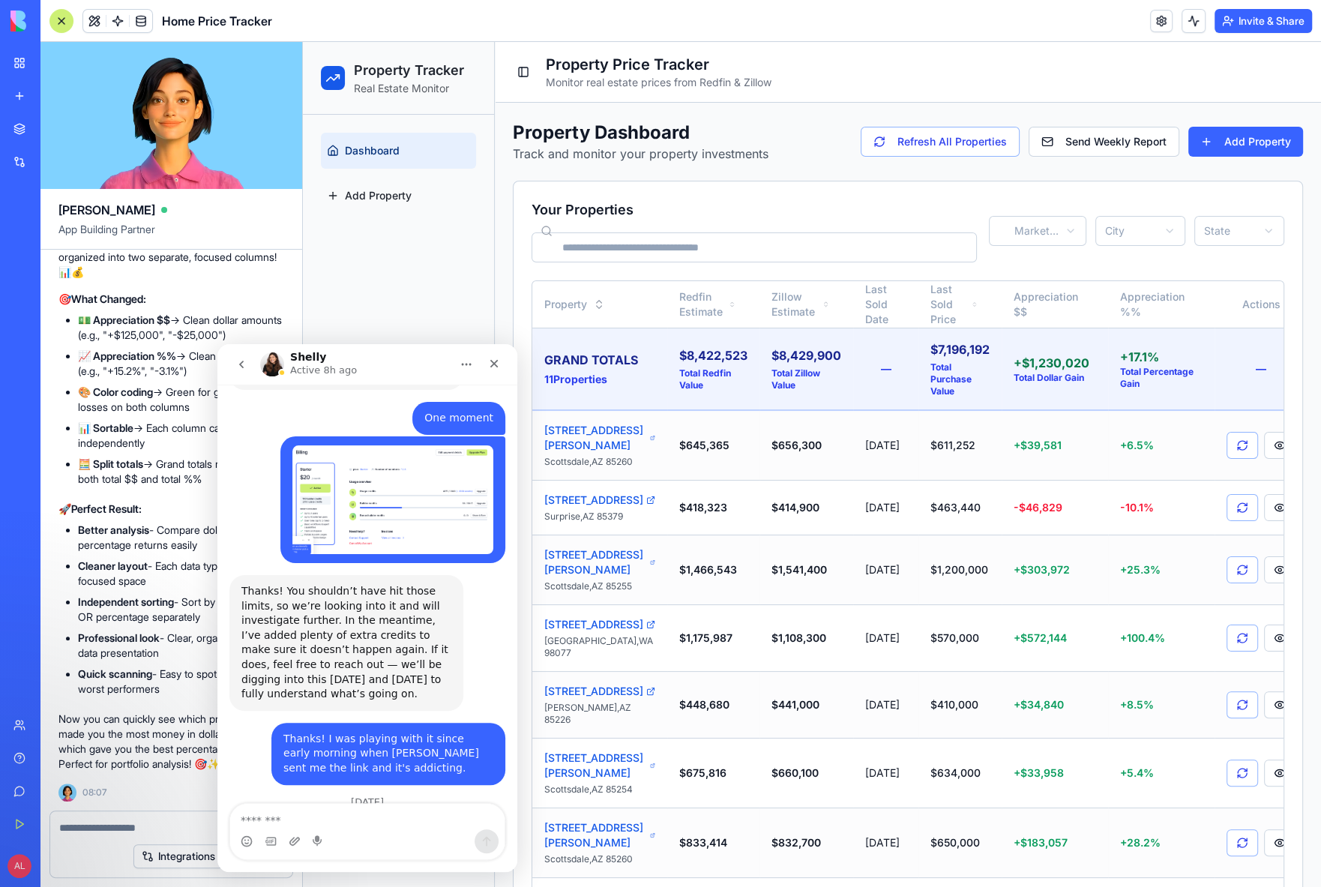
click at [105, 826] on textarea at bounding box center [171, 827] width 224 height 15
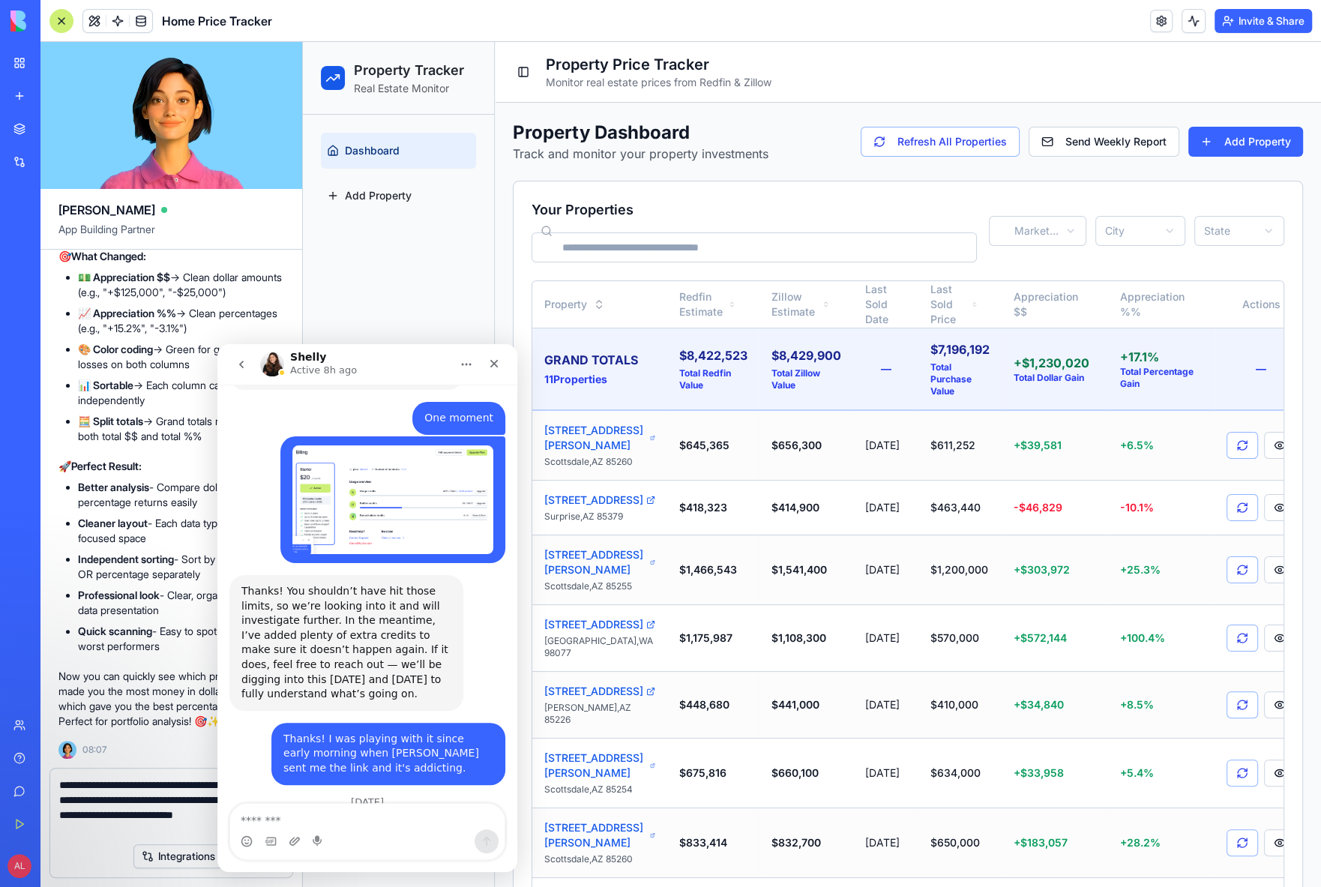
type textarea "**********"
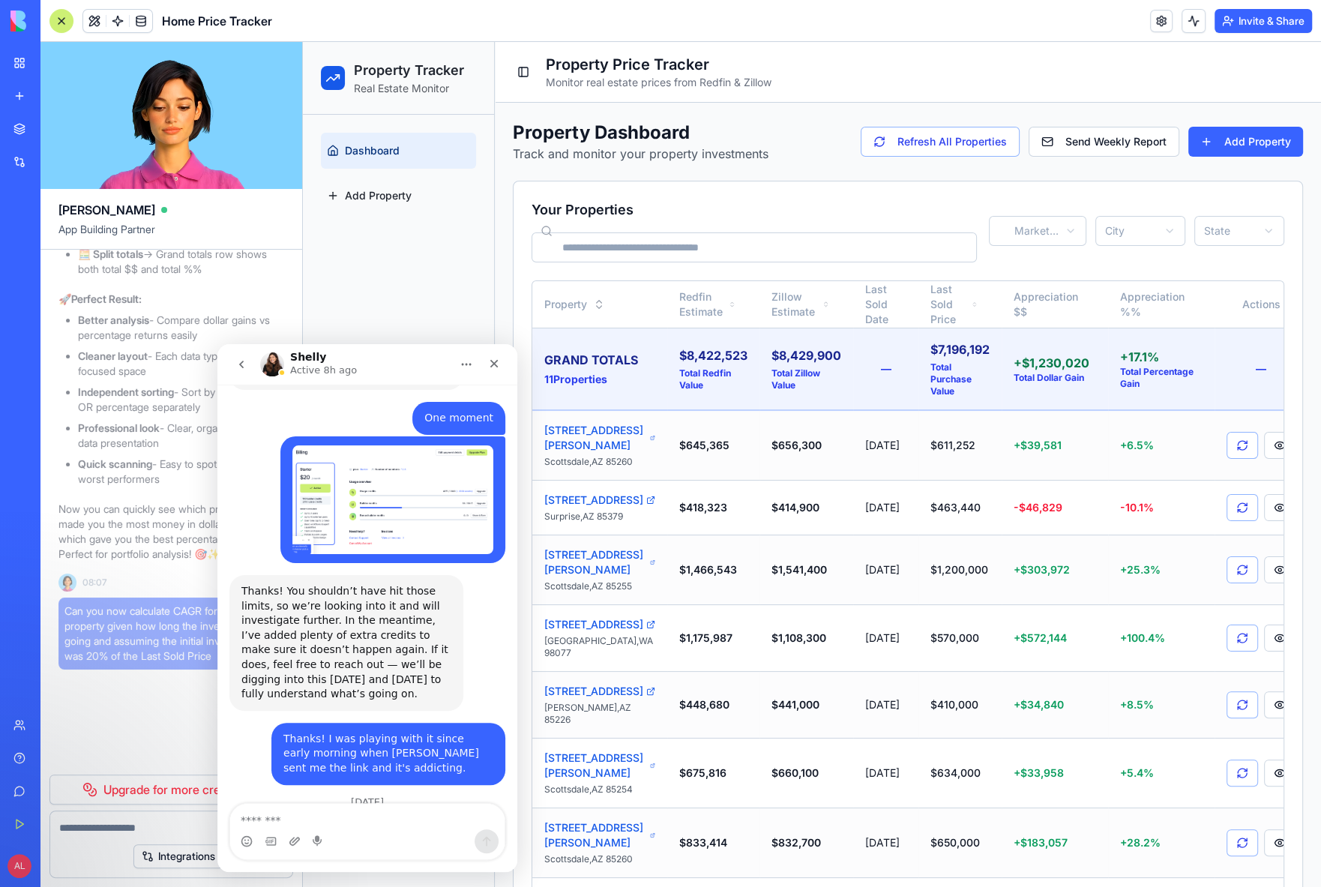
scroll to position [41614, 0]
click at [240, 367] on icon "go back" at bounding box center [241, 364] width 12 height 12
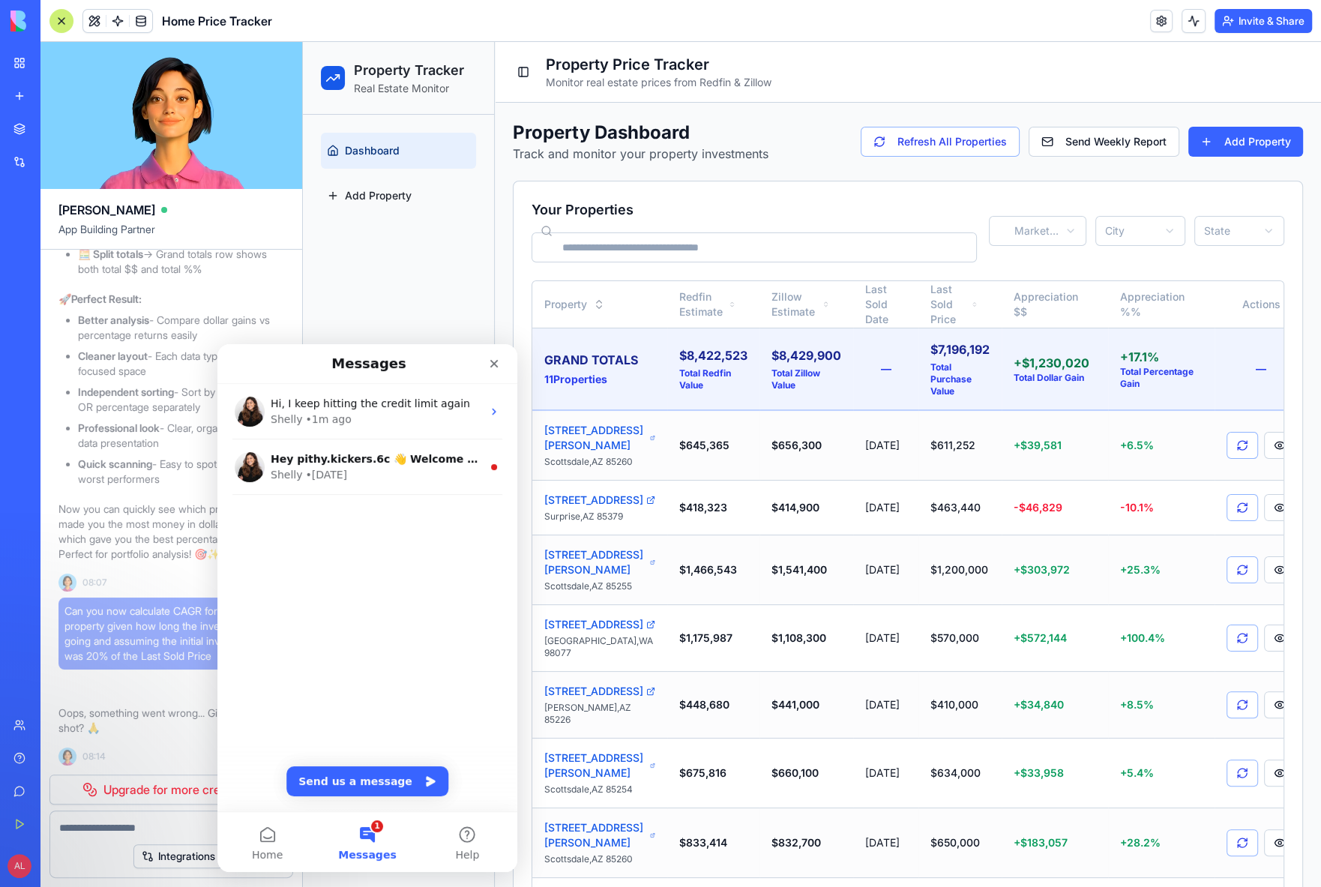
scroll to position [0, 0]
click at [497, 365] on icon "Close" at bounding box center [494, 364] width 12 height 12
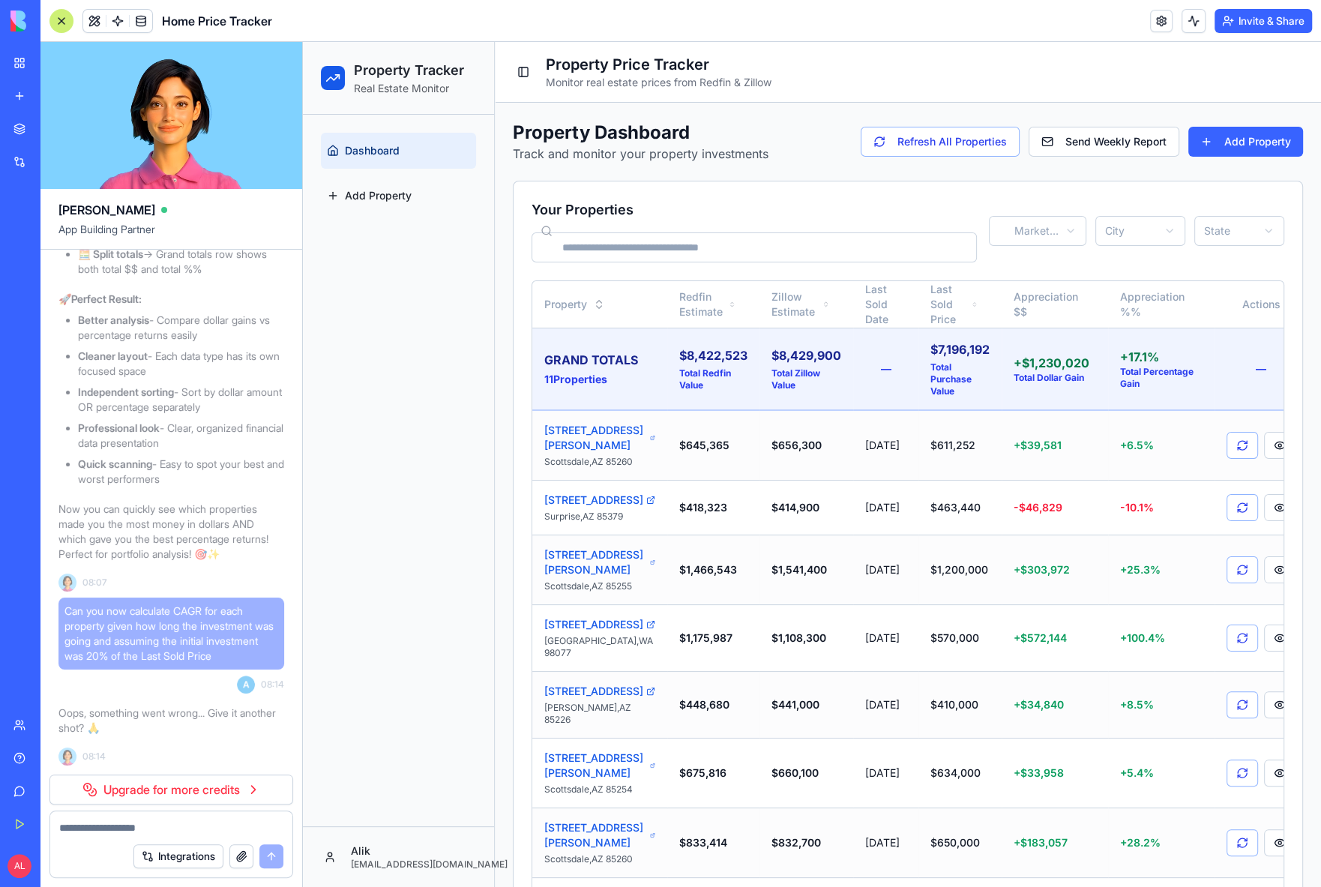
click at [45, 754] on div "Help" at bounding box center [45, 758] width 19 height 15
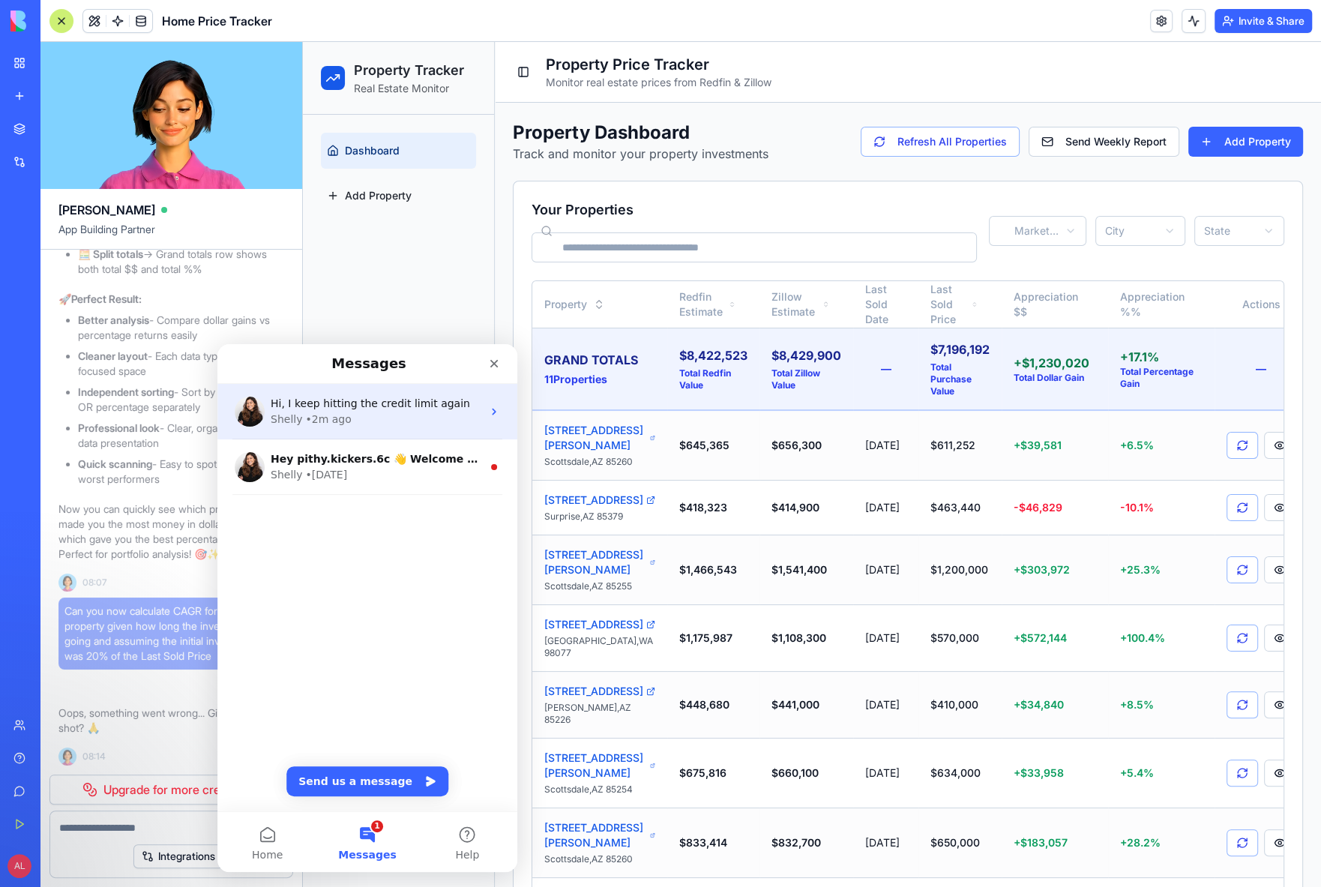
click at [380, 421] on div "Shelly • 2m ago" at bounding box center [376, 420] width 211 height 16
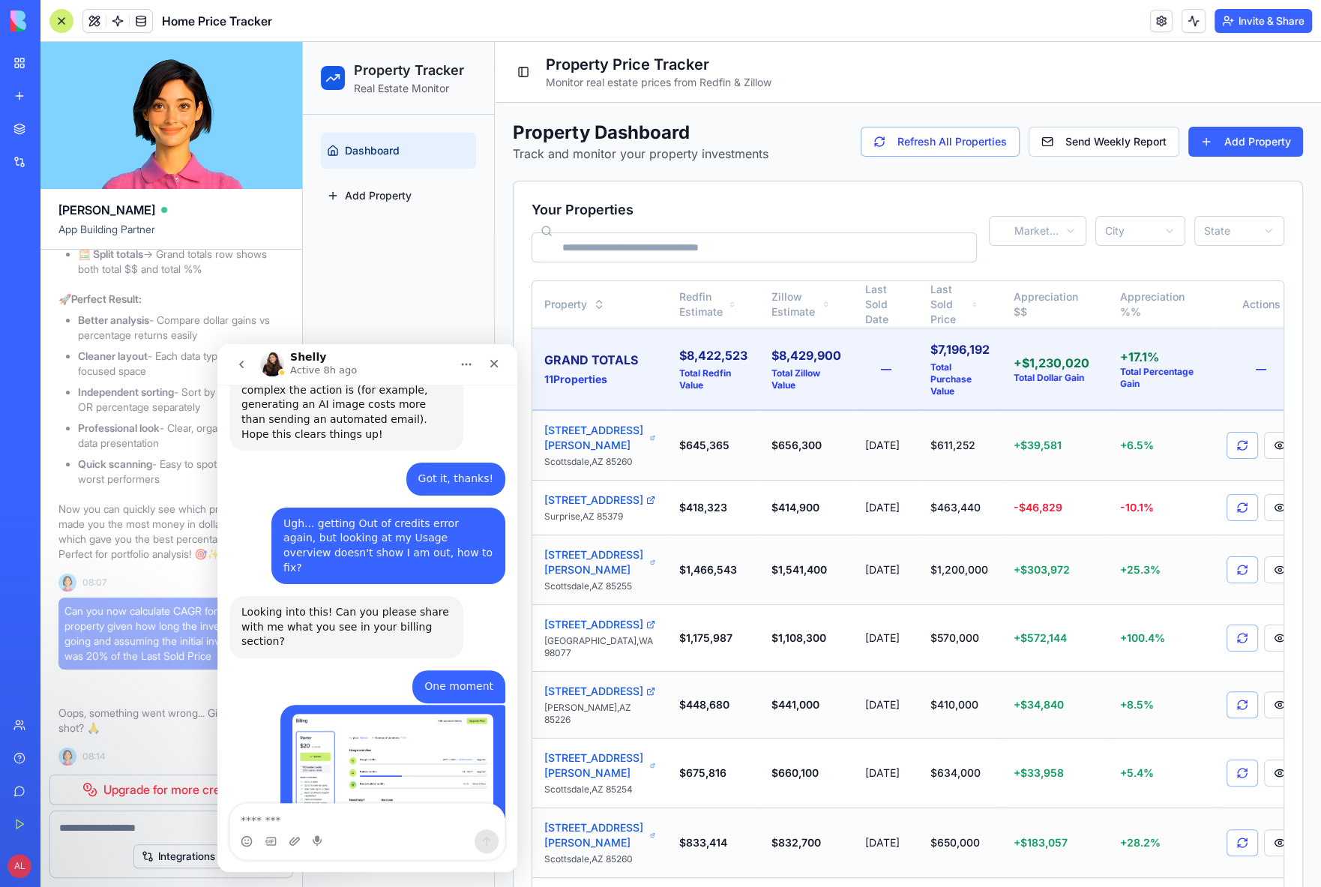
scroll to position [1373, 0]
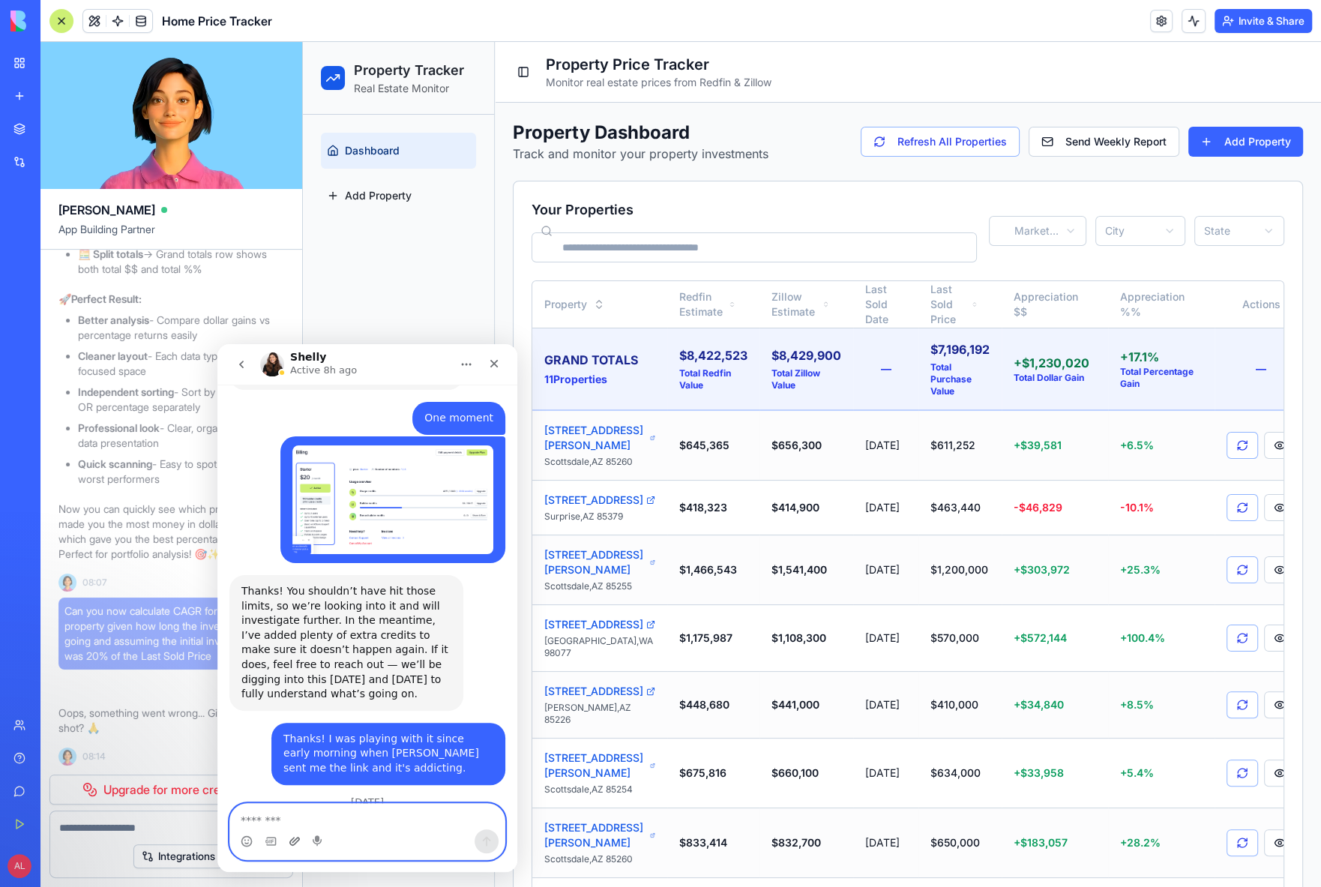
click at [292, 844] on icon "Upload attachment" at bounding box center [295, 841] width 12 height 12
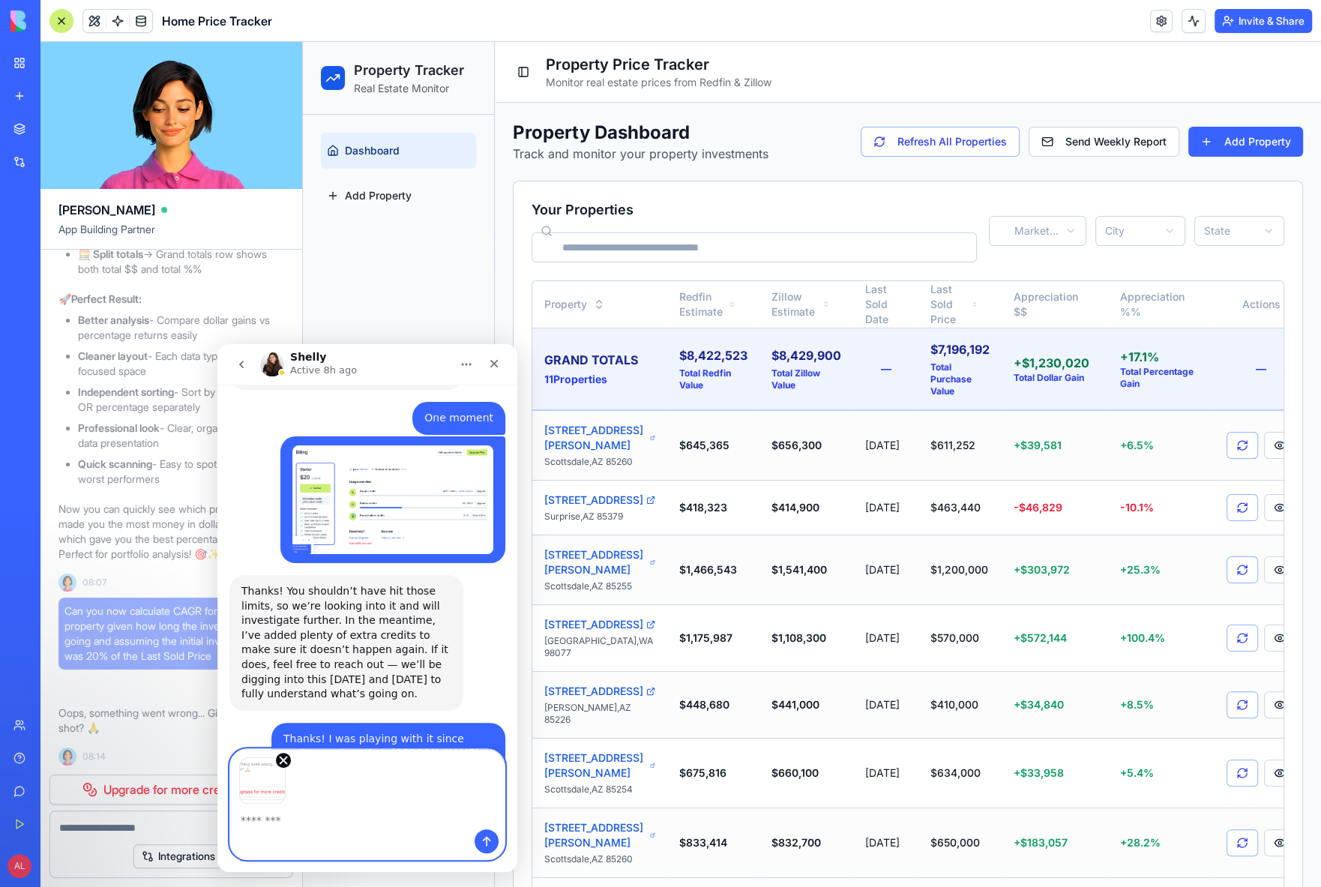
scroll to position [1427, 0]
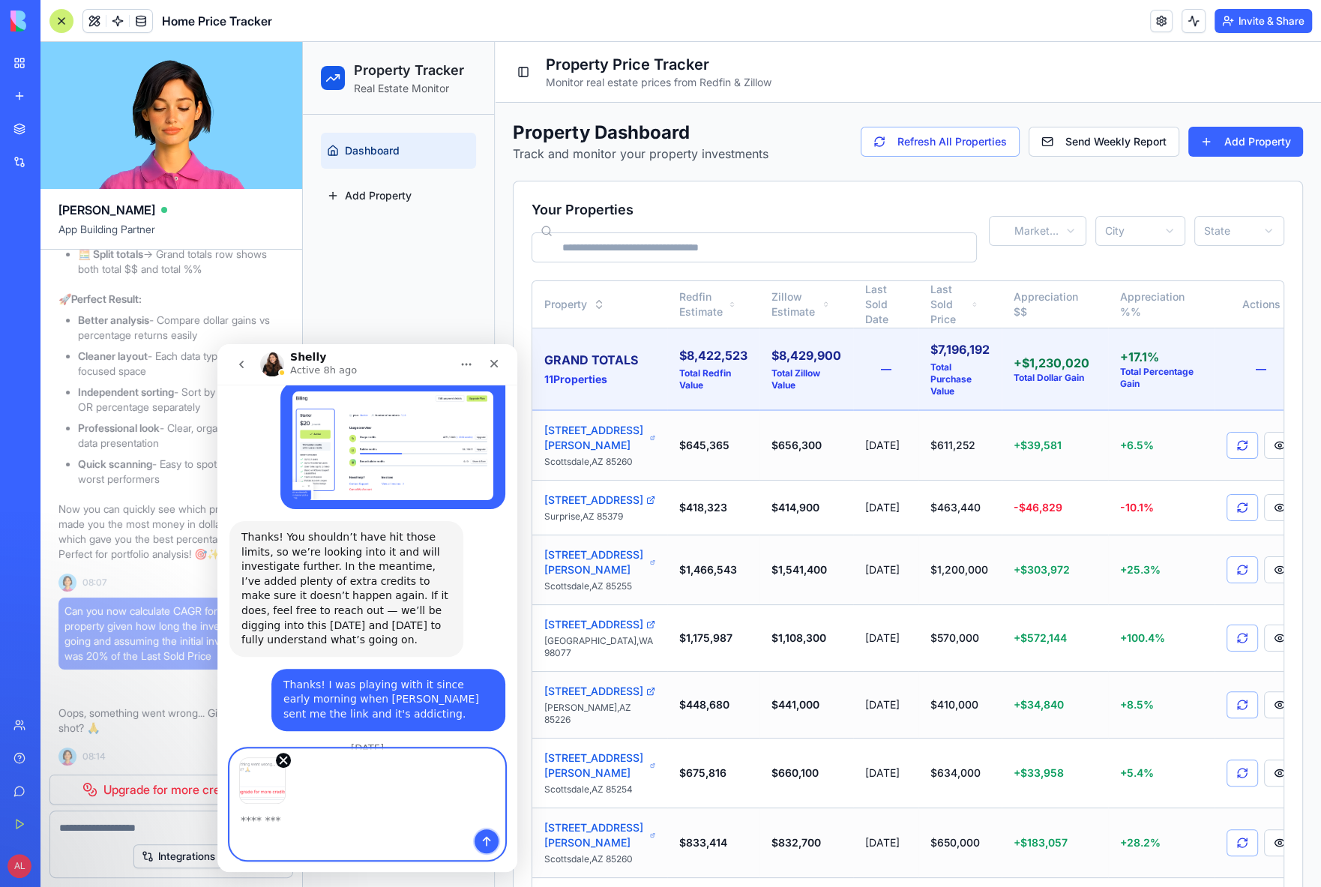
click at [481, 841] on icon "Send a message…" at bounding box center [487, 841] width 12 height 12
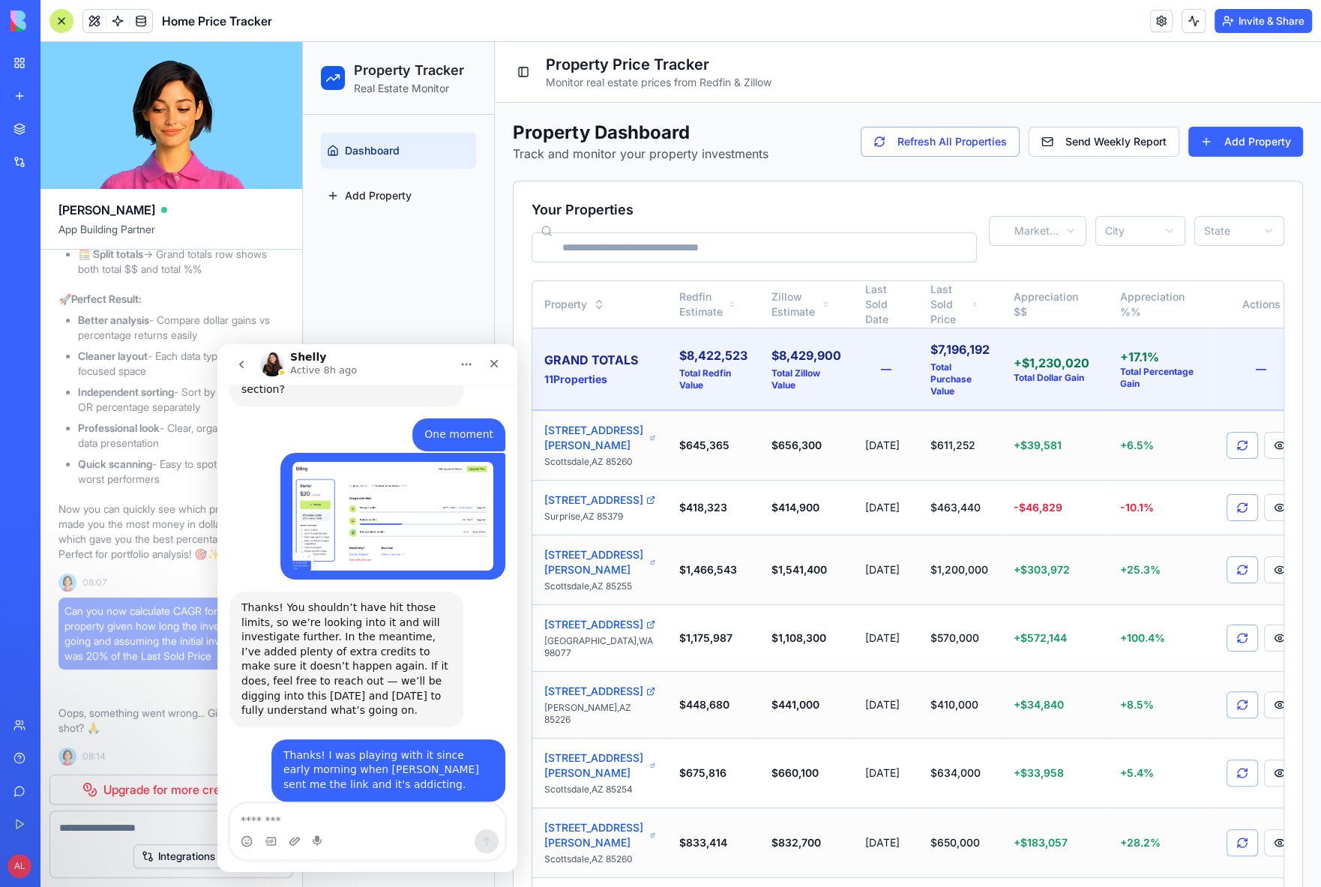
scroll to position [1491, 0]
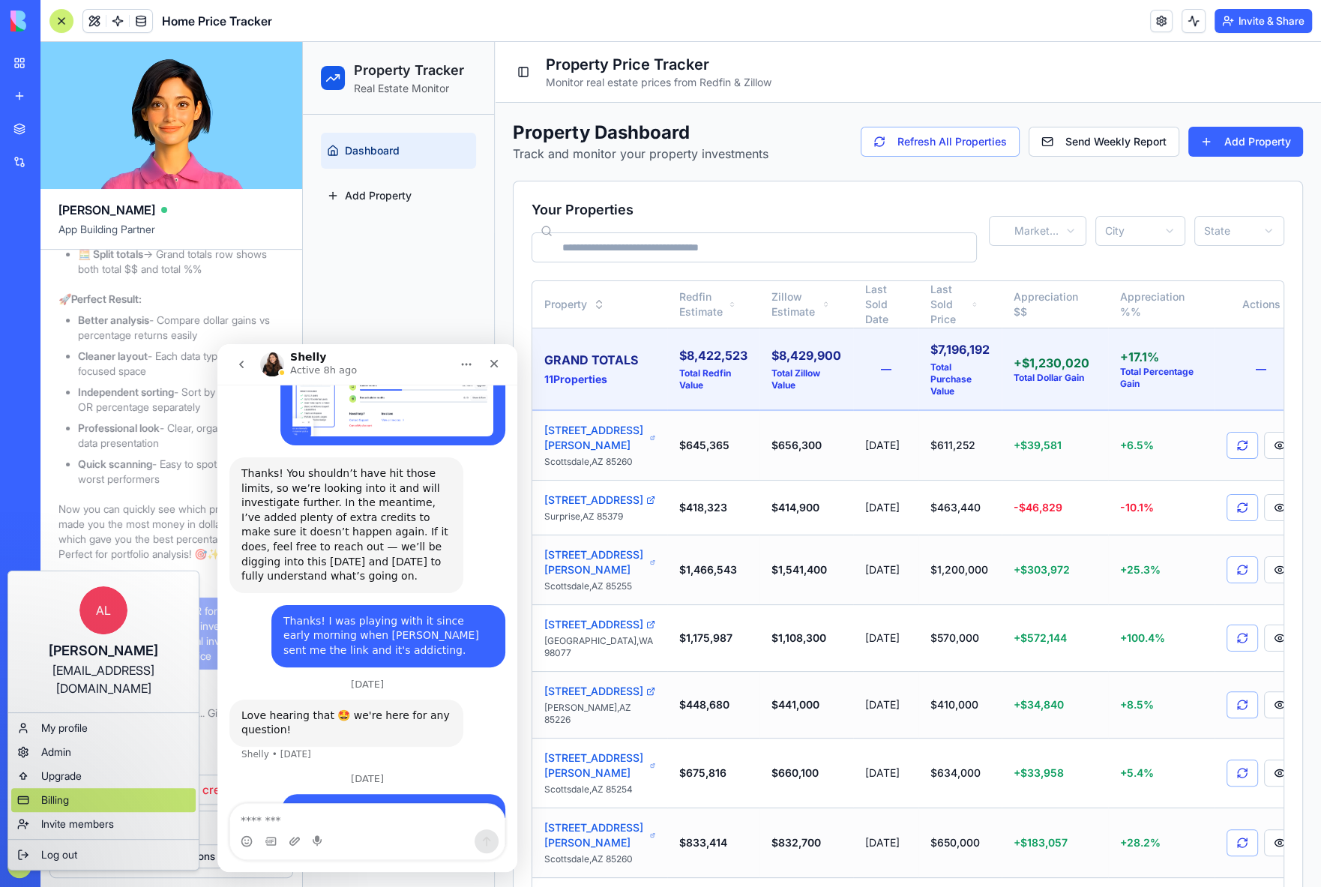
click at [67, 793] on span "Billing" at bounding box center [55, 800] width 28 height 15
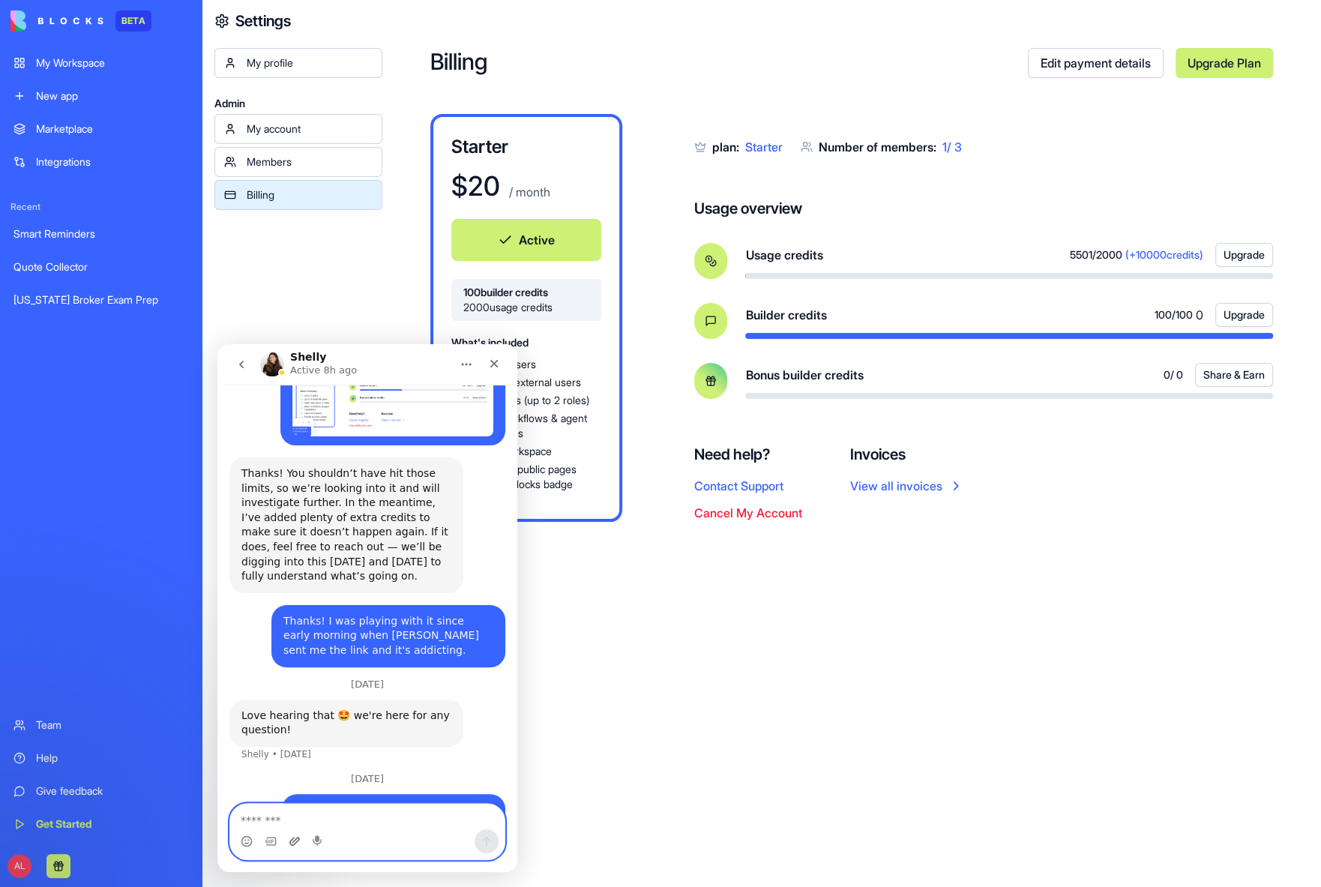
click at [297, 844] on icon "Upload attachment" at bounding box center [295, 841] width 12 height 12
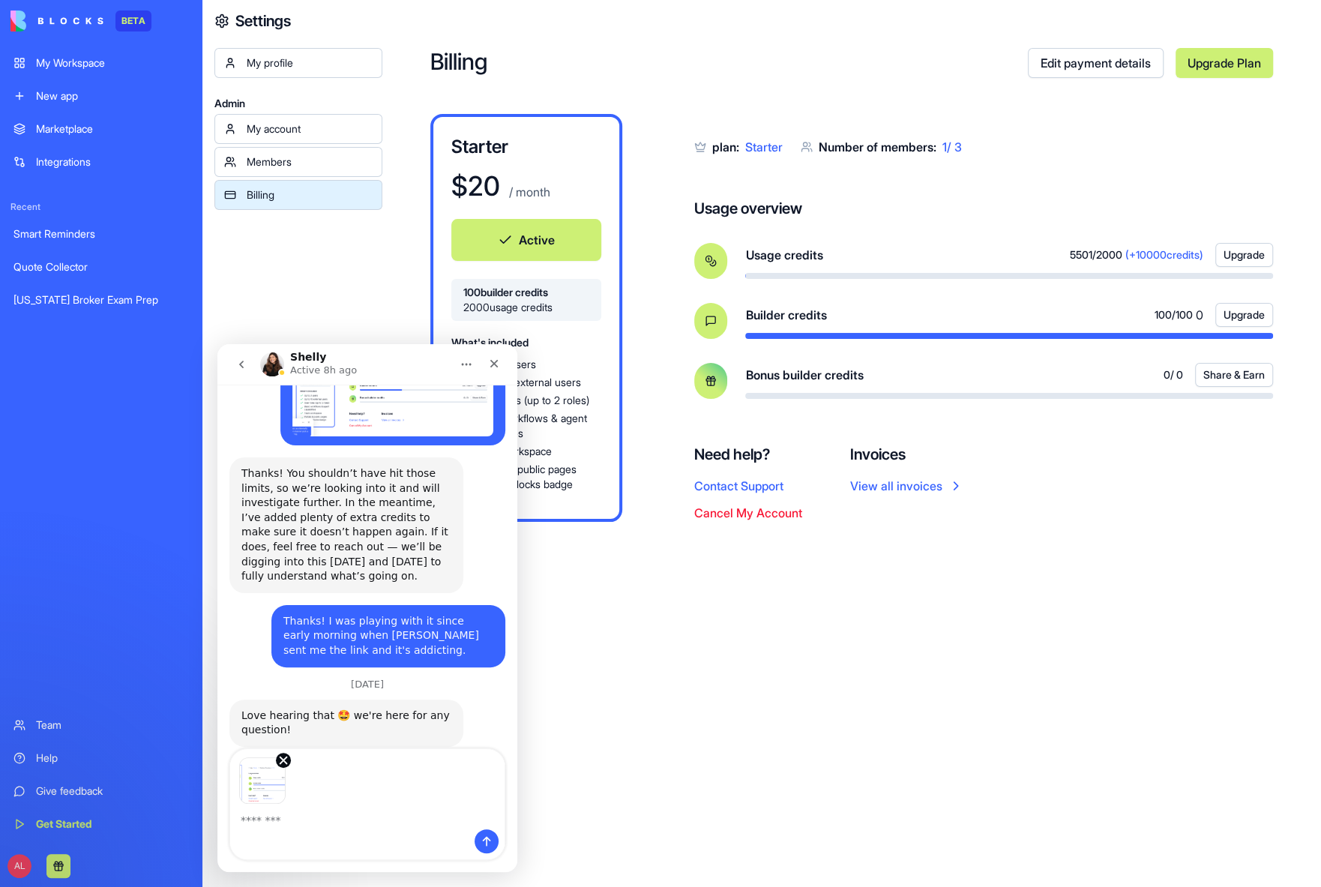
scroll to position [1545, 0]
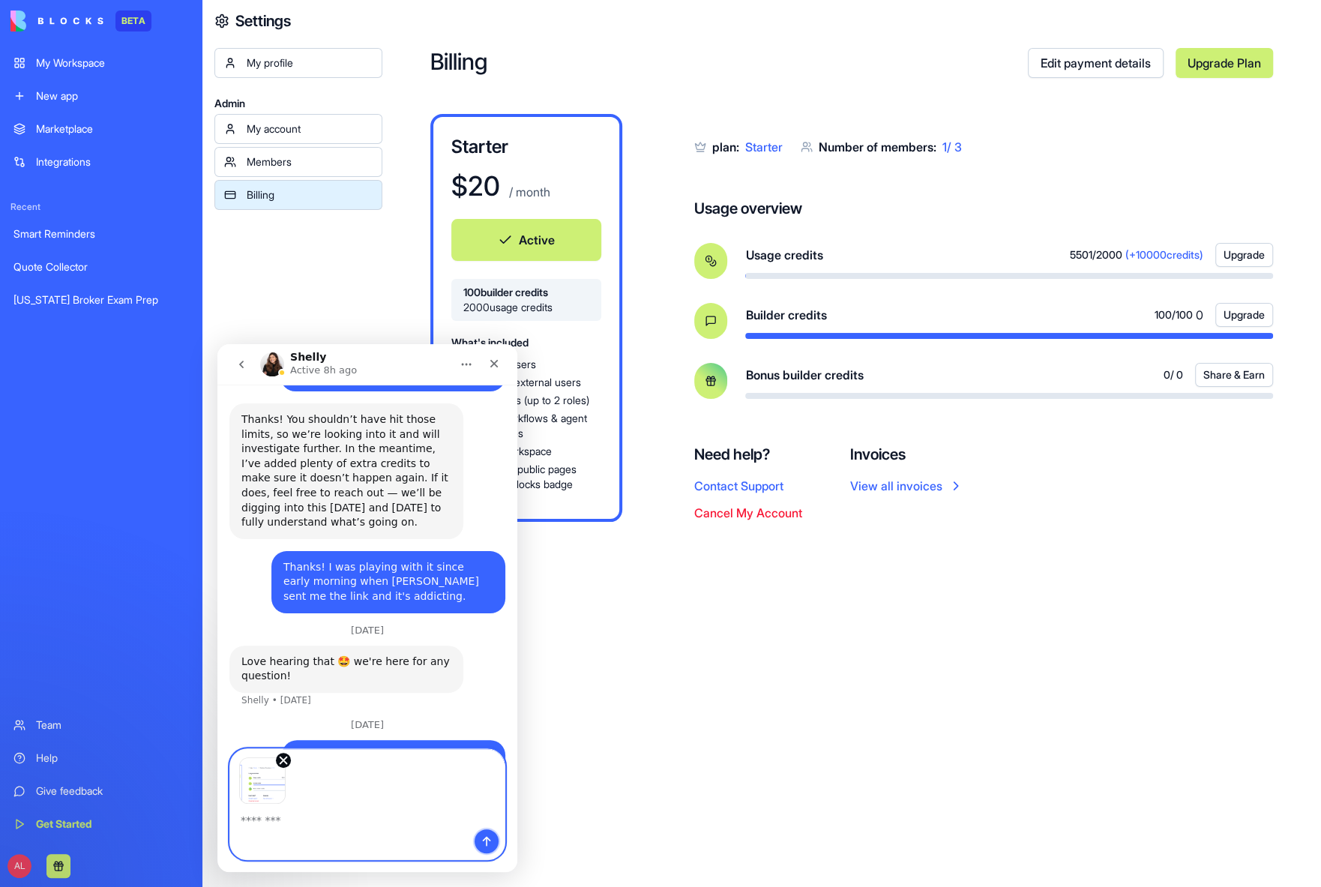
click at [487, 844] on icon "Send a message…" at bounding box center [487, 842] width 8 height 10
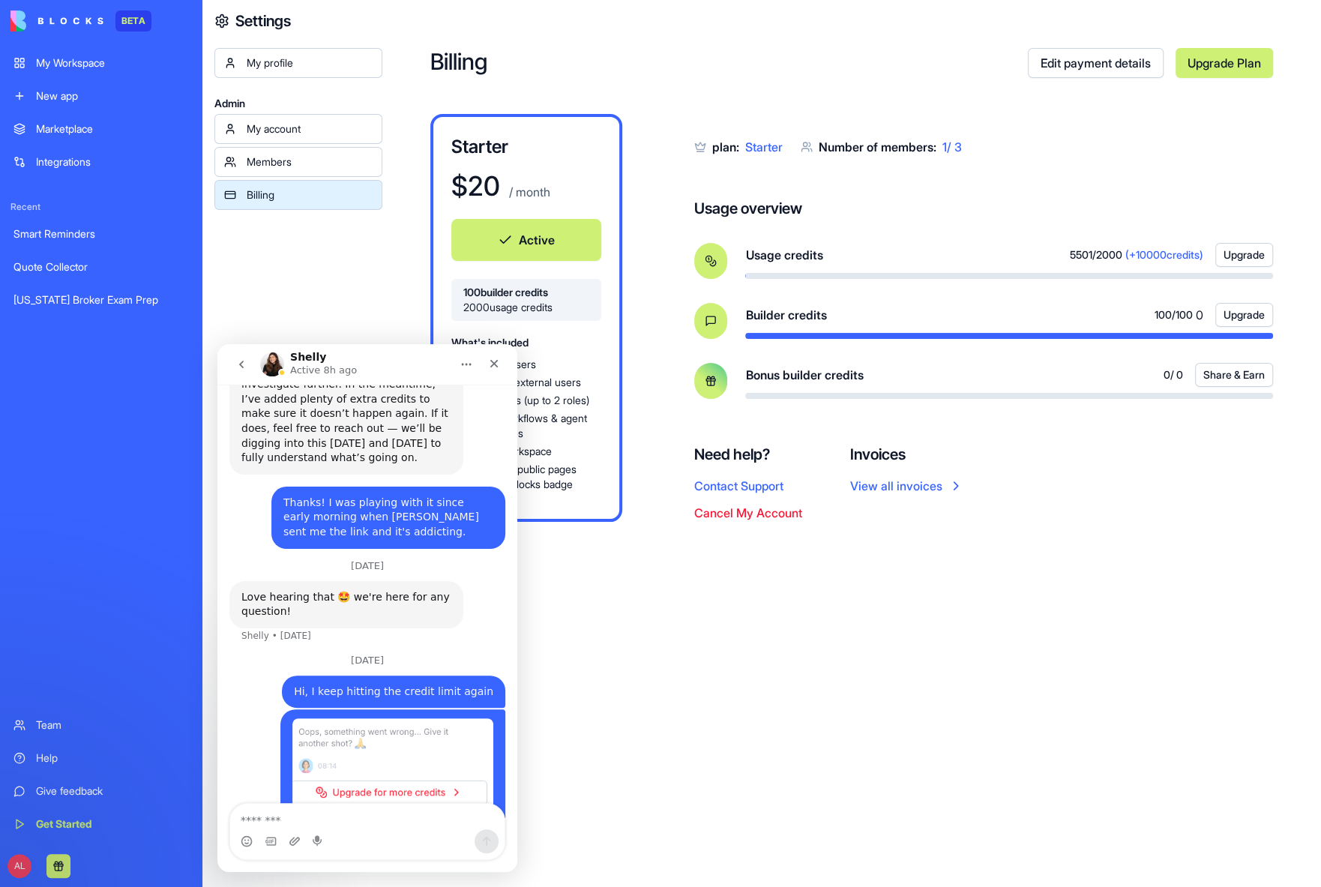
scroll to position [1614, 0]
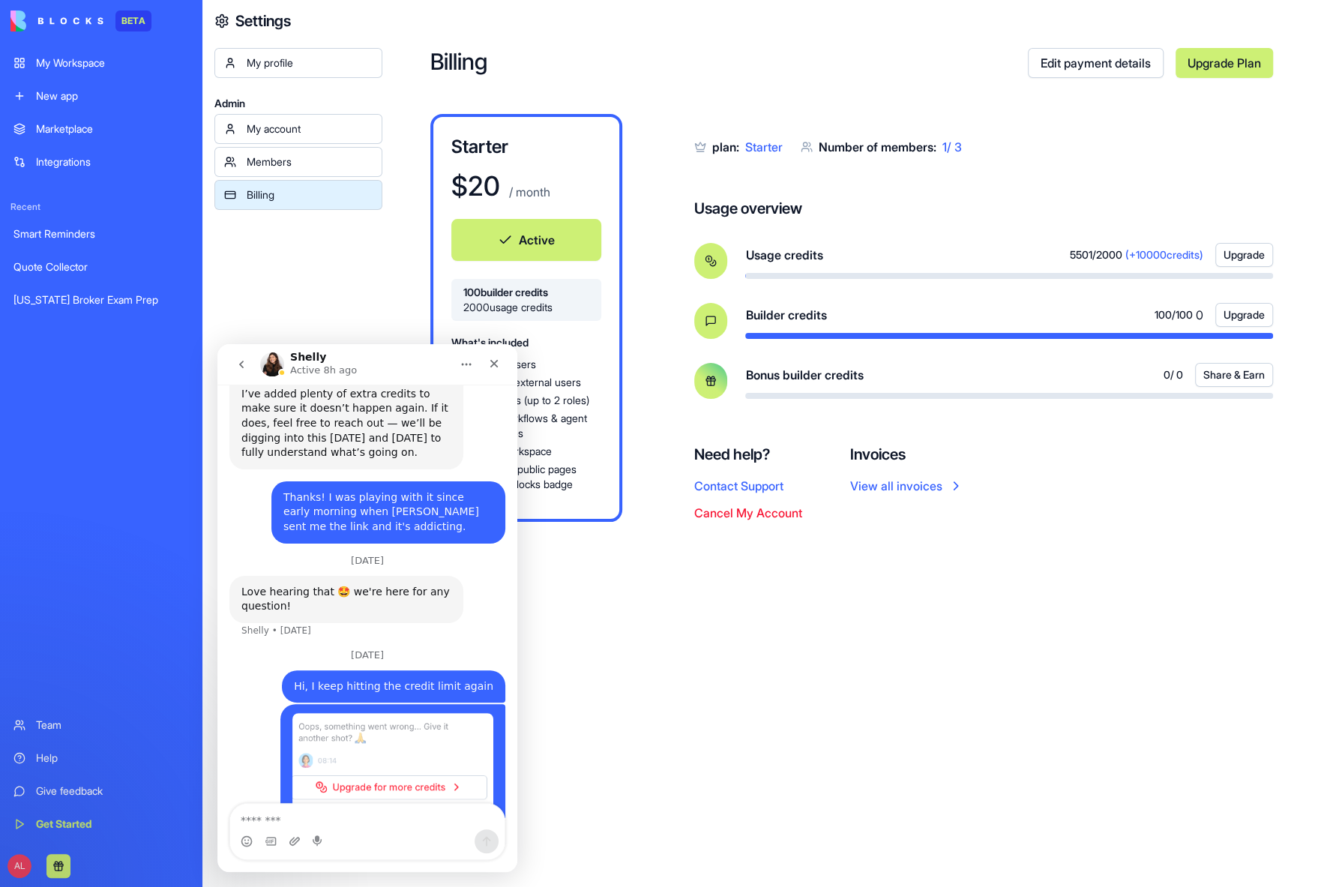
click at [76, 54] on link "My Workspace" at bounding box center [100, 63] width 193 height 30
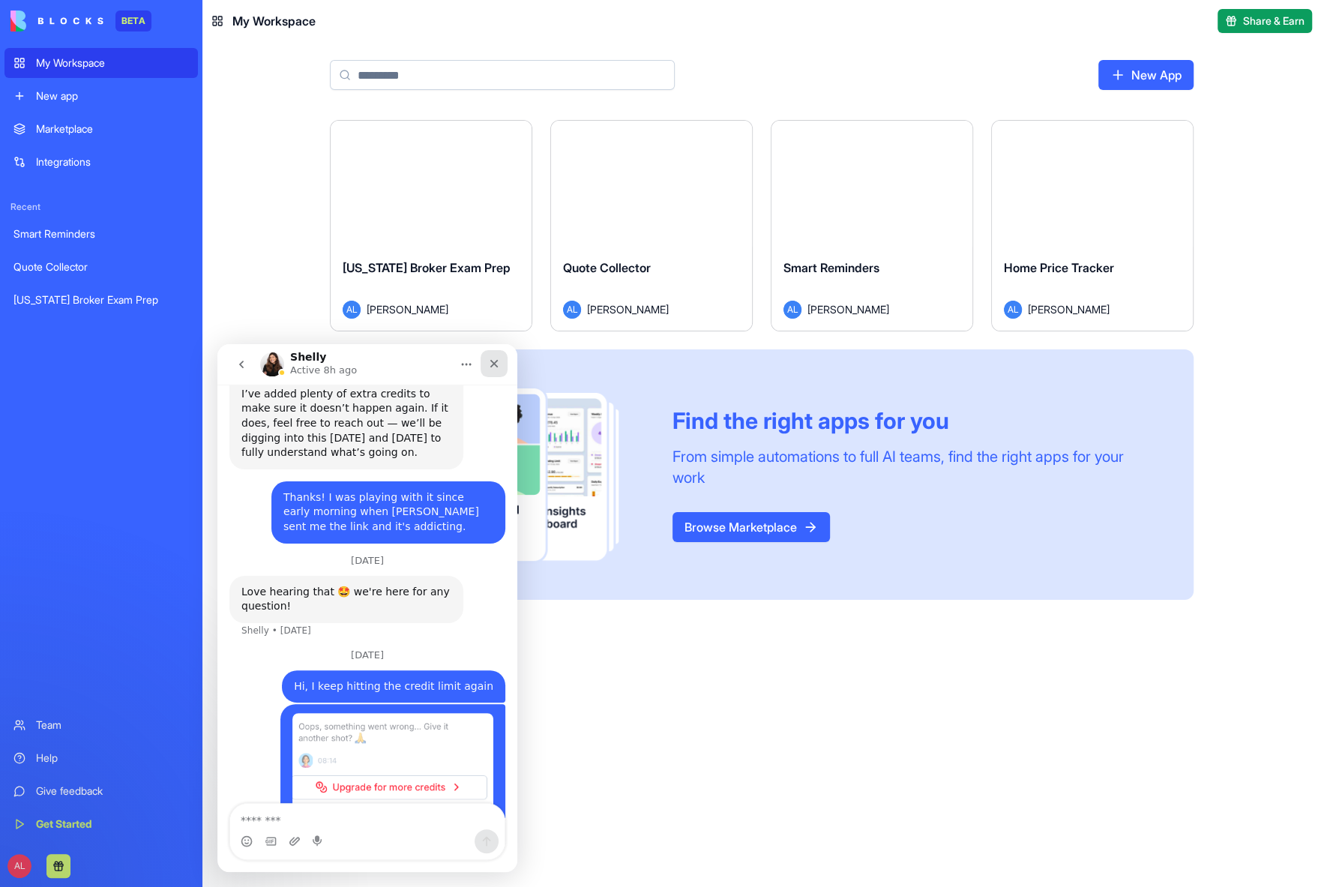
click at [493, 362] on icon "Close" at bounding box center [494, 364] width 12 height 12
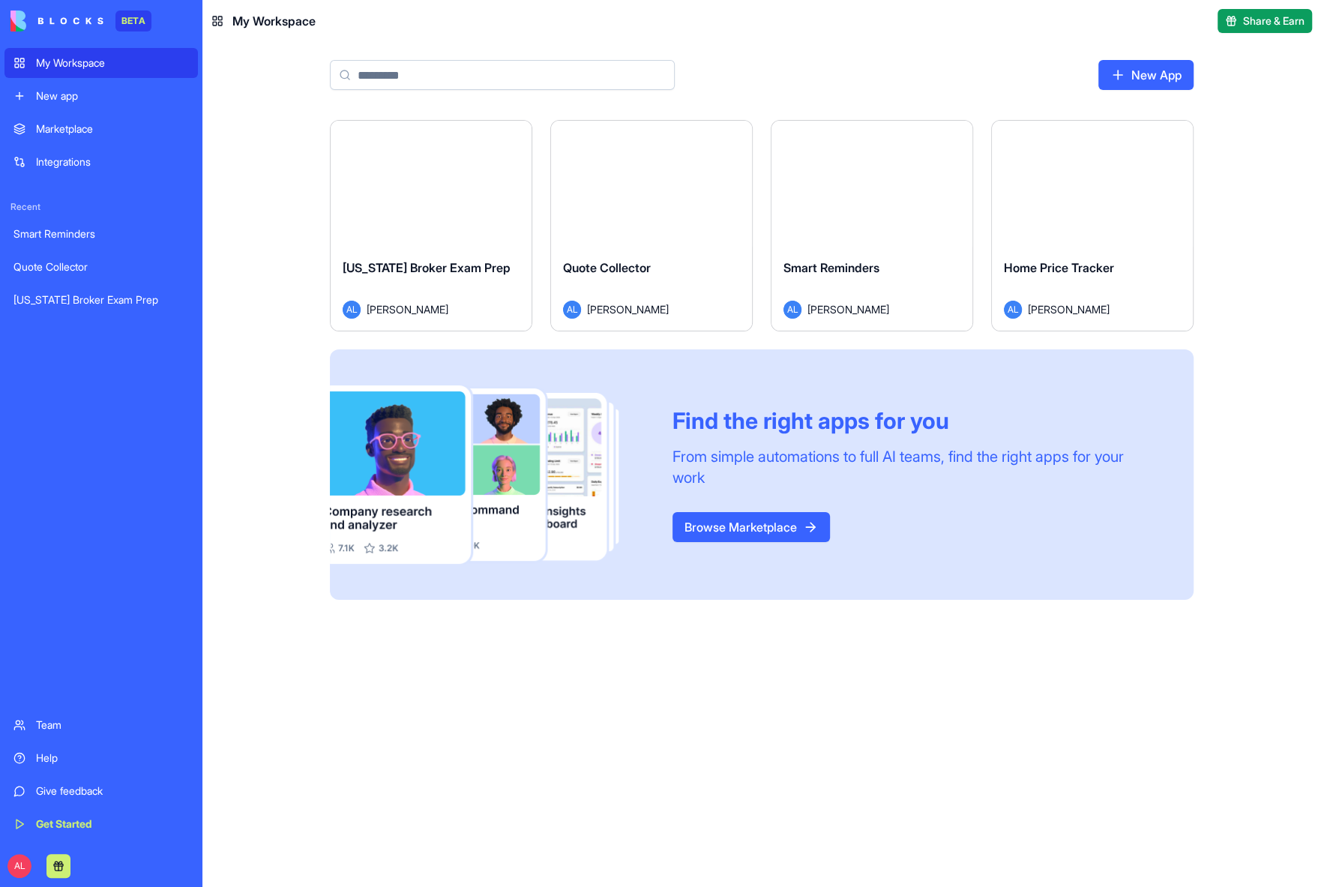
click at [1032, 214] on div "Launch" at bounding box center [1092, 184] width 201 height 126
